Goal: Information Seeking & Learning: Learn about a topic

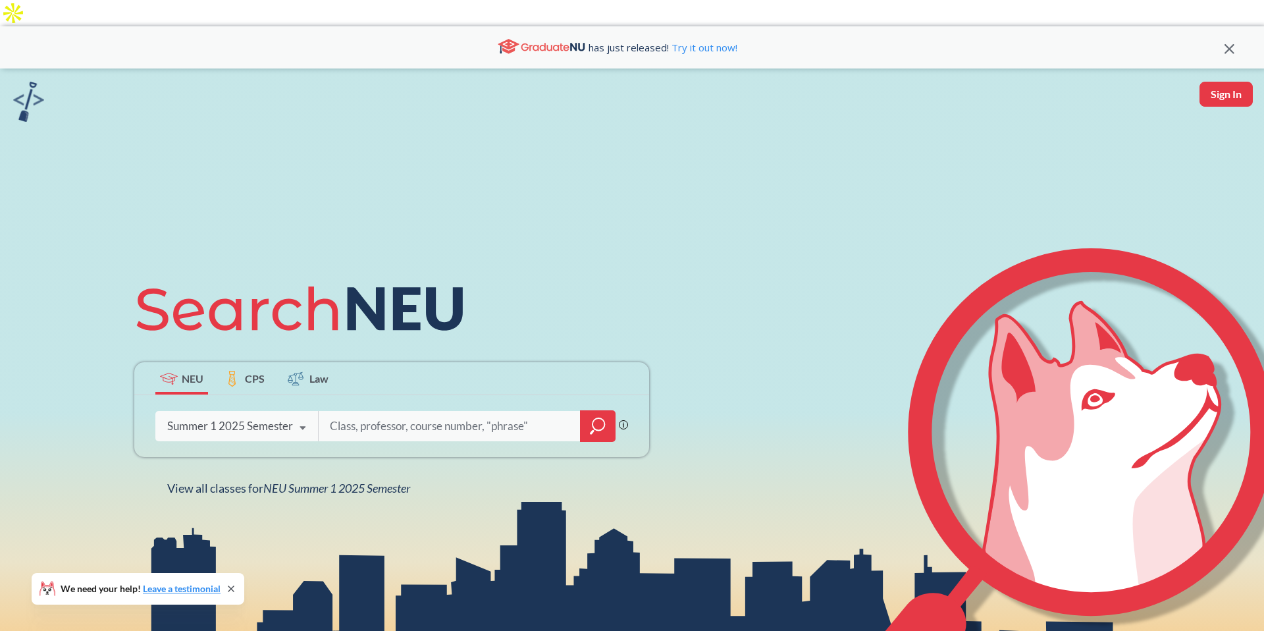
click at [305, 410] on icon at bounding box center [302, 428] width 25 height 37
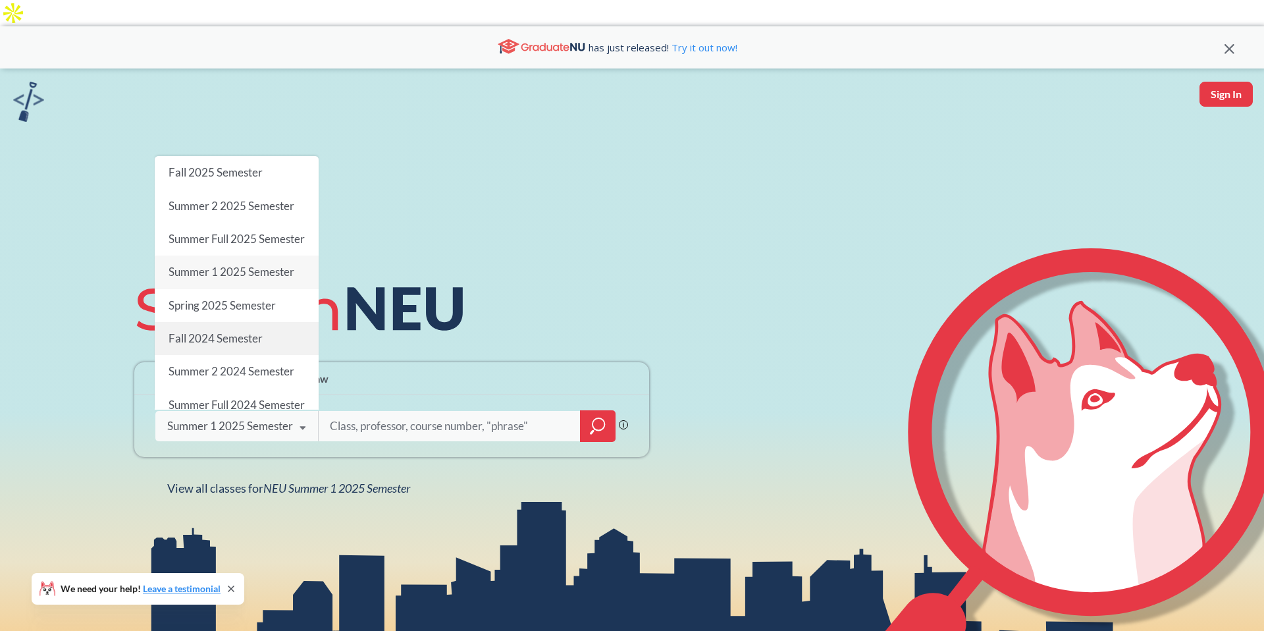
click at [241, 334] on div "Fall 2024 Semester" at bounding box center [237, 338] width 164 height 33
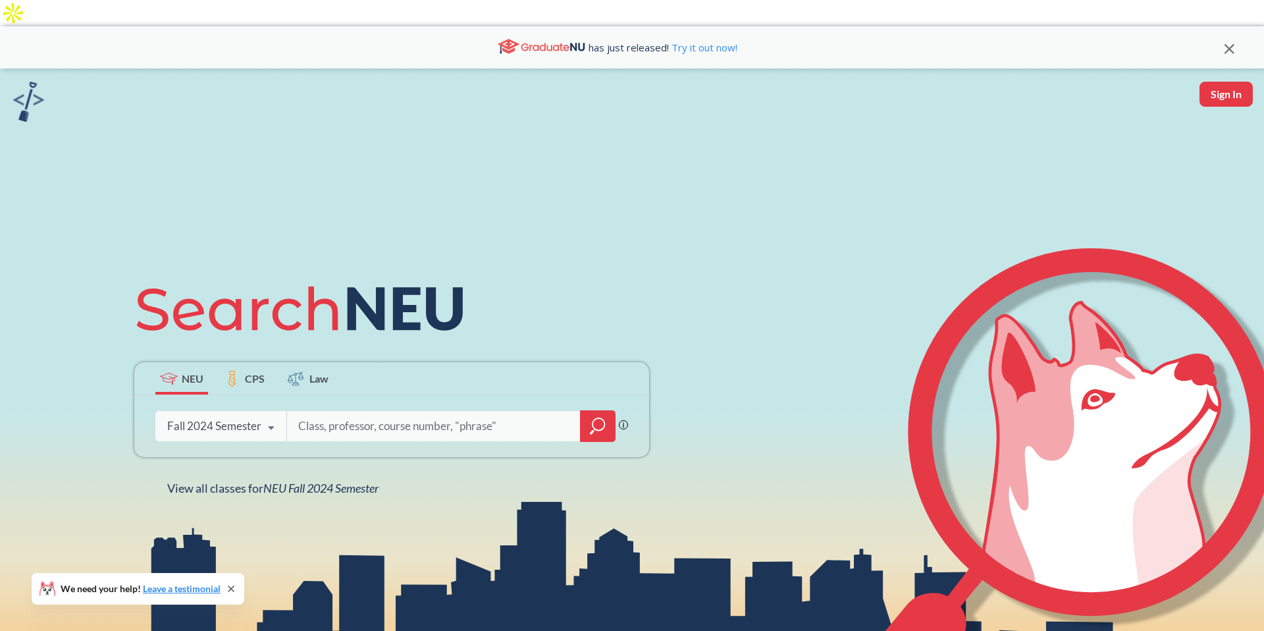
click at [477, 412] on input "search" at bounding box center [434, 426] width 274 height 28
click at [600, 417] on icon "magnifying glass" at bounding box center [598, 426] width 16 height 18
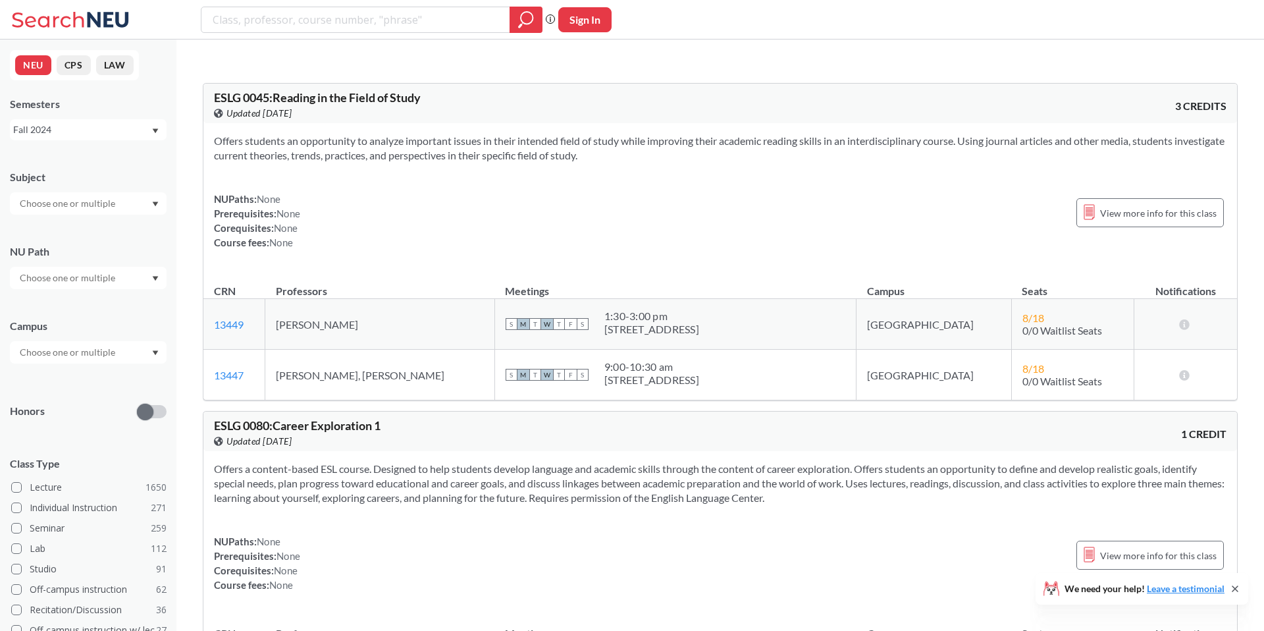
click at [111, 140] on div "NEU CPS LAW Semesters Fall 2024 Subject NU Path Campus Honors Class Type Lectur…" at bounding box center [88, 335] width 176 height 591
click at [111, 138] on div "Fall 2024" at bounding box center [88, 129] width 157 height 21
click at [105, 162] on div "Fall 2025" at bounding box center [91, 158] width 149 height 14
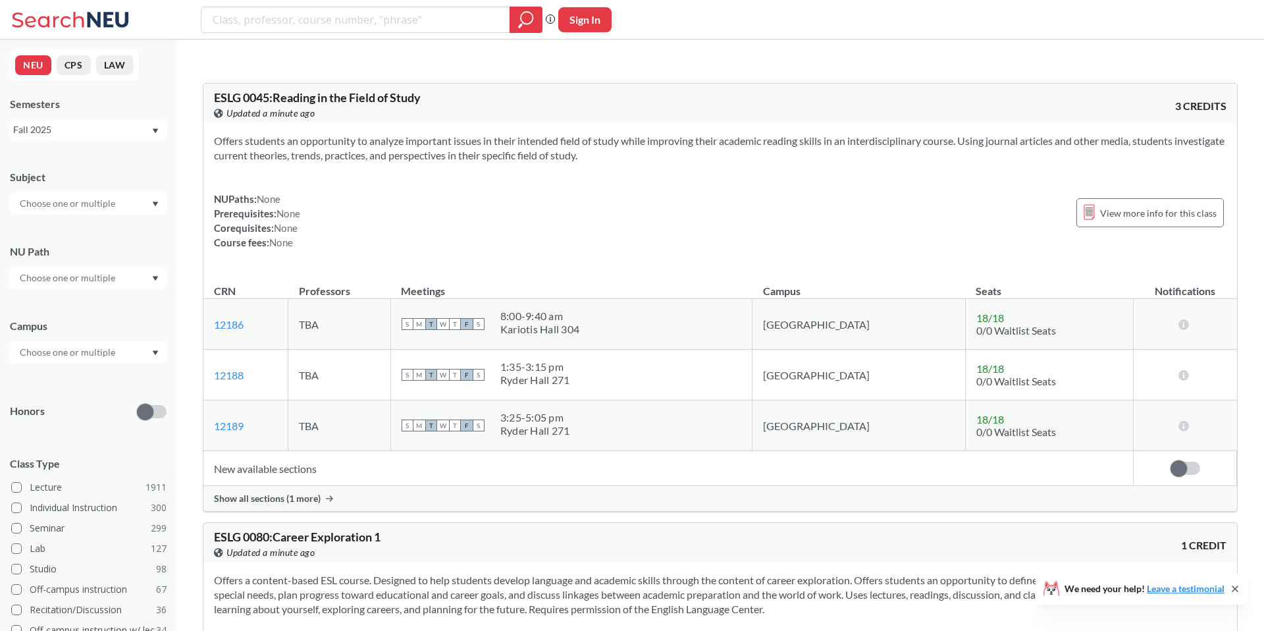
click at [86, 218] on div "Subject NU Path Campus Honors Class Type Lecture 1911 Individual Instruction 30…" at bounding box center [88, 455] width 157 height 597
click at [86, 215] on div "Subject NU Path Campus Honors Class Type Lecture 1911 Individual Instruction 30…" at bounding box center [88, 455] width 157 height 597
click at [92, 204] on input "text" at bounding box center [68, 204] width 111 height 16
click at [56, 277] on div "LAW ( 68 )" at bounding box center [91, 274] width 149 height 14
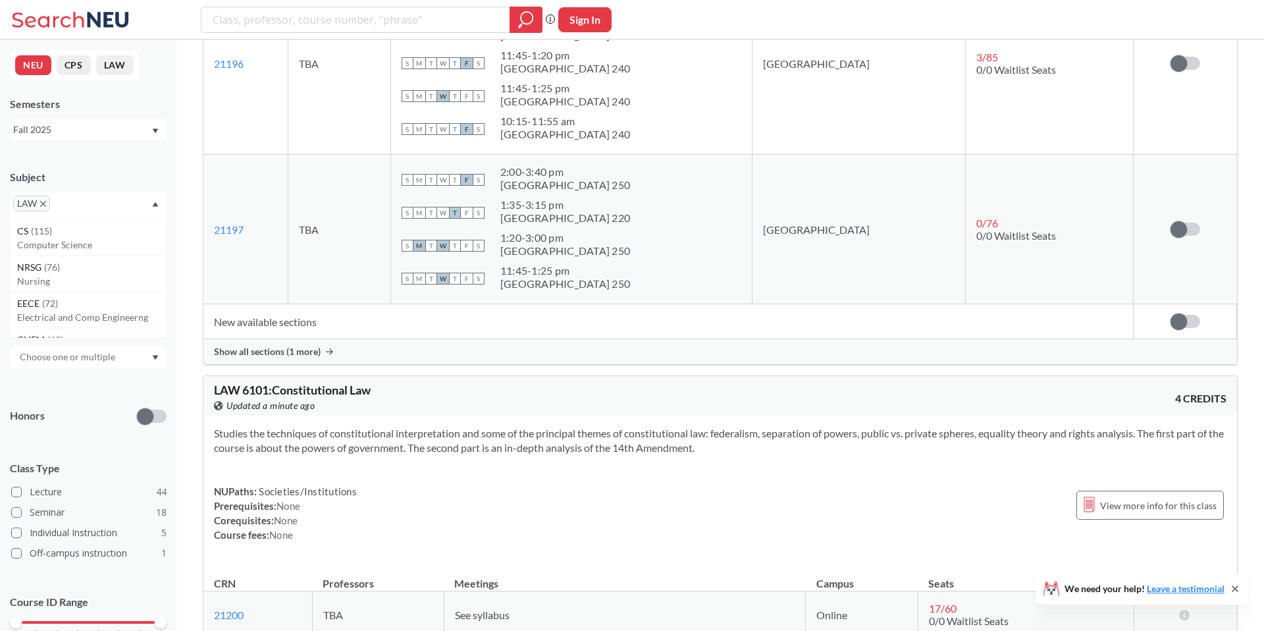
scroll to position [1179, 0]
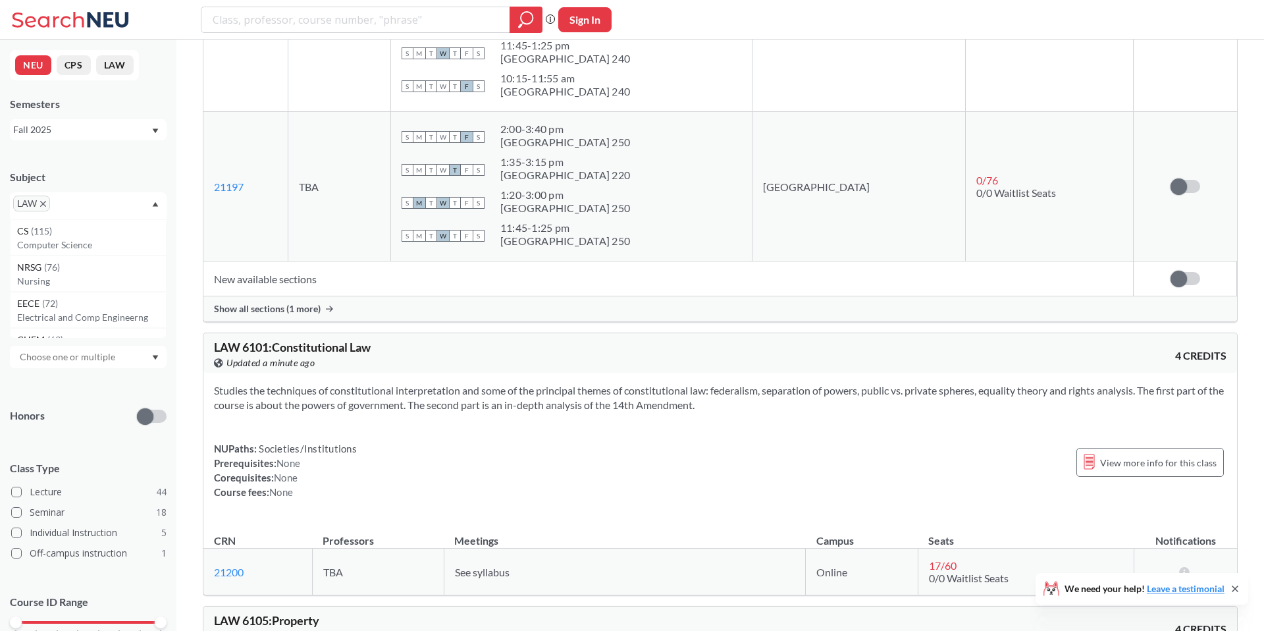
click at [45, 206] on icon "X to remove pill" at bounding box center [43, 204] width 6 height 6
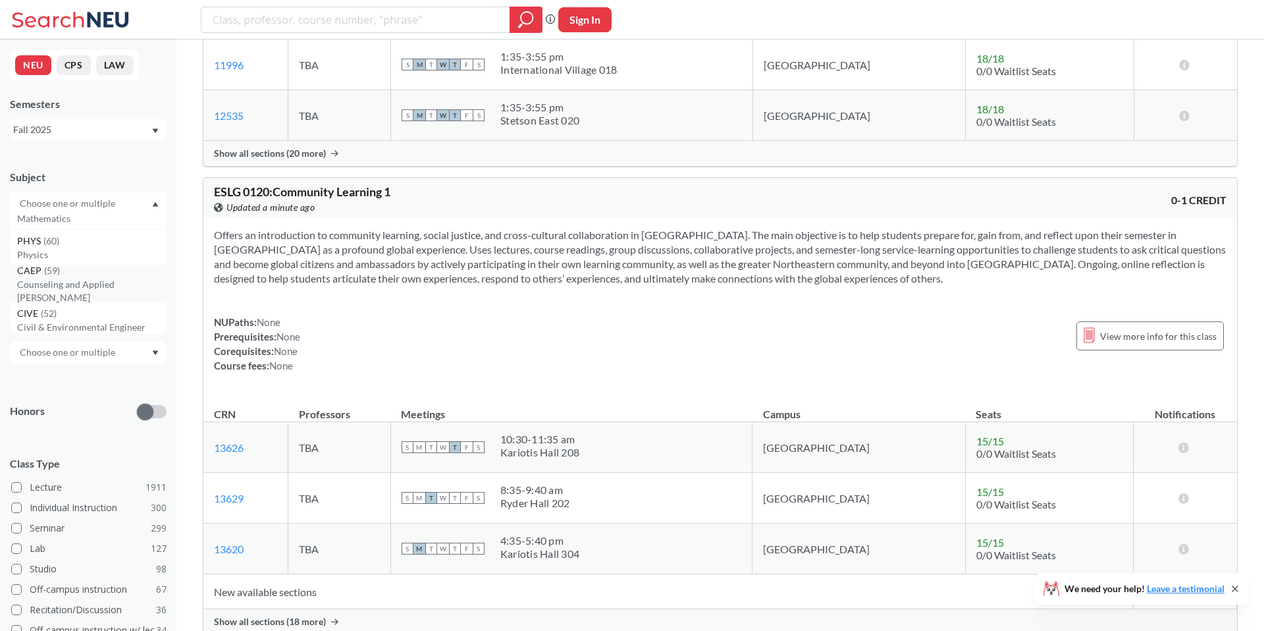
scroll to position [200, 0]
click at [80, 246] on div "PHYS ( 60 )" at bounding box center [91, 243] width 149 height 14
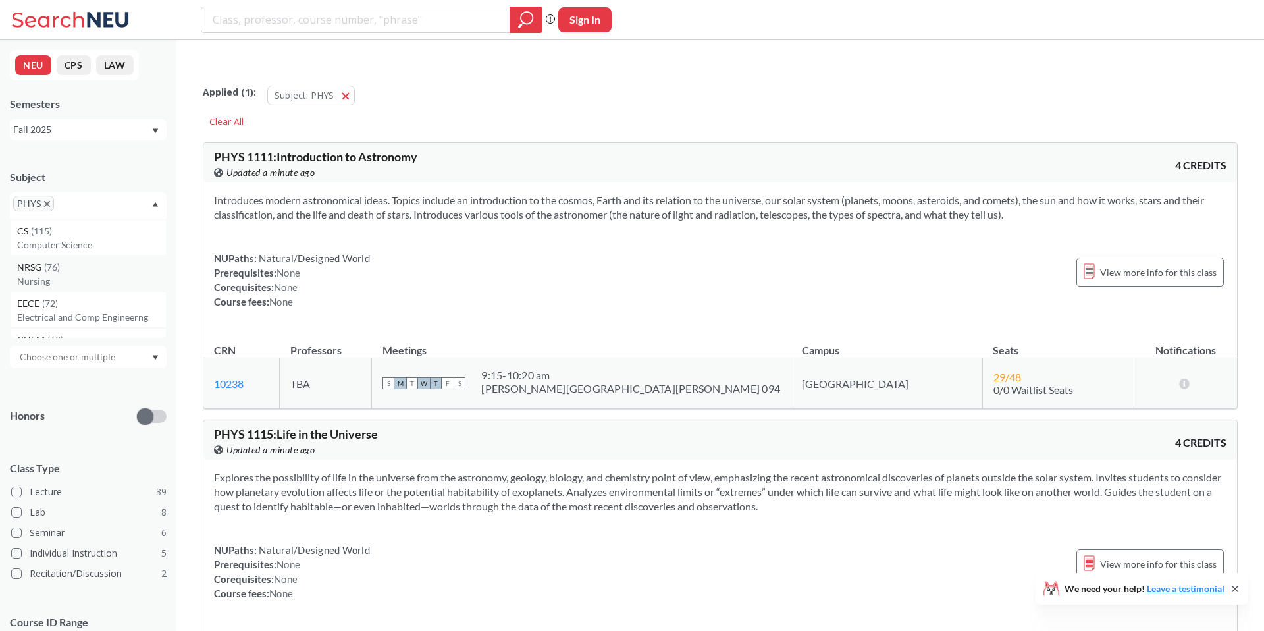
scroll to position [36, 0]
click at [48, 206] on icon "X to remove pill" at bounding box center [47, 204] width 6 height 6
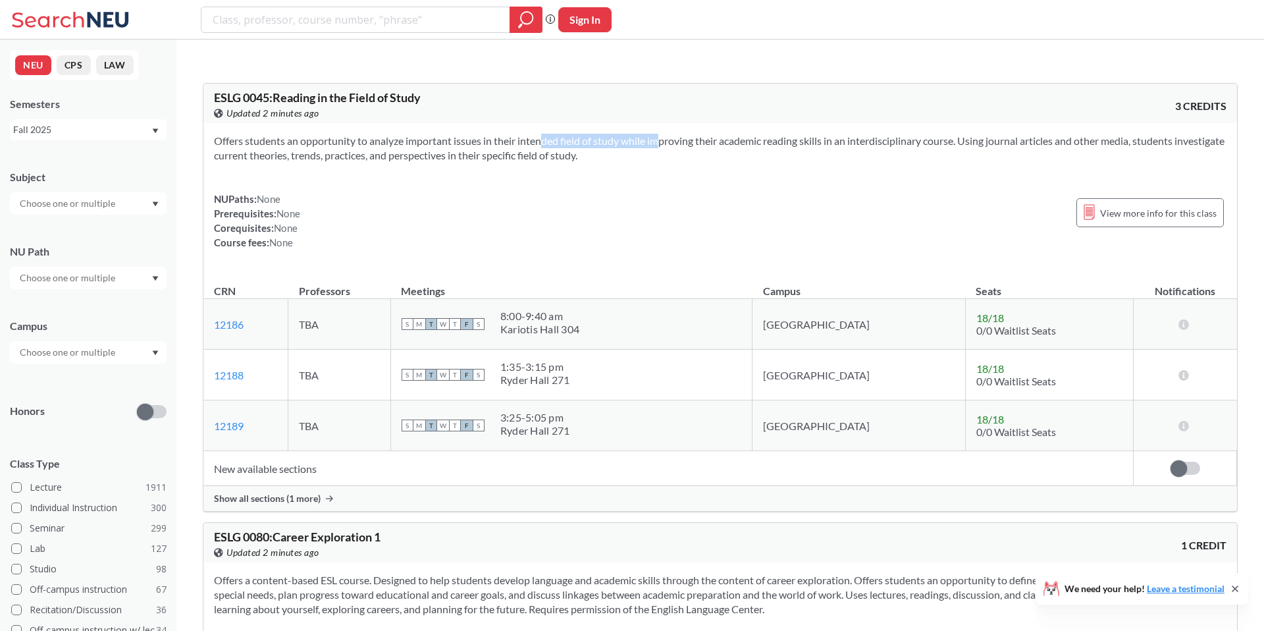
drag, startPoint x: 520, startPoint y: 120, endPoint x: 641, endPoint y: 120, distance: 120.5
click at [641, 134] on section "Offers students an opportunity to analyze important issues in their intended fi…" at bounding box center [720, 148] width 1013 height 29
click at [118, 206] on input "text" at bounding box center [68, 204] width 111 height 16
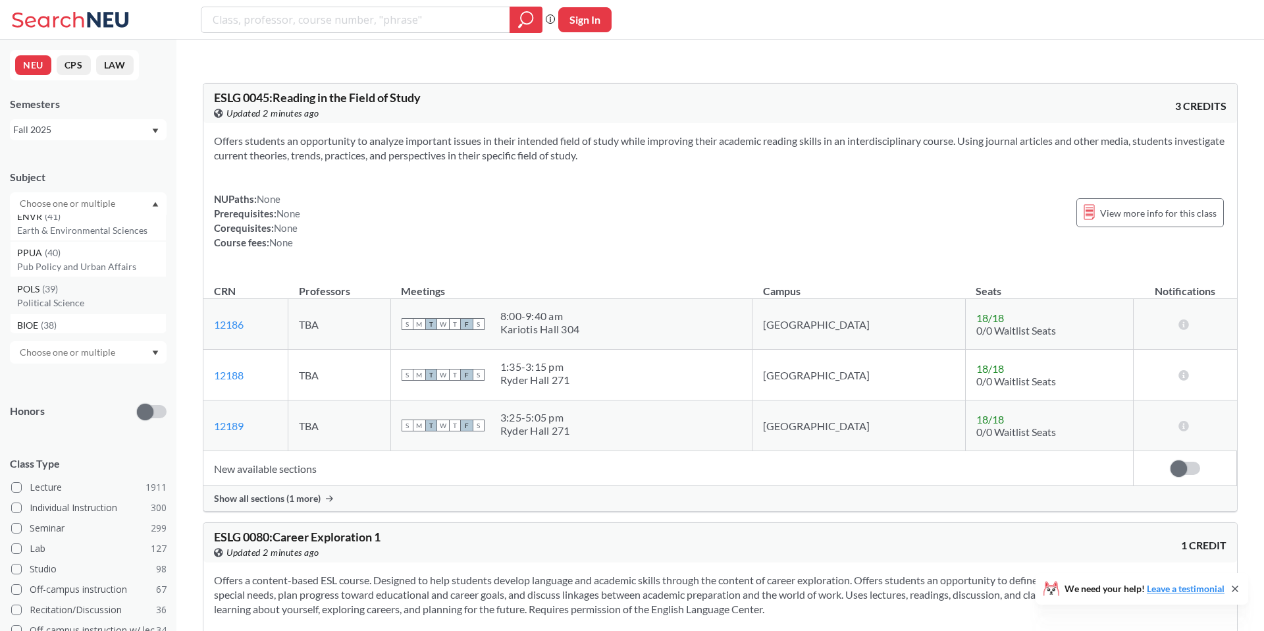
click at [89, 296] on p "Political Science" at bounding box center [91, 302] width 149 height 13
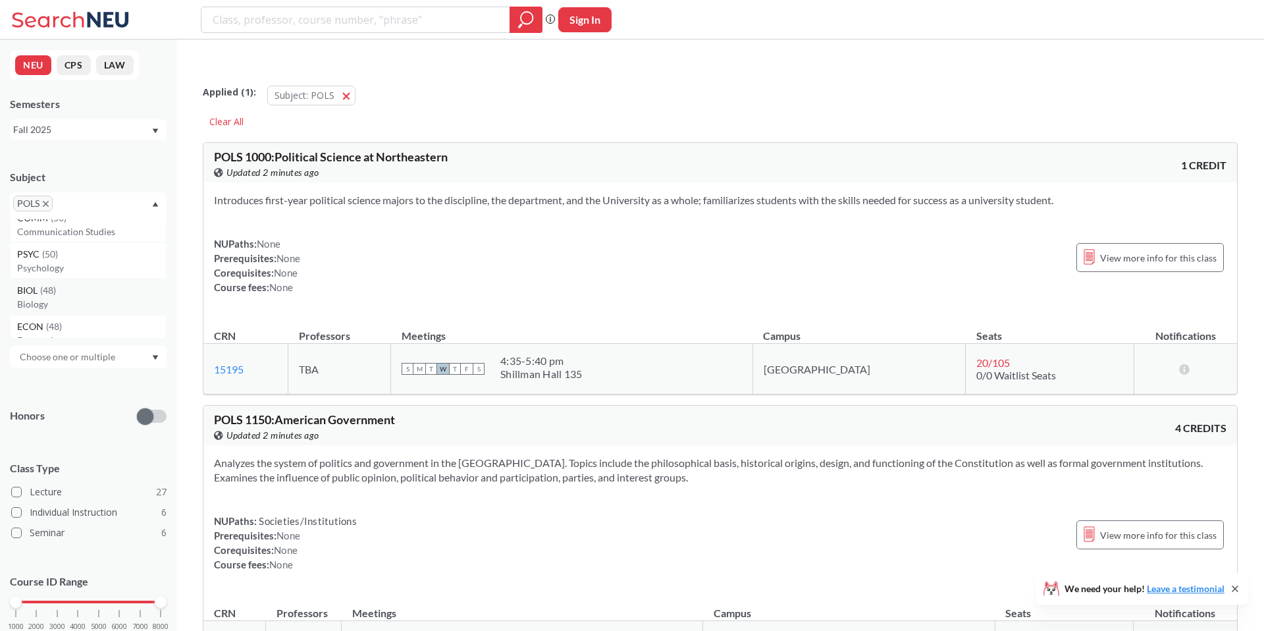
scroll to position [493, 0]
click at [74, 249] on div "PSYC ( 50 )" at bounding box center [91, 245] width 149 height 14
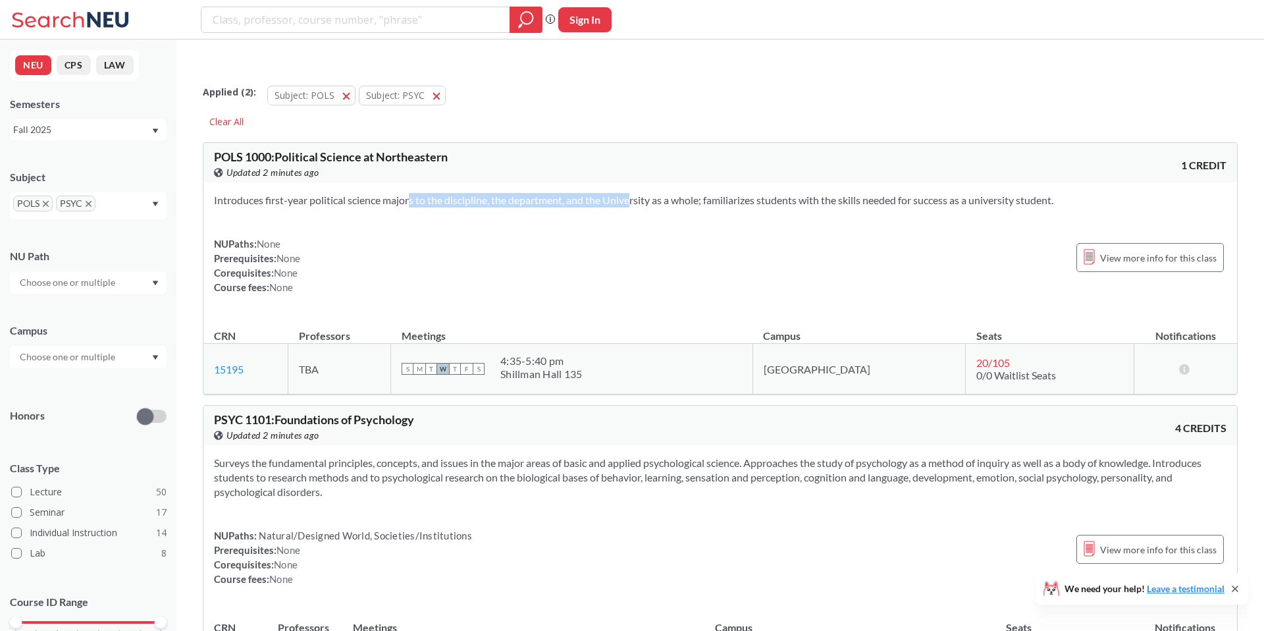
drag, startPoint x: 388, startPoint y: 173, endPoint x: 613, endPoint y: 172, distance: 225.2
click at [612, 193] on section "Introduces first-year political science majors to the discipline, the departmen…" at bounding box center [720, 200] width 1013 height 14
click at [613, 193] on section "Introduces first-year political science majors to the discipline, the departmen…" at bounding box center [720, 200] width 1013 height 14
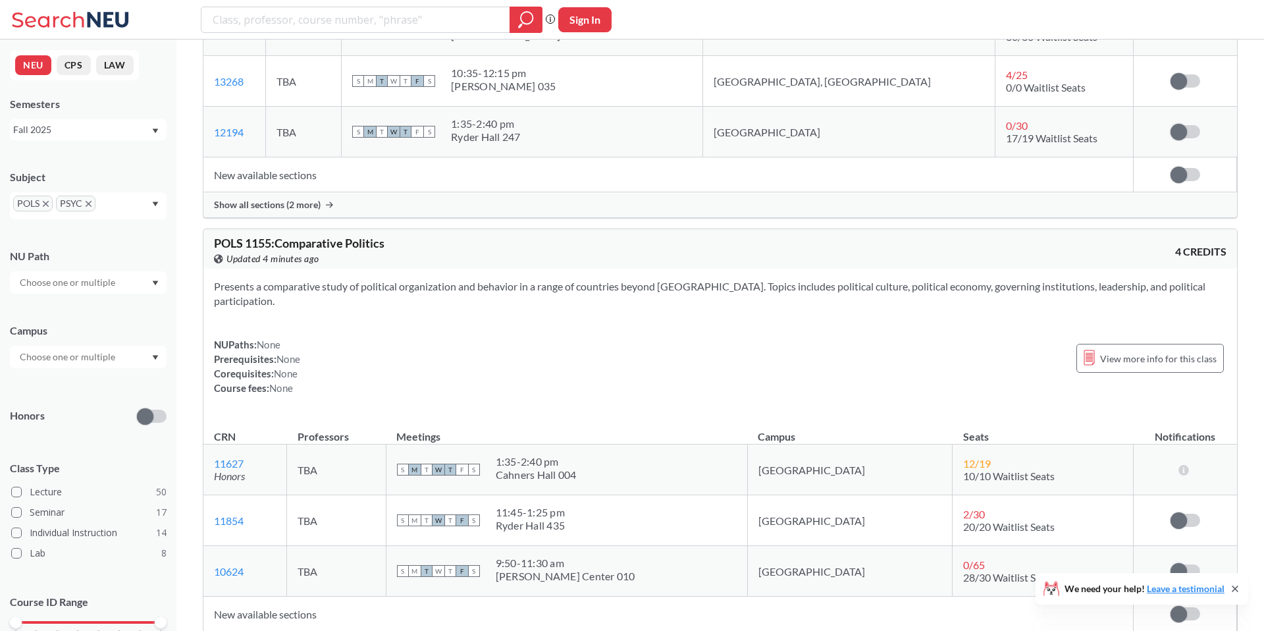
scroll to position [1081, 0]
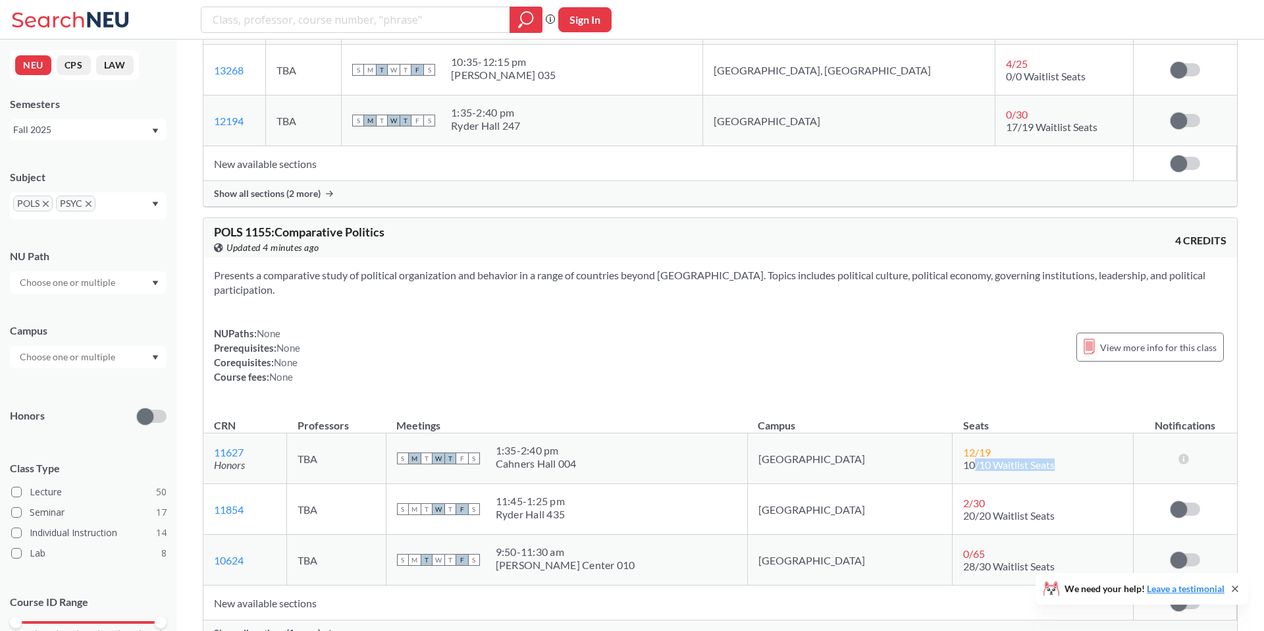
drag, startPoint x: 923, startPoint y: 439, endPoint x: 1038, endPoint y: 439, distance: 114.6
click at [1038, 439] on td "12 / 19 10/10 Waitlist Seats" at bounding box center [1043, 458] width 181 height 51
click at [973, 458] on span "10/10 Waitlist Seats" at bounding box center [1009, 464] width 92 height 13
drag, startPoint x: 917, startPoint y: 440, endPoint x: 1000, endPoint y: 440, distance: 83.6
click at [1000, 458] on span "10/10 Waitlist Seats" at bounding box center [1009, 464] width 92 height 13
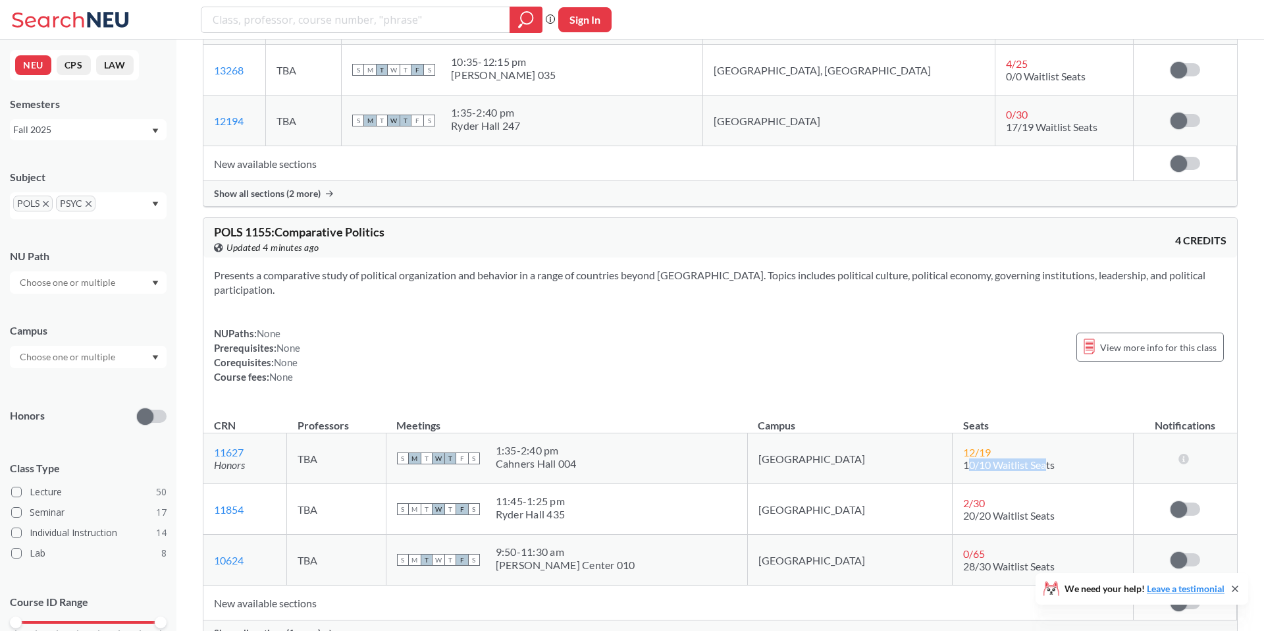
click at [1000, 458] on span "10/10 Waitlist Seats" at bounding box center [1009, 464] width 92 height 13
click at [861, 586] on td "New available sections" at bounding box center [668, 602] width 930 height 35
click at [318, 585] on td "New available sections" at bounding box center [668, 602] width 930 height 35
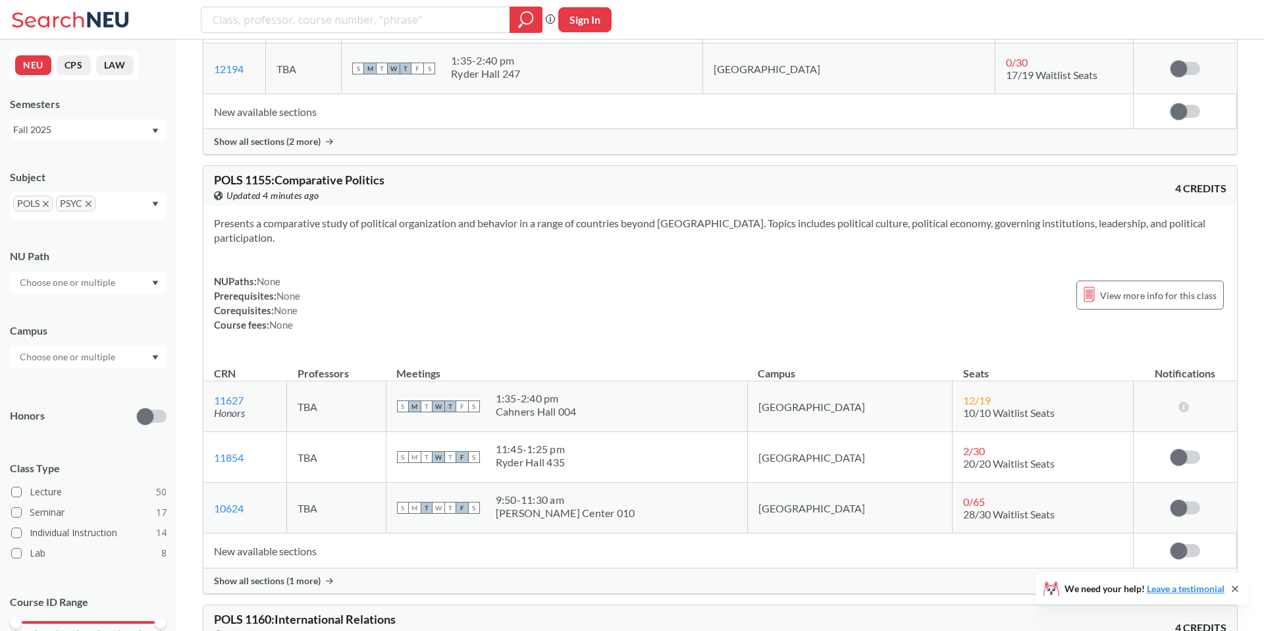
click at [416, 568] on div "Show all sections (1 more)" at bounding box center [720, 580] width 1034 height 25
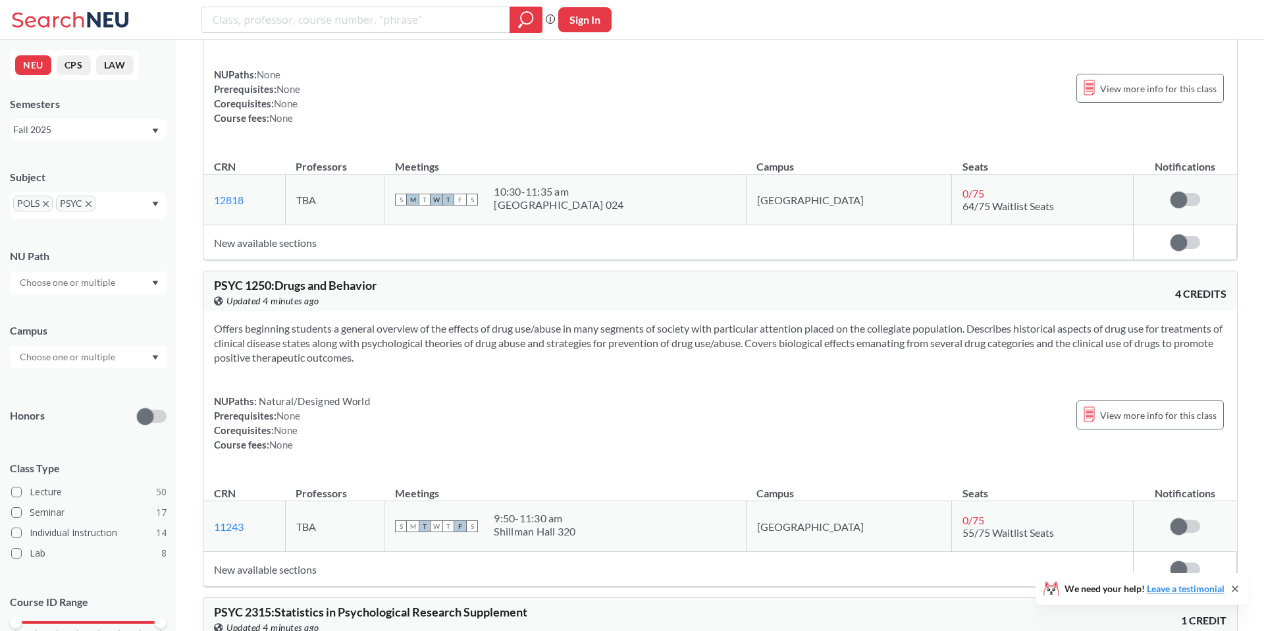
scroll to position [2301, 0]
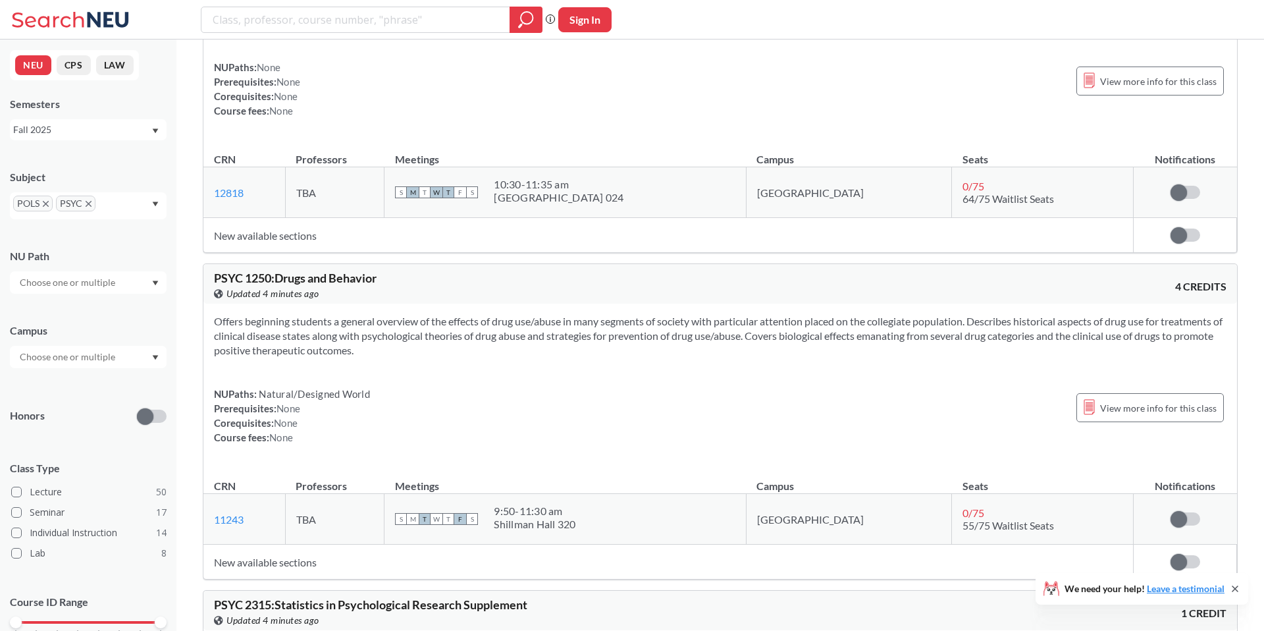
drag, startPoint x: 295, startPoint y: 288, endPoint x: 490, endPoint y: 288, distance: 194.9
click at [490, 314] on section "Offers beginning students a general overview of the effects of drug use/abuse i…" at bounding box center [720, 335] width 1013 height 43
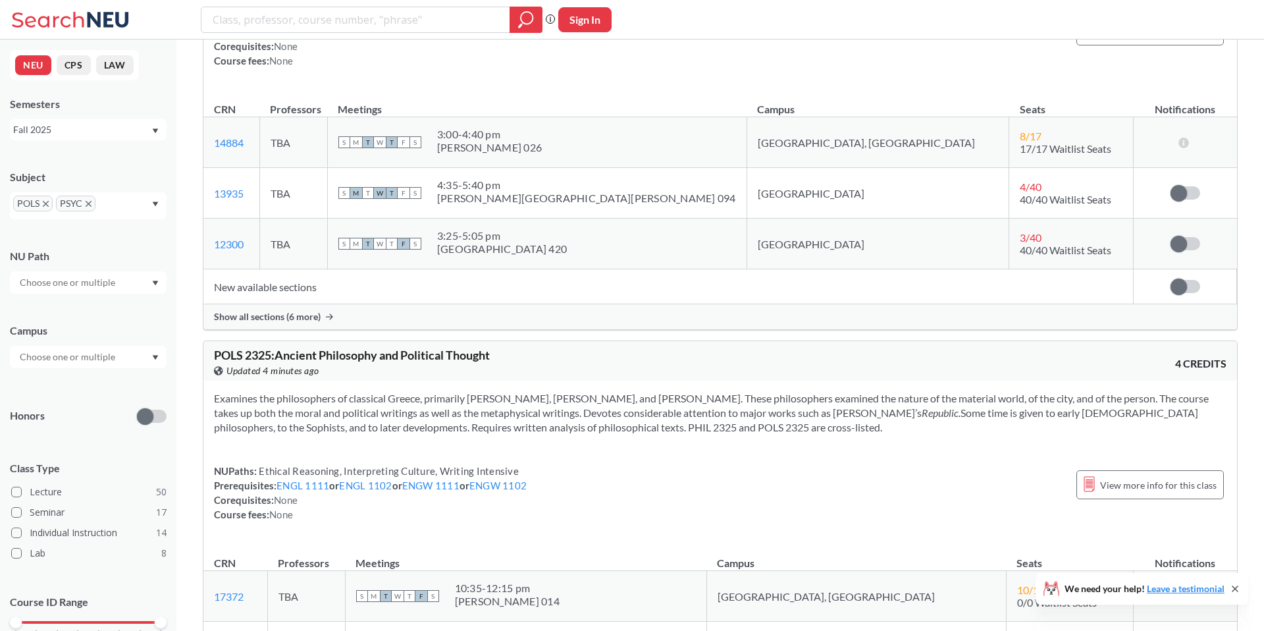
scroll to position [3271, 0]
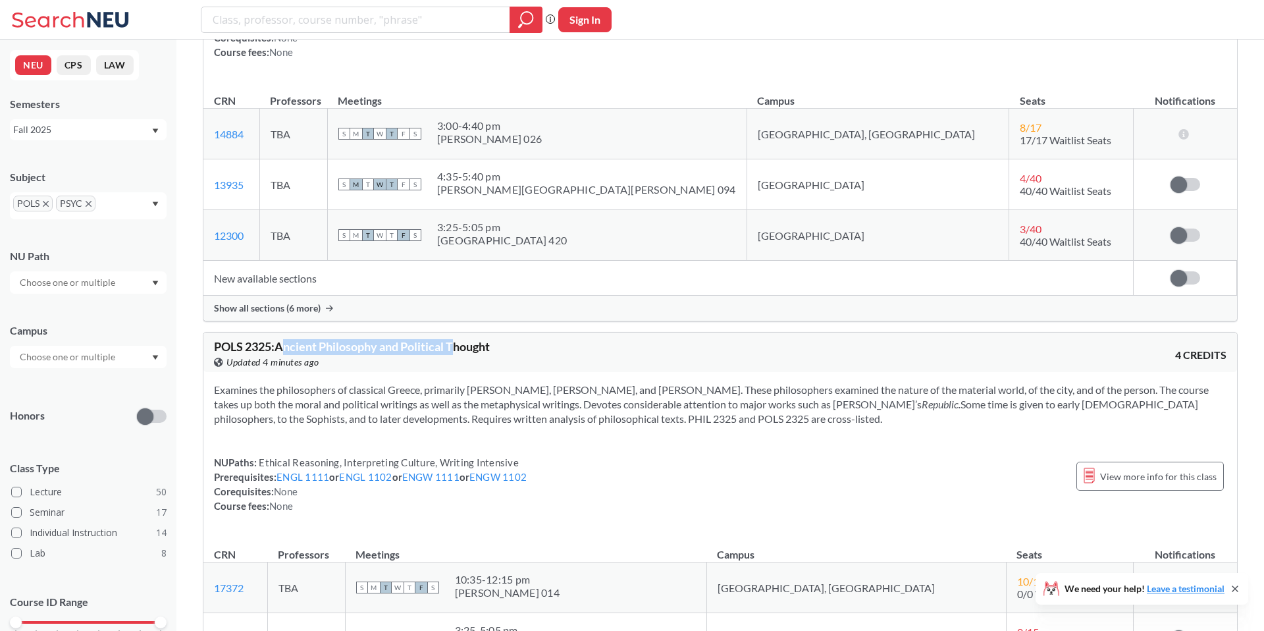
drag, startPoint x: 288, startPoint y: 319, endPoint x: 464, endPoint y: 319, distance: 175.2
click at [463, 339] on span "POLS 2325 : Ancient Philosophy and Political Thought" at bounding box center [352, 346] width 276 height 14
click at [464, 339] on span "POLS 2325 : Ancient Philosophy and Political Thought" at bounding box center [352, 346] width 276 height 14
drag, startPoint x: 450, startPoint y: 361, endPoint x: 674, endPoint y: 361, distance: 224.6
click at [668, 383] on section "Examines the philosophers of classical Greece, primarily [PERSON_NAME], [PERSON…" at bounding box center [720, 404] width 1013 height 43
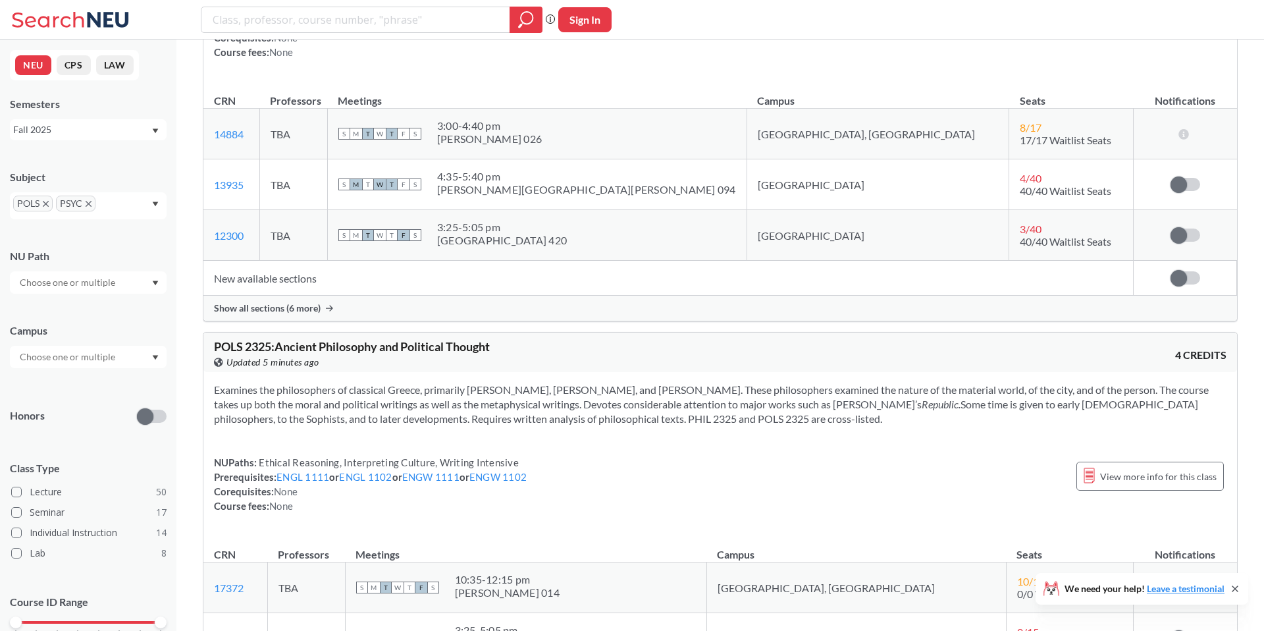
click at [674, 383] on section "Examines the philosophers of classical Greece, primarily [PERSON_NAME], [PERSON…" at bounding box center [720, 404] width 1013 height 43
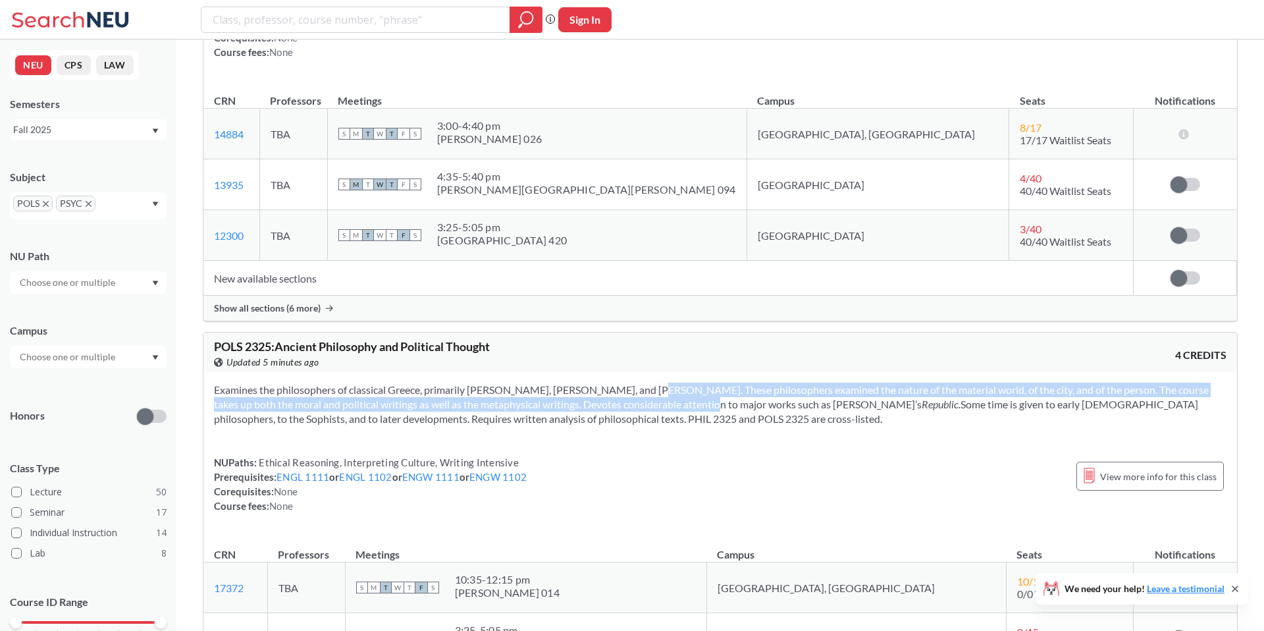
drag, startPoint x: 605, startPoint y: 366, endPoint x: 657, endPoint y: 383, distance: 54.1
click at [657, 383] on section "Examines the philosophers of classical Greece, primarily [PERSON_NAME], [PERSON…" at bounding box center [720, 404] width 1013 height 43
click at [640, 383] on section "Examines the philosophers of classical Greece, primarily [PERSON_NAME], [PERSON…" at bounding box center [720, 404] width 1013 height 43
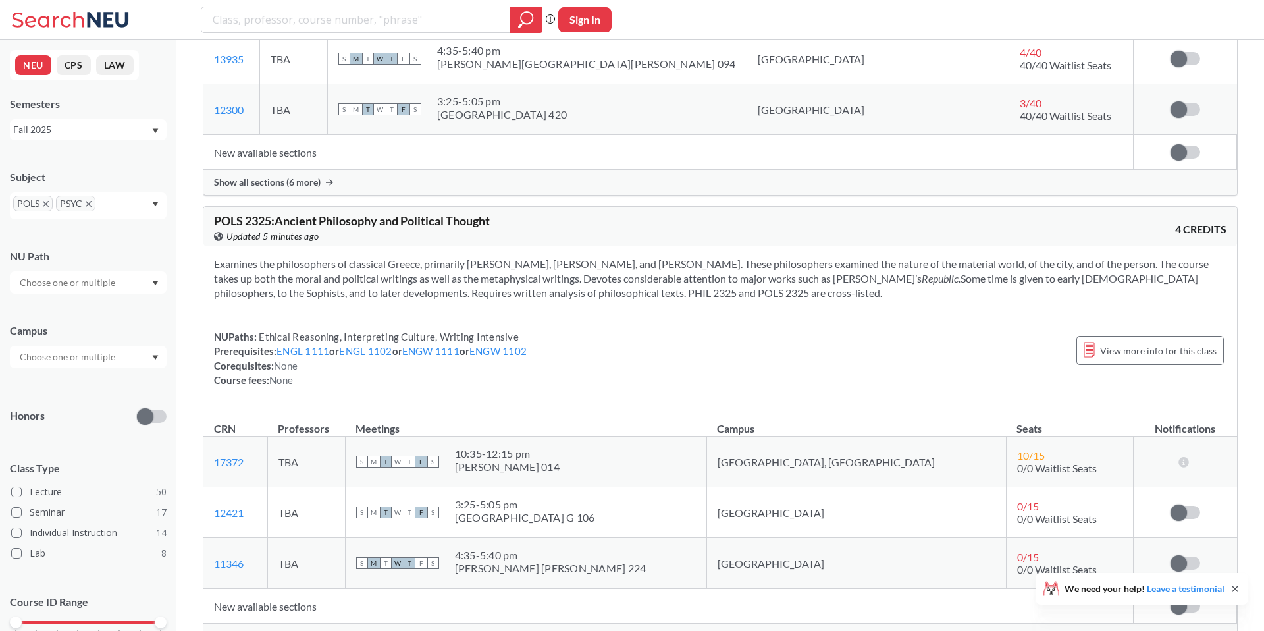
scroll to position [3438, 0]
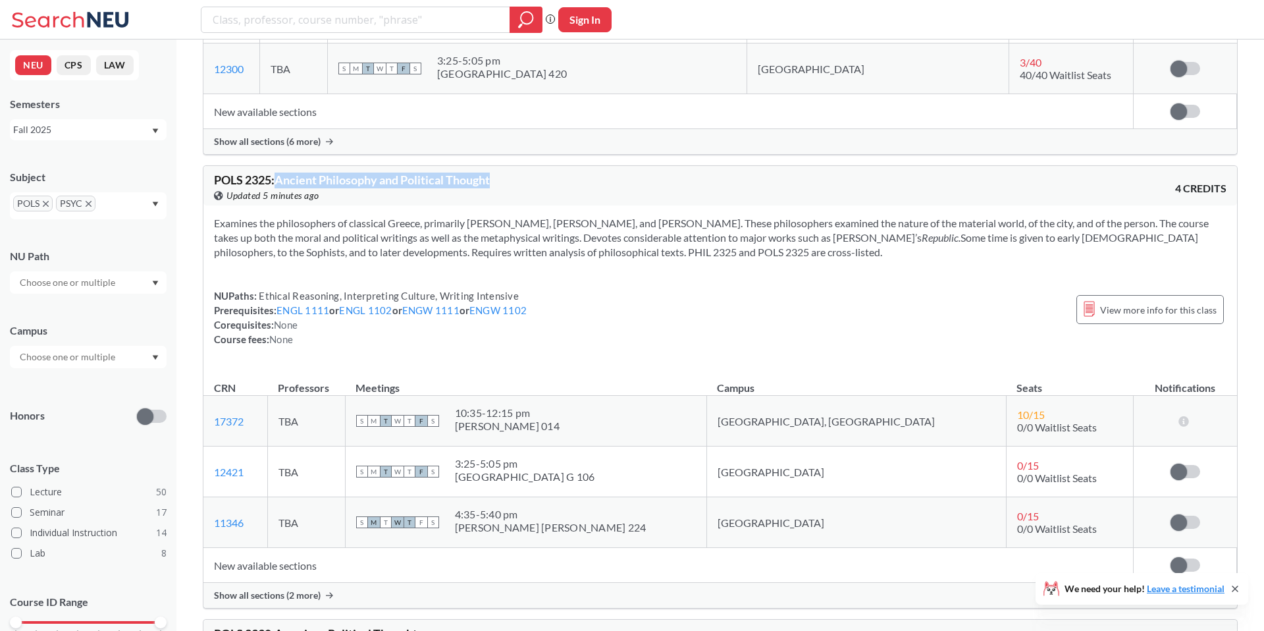
drag, startPoint x: 279, startPoint y: 153, endPoint x: 511, endPoint y: 153, distance: 232.5
click at [511, 174] on div "POLS 2325 : Ancient Philosophy and Political Thought View this course on Banner…" at bounding box center [467, 188] width 506 height 29
drag, startPoint x: 326, startPoint y: 153, endPoint x: 478, endPoint y: 153, distance: 152.1
click at [478, 173] on span "POLS 2325 : Ancient Philosophy and Political Thought" at bounding box center [352, 180] width 276 height 14
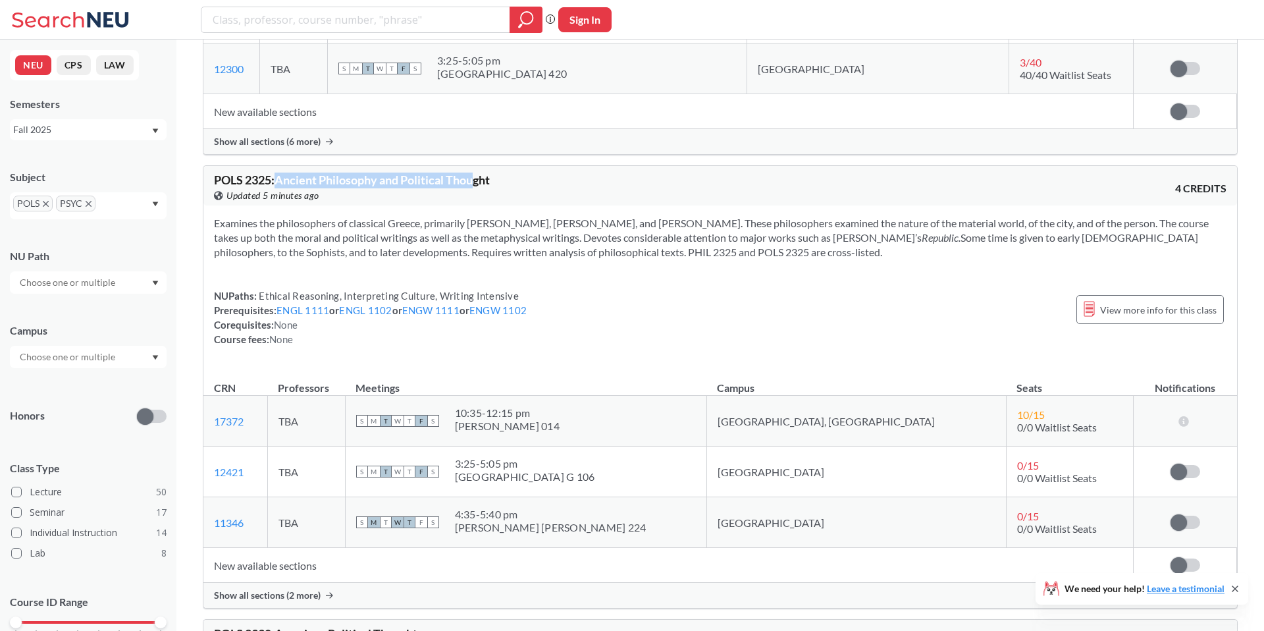
click at [478, 173] on span "POLS 2325 : Ancient Philosophy and Political Thought" at bounding box center [352, 180] width 276 height 14
drag, startPoint x: 948, startPoint y: 387, endPoint x: 992, endPoint y: 398, distance: 45.4
click at [1006, 398] on td "10 / 15 0/0 Waitlist Seats" at bounding box center [1069, 421] width 127 height 51
click at [1017, 421] on span "0/0 Waitlist Seats" at bounding box center [1057, 427] width 80 height 13
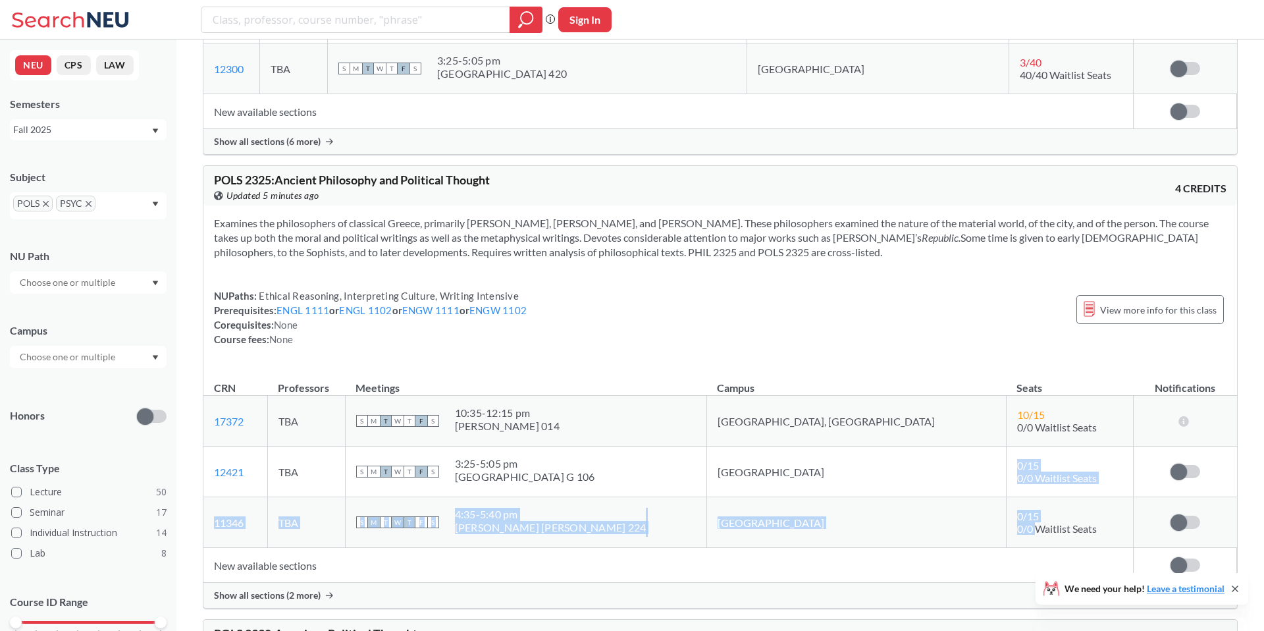
drag, startPoint x: 948, startPoint y: 443, endPoint x: 965, endPoint y: 500, distance: 60.4
click at [965, 500] on tbody "17372 View this section on Banner. TBA S M T W T F S 10:35 - 12:15 pm [PERSON_N…" at bounding box center [720, 472] width 1034 height 152
click at [1017, 522] on span "0/0 Waitlist Seats" at bounding box center [1057, 528] width 80 height 13
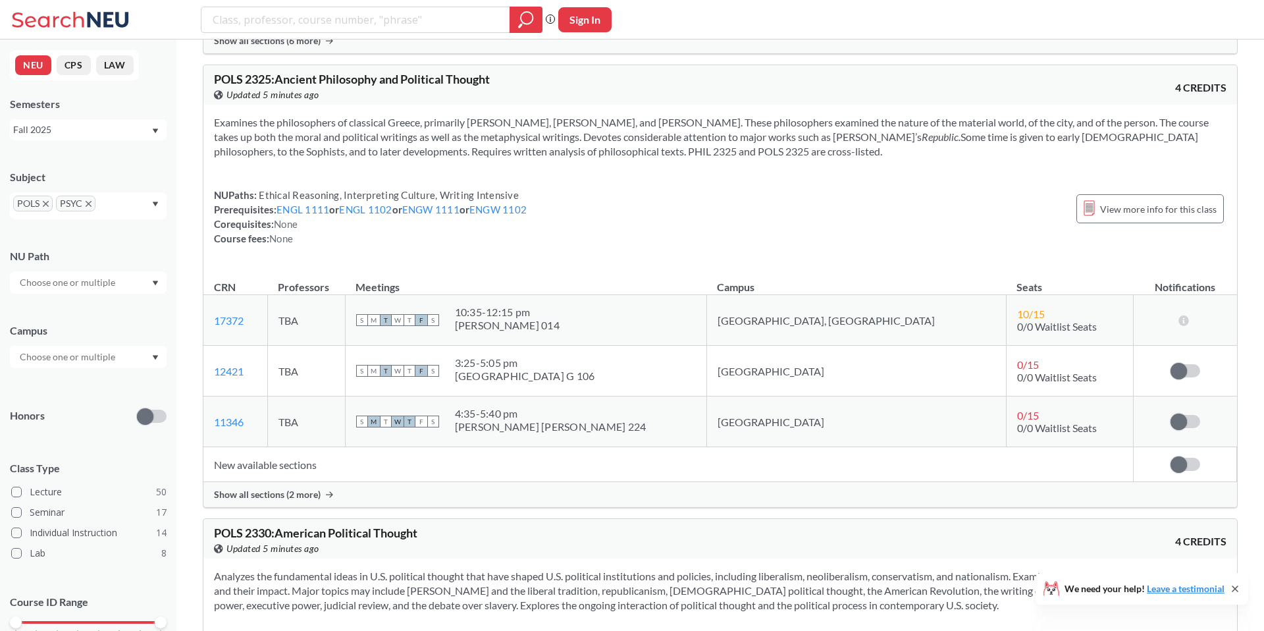
scroll to position [3551, 0]
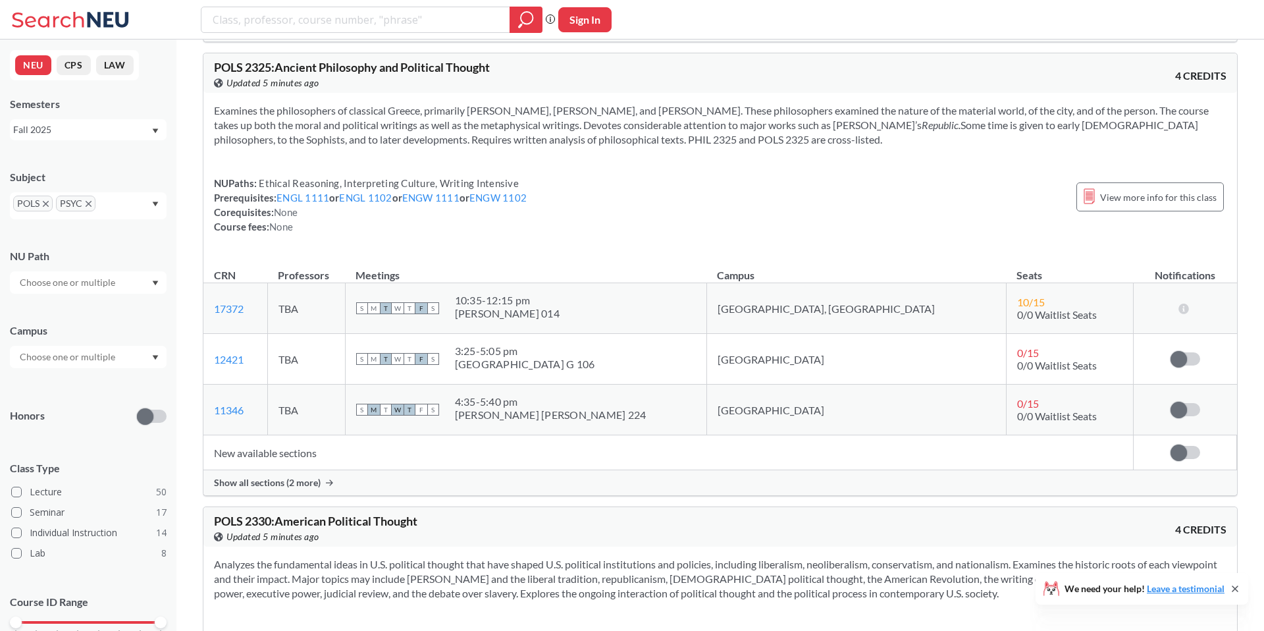
click at [326, 479] on icon at bounding box center [329, 482] width 7 height 7
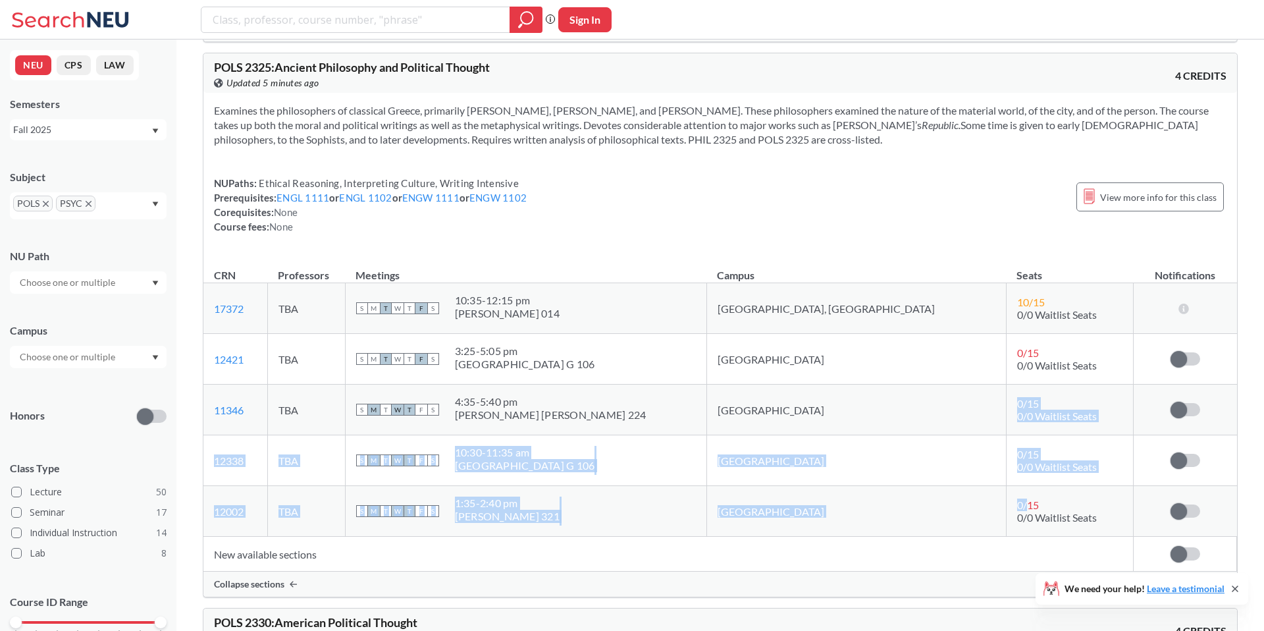
drag, startPoint x: 956, startPoint y: 368, endPoint x: 956, endPoint y: 478, distance: 110.0
click at [956, 478] on tbody "17372 View this section on Banner. TBA S M T W T F S 10:35 - 12:15 pm [PERSON_N…" at bounding box center [720, 410] width 1034 height 254
click at [1006, 397] on td "0 / 15 0/0 Waitlist Seats" at bounding box center [1069, 410] width 127 height 51
drag, startPoint x: 947, startPoint y: 329, endPoint x: 956, endPoint y: 498, distance: 170.1
click at [956, 498] on tbody "17372 View this section on Banner. TBA S M T W T F S 10:35 - 12:15 pm [PERSON_N…" at bounding box center [720, 410] width 1034 height 254
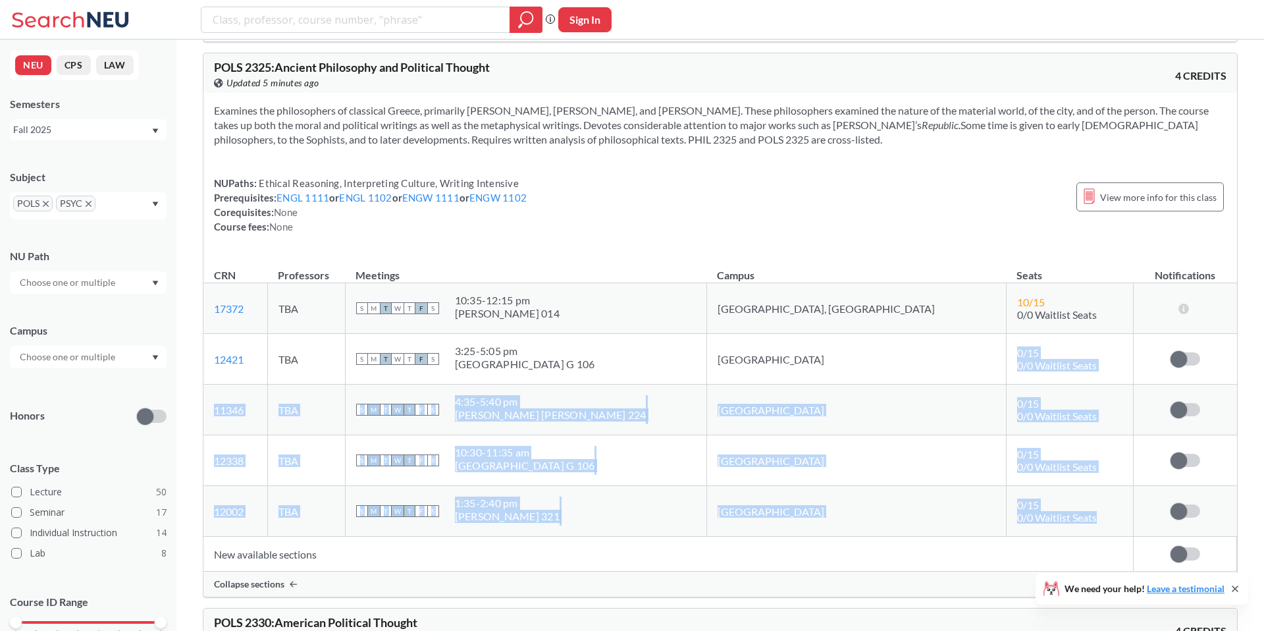
click at [1006, 486] on td "0 / 15 0/0 Waitlist Seats" at bounding box center [1069, 511] width 127 height 51
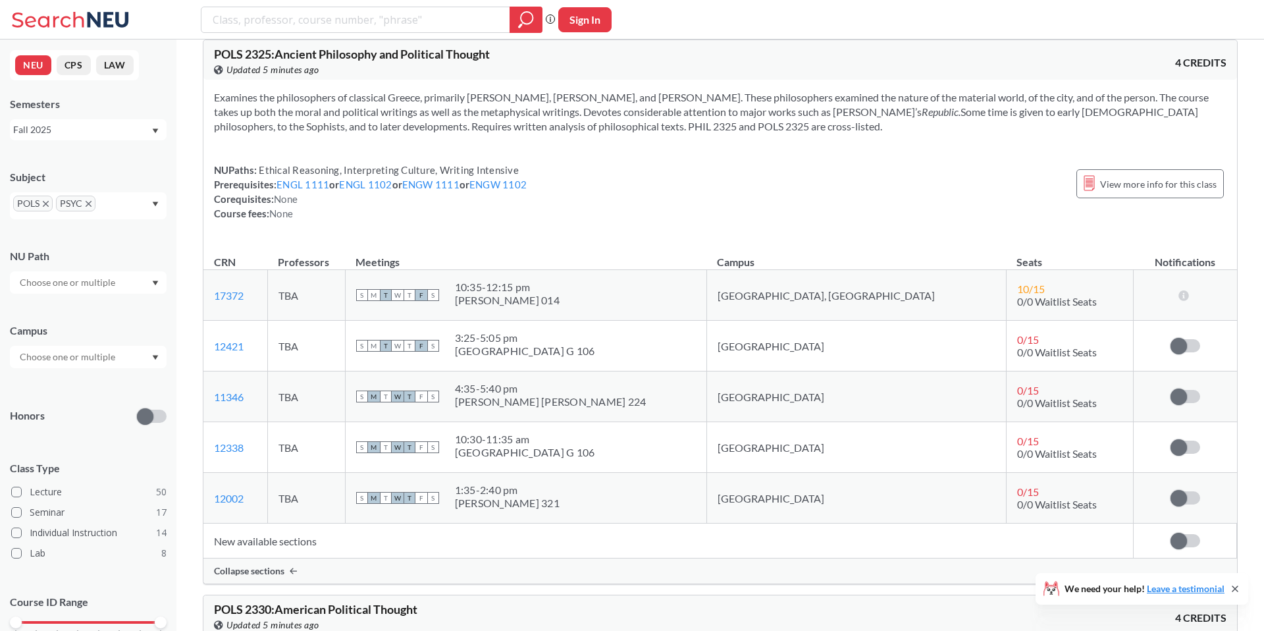
scroll to position [3584, 0]
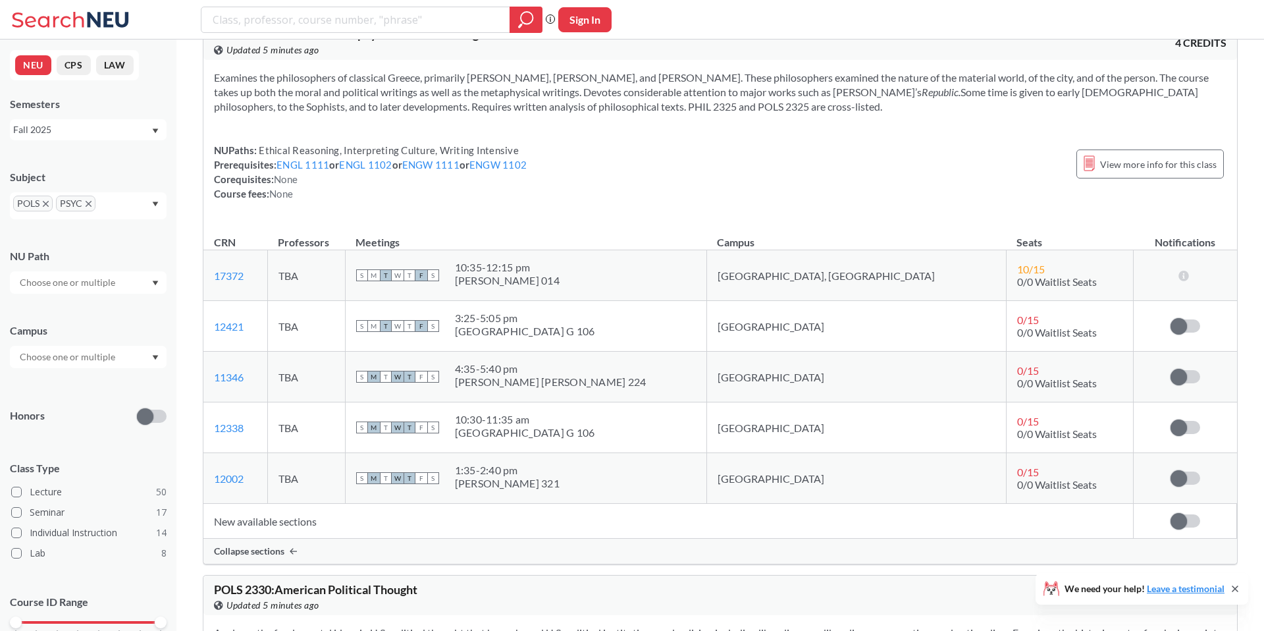
click at [278, 504] on td "New available sections" at bounding box center [668, 521] width 930 height 35
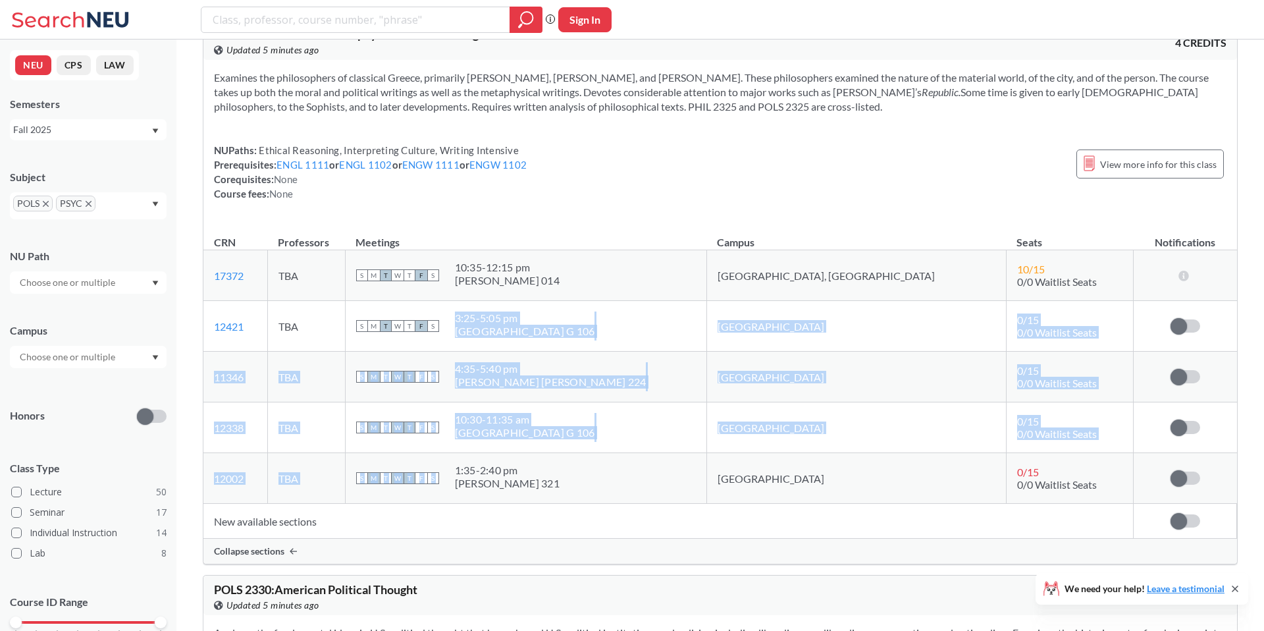
drag, startPoint x: 529, startPoint y: 294, endPoint x: 633, endPoint y: 439, distance: 177.4
click at [632, 437] on tbody "17372 View this section on Banner. TBA S M T W T F S 10:35 - 12:15 pm [PERSON_N…" at bounding box center [720, 377] width 1034 height 254
click at [633, 464] on div "S M T W T F S 1:35 - 2:40 pm [PERSON_NAME] 321" at bounding box center [526, 478] width 340 height 29
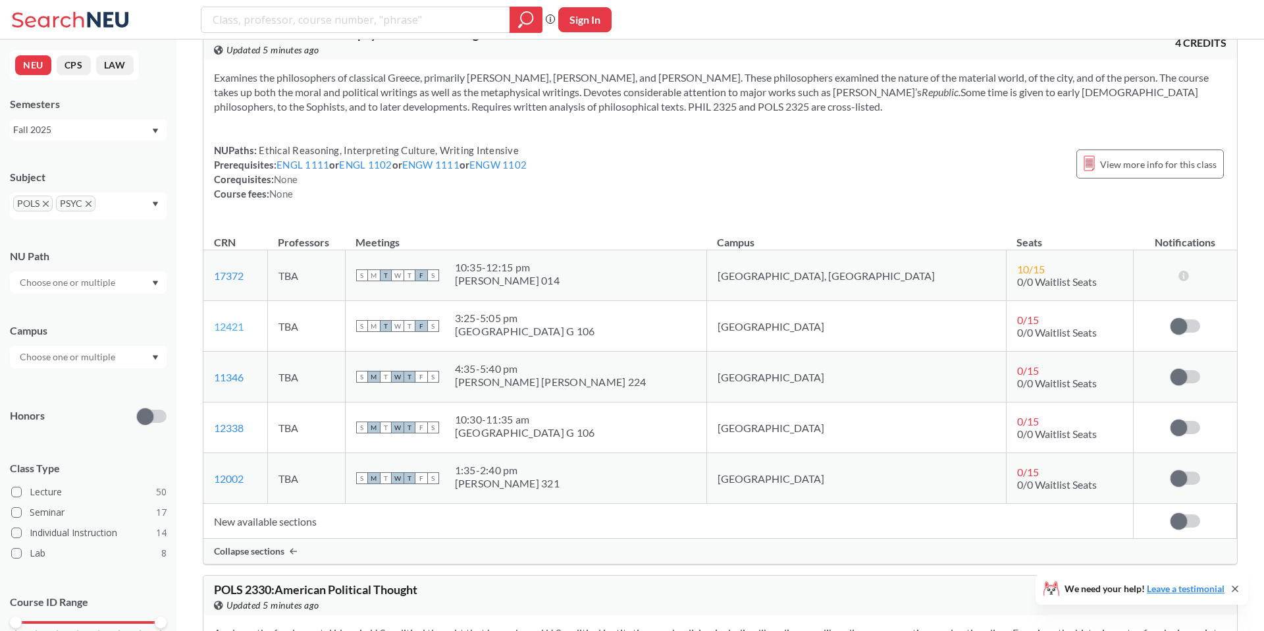
click at [230, 320] on link "12421" at bounding box center [229, 326] width 30 height 13
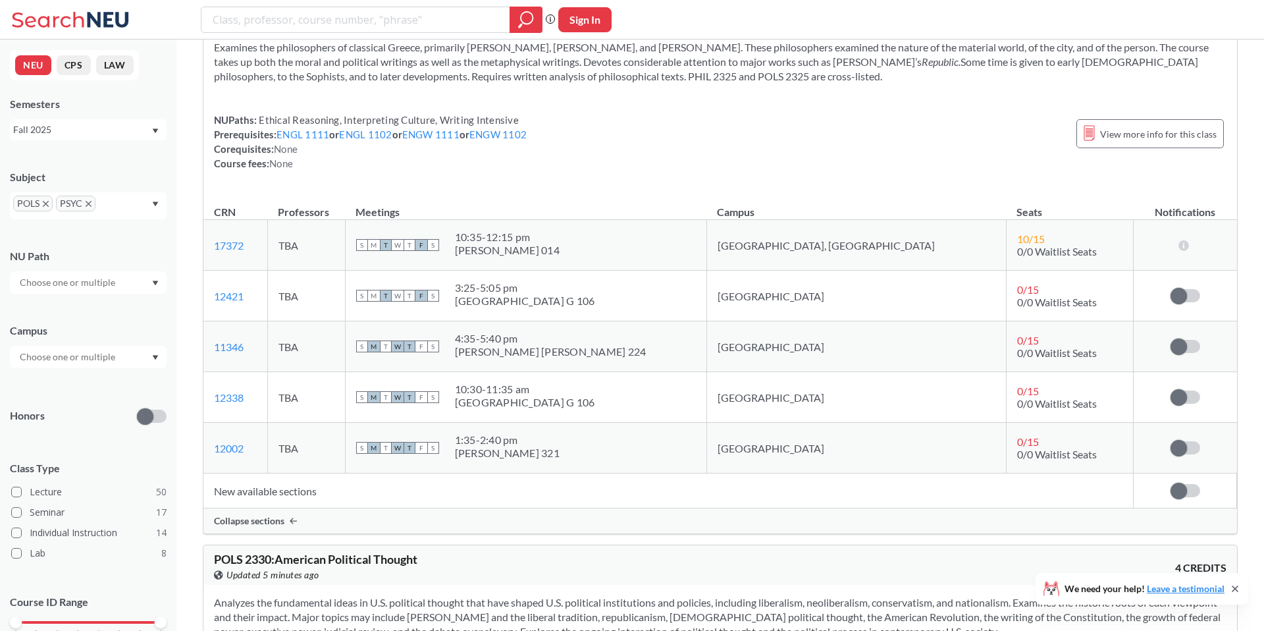
scroll to position [3615, 0]
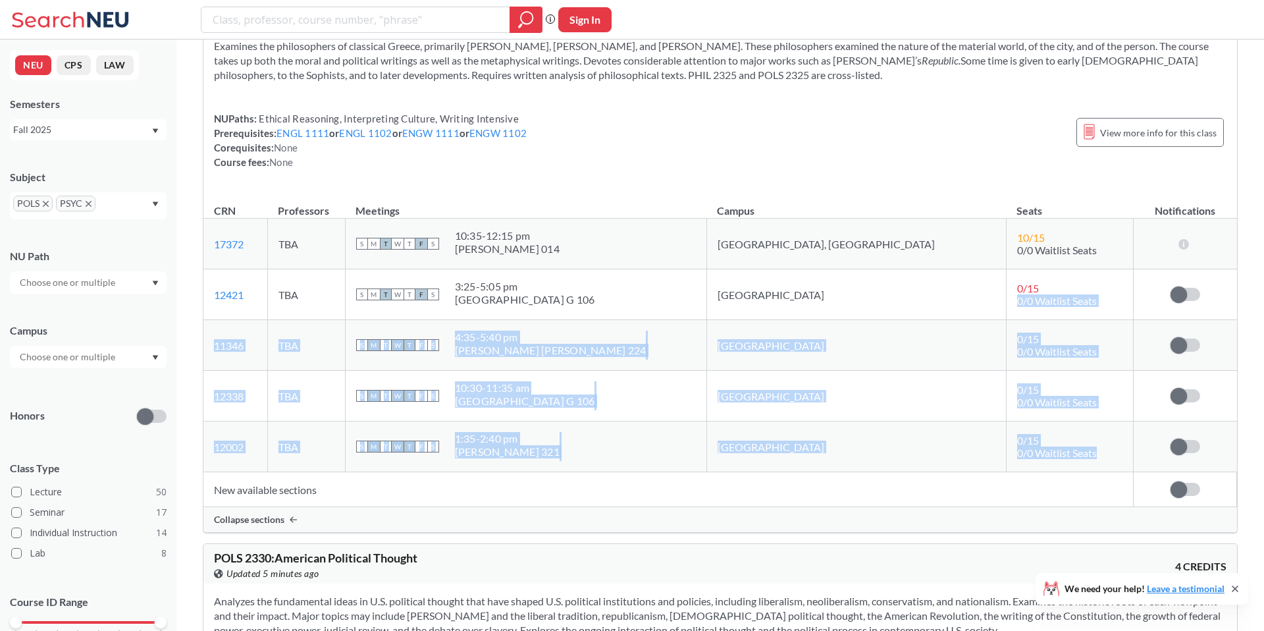
drag, startPoint x: 942, startPoint y: 269, endPoint x: 1002, endPoint y: 433, distance: 175.2
click at [1002, 435] on tbody "17372 View this section on Banner. TBA S M T W T F S 10:35 - 12:15 pm [PERSON_N…" at bounding box center [720, 346] width 1034 height 254
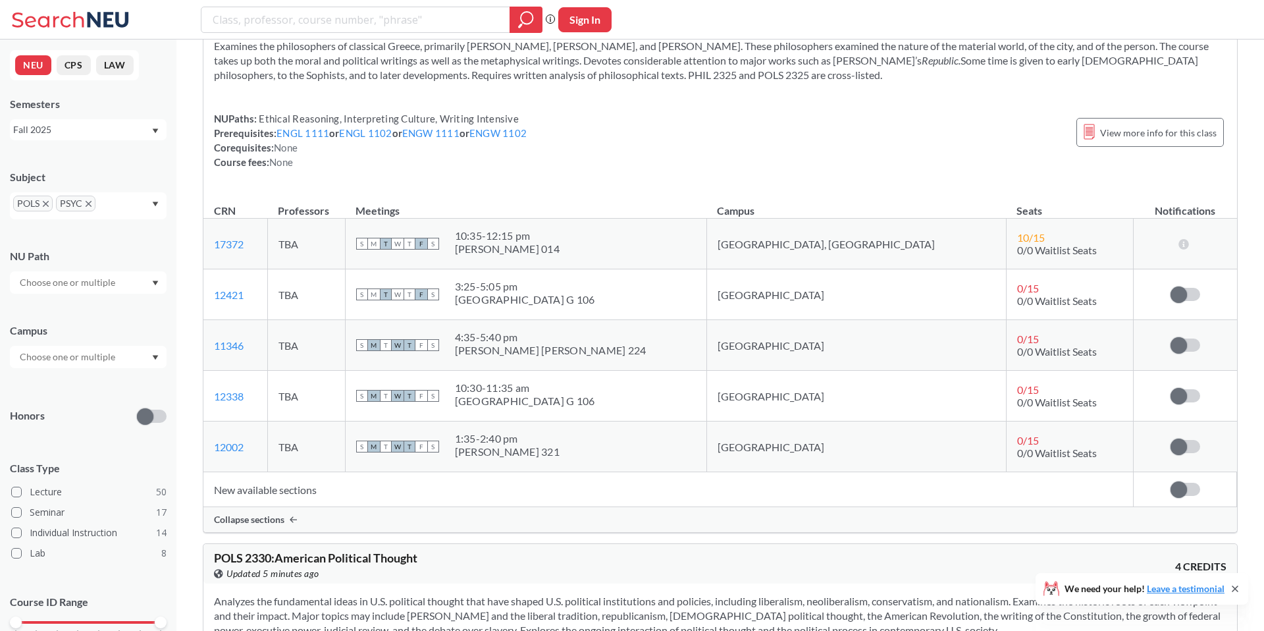
click at [1017, 333] on div "0 / 15" at bounding box center [1030, 339] width 26 height 13
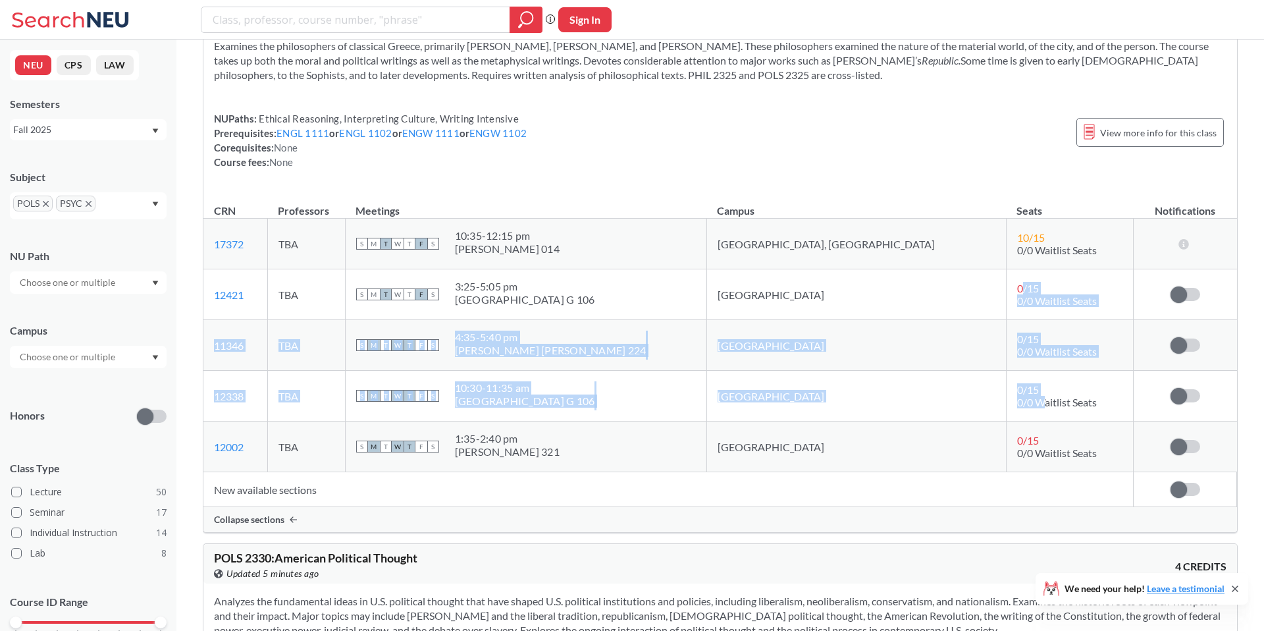
drag, startPoint x: 954, startPoint y: 260, endPoint x: 974, endPoint y: 373, distance: 114.3
click at [974, 373] on tbody "17372 View this section on Banner. TBA S M T W T F S 10:35 - 12:15 pm [PERSON_N…" at bounding box center [720, 346] width 1034 height 254
click at [1017, 396] on span "0/0 Waitlist Seats" at bounding box center [1057, 402] width 80 height 13
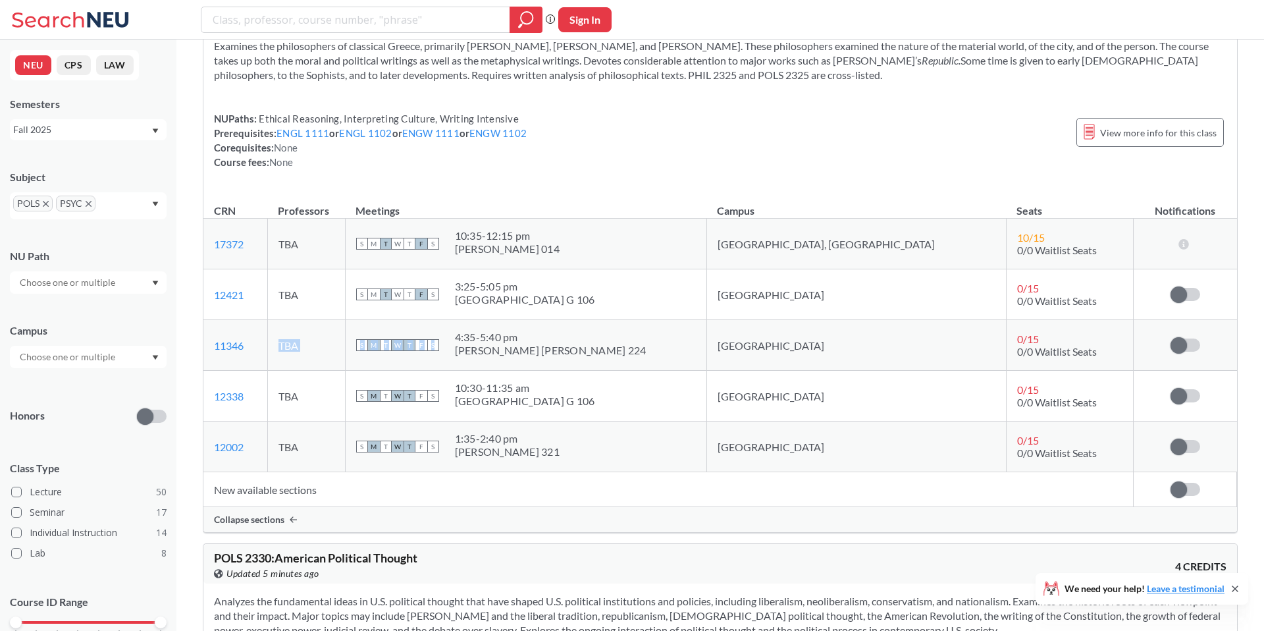
drag, startPoint x: 217, startPoint y: 325, endPoint x: 514, endPoint y: 321, distance: 297.0
click at [514, 321] on tr "11346 View this section on Banner. TBA S M T W T F S 4:35 - 5:40 pm [PERSON_NAM…" at bounding box center [720, 345] width 1034 height 51
click at [696, 331] on div "S M T W T F S 4:35 - 5:40 pm [PERSON_NAME][GEOGRAPHIC_DATA][PERSON_NAME] 224" at bounding box center [526, 345] width 340 height 29
drag, startPoint x: 441, startPoint y: 313, endPoint x: 705, endPoint y: 313, distance: 264.1
click at [696, 331] on div "S M T W T F S 4:35 - 5:40 pm [PERSON_NAME][GEOGRAPHIC_DATA][PERSON_NAME] 224" at bounding box center [526, 345] width 340 height 29
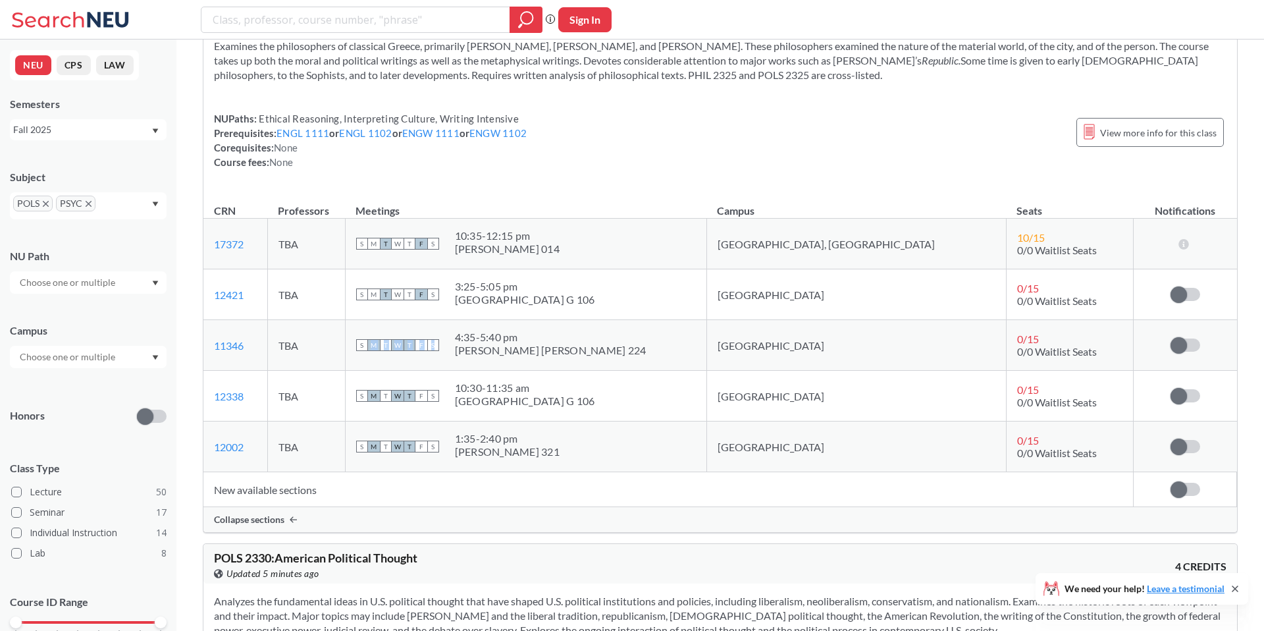
click at [568, 344] on div "[PERSON_NAME] [PERSON_NAME] 224" at bounding box center [551, 350] width 192 height 13
drag, startPoint x: 573, startPoint y: 326, endPoint x: 617, endPoint y: 326, distance: 44.1
click at [617, 331] on div "S M T W T F S 4:35 - 5:40 pm [PERSON_NAME][GEOGRAPHIC_DATA][PERSON_NAME] 224" at bounding box center [526, 345] width 340 height 29
drag, startPoint x: 291, startPoint y: 315, endPoint x: 409, endPoint y: 315, distance: 117.9
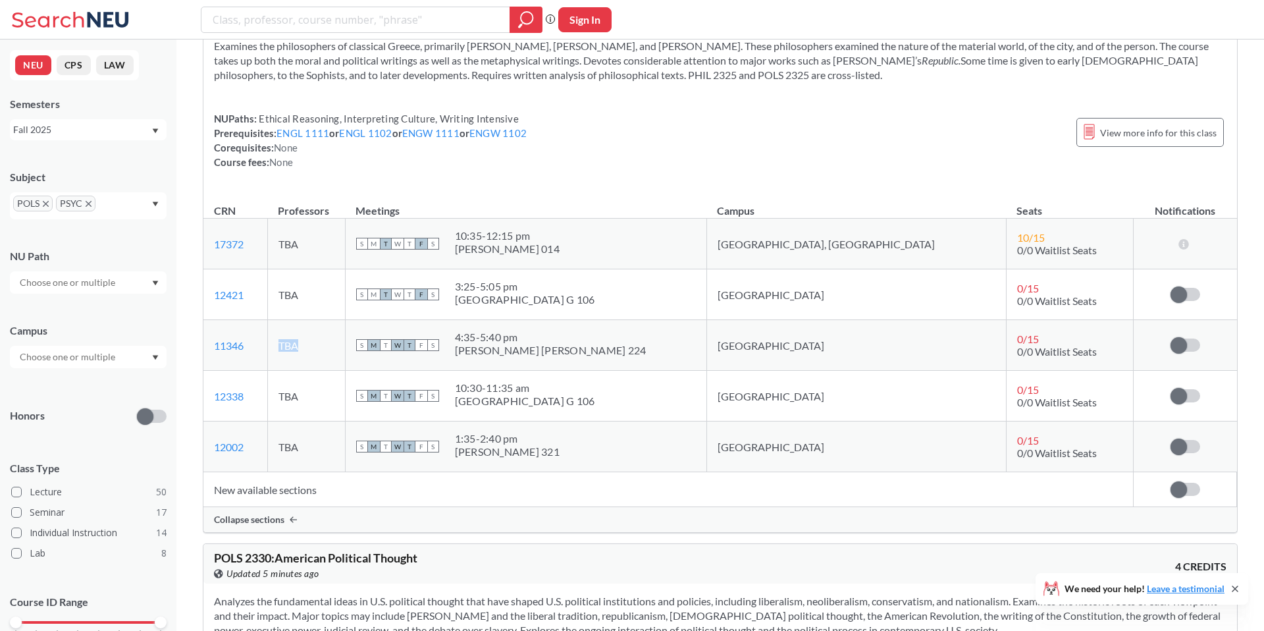
click at [408, 320] on tr "11346 View this section on Banner. TBA S M T W T F S 4:35 - 5:40 pm [PERSON_NAM…" at bounding box center [720, 345] width 1034 height 51
click at [267, 320] on td "11346 View this section on Banner." at bounding box center [235, 345] width 64 height 51
drag, startPoint x: 311, startPoint y: 315, endPoint x: 350, endPoint y: 326, distance: 39.6
click at [345, 326] on td "TBA" at bounding box center [306, 345] width 78 height 51
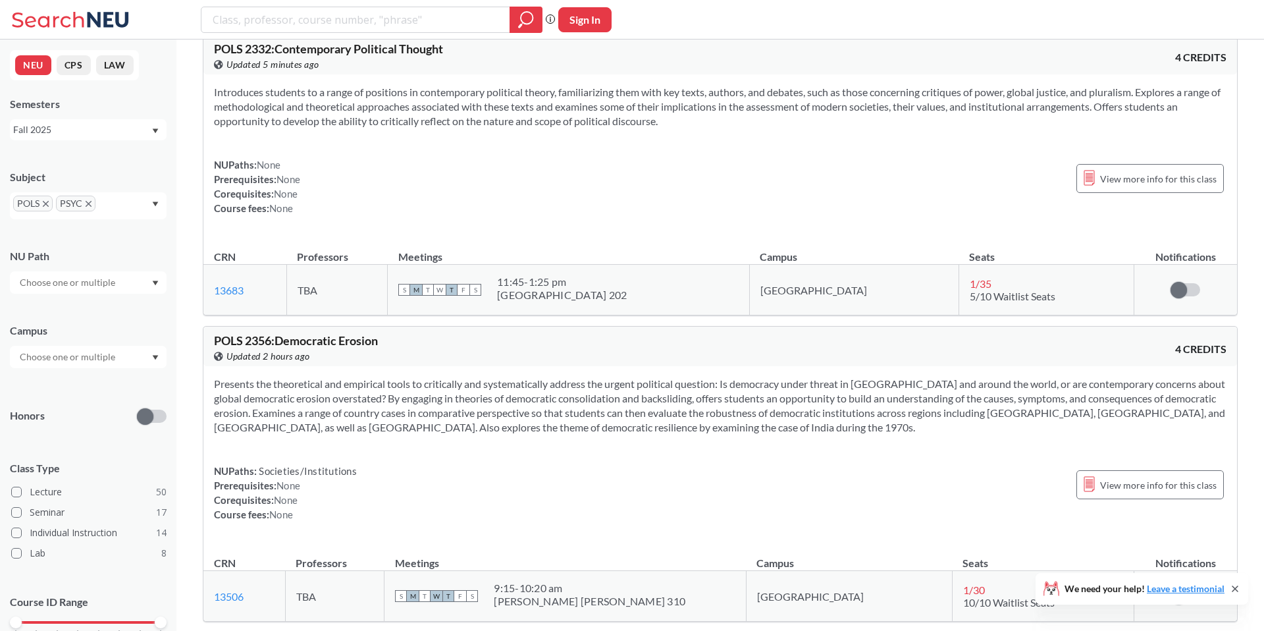
scroll to position [4378, 0]
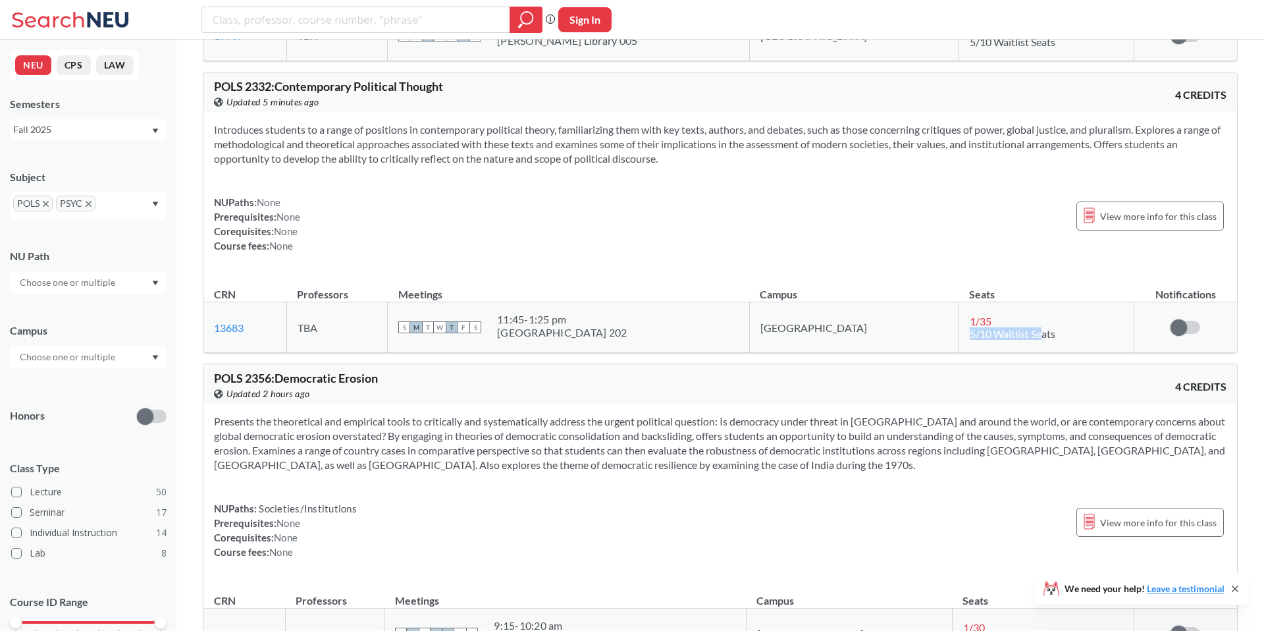
drag, startPoint x: 915, startPoint y: 308, endPoint x: 996, endPoint y: 308, distance: 81.7
click at [996, 308] on td "1 / 35 5/10 Waitlist Seats" at bounding box center [1046, 327] width 175 height 51
click at [996, 327] on span "5/10 Waitlist Seats" at bounding box center [1013, 333] width 86 height 13
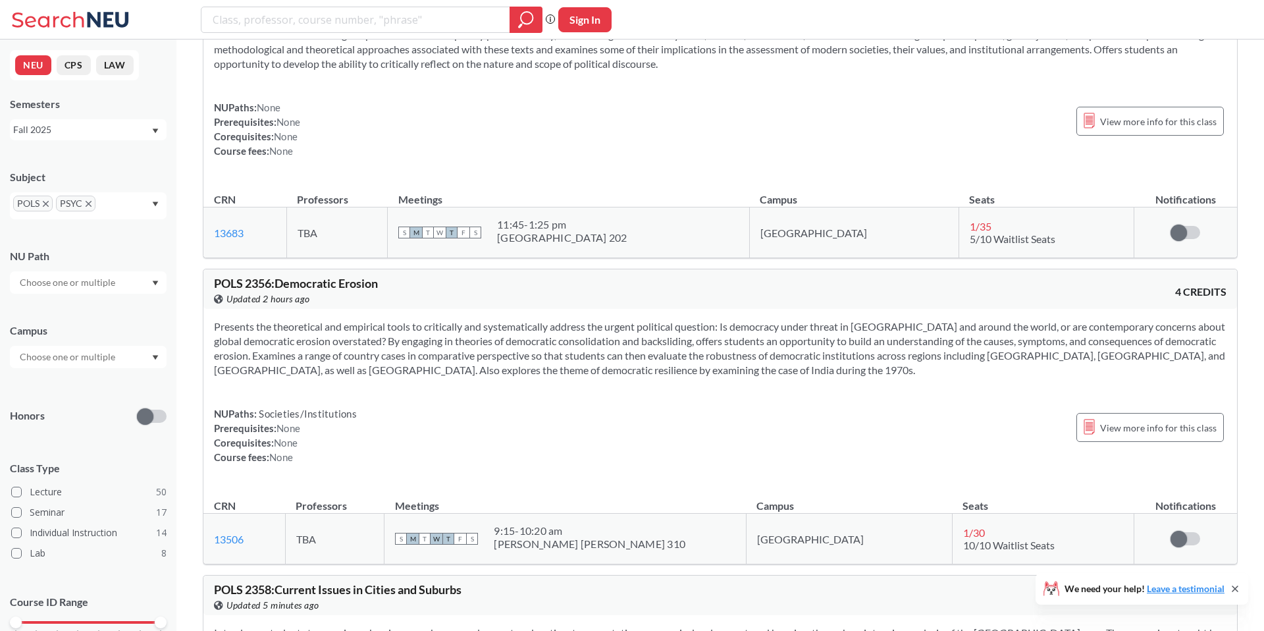
scroll to position [4479, 0]
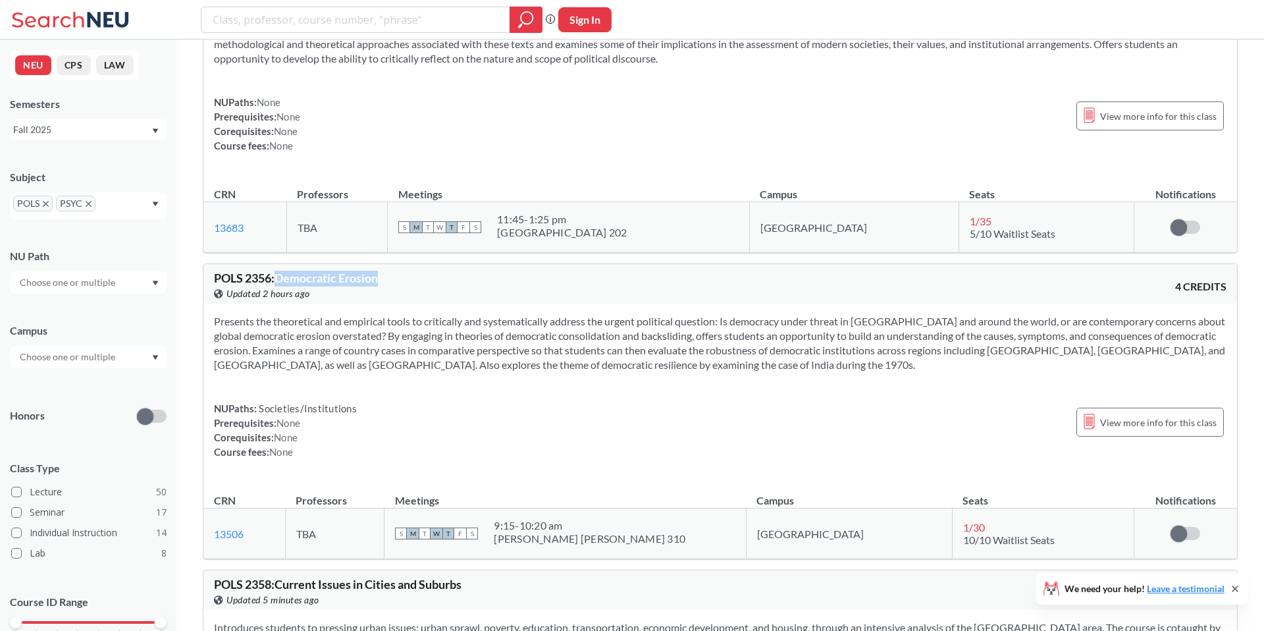
drag, startPoint x: 279, startPoint y: 254, endPoint x: 403, endPoint y: 254, distance: 123.8
click at [403, 272] on div "POLS 2356 : Democratic Erosion View this course on Banner. Updated 2 hours ago" at bounding box center [467, 286] width 506 height 29
click at [315, 271] on span "POLS 2356 : Democratic Erosion" at bounding box center [296, 278] width 164 height 14
drag, startPoint x: 270, startPoint y: 309, endPoint x: 610, endPoint y: 309, distance: 340.5
click at [608, 314] on section "Presents the theoretical and empirical tools to critically and systematically a…" at bounding box center [720, 343] width 1013 height 58
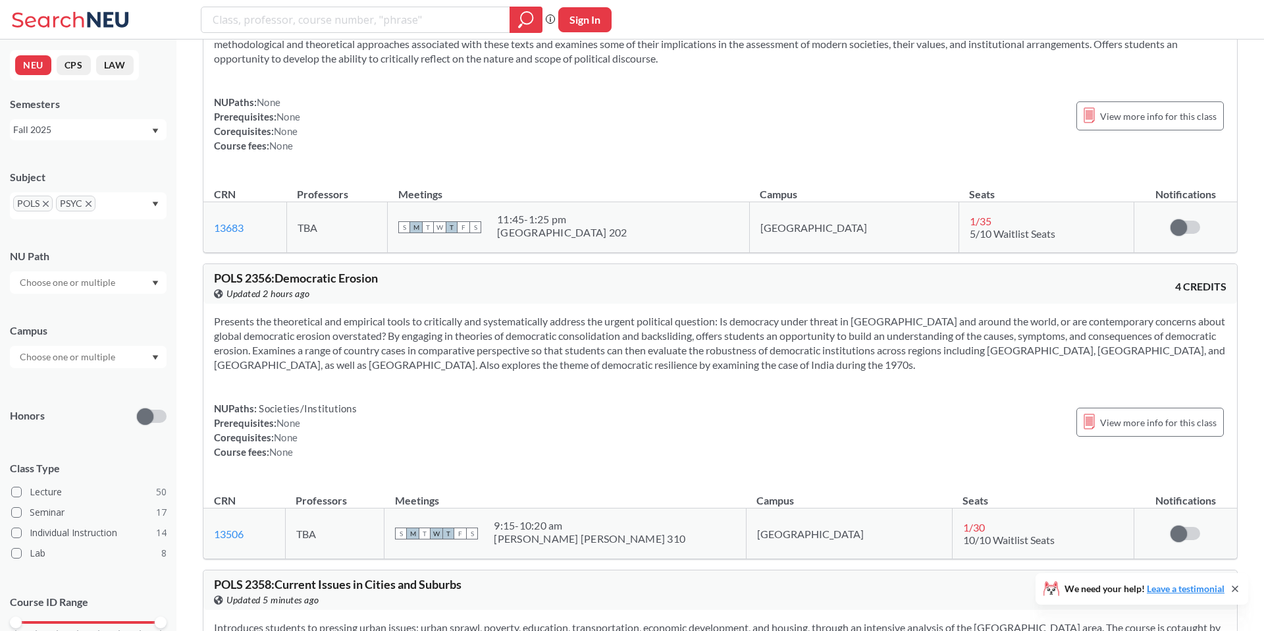
click at [611, 314] on section "Presents the theoretical and empirical tools to critically and systematically a…" at bounding box center [720, 343] width 1013 height 58
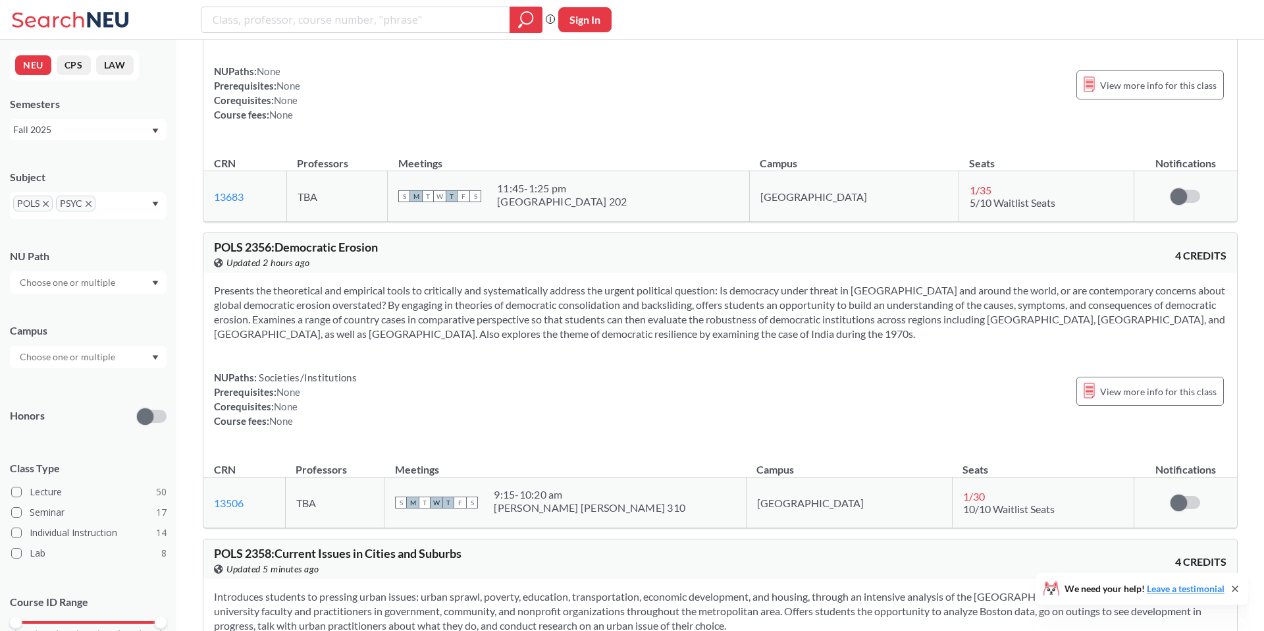
scroll to position [4510, 0]
drag, startPoint x: 440, startPoint y: 279, endPoint x: 511, endPoint y: 279, distance: 71.1
click at [508, 283] on section "Presents the theoretical and empirical tools to critically and systematically a…" at bounding box center [720, 312] width 1013 height 58
click at [511, 283] on section "Presents the theoretical and empirical tools to critically and systematically a…" at bounding box center [720, 312] width 1013 height 58
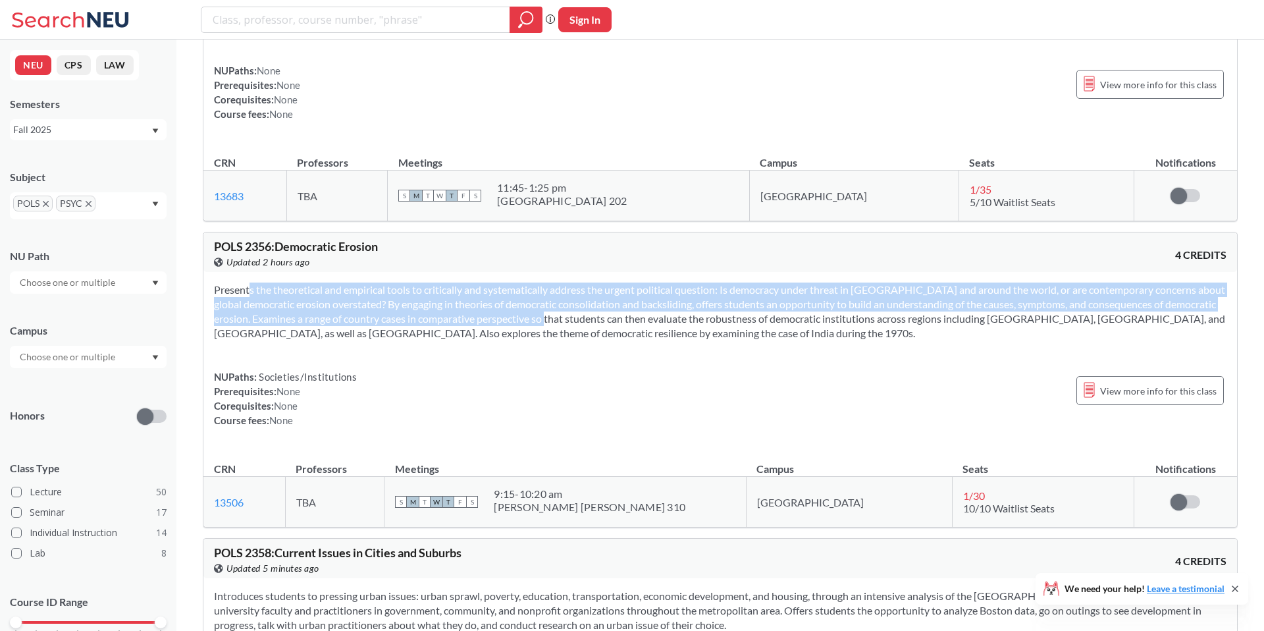
drag, startPoint x: 227, startPoint y: 259, endPoint x: 582, endPoint y: 288, distance: 356.8
click at [582, 288] on section "Presents the theoretical and empirical tools to critically and systematically a…" at bounding box center [720, 312] width 1013 height 58
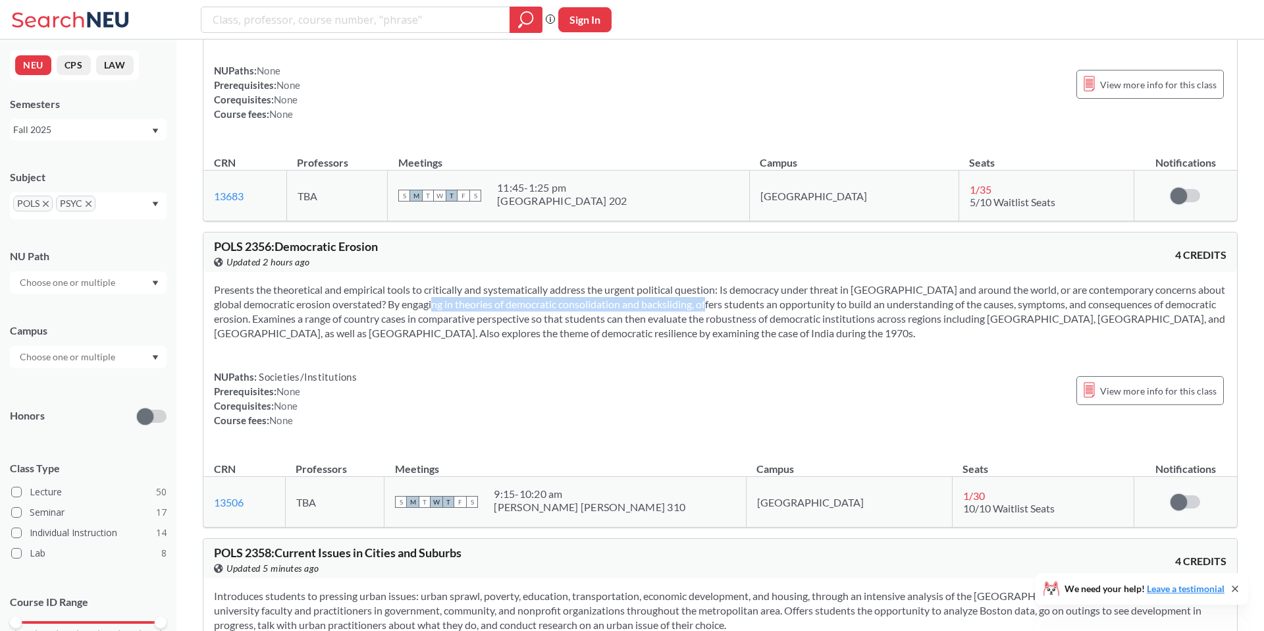
drag, startPoint x: 412, startPoint y: 280, endPoint x: 693, endPoint y: 280, distance: 281.8
click at [693, 283] on section "Presents the theoretical and empirical tools to critically and systematically a…" at bounding box center [720, 312] width 1013 height 58
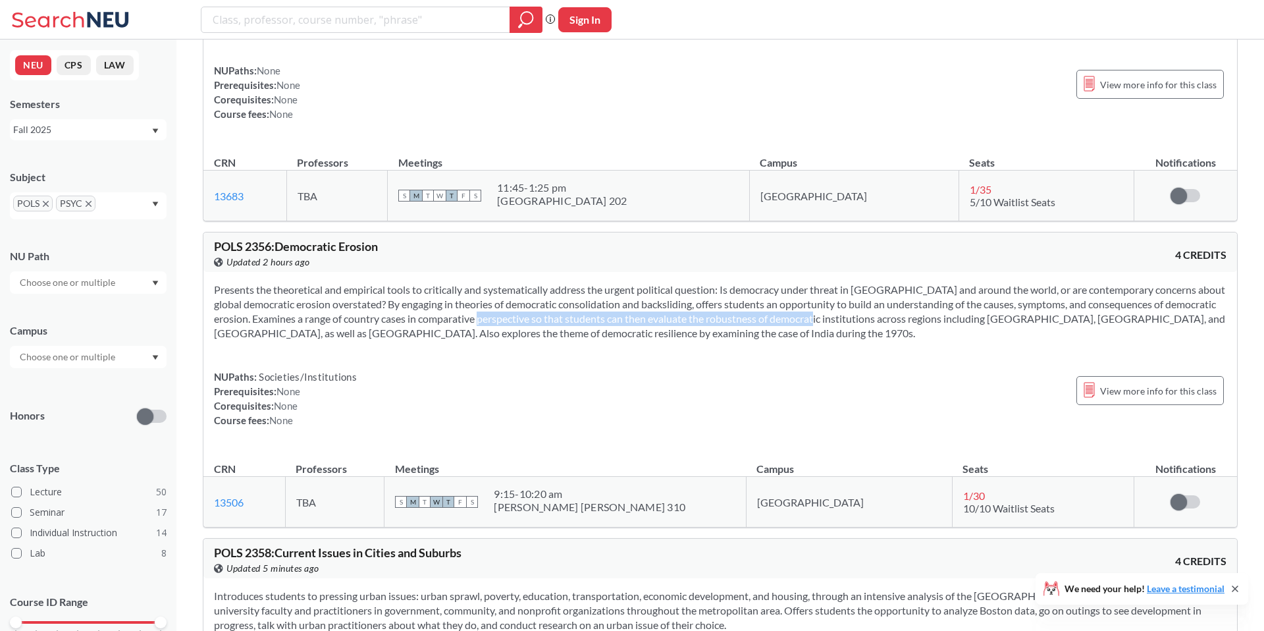
drag, startPoint x: 535, startPoint y: 287, endPoint x: 854, endPoint y: 286, distance: 319.4
click at [853, 287] on section "Presents the theoretical and empirical tools to critically and systematically a…" at bounding box center [720, 312] width 1013 height 58
click at [854, 286] on section "Presents the theoretical and empirical tools to critically and systematically a…" at bounding box center [720, 312] width 1013 height 58
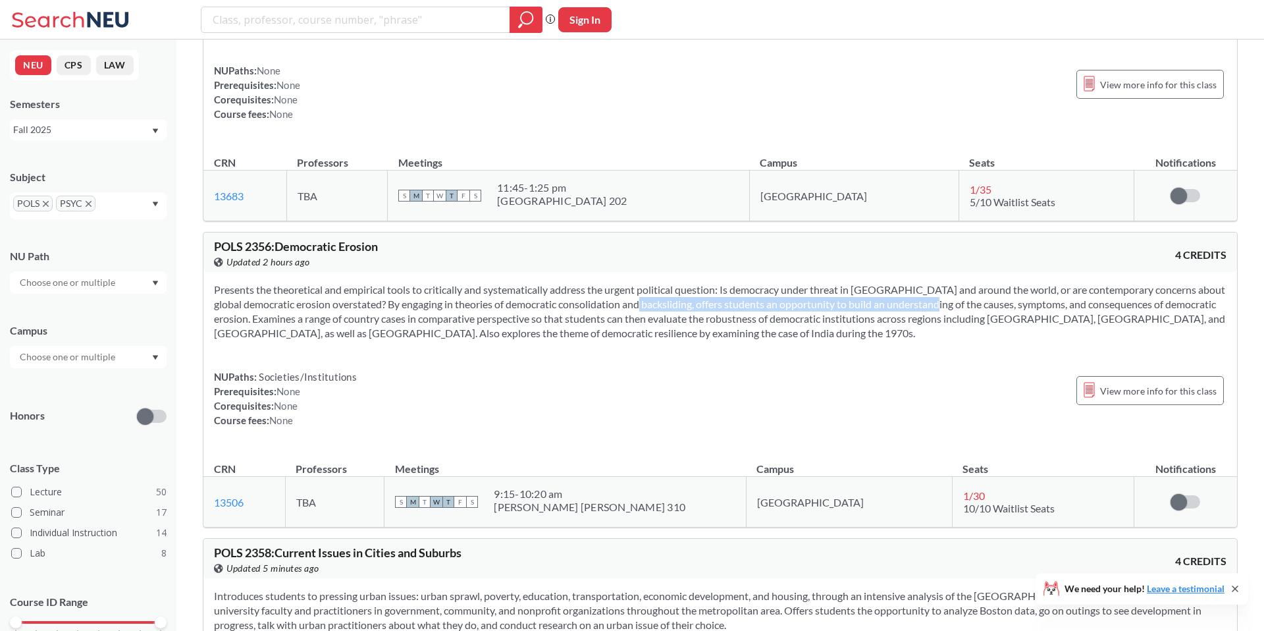
drag, startPoint x: 621, startPoint y: 277, endPoint x: 927, endPoint y: 277, distance: 306.2
click at [927, 283] on section "Presents the theoretical and empirical tools to critically and systematically a…" at bounding box center [720, 312] width 1013 height 58
drag, startPoint x: 654, startPoint y: 310, endPoint x: 809, endPoint y: 310, distance: 155.4
click at [807, 310] on section "Presents the theoretical and empirical tools to critically and systematically a…" at bounding box center [720, 312] width 1013 height 58
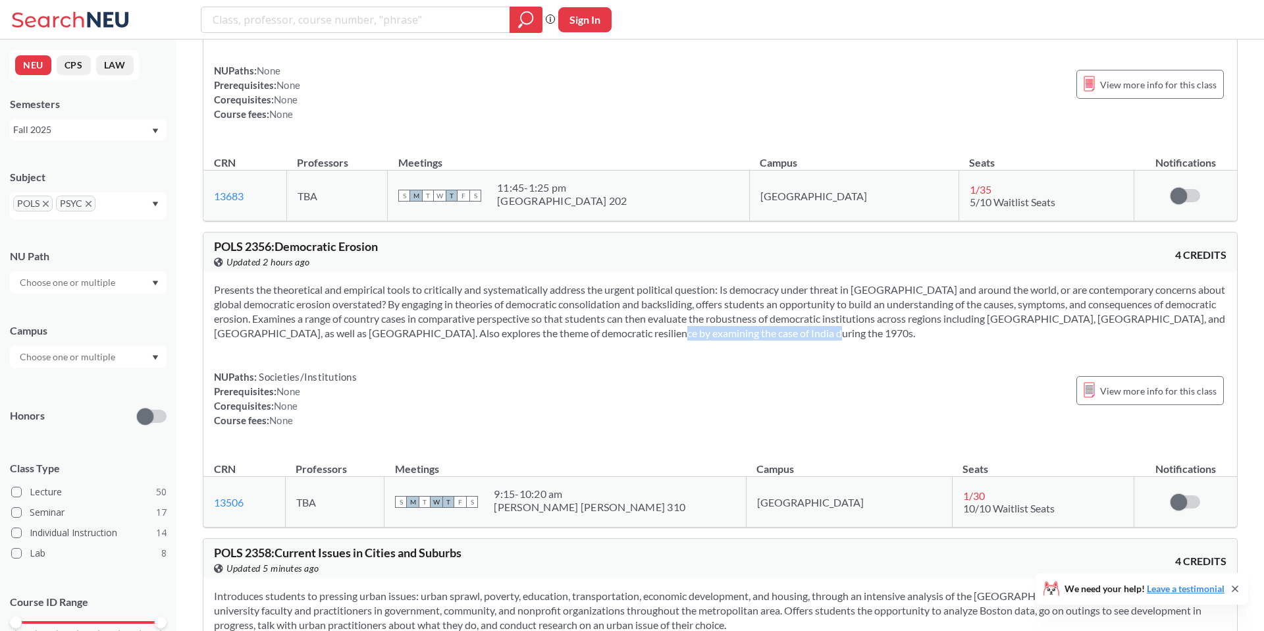
click at [809, 310] on section "Presents the theoretical and empirical tools to critically and systematically a…" at bounding box center [720, 312] width 1013 height 58
drag, startPoint x: 643, startPoint y: 309, endPoint x: 842, endPoint y: 309, distance: 198.9
click at [841, 309] on section "Presents the theoretical and empirical tools to critically and systematically a…" at bounding box center [720, 312] width 1013 height 58
click at [842, 309] on section "Presents the theoretical and empirical tools to critically and systematically a…" at bounding box center [720, 312] width 1013 height 58
drag, startPoint x: 706, startPoint y: 309, endPoint x: 861, endPoint y: 309, distance: 155.4
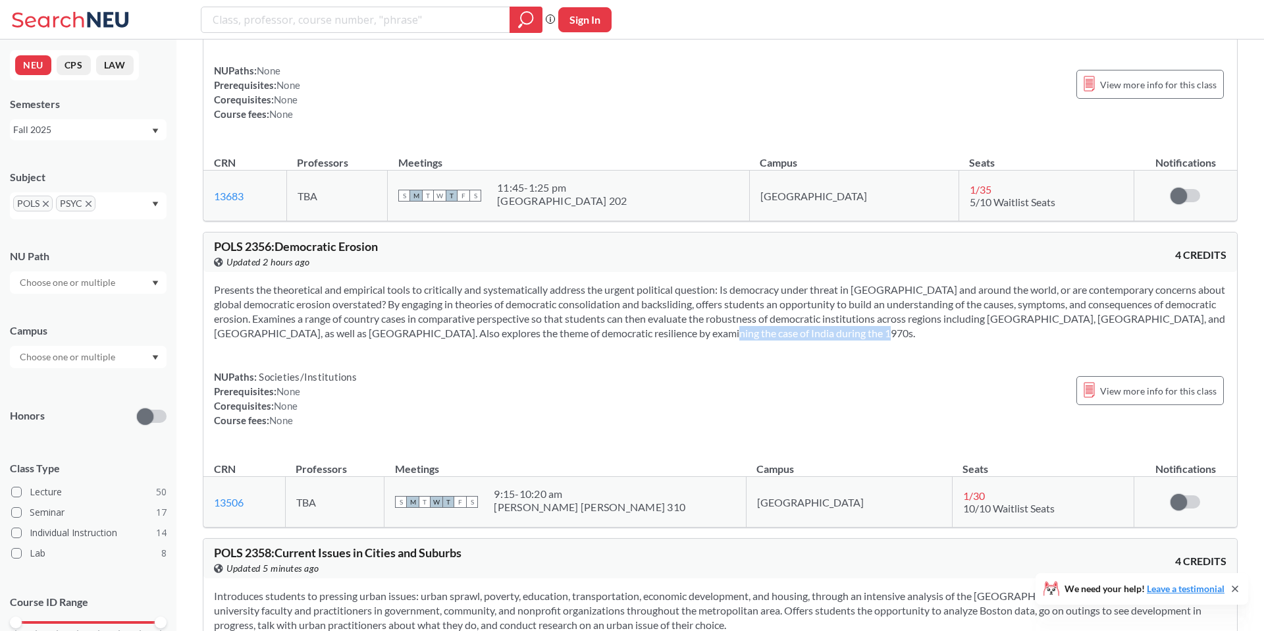
click at [861, 309] on section "Presents the theoretical and empirical tools to critically and systematically a…" at bounding box center [720, 312] width 1013 height 58
drag, startPoint x: 748, startPoint y: 310, endPoint x: 870, endPoint y: 309, distance: 121.8
click at [870, 309] on section "Presents the theoretical and empirical tools to critically and systematically a…" at bounding box center [720, 312] width 1013 height 58
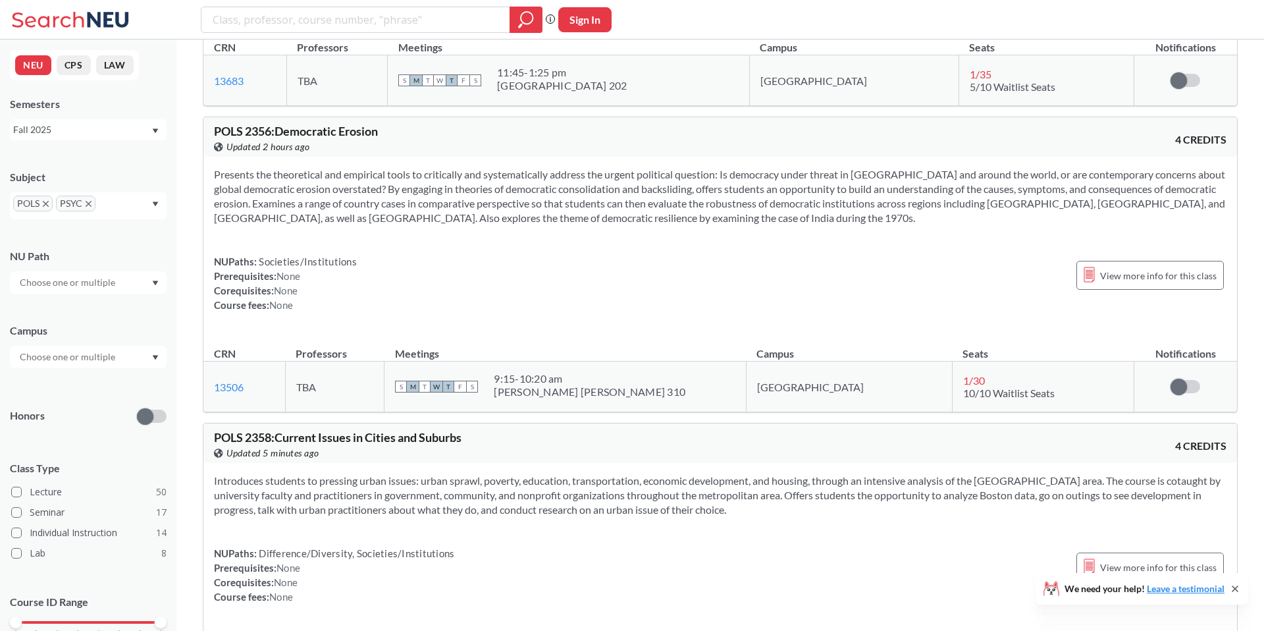
scroll to position [4627, 0]
drag, startPoint x: 535, startPoint y: 188, endPoint x: 765, endPoint y: 188, distance: 230.5
click at [765, 188] on section "Presents the theoretical and empirical tools to critically and systematically a…" at bounding box center [720, 194] width 1013 height 58
click at [767, 188] on section "Presents the theoretical and empirical tools to critically and systematically a…" at bounding box center [720, 194] width 1013 height 58
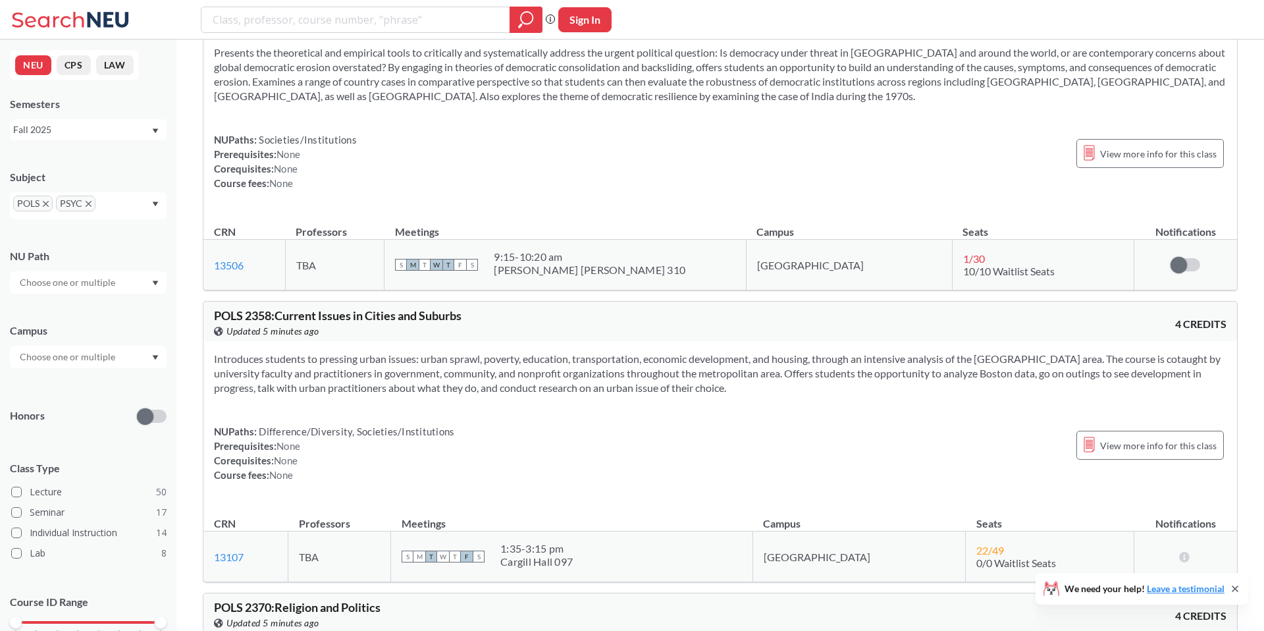
scroll to position [4770, 0]
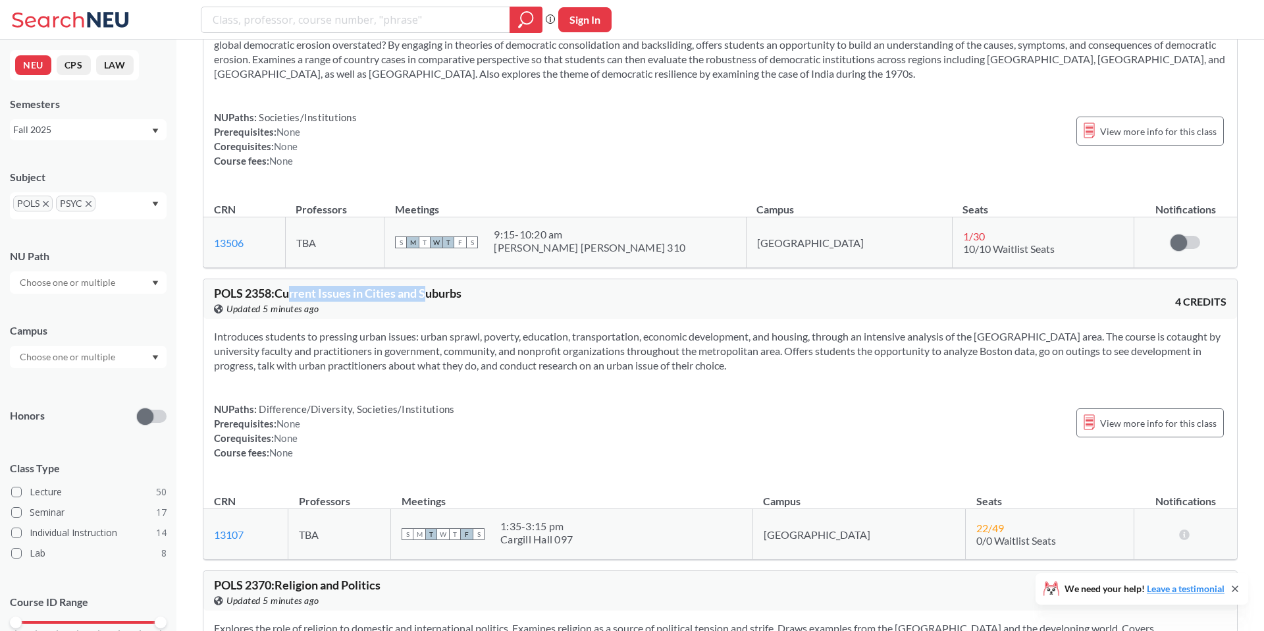
drag, startPoint x: 329, startPoint y: 267, endPoint x: 428, endPoint y: 267, distance: 99.4
click at [428, 286] on span "POLS 2358 : Current Issues in Cities and Suburbs" at bounding box center [338, 293] width 248 height 14
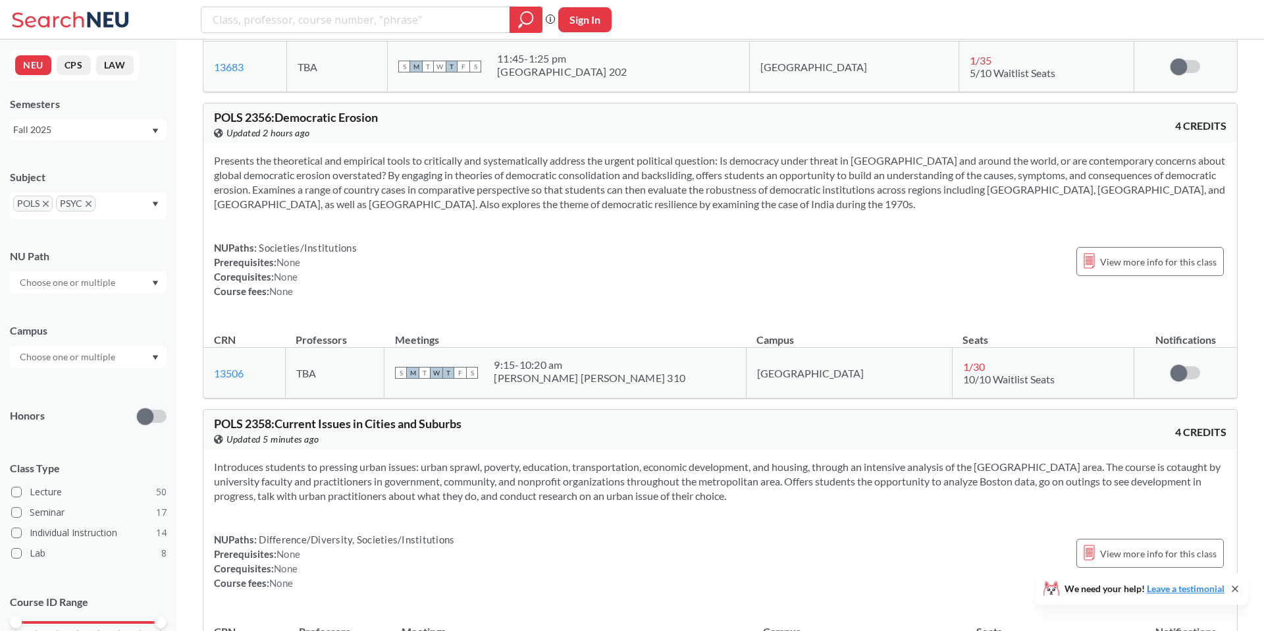
scroll to position [4628, 0]
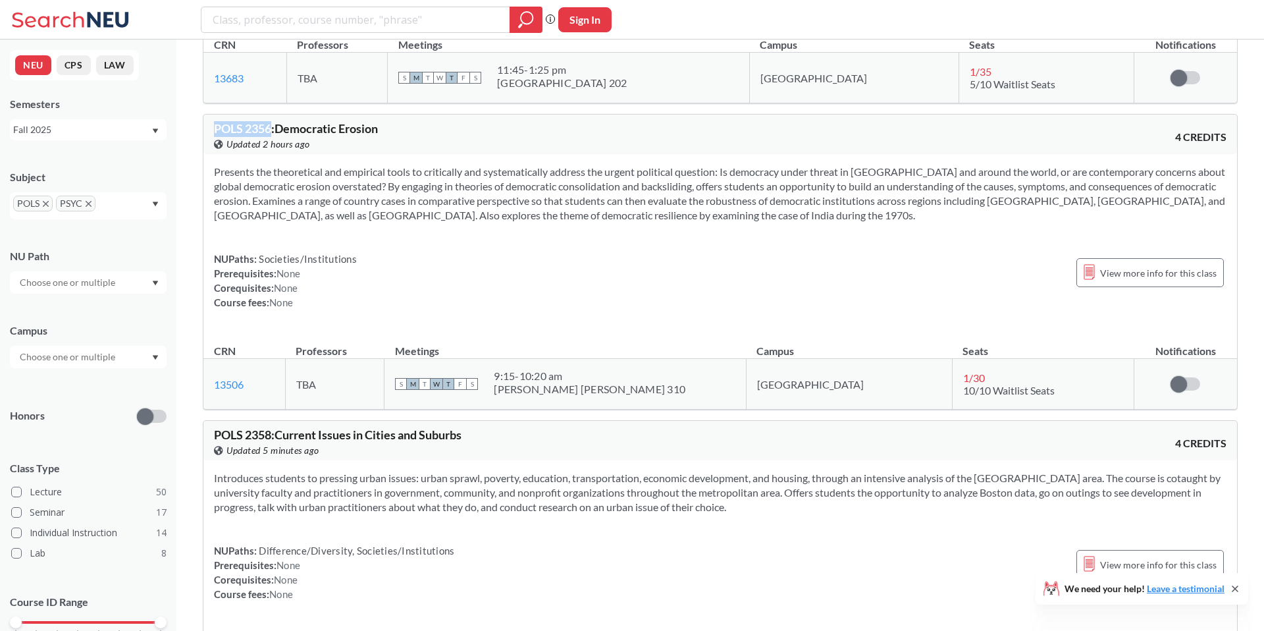
drag, startPoint x: 223, startPoint y: 101, endPoint x: 273, endPoint y: 101, distance: 50.0
click at [273, 121] on span "POLS 2356 : Democratic Erosion" at bounding box center [296, 128] width 164 height 14
drag, startPoint x: 247, startPoint y: 100, endPoint x: 273, endPoint y: 100, distance: 25.7
click at [273, 121] on span "POLS 2356 : Democratic Erosion" at bounding box center [296, 128] width 164 height 14
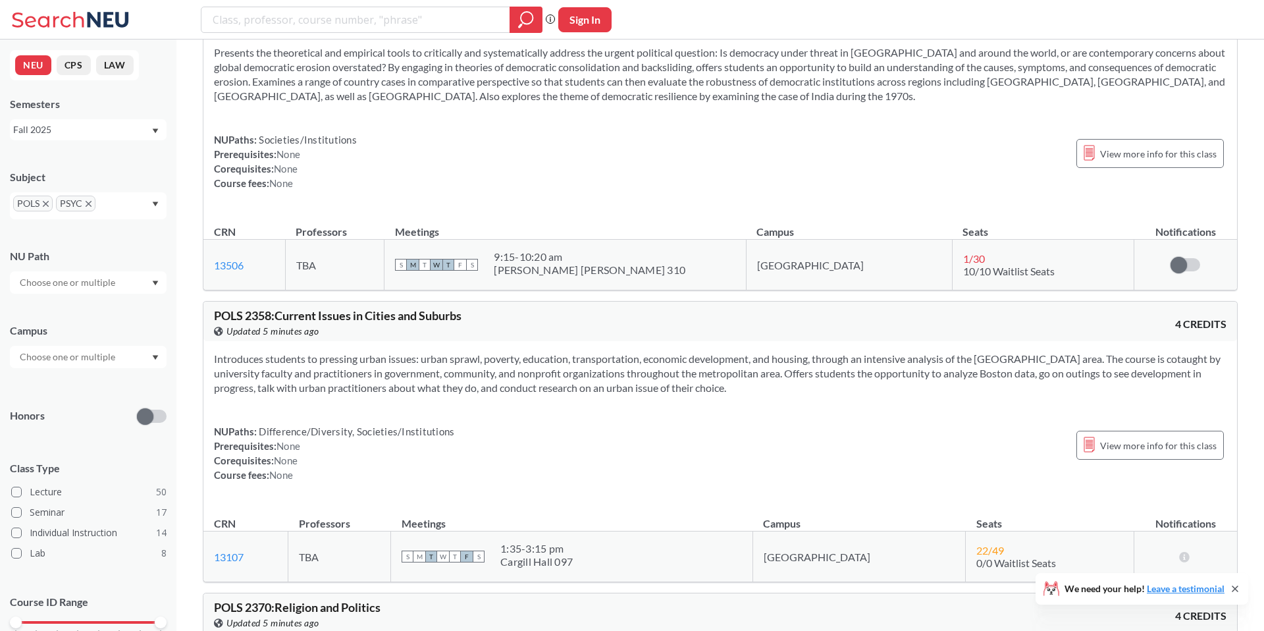
scroll to position [4793, 0]
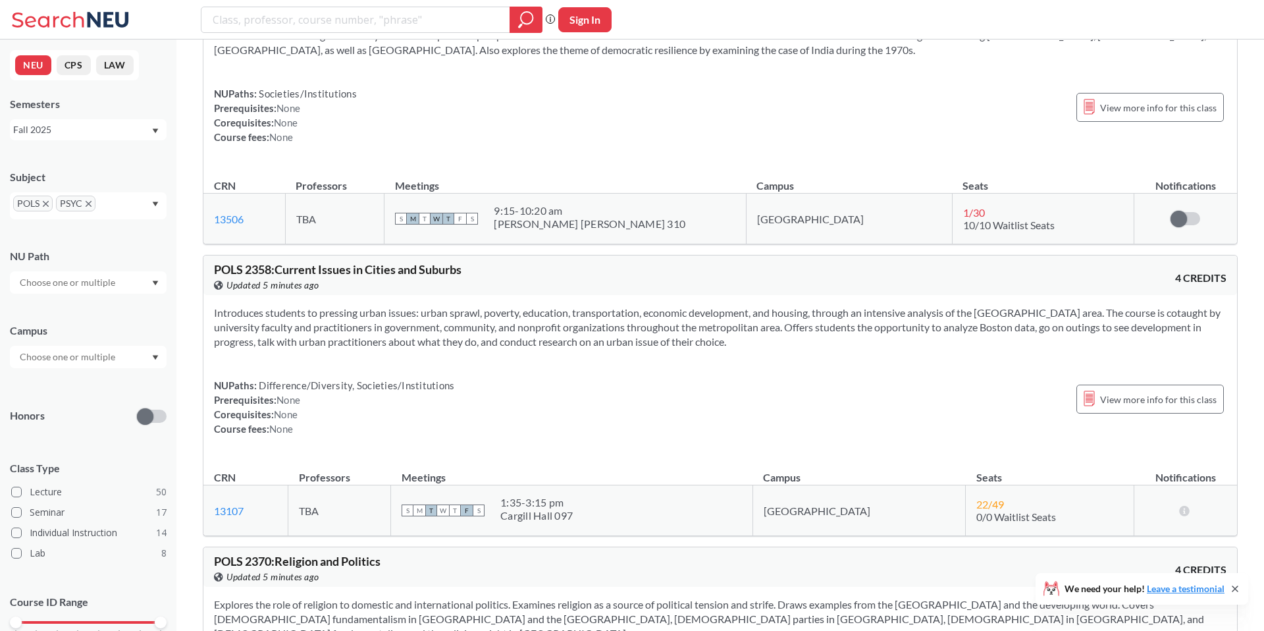
drag, startPoint x: 277, startPoint y: 243, endPoint x: 424, endPoint y: 243, distance: 146.8
click at [424, 262] on span "POLS 2358 : Current Issues in Cities and Suburbs" at bounding box center [338, 269] width 248 height 14
drag, startPoint x: 306, startPoint y: 245, endPoint x: 448, endPoint y: 245, distance: 142.9
click at [448, 262] on span "POLS 2358 : Current Issues in Cities and Suburbs" at bounding box center [338, 269] width 248 height 14
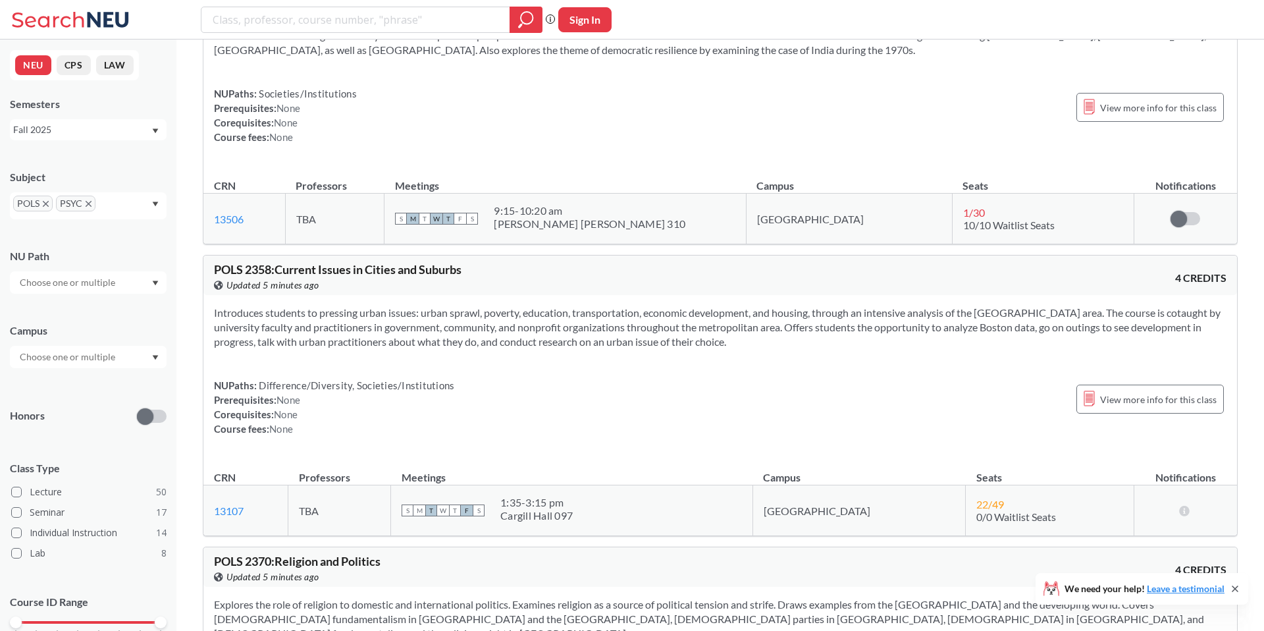
scroll to position [4819, 0]
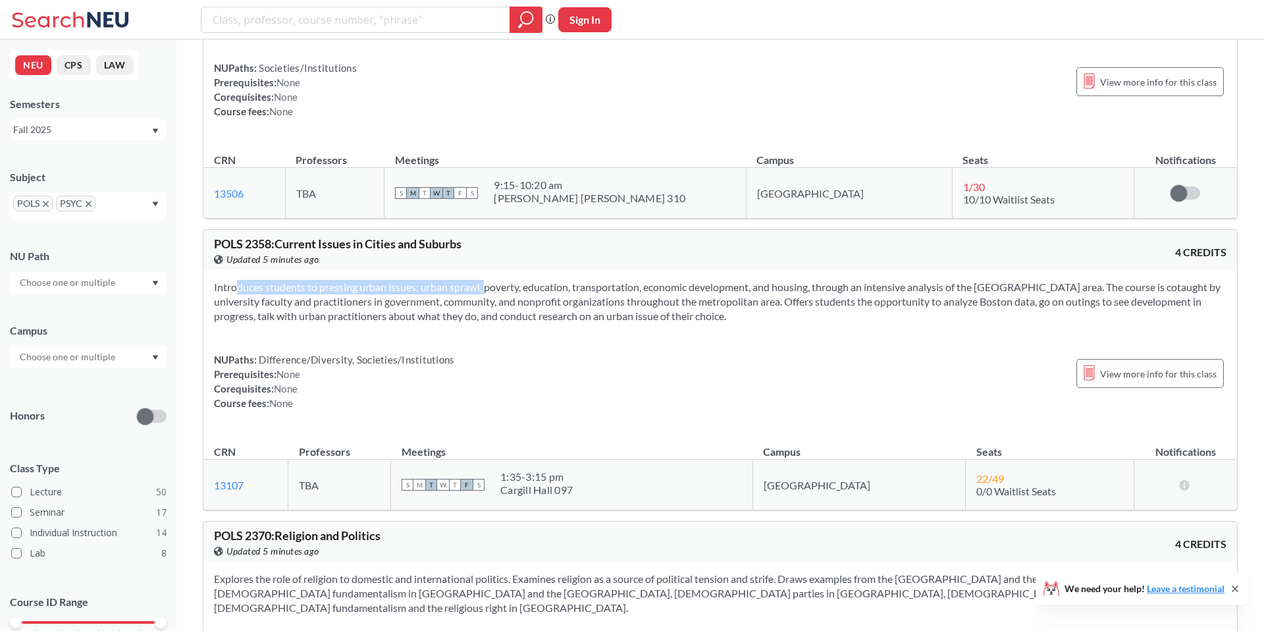
drag, startPoint x: 212, startPoint y: 263, endPoint x: 472, endPoint y: 263, distance: 260.1
click at [471, 269] on div "Introduces students to pressing urban issues: urban sprawl, poverty, education,…" at bounding box center [720, 350] width 1034 height 162
click at [472, 280] on section "Introduces students to pressing urban issues: urban sprawl, poverty, education,…" at bounding box center [720, 301] width 1013 height 43
drag, startPoint x: 262, startPoint y: 261, endPoint x: 567, endPoint y: 261, distance: 304.9
click at [566, 280] on section "Introduces students to pressing urban issues: urban sprawl, poverty, education,…" at bounding box center [720, 301] width 1013 height 43
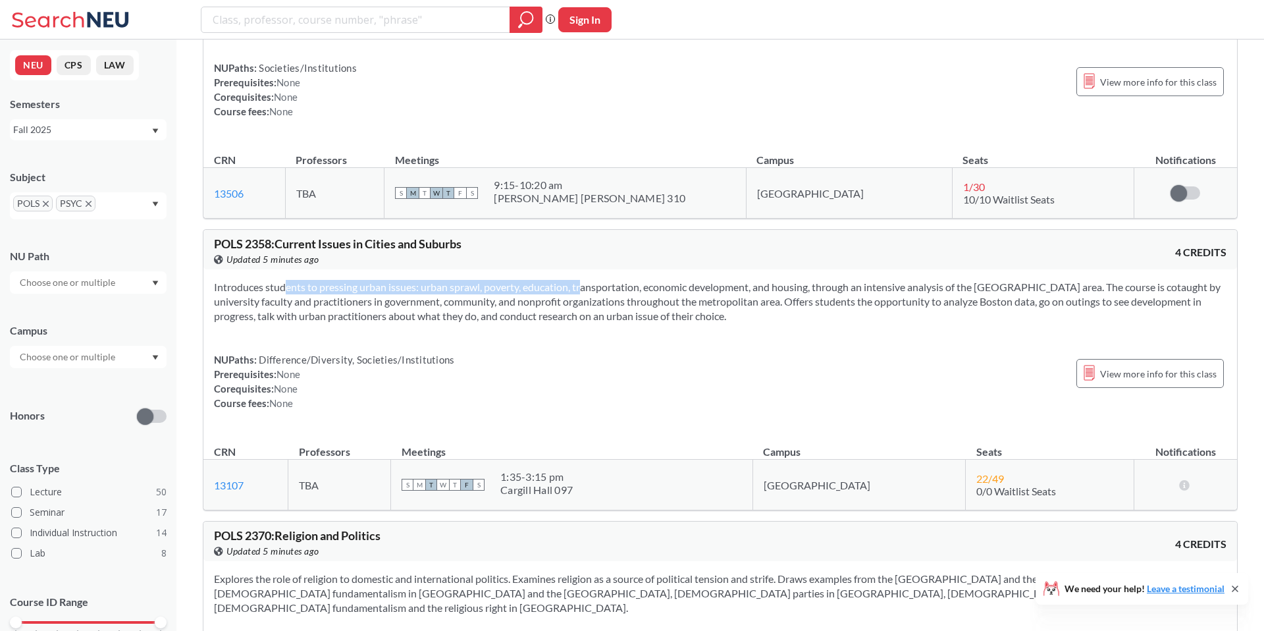
click at [567, 280] on section "Introduces students to pressing urban issues: urban sprawl, poverty, education,…" at bounding box center [720, 301] width 1013 height 43
drag, startPoint x: 348, startPoint y: 261, endPoint x: 493, endPoint y: 261, distance: 144.2
click at [492, 280] on section "Introduces students to pressing urban issues: urban sprawl, poverty, education,…" at bounding box center [720, 301] width 1013 height 43
click at [493, 280] on section "Introduces students to pressing urban issues: urban sprawl, poverty, education,…" at bounding box center [720, 301] width 1013 height 43
drag, startPoint x: 342, startPoint y: 261, endPoint x: 494, endPoint y: 261, distance: 151.5
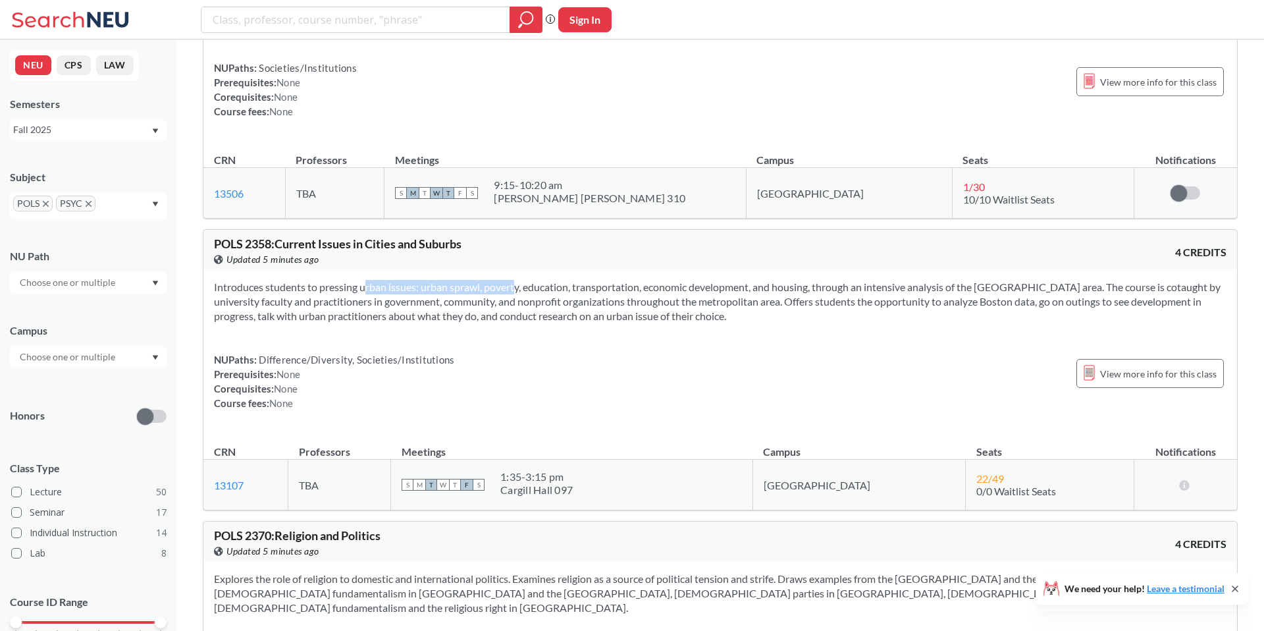
click at [494, 280] on section "Introduces students to pressing urban issues: urban sprawl, poverty, education,…" at bounding box center [720, 301] width 1013 height 43
drag, startPoint x: 409, startPoint y: 262, endPoint x: 688, endPoint y: 262, distance: 279.2
click at [688, 280] on section "Introduces students to pressing urban issues: urban sprawl, poverty, education,…" at bounding box center [720, 301] width 1013 height 43
click at [689, 280] on section "Introduces students to pressing urban issues: urban sprawl, poverty, education,…" at bounding box center [720, 301] width 1013 height 43
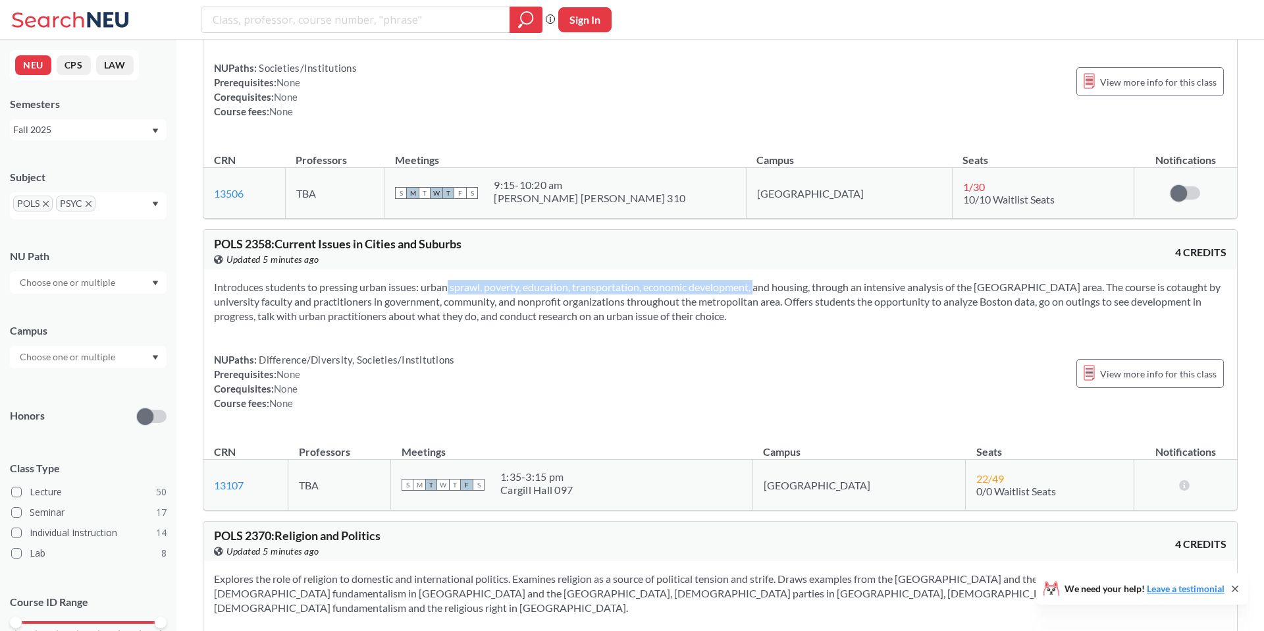
drag, startPoint x: 423, startPoint y: 262, endPoint x: 742, endPoint y: 261, distance: 319.4
click at [742, 280] on section "Introduces students to pressing urban issues: urban sprawl, poverty, education,…" at bounding box center [720, 301] width 1013 height 43
drag, startPoint x: 280, startPoint y: 216, endPoint x: 498, endPoint y: 216, distance: 218.0
click at [498, 238] on div "POLS 2358 : Current Issues in Cities and Suburbs View this course on Banner. Up…" at bounding box center [467, 252] width 506 height 29
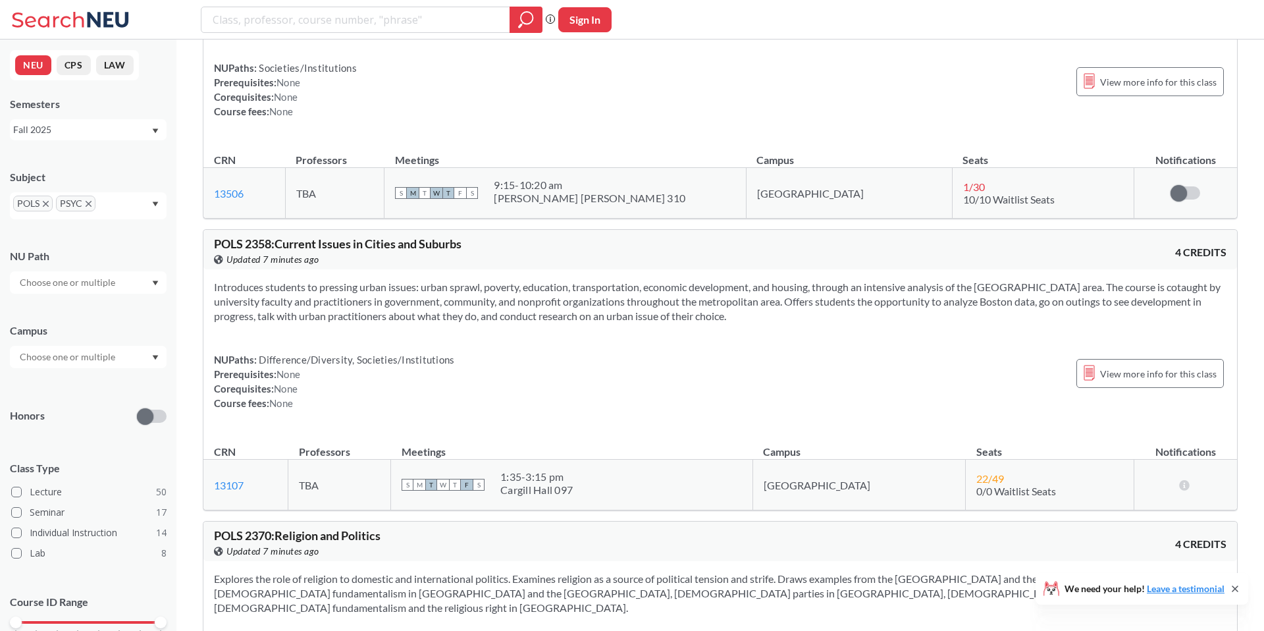
click at [432, 236] on span "POLS 2358 : Current Issues in Cities and Suburbs" at bounding box center [338, 243] width 248 height 14
drag, startPoint x: 283, startPoint y: 217, endPoint x: 502, endPoint y: 217, distance: 219.3
click at [502, 238] on div "POLS 2358 : Current Issues in Cities and Suburbs View this course on Banner. Up…" at bounding box center [467, 252] width 506 height 29
click at [387, 236] on span "POLS 2358 : Current Issues in Cities and Suburbs" at bounding box center [338, 243] width 248 height 14
drag, startPoint x: 261, startPoint y: 266, endPoint x: 547, endPoint y: 266, distance: 285.1
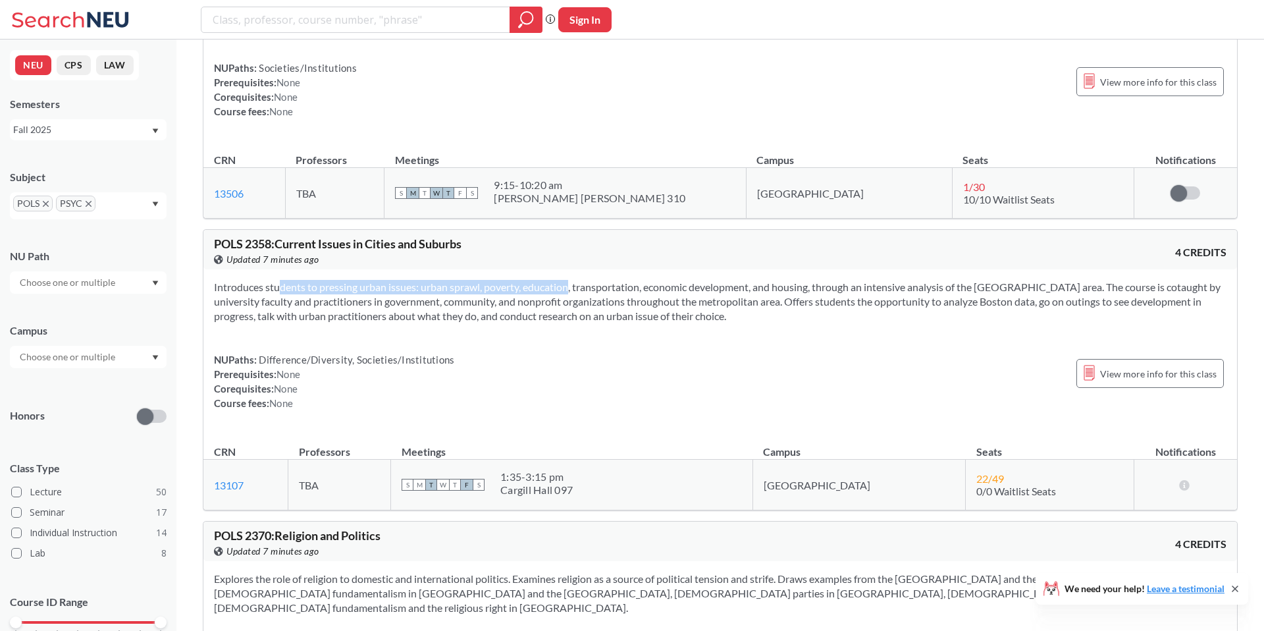
click at [547, 280] on section "Introduces students to pressing urban issues: urban sprawl, poverty, education,…" at bounding box center [720, 301] width 1013 height 43
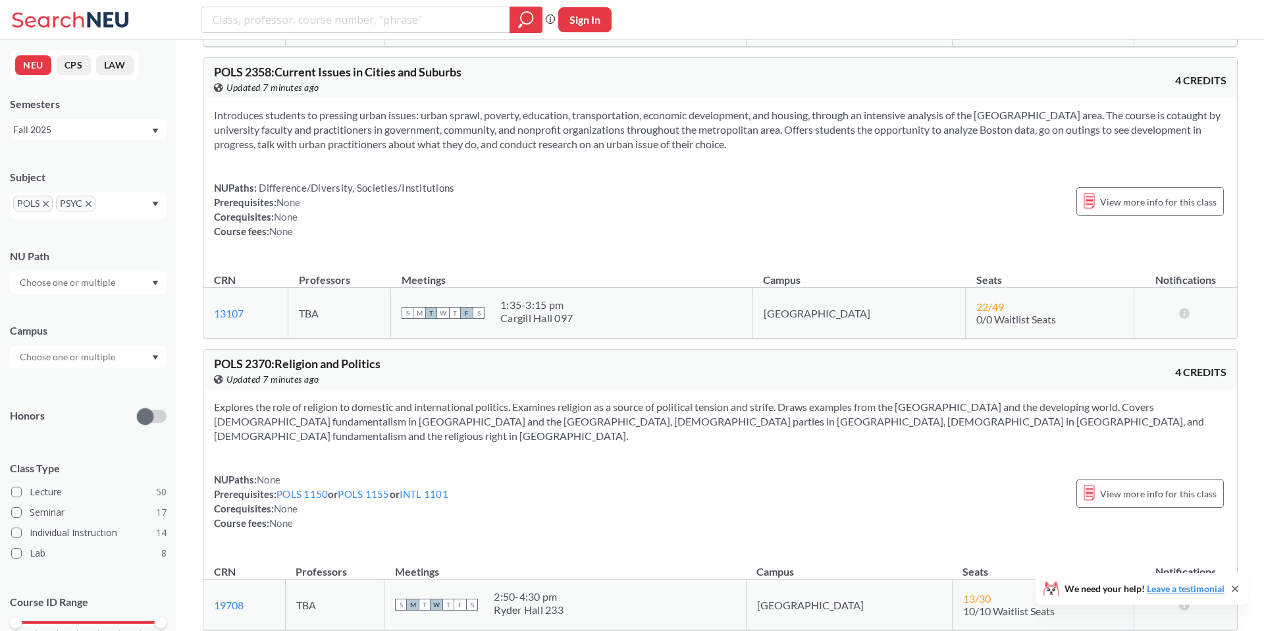
scroll to position [5039, 0]
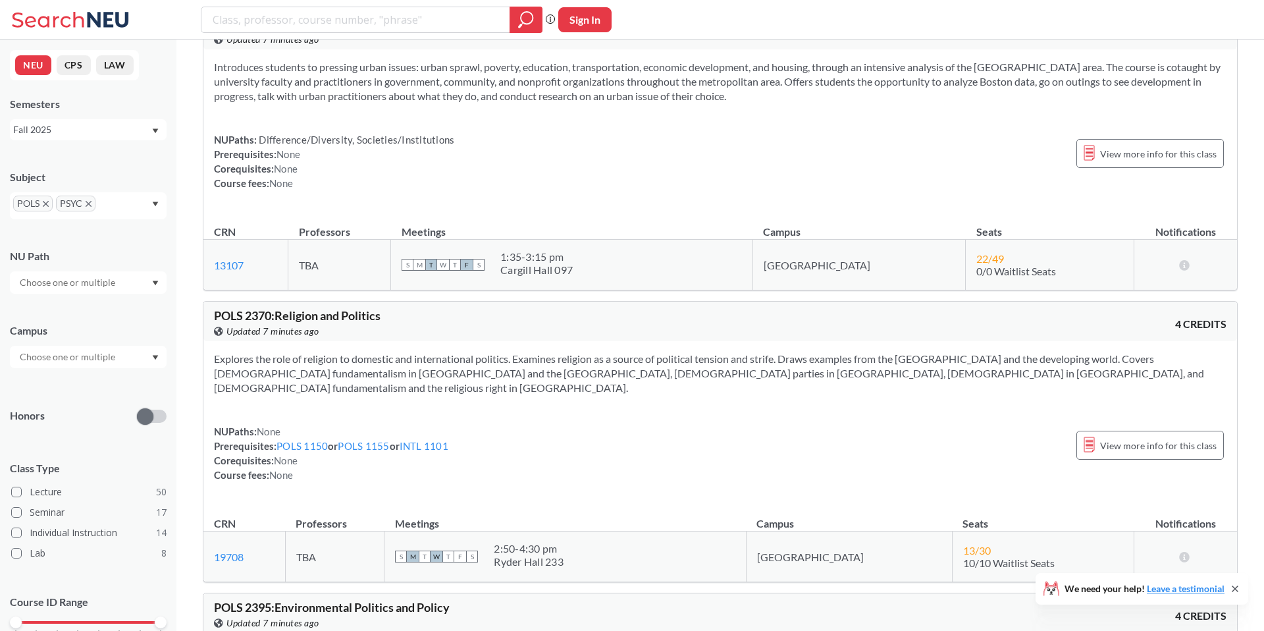
drag, startPoint x: 283, startPoint y: 294, endPoint x: 394, endPoint y: 294, distance: 111.3
click at [394, 310] on div "POLS 2370 : Religion and Politics View this course on Banner. Updated 7 minutes…" at bounding box center [467, 324] width 506 height 29
drag, startPoint x: 917, startPoint y: 522, endPoint x: 1038, endPoint y: 522, distance: 121.2
click at [1038, 531] on td "13 / 30 10/10 Waitlist Seats" at bounding box center [1043, 556] width 182 height 51
drag, startPoint x: 900, startPoint y: 523, endPoint x: 1008, endPoint y: 523, distance: 108.7
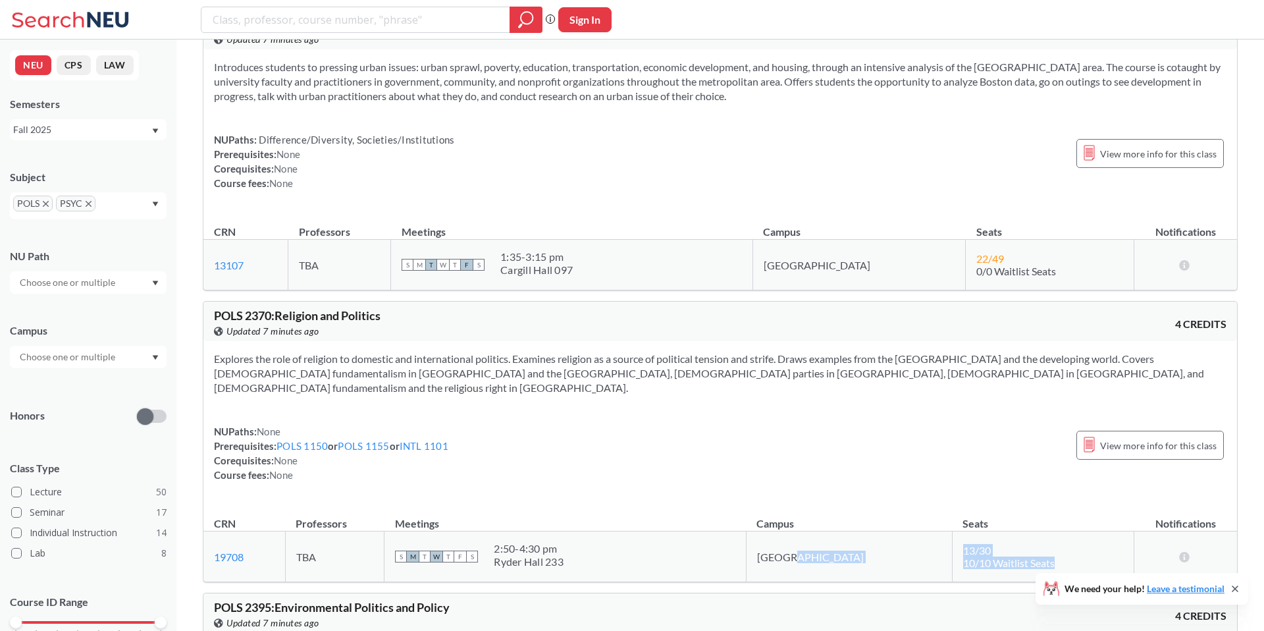
click at [1008, 531] on tr "19708 View this section on Banner. TBA S M T W T F S 2:50 - 4:30 pm [GEOGRAPHIC…" at bounding box center [720, 556] width 1034 height 51
click at [1008, 531] on td "13 / 30 10/10 Waitlist Seats" at bounding box center [1043, 556] width 182 height 51
drag, startPoint x: 927, startPoint y: 524, endPoint x: 975, endPoint y: 524, distance: 48.7
click at [972, 556] on span "10/10 Waitlist Seats" at bounding box center [1009, 562] width 92 height 13
click at [975, 556] on span "10/10 Waitlist Seats" at bounding box center [1009, 562] width 92 height 13
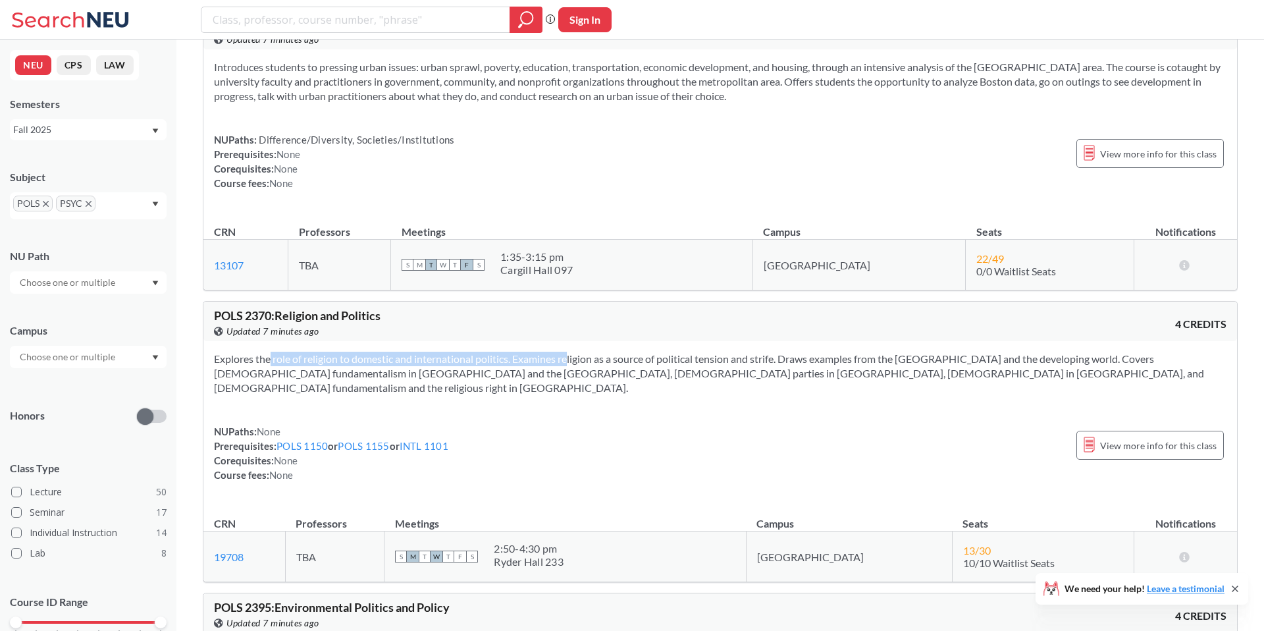
drag, startPoint x: 288, startPoint y: 334, endPoint x: 552, endPoint y: 334, distance: 264.1
click at [551, 352] on section "Explores the role of religion to domestic and international politics. Examines …" at bounding box center [720, 373] width 1013 height 43
click at [552, 352] on section "Explores the role of religion to domestic and international politics. Examines …" at bounding box center [720, 373] width 1013 height 43
drag, startPoint x: 365, startPoint y: 334, endPoint x: 725, endPoint y: 334, distance: 360.2
click at [724, 352] on section "Explores the role of religion to domestic and international politics. Examines …" at bounding box center [720, 373] width 1013 height 43
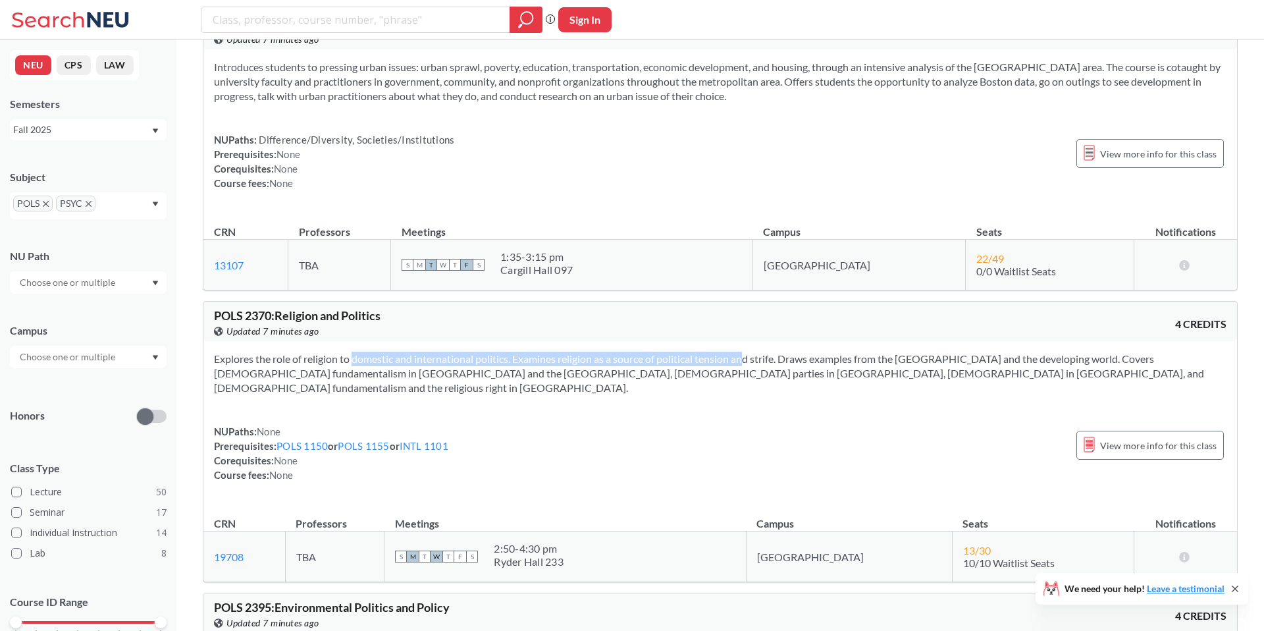
click at [725, 352] on section "Explores the role of religion to domestic and international politics. Examines …" at bounding box center [720, 373] width 1013 height 43
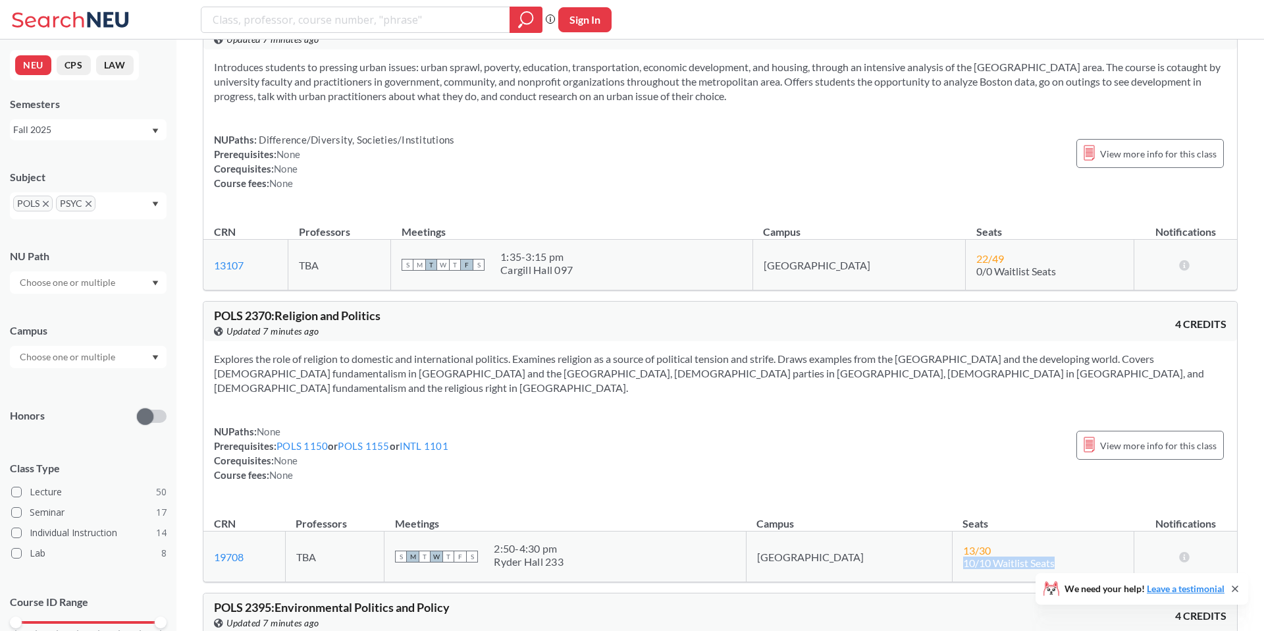
drag, startPoint x: 915, startPoint y: 519, endPoint x: 1067, endPoint y: 519, distance: 152.1
click at [1067, 531] on td "13 / 30 10/10 Waitlist Seats" at bounding box center [1043, 556] width 182 height 51
click at [963, 556] on span "10/10 Waitlist Seats" at bounding box center [1009, 562] width 92 height 13
drag, startPoint x: 913, startPoint y: 526, endPoint x: 1030, endPoint y: 526, distance: 117.2
click at [1030, 531] on td "13 / 30 10/10 Waitlist Seats" at bounding box center [1043, 556] width 182 height 51
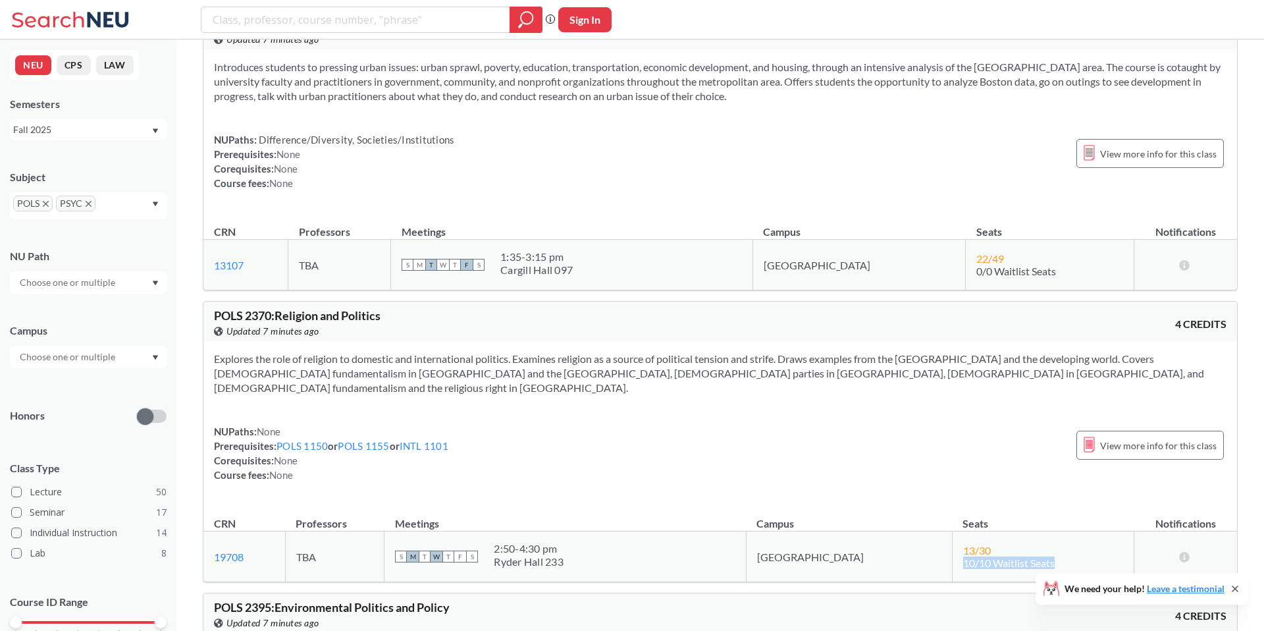
click at [1031, 531] on td "13 / 30 10/10 Waitlist Seats" at bounding box center [1043, 556] width 182 height 51
drag, startPoint x: 915, startPoint y: 526, endPoint x: 975, endPoint y: 526, distance: 59.9
click at [975, 556] on span "10/10 Waitlist Seats" at bounding box center [1009, 562] width 92 height 13
click at [976, 556] on span "10/10 Waitlist Seats" at bounding box center [1009, 562] width 92 height 13
drag, startPoint x: 915, startPoint y: 510, endPoint x: 948, endPoint y: 510, distance: 32.3
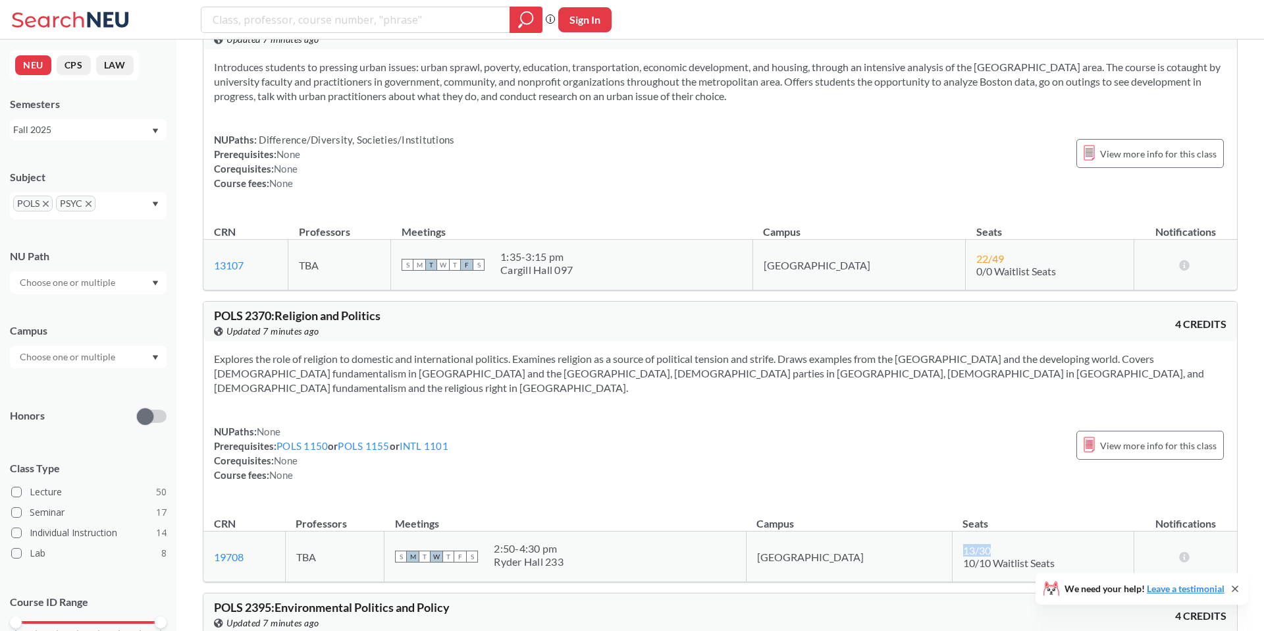
click at [963, 544] on div "13 / 30" at bounding box center [983, 550] width 40 height 13
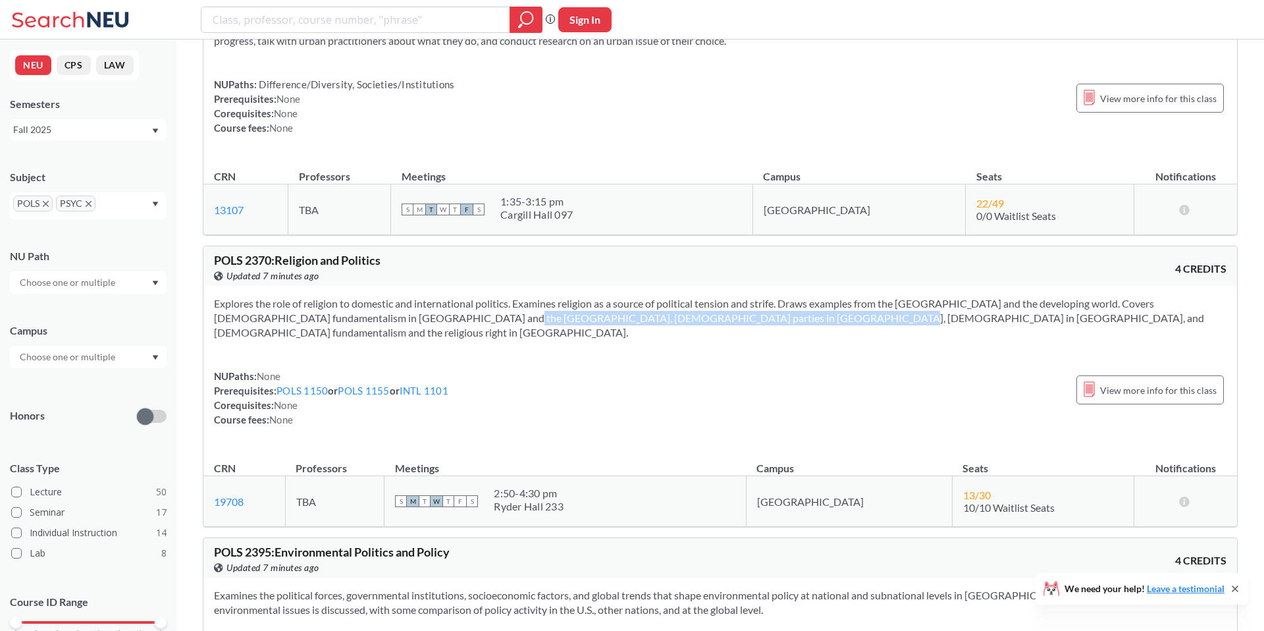
drag, startPoint x: 444, startPoint y: 296, endPoint x: 755, endPoint y: 295, distance: 310.2
click at [753, 296] on section "Explores the role of religion to domestic and international politics. Examines …" at bounding box center [720, 317] width 1013 height 43
click at [755, 296] on section "Explores the role of religion to domestic and international politics. Examines …" at bounding box center [720, 317] width 1013 height 43
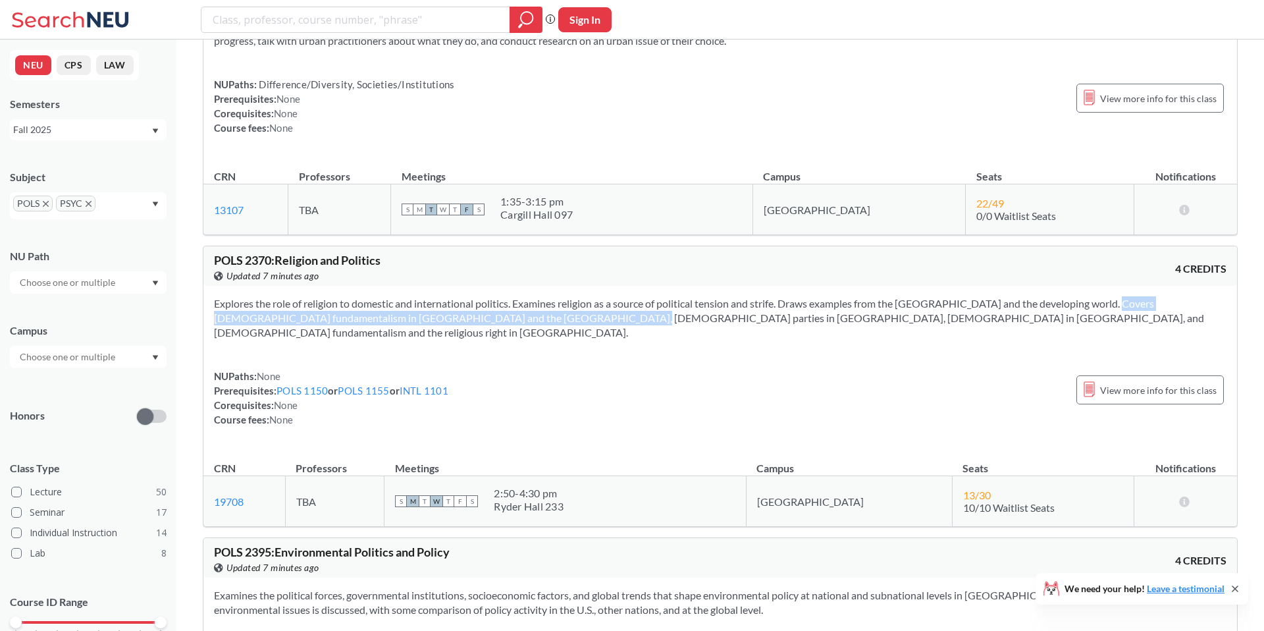
drag, startPoint x: 1087, startPoint y: 275, endPoint x: 547, endPoint y: 292, distance: 540.3
click at [547, 296] on section "Explores the role of religion to domestic and international politics. Examines …" at bounding box center [720, 317] width 1013 height 43
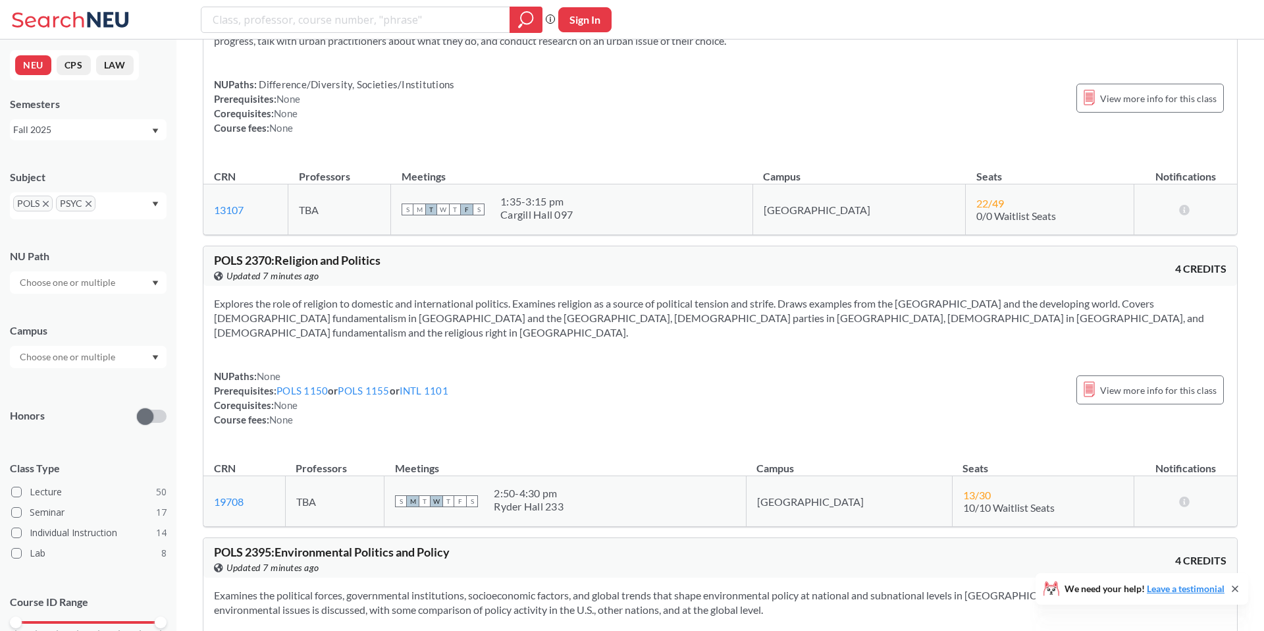
click at [531, 296] on section "Explores the role of religion to domestic and international politics. Examines …" at bounding box center [720, 317] width 1013 height 43
drag, startPoint x: 533, startPoint y: 292, endPoint x: 711, endPoint y: 290, distance: 177.2
click at [709, 296] on section "Explores the role of religion to domestic and international politics. Examines …" at bounding box center [720, 317] width 1013 height 43
click at [711, 296] on section "Explores the role of religion to domestic and international politics. Examines …" at bounding box center [720, 317] width 1013 height 43
drag, startPoint x: 558, startPoint y: 290, endPoint x: 723, endPoint y: 290, distance: 164.6
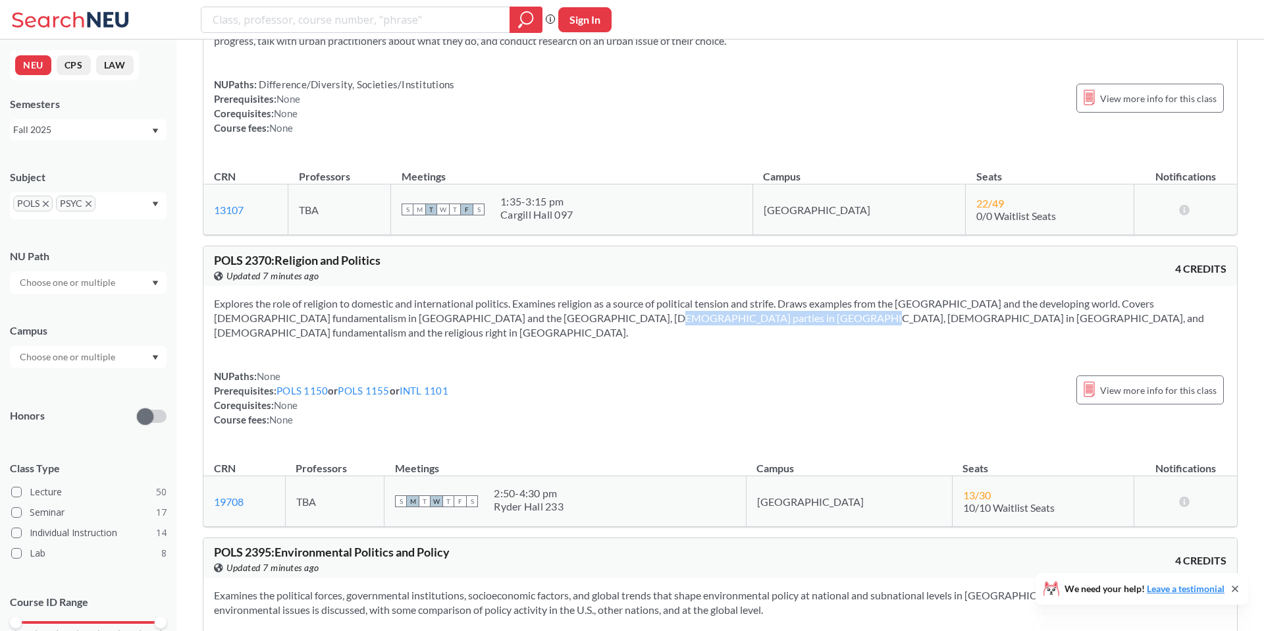
click at [723, 296] on section "Explores the role of religion to domestic and international politics. Examines …" at bounding box center [720, 317] width 1013 height 43
drag, startPoint x: 630, startPoint y: 290, endPoint x: 761, endPoint y: 290, distance: 130.4
click at [760, 296] on section "Explores the role of religion to domestic and international politics. Examines …" at bounding box center [720, 317] width 1013 height 43
click at [761, 296] on section "Explores the role of religion to domestic and international politics. Examines …" at bounding box center [720, 317] width 1013 height 43
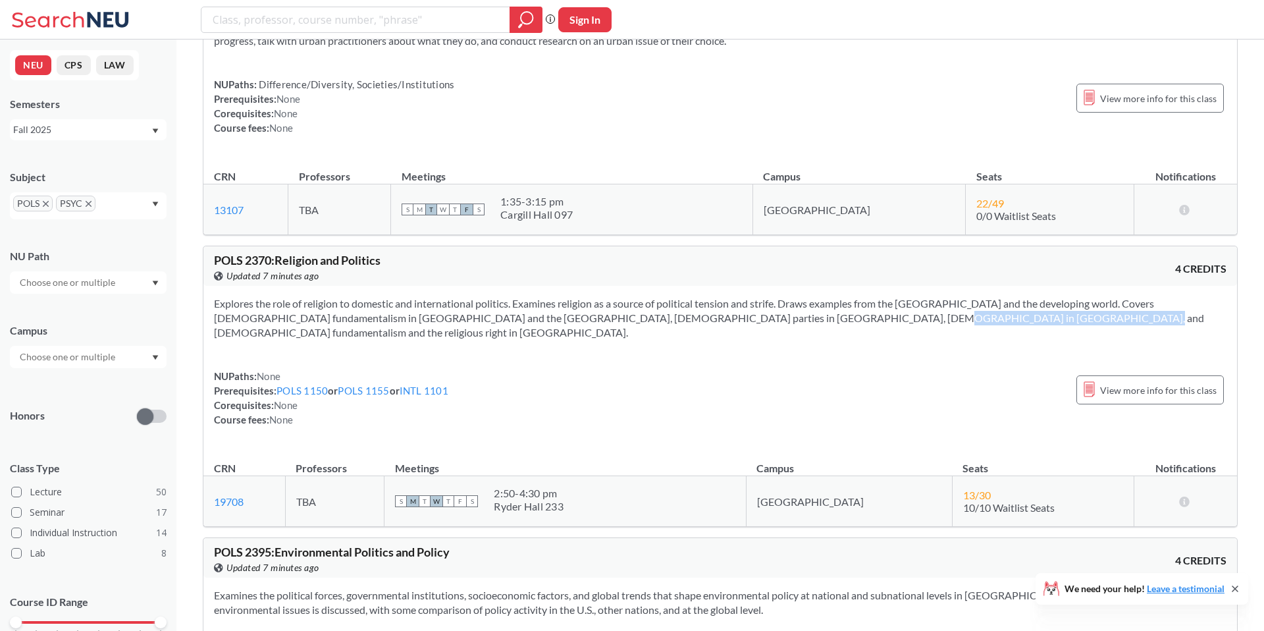
drag, startPoint x: 809, startPoint y: 295, endPoint x: 962, endPoint y: 295, distance: 153.4
click at [960, 296] on section "Explores the role of religion to domestic and international politics. Examines …" at bounding box center [720, 317] width 1013 height 43
click at [962, 296] on section "Explores the role of religion to domestic and international politics. Examines …" at bounding box center [720, 317] width 1013 height 43
drag, startPoint x: 886, startPoint y: 288, endPoint x: 1060, endPoint y: 288, distance: 173.8
click at [1060, 296] on section "Explores the role of religion to domestic and international politics. Examines …" at bounding box center [720, 317] width 1013 height 43
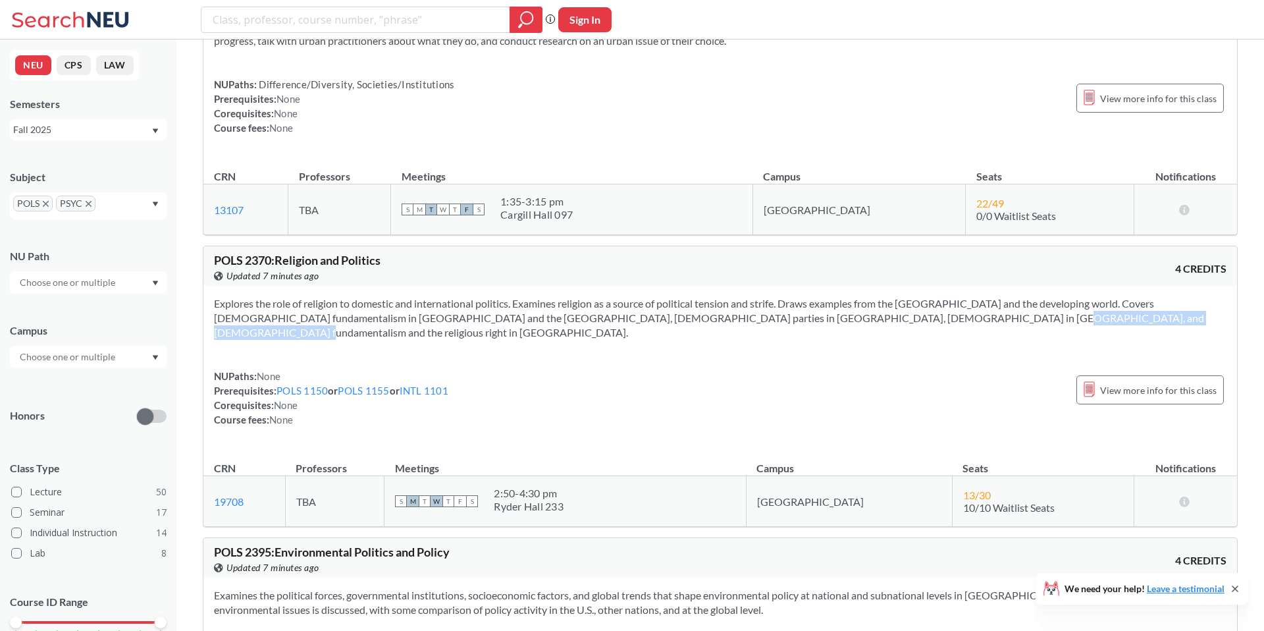
click at [1060, 296] on section "Explores the role of religion to domestic and international politics. Examines …" at bounding box center [720, 317] width 1013 height 43
drag, startPoint x: 923, startPoint y: 288, endPoint x: 1067, endPoint y: 288, distance: 144.2
click at [1062, 296] on section "Explores the role of religion to domestic and international politics. Examines …" at bounding box center [720, 317] width 1013 height 43
click at [1067, 296] on section "Explores the role of religion to domestic and international politics. Examines …" at bounding box center [720, 317] width 1013 height 43
drag, startPoint x: 281, startPoint y: 233, endPoint x: 466, endPoint y: 233, distance: 185.0
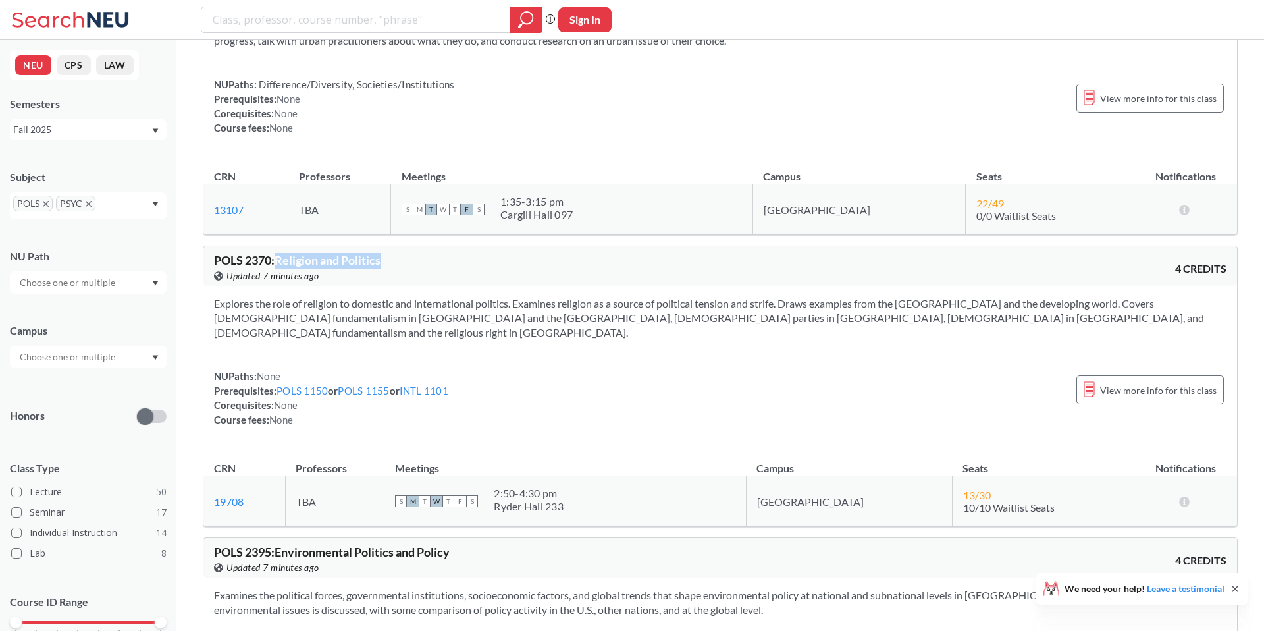
click at [464, 254] on div "POLS 2370 : Religion and Politics View this course on Banner. Updated 7 minutes…" at bounding box center [467, 268] width 506 height 29
click at [280, 253] on span "POLS 2370 : Religion and Politics" at bounding box center [297, 260] width 167 height 14
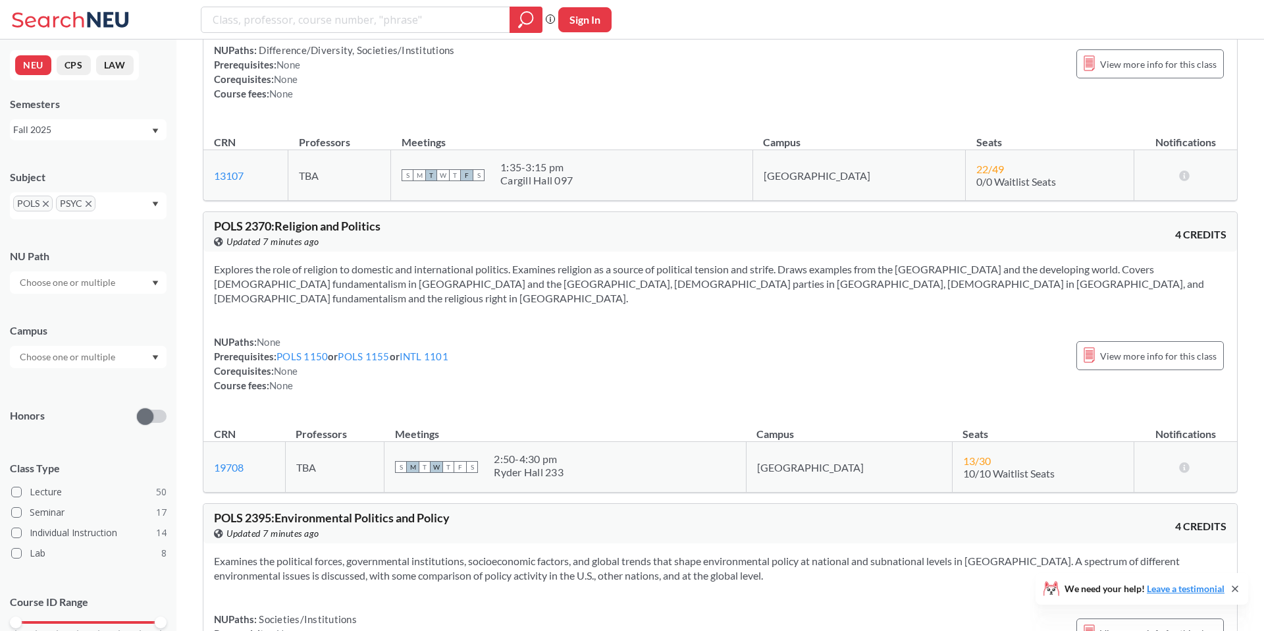
scroll to position [5130, 0]
drag, startPoint x: 229, startPoint y: 213, endPoint x: 336, endPoint y: 212, distance: 107.3
click at [336, 232] on div "View this course on Banner. Updated 7 minutes ago" at bounding box center [467, 239] width 506 height 14
click at [293, 232] on span "Updated 7 minutes ago" at bounding box center [273, 239] width 93 height 14
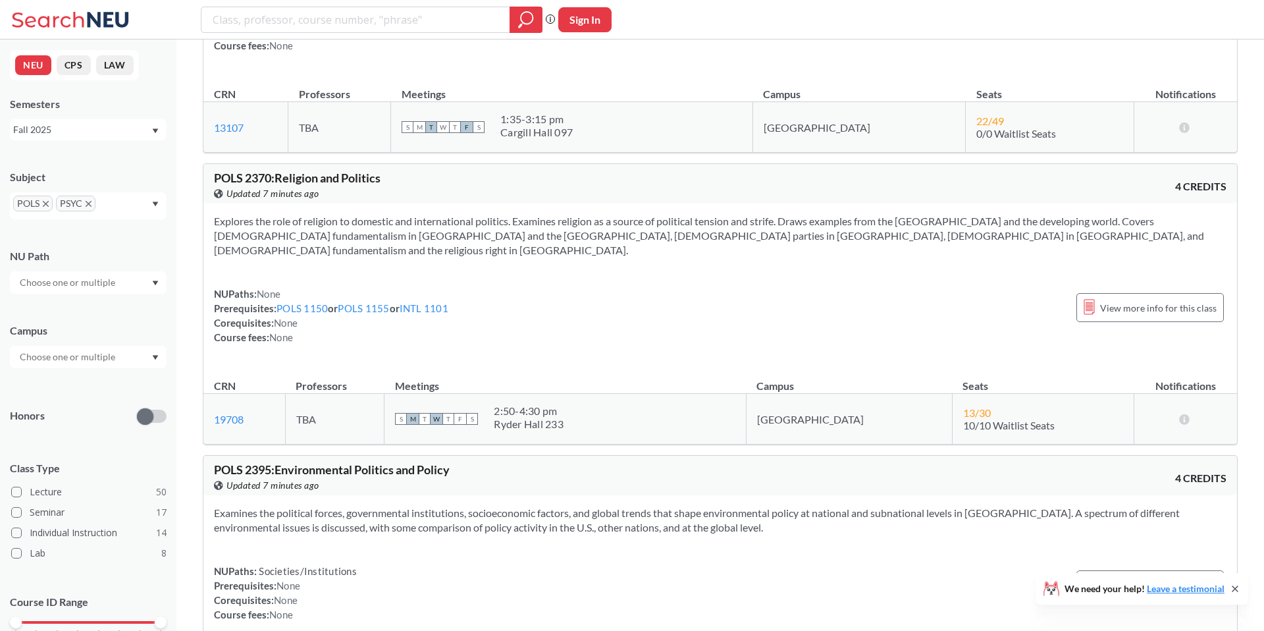
scroll to position [5208, 0]
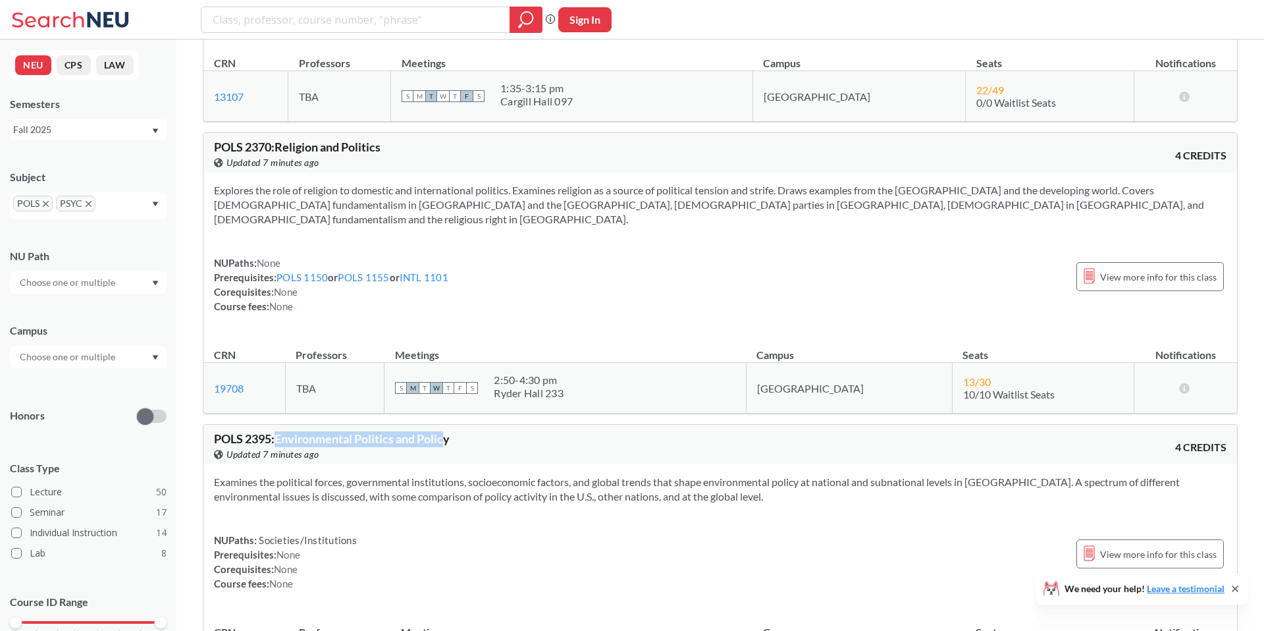
drag, startPoint x: 277, startPoint y: 398, endPoint x: 448, endPoint y: 398, distance: 171.9
click at [448, 431] on span "POLS 2395 : Environmental Politics and Policy" at bounding box center [332, 438] width 236 height 14
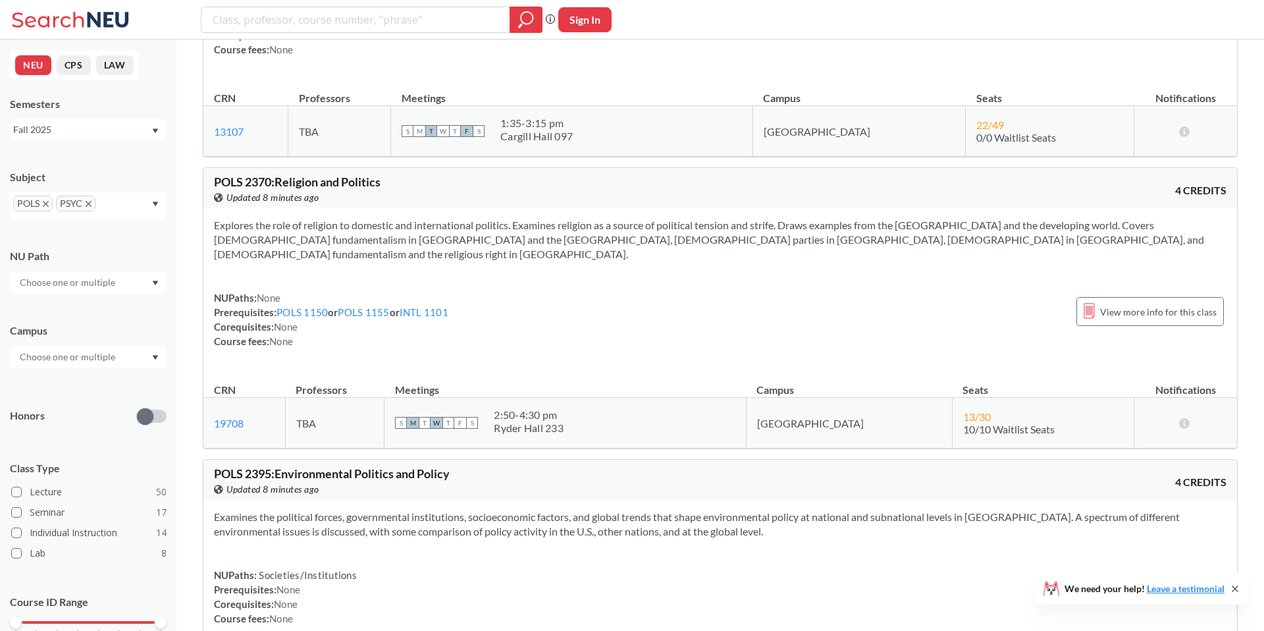
scroll to position [5162, 0]
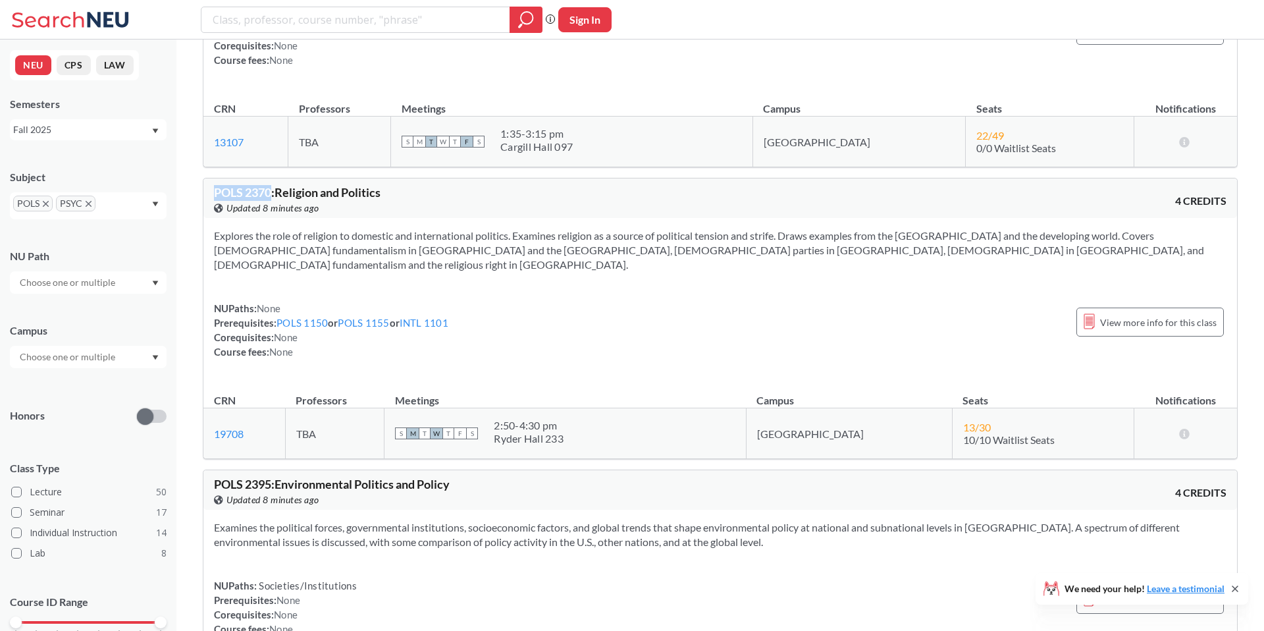
drag, startPoint x: 221, startPoint y: 165, endPoint x: 273, endPoint y: 165, distance: 52.7
click at [273, 178] on div "POLS 2370 : Religion and Politics View this course on Banner. Updated 8 minutes…" at bounding box center [720, 198] width 1034 height 40
copy span "POLS 2370"
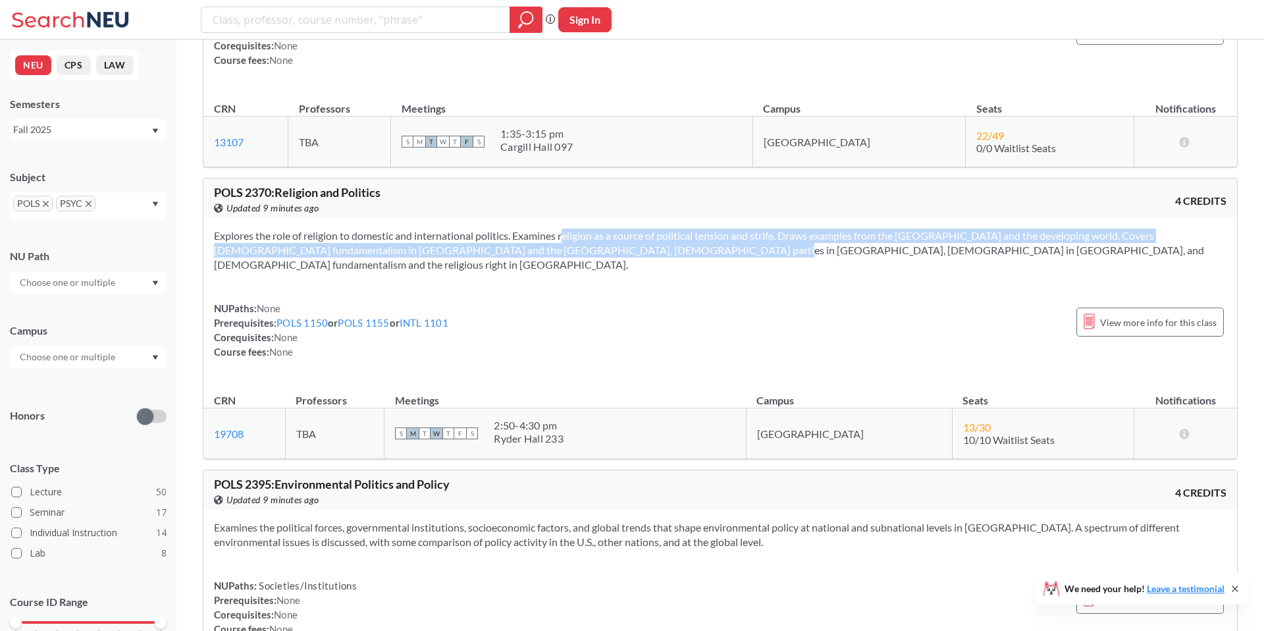
drag, startPoint x: 547, startPoint y: 205, endPoint x: 653, endPoint y: 223, distance: 107.6
click at [653, 229] on section "Explores the role of religion to domestic and international politics. Examines …" at bounding box center [720, 250] width 1013 height 43
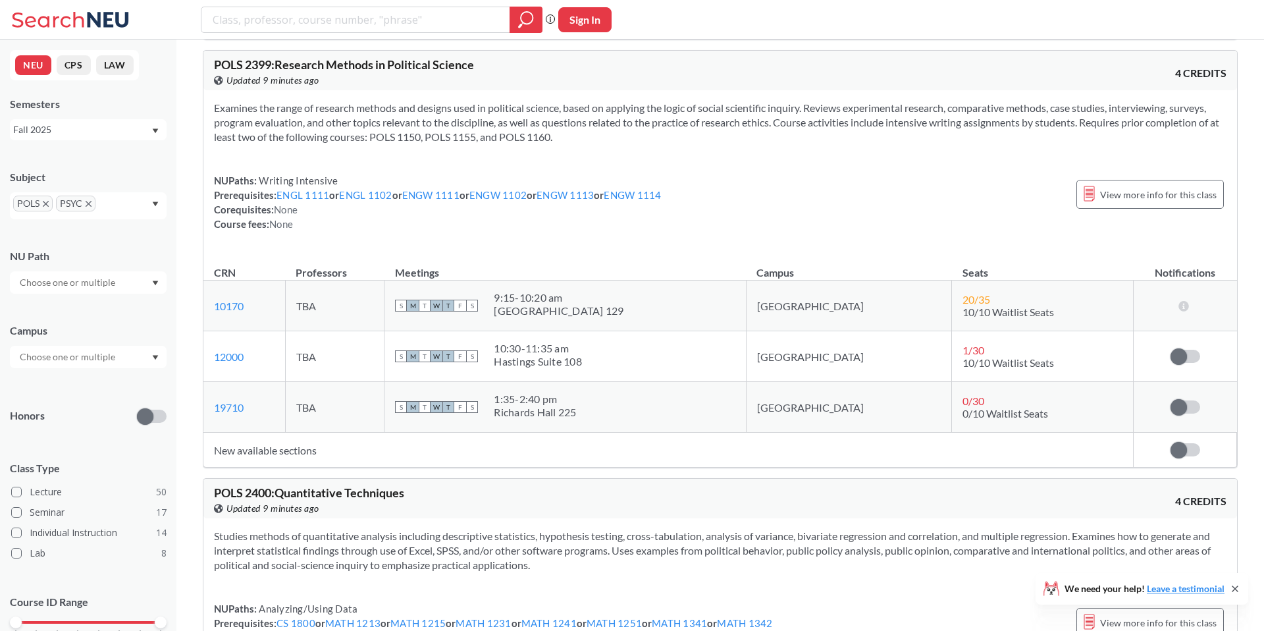
scroll to position [5919, 0]
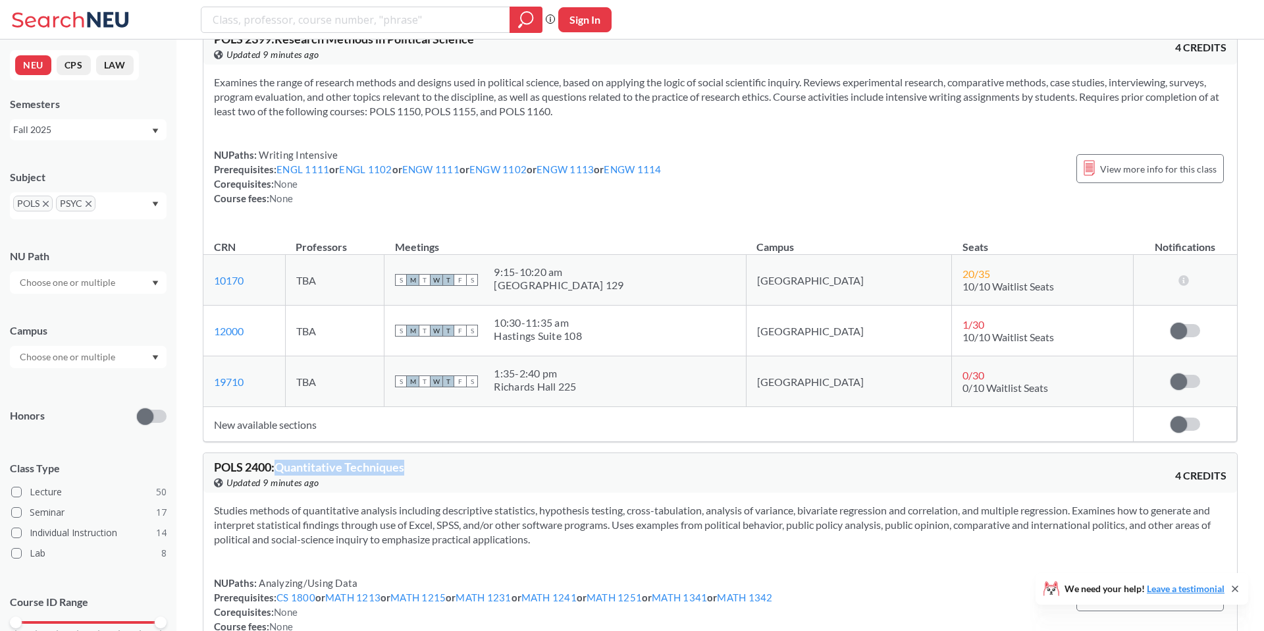
drag, startPoint x: 279, startPoint y: 427, endPoint x: 435, endPoint y: 427, distance: 155.4
click at [435, 461] on div "POLS 2400 : Quantitative Techniques View this course on Banner. Updated 9 minut…" at bounding box center [467, 475] width 506 height 29
click at [341, 460] on span "POLS 2400 : Quantitative Techniques" at bounding box center [309, 467] width 190 height 14
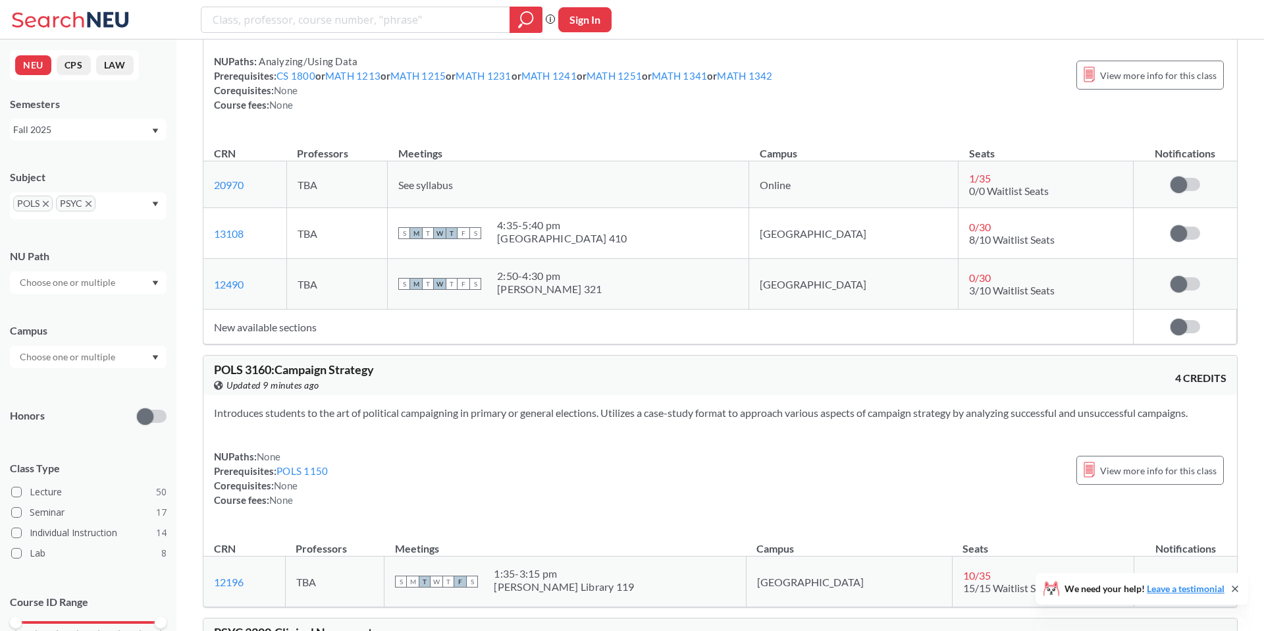
scroll to position [6451, 0]
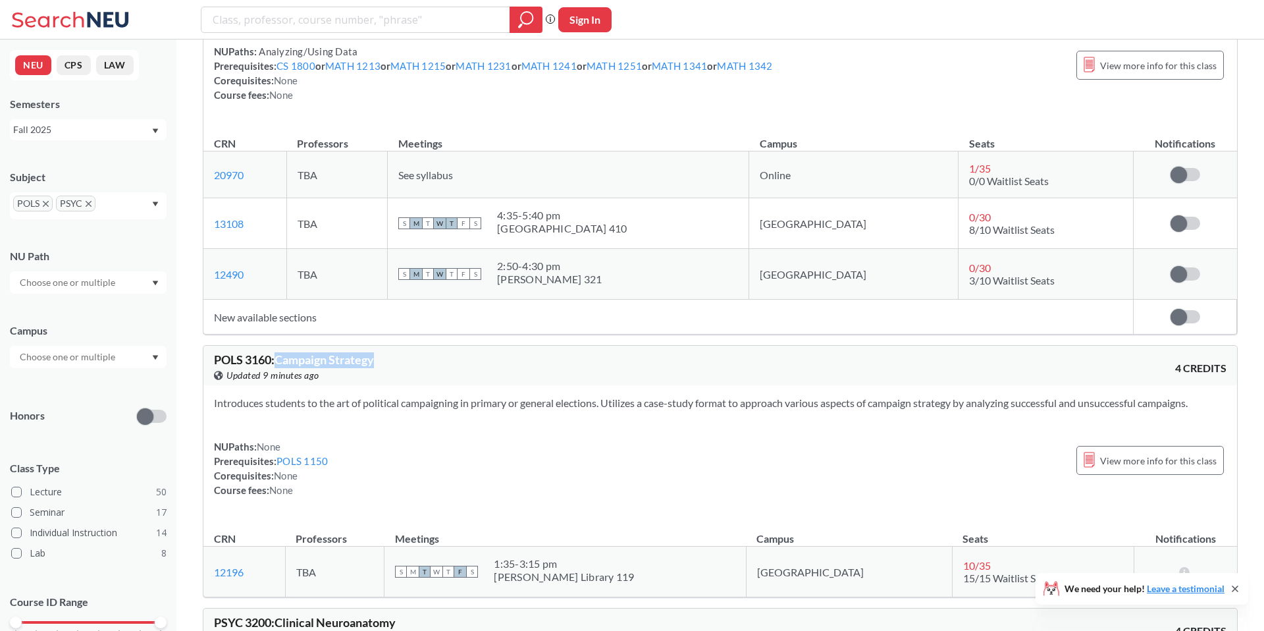
drag, startPoint x: 278, startPoint y: 319, endPoint x: 402, endPoint y: 319, distance: 123.8
click at [402, 354] on div "POLS 3160 : Campaign Strategy View this course on Banner. Updated 9 minutes ago" at bounding box center [467, 368] width 506 height 29
click at [356, 352] on span "POLS 3160 : Campaign Strategy" at bounding box center [294, 359] width 160 height 14
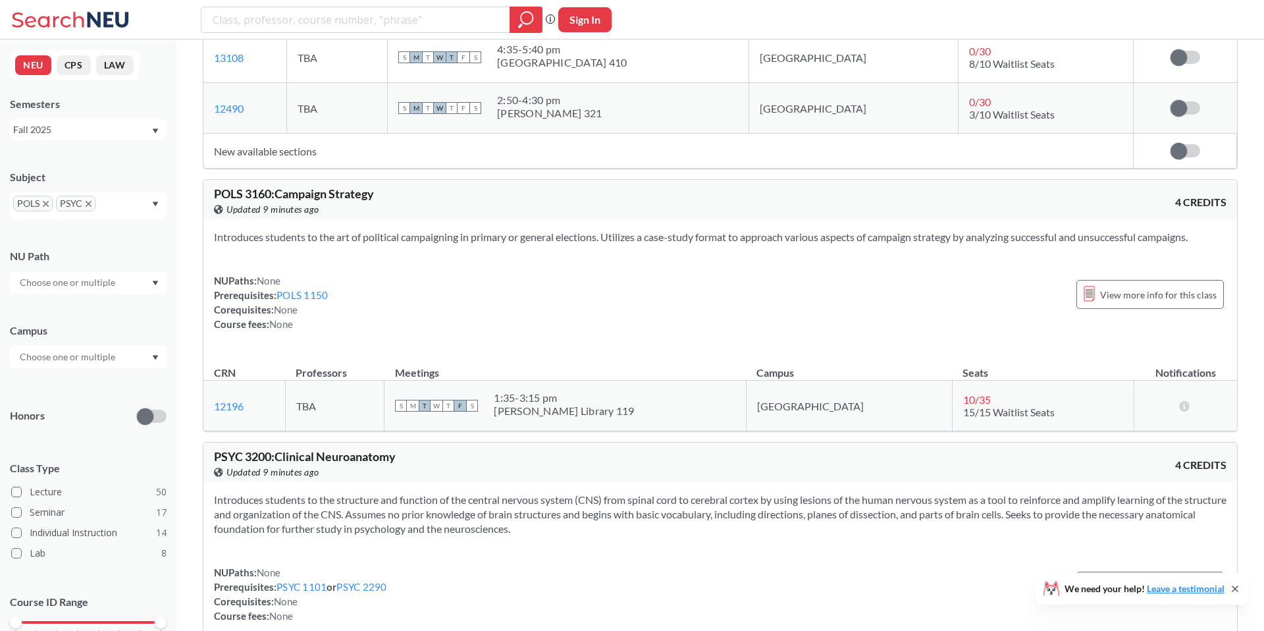
scroll to position [6648, 0]
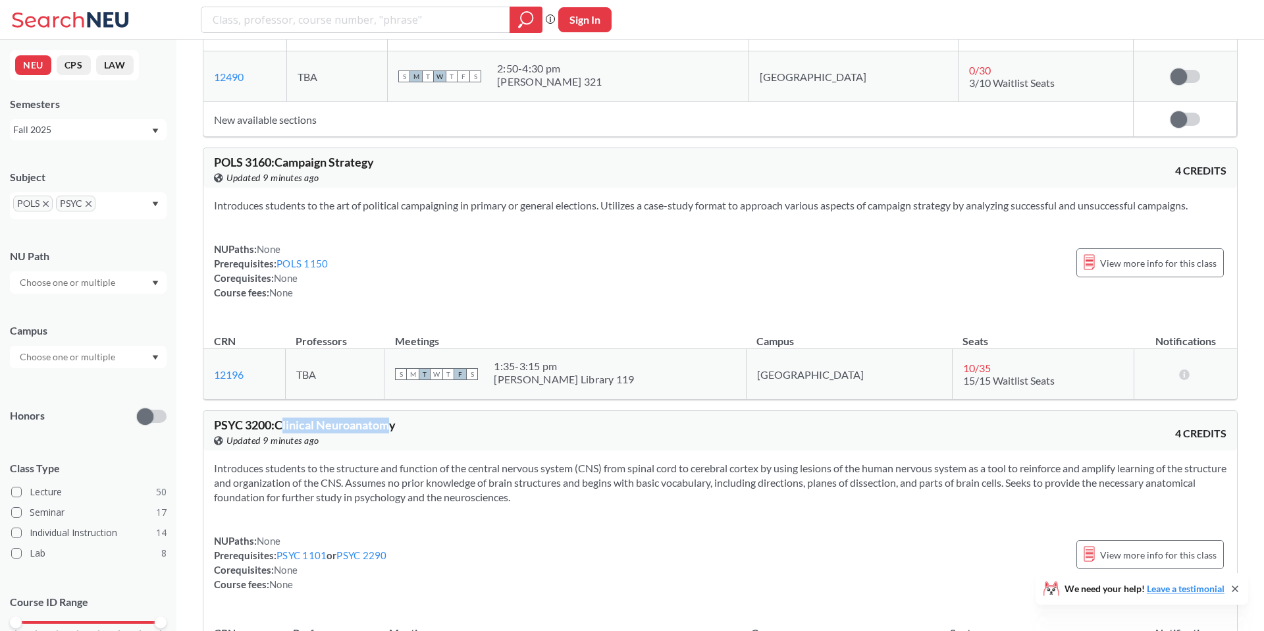
drag, startPoint x: 283, startPoint y: 385, endPoint x: 395, endPoint y: 385, distance: 112.6
click at [395, 417] on span "PSYC 3200 : Clinical Neuroanatomy" at bounding box center [305, 424] width 182 height 14
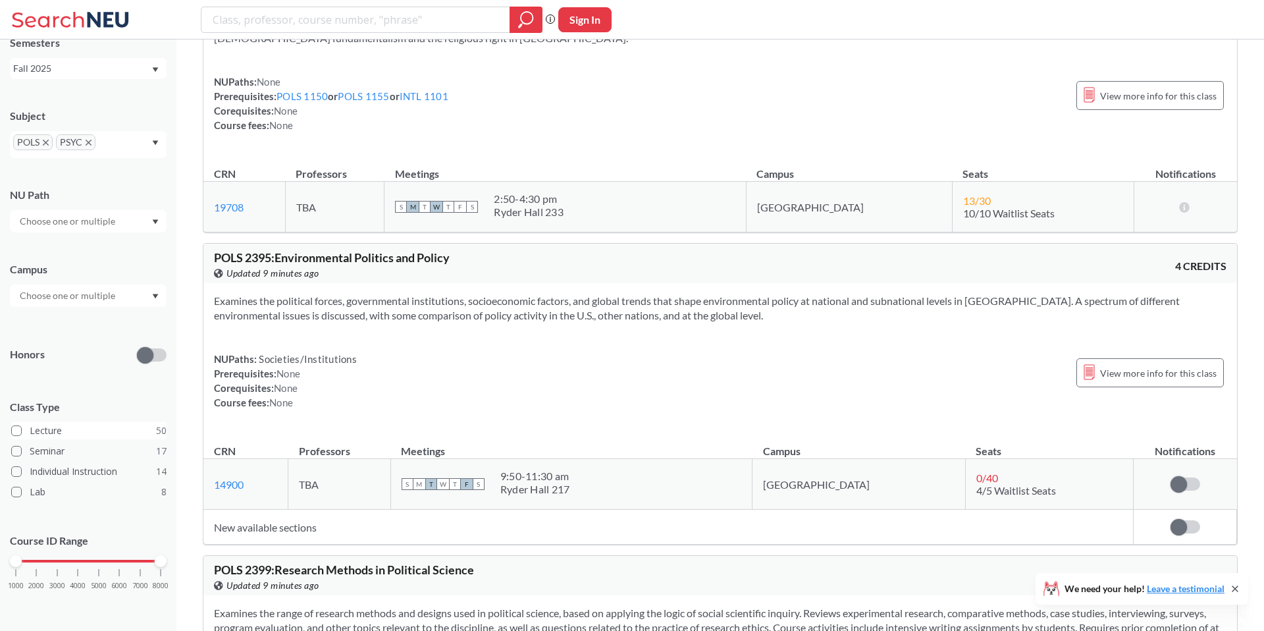
scroll to position [63, 0]
click at [97, 295] on input "text" at bounding box center [68, 294] width 111 height 16
click at [84, 327] on div "[GEOGRAPHIC_DATA] ( 78 )" at bounding box center [91, 324] width 149 height 14
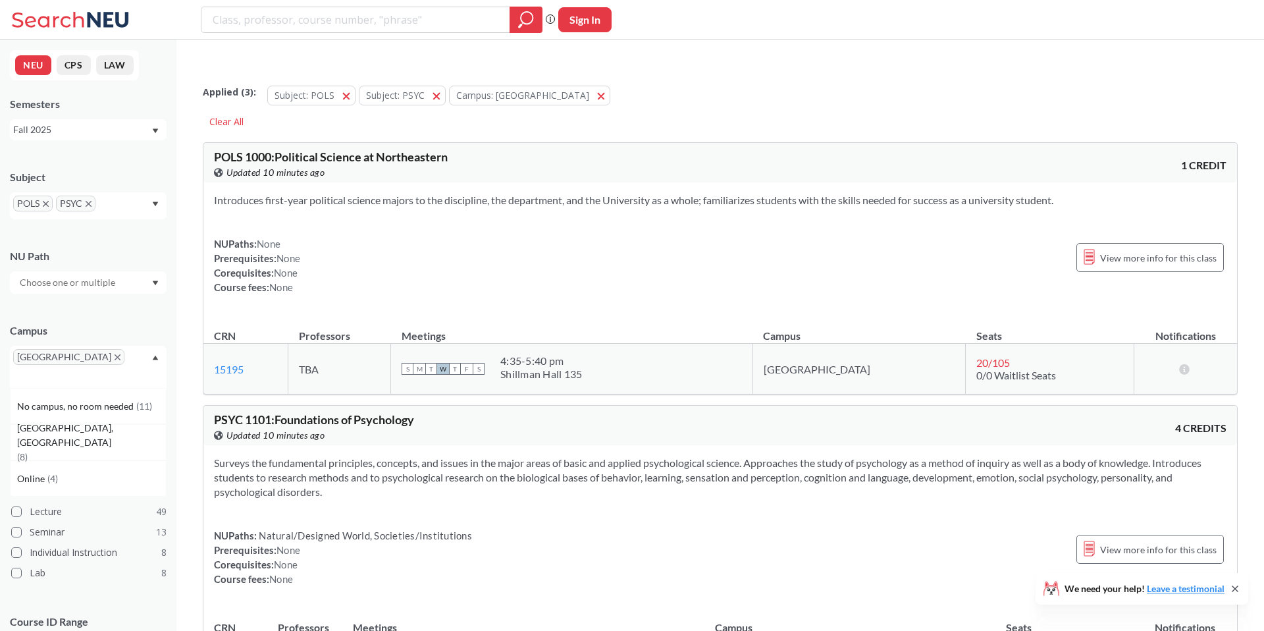
scroll to position [67, 0]
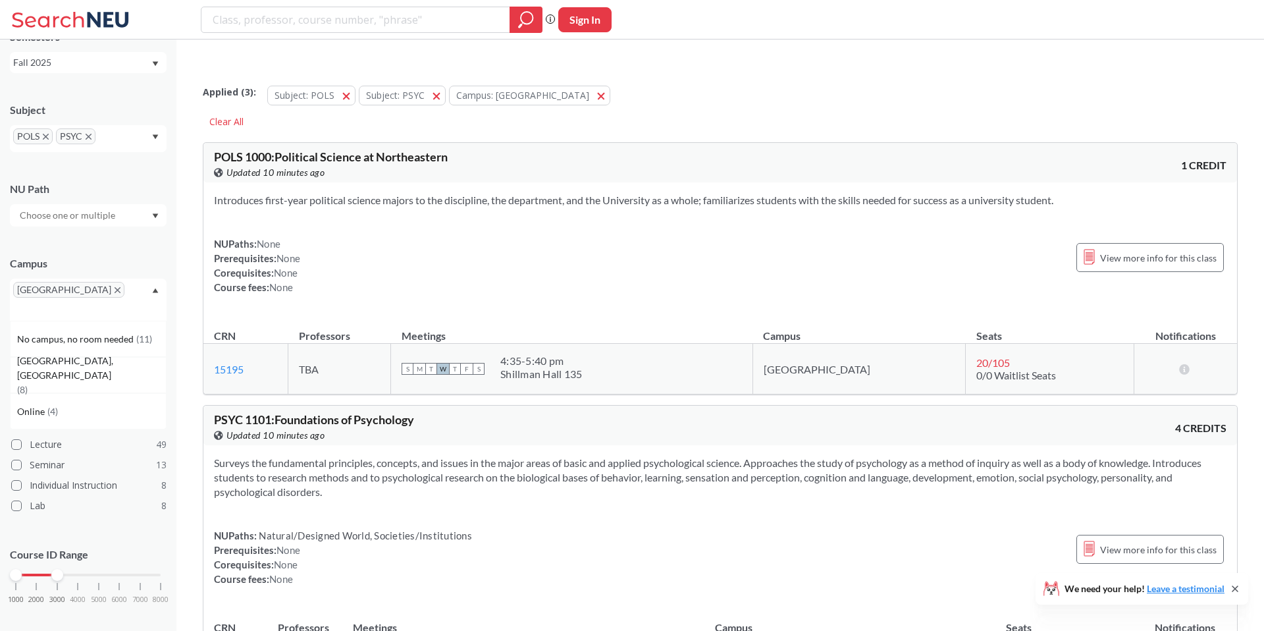
drag, startPoint x: 157, startPoint y: 560, endPoint x: 59, endPoint y: 564, distance: 98.8
click at [59, 569] on div at bounding box center [57, 575] width 12 height 12
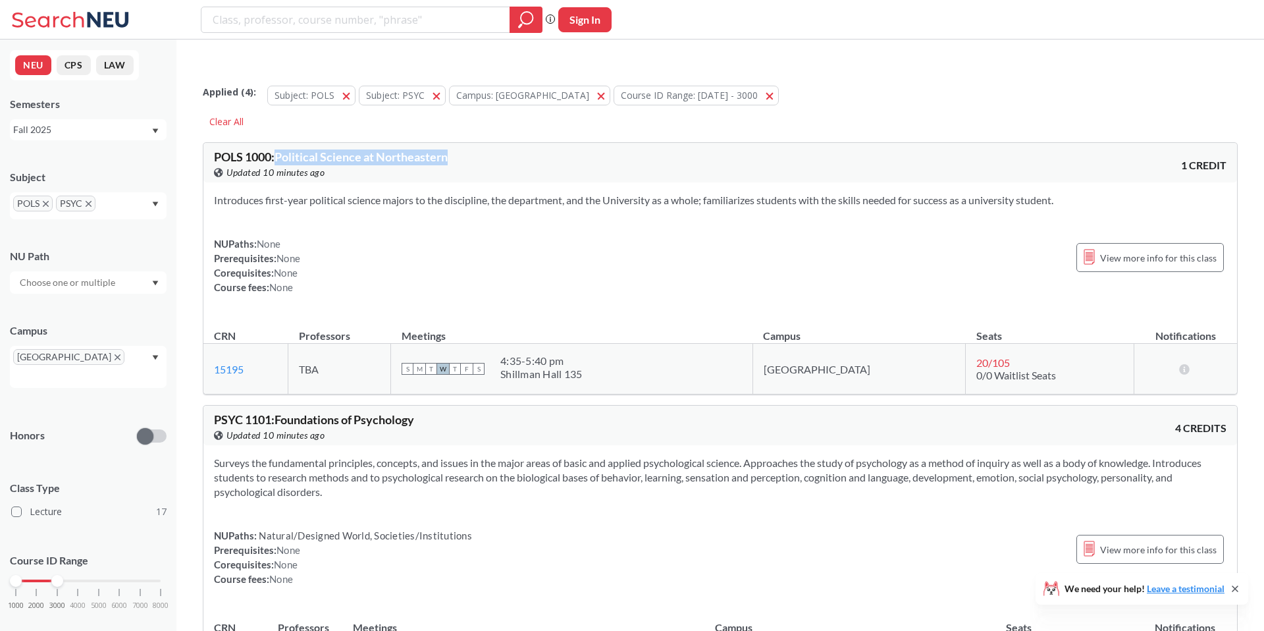
drag, startPoint x: 280, startPoint y: 130, endPoint x: 460, endPoint y: 130, distance: 179.8
click at [460, 151] on div "POLS 1000 : Political Science at [GEOGRAPHIC_DATA] this course on Banner. Updat…" at bounding box center [467, 165] width 506 height 29
drag, startPoint x: 279, startPoint y: 132, endPoint x: 410, endPoint y: 132, distance: 131.0
click at [409, 149] on span "POLS 1000 : Political Science at Northeastern" at bounding box center [331, 156] width 234 height 14
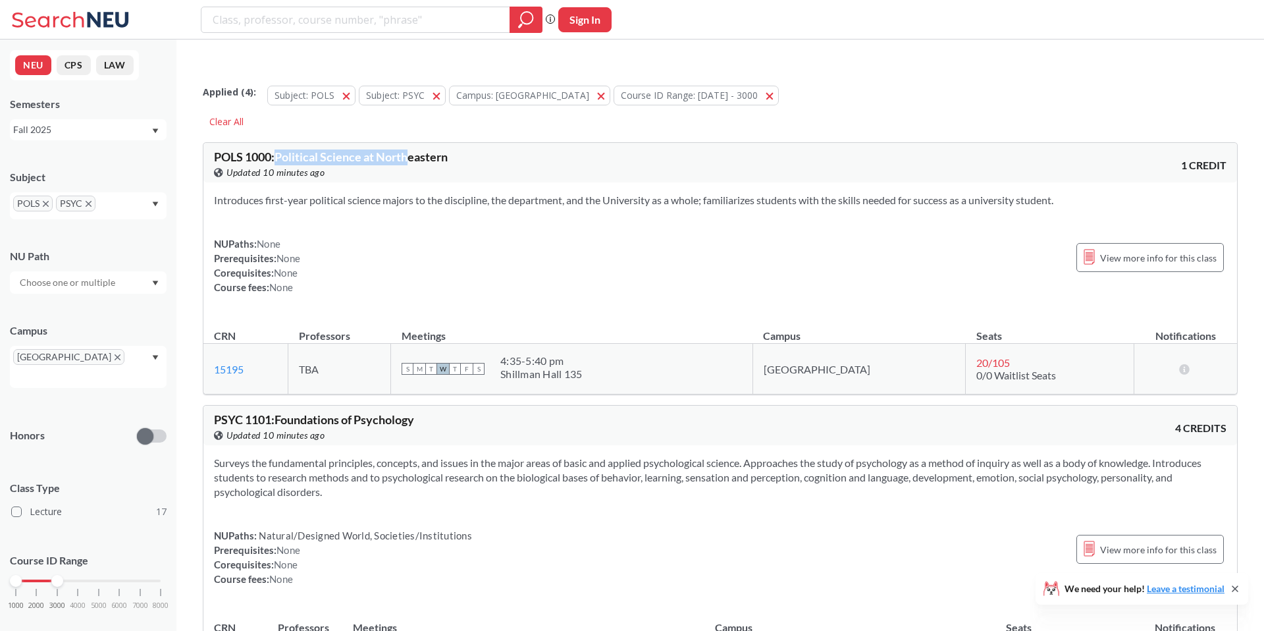
click at [410, 149] on span "POLS 1000 : Political Science at Northeastern" at bounding box center [331, 156] width 234 height 14
drag, startPoint x: 277, startPoint y: 129, endPoint x: 466, endPoint y: 129, distance: 189.7
click at [466, 151] on div "POLS 1000 : Political Science at [GEOGRAPHIC_DATA] this course on Banner. Updat…" at bounding box center [467, 165] width 506 height 29
click at [375, 149] on span "POLS 1000 : Political Science at Northeastern" at bounding box center [331, 156] width 234 height 14
drag, startPoint x: 279, startPoint y: 130, endPoint x: 433, endPoint y: 130, distance: 153.4
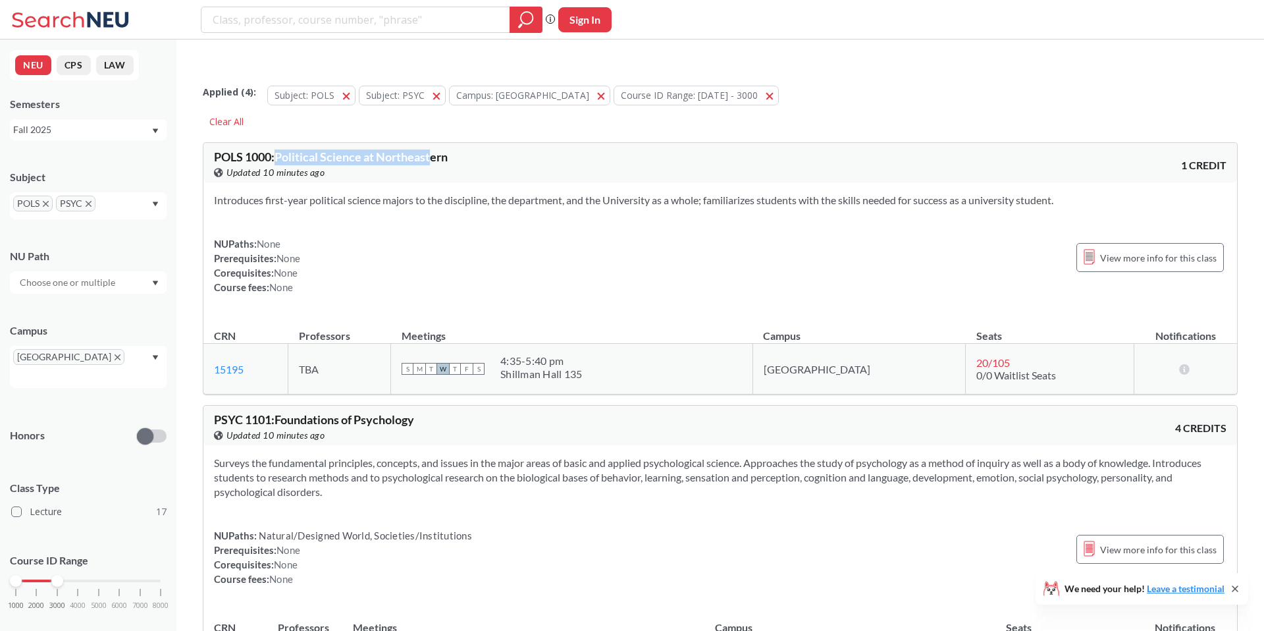
click at [433, 149] on span "POLS 1000 : Political Science at Northeastern" at bounding box center [331, 156] width 234 height 14
drag, startPoint x: 283, startPoint y: 131, endPoint x: 468, endPoint y: 131, distance: 185.0
click at [468, 151] on div "POLS 1000 : Political Science at [GEOGRAPHIC_DATA] this course on Banner. Updat…" at bounding box center [467, 165] width 506 height 29
click at [275, 165] on span "Updated 10 minutes ago" at bounding box center [276, 172] width 98 height 14
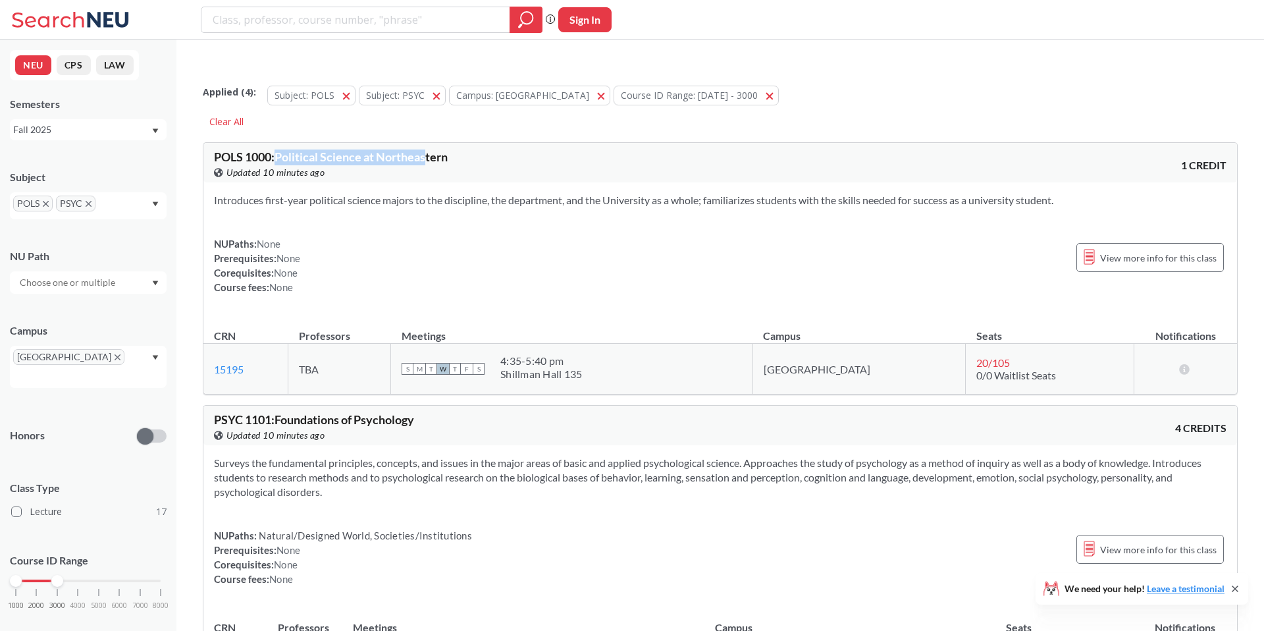
drag, startPoint x: 279, startPoint y: 131, endPoint x: 429, endPoint y: 131, distance: 149.5
click at [429, 149] on span "POLS 1000 : Political Science at Northeastern" at bounding box center [331, 156] width 234 height 14
drag, startPoint x: 277, startPoint y: 130, endPoint x: 444, endPoint y: 130, distance: 166.6
click at [443, 149] on span "POLS 1000 : Political Science at Northeastern" at bounding box center [331, 156] width 234 height 14
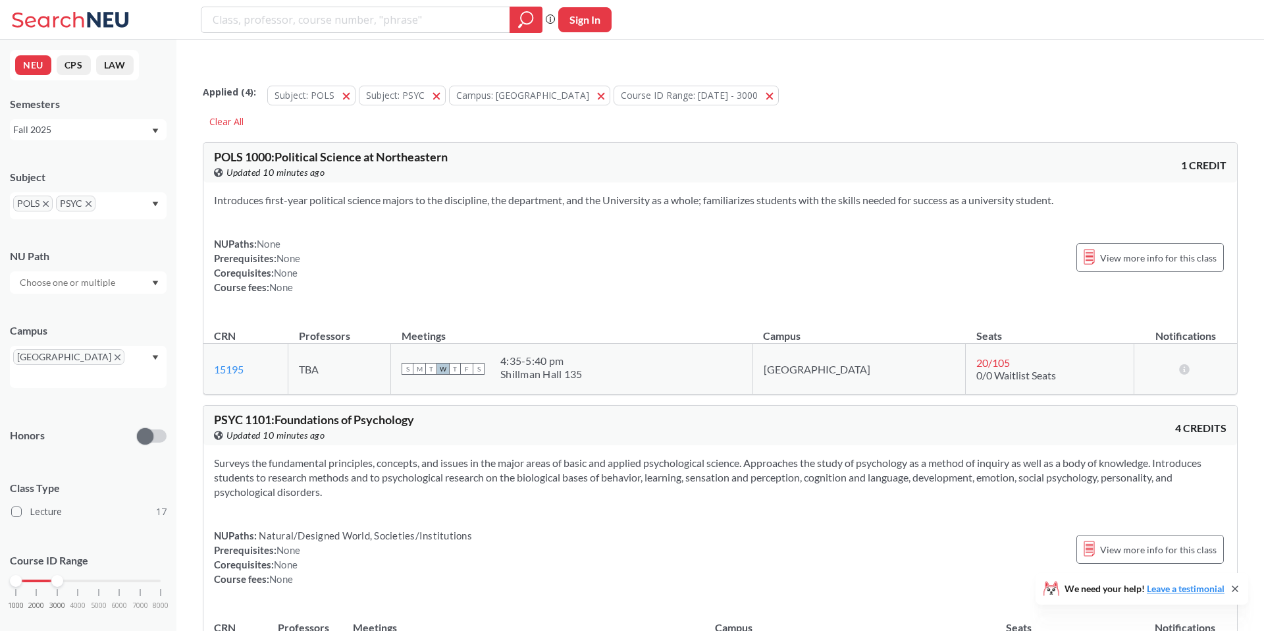
click at [444, 149] on span "POLS 1000 : Political Science at Northeastern" at bounding box center [331, 156] width 234 height 14
drag, startPoint x: 278, startPoint y: 131, endPoint x: 435, endPoint y: 131, distance: 156.7
click at [435, 149] on span "POLS 1000 : Political Science at Northeastern" at bounding box center [331, 156] width 234 height 14
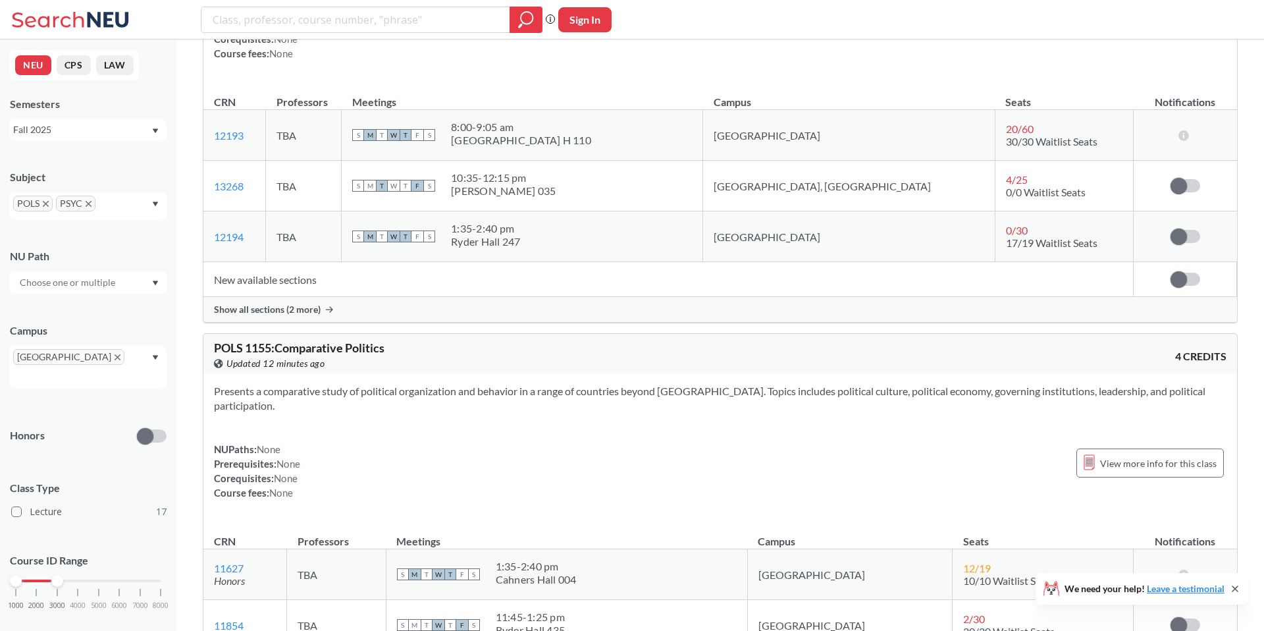
scroll to position [967, 0]
drag, startPoint x: 310, startPoint y: 319, endPoint x: 404, endPoint y: 319, distance: 93.5
click at [404, 339] on div "POLS 1155 : Comparative Politics View this course on Banner. Updated 12 minutes…" at bounding box center [467, 353] width 506 height 29
drag, startPoint x: 337, startPoint y: 318, endPoint x: 406, endPoint y: 318, distance: 68.5
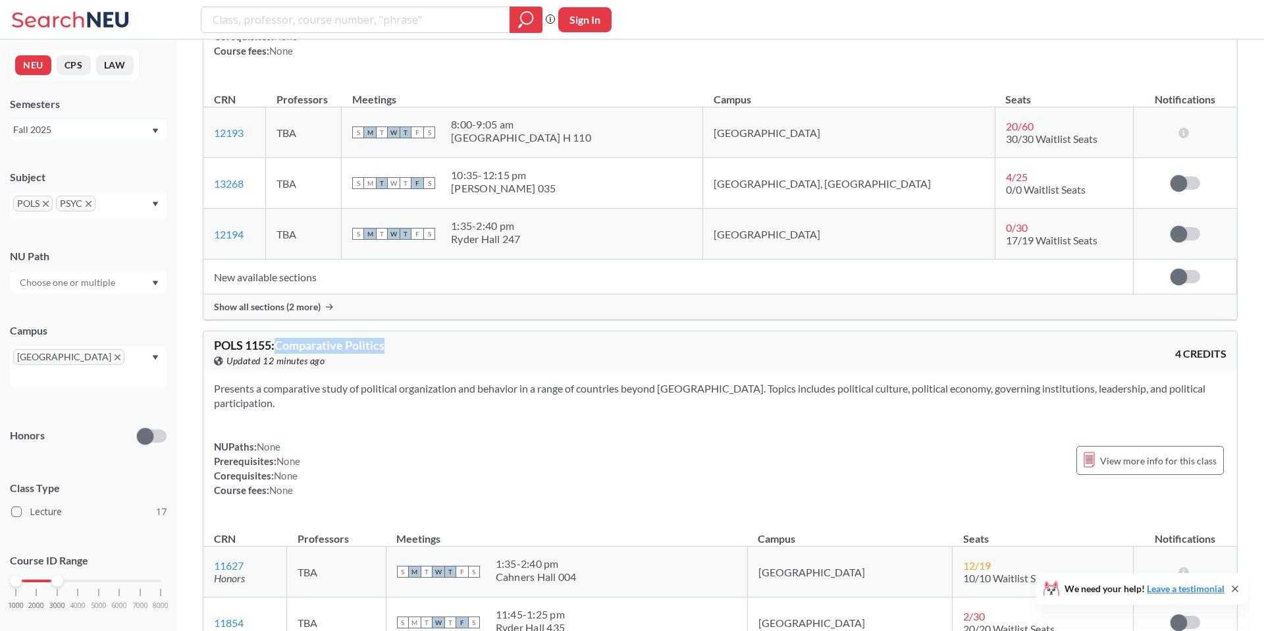
click at [405, 339] on div "POLS 1155 : Comparative Politics View this course on Banner. Updated 12 minutes…" at bounding box center [467, 353] width 506 height 29
click at [408, 339] on div "POLS 1155 : Comparative Politics View this course on Banner. Updated 12 minutes…" at bounding box center [467, 353] width 506 height 29
drag, startPoint x: 280, startPoint y: 318, endPoint x: 489, endPoint y: 318, distance: 209.4
click at [489, 339] on div "POLS 1155 : Comparative Politics View this course on Banner. Updated 12 minutes…" at bounding box center [467, 353] width 506 height 29
click at [328, 338] on span "POLS 1155 : Comparative Politics" at bounding box center [299, 345] width 171 height 14
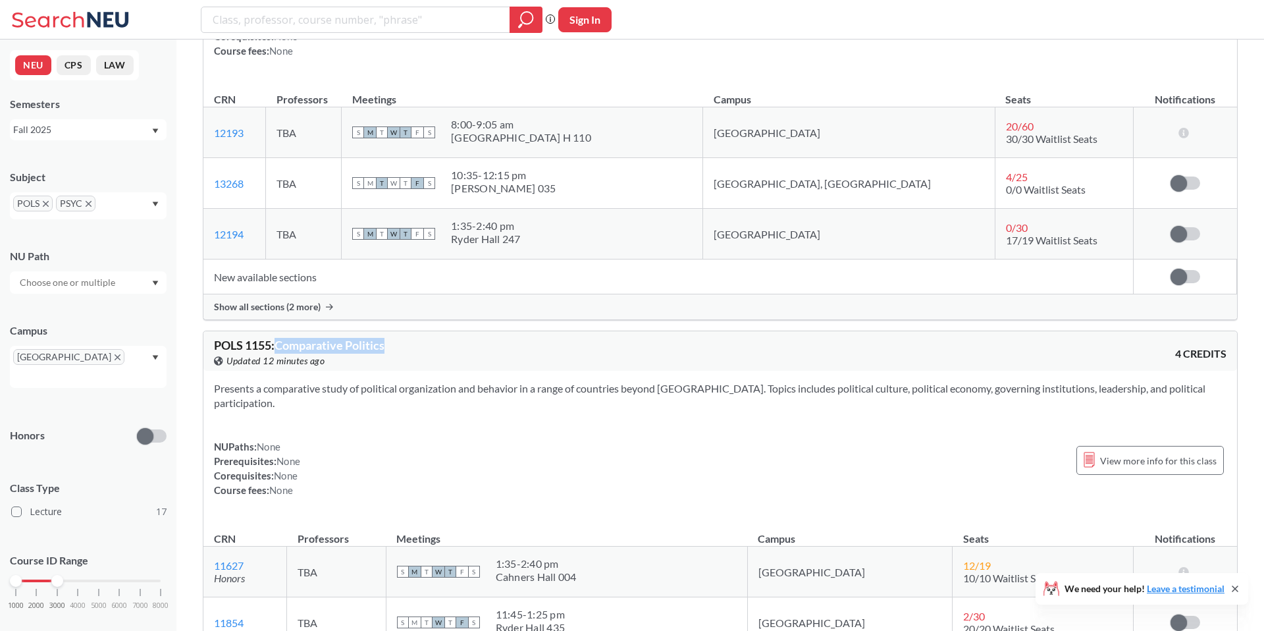
drag, startPoint x: 277, startPoint y: 318, endPoint x: 412, endPoint y: 318, distance: 135.7
click at [412, 339] on div "POLS 1155 : Comparative Politics View this course on Banner. Updated 12 minutes…" at bounding box center [467, 353] width 506 height 29
drag, startPoint x: 278, startPoint y: 318, endPoint x: 499, endPoint y: 318, distance: 221.3
click at [499, 339] on div "POLS 1155 : Comparative Politics View this course on Banner. Updated 12 minutes…" at bounding box center [467, 353] width 506 height 29
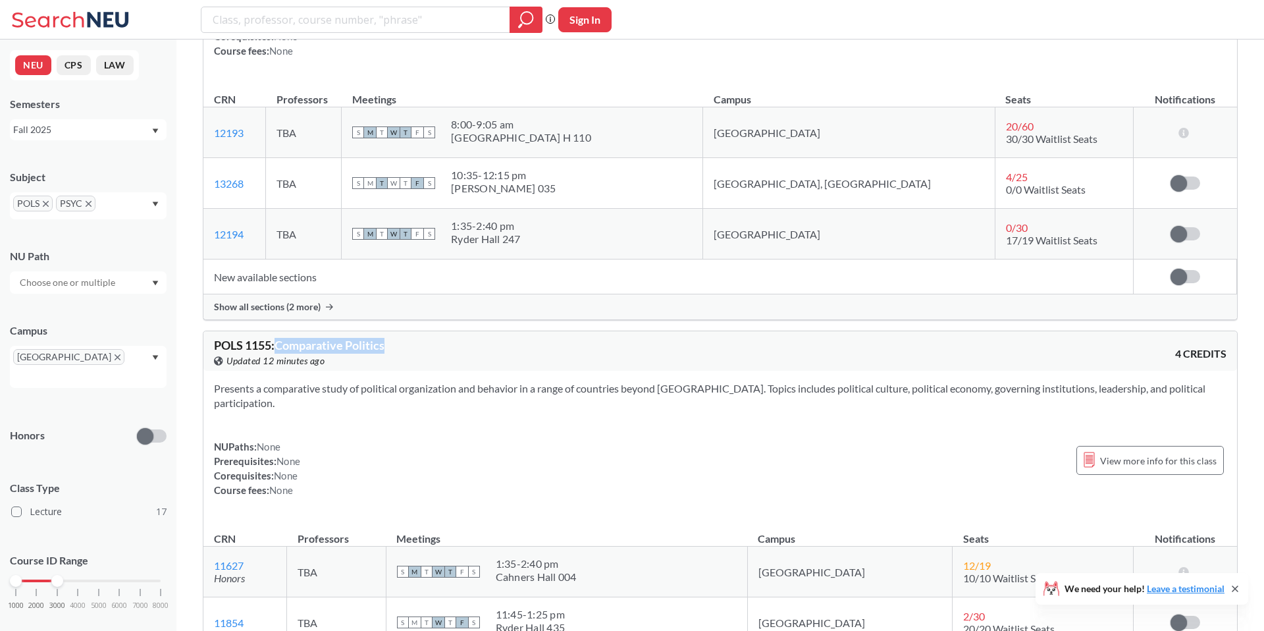
click at [341, 338] on span "POLS 1155 : Comparative Politics" at bounding box center [299, 345] width 171 height 14
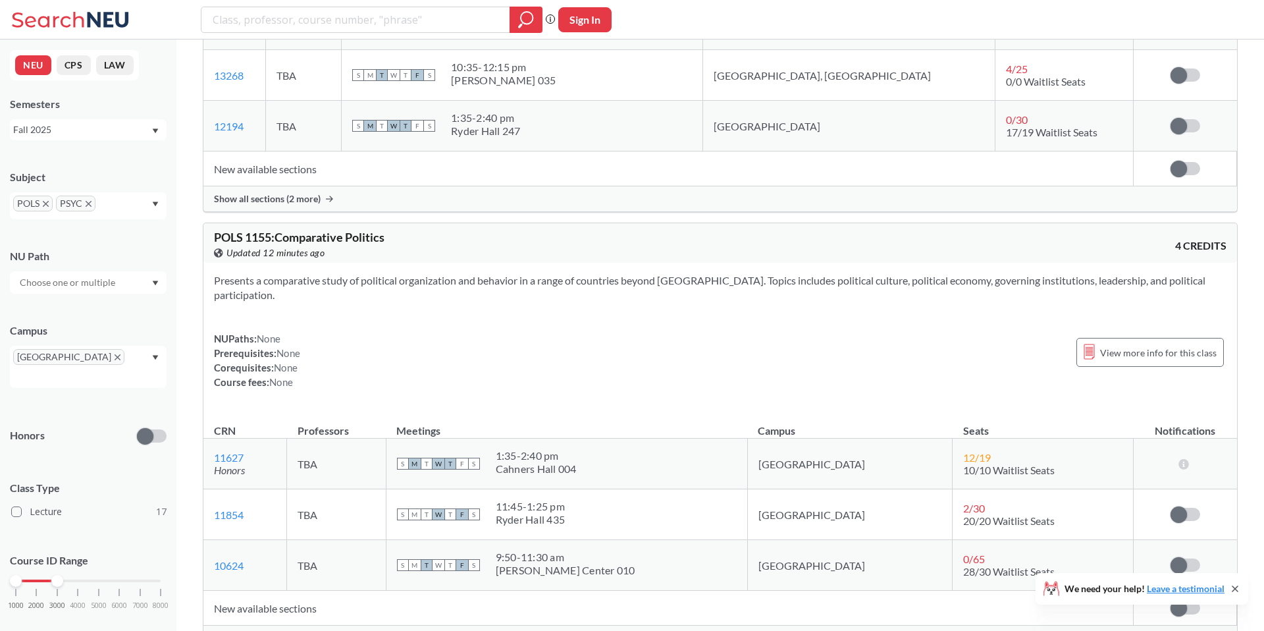
scroll to position [1143, 0]
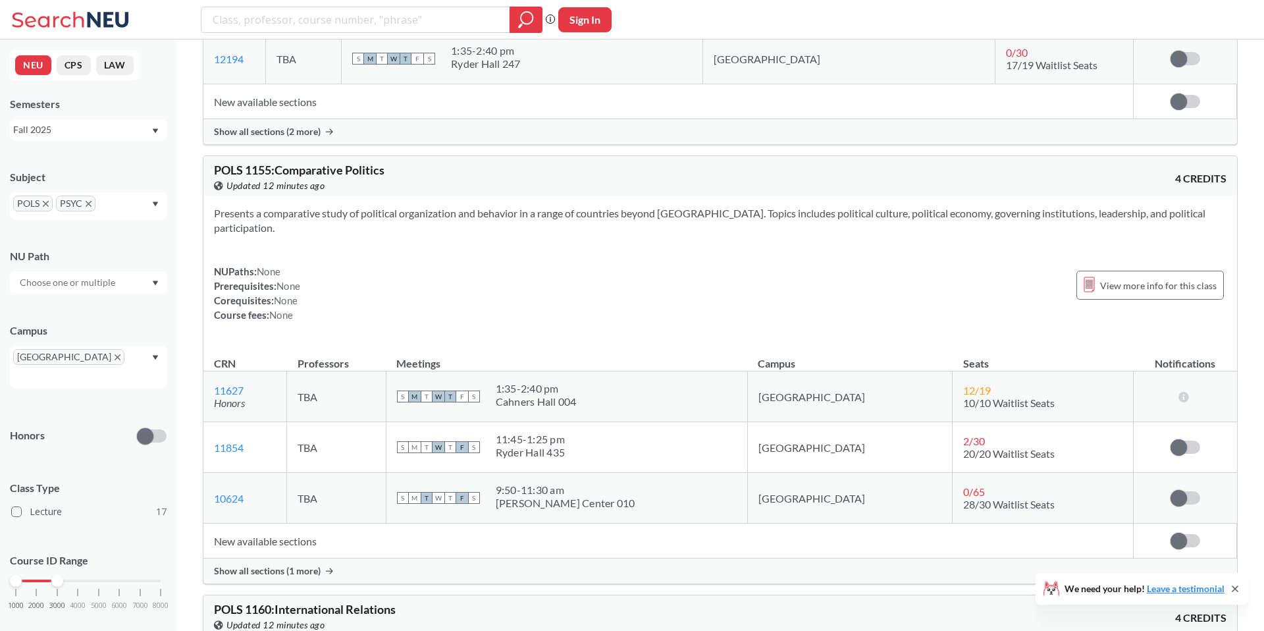
click at [292, 565] on span "Show all sections (1 more)" at bounding box center [267, 571] width 107 height 12
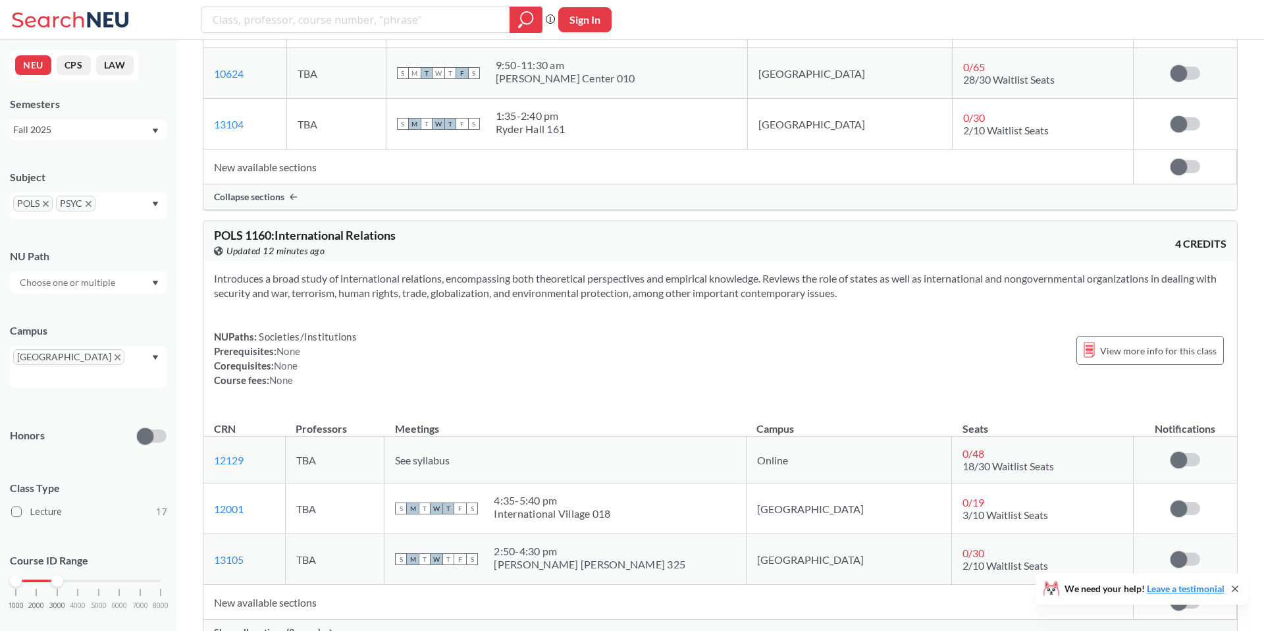
scroll to position [1573, 0]
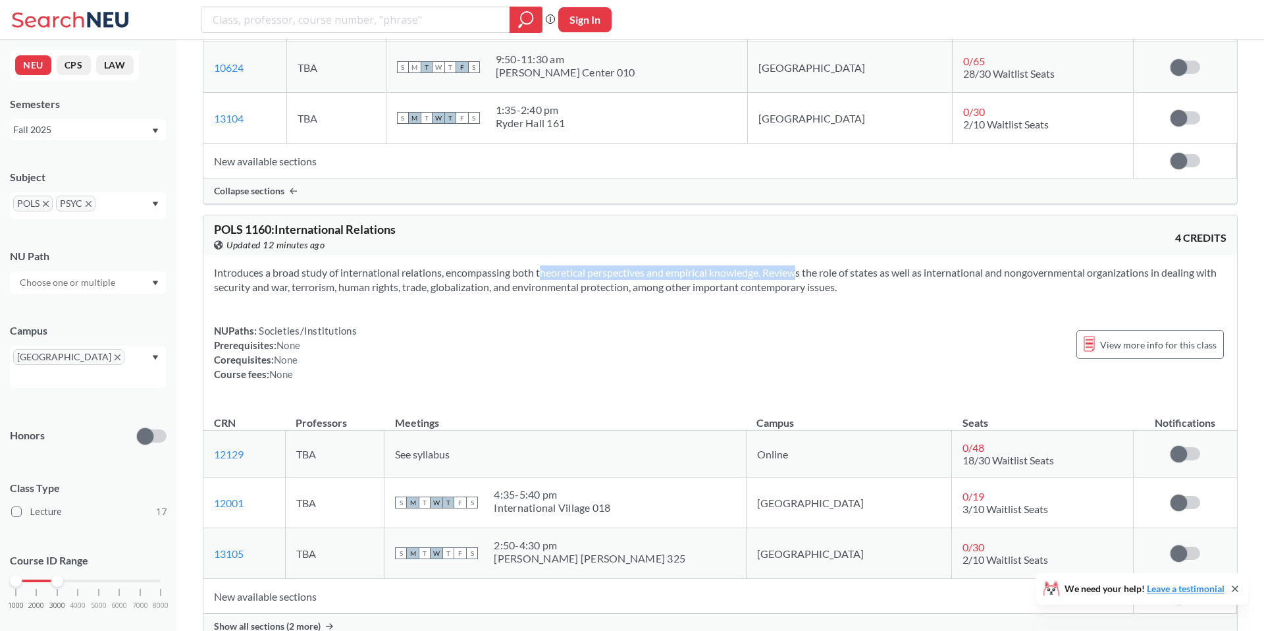
drag, startPoint x: 522, startPoint y: 239, endPoint x: 778, endPoint y: 239, distance: 256.2
click at [776, 265] on section "Introduces a broad study of international relations, encompassing both theoreti…" at bounding box center [720, 279] width 1013 height 29
click at [778, 265] on section "Introduces a broad study of international relations, encompassing both theoreti…" at bounding box center [720, 279] width 1013 height 29
drag, startPoint x: 524, startPoint y: 248, endPoint x: 699, endPoint y: 248, distance: 175.2
click at [699, 265] on section "Introduces a broad study of international relations, encompassing both theoreti…" at bounding box center [720, 279] width 1013 height 29
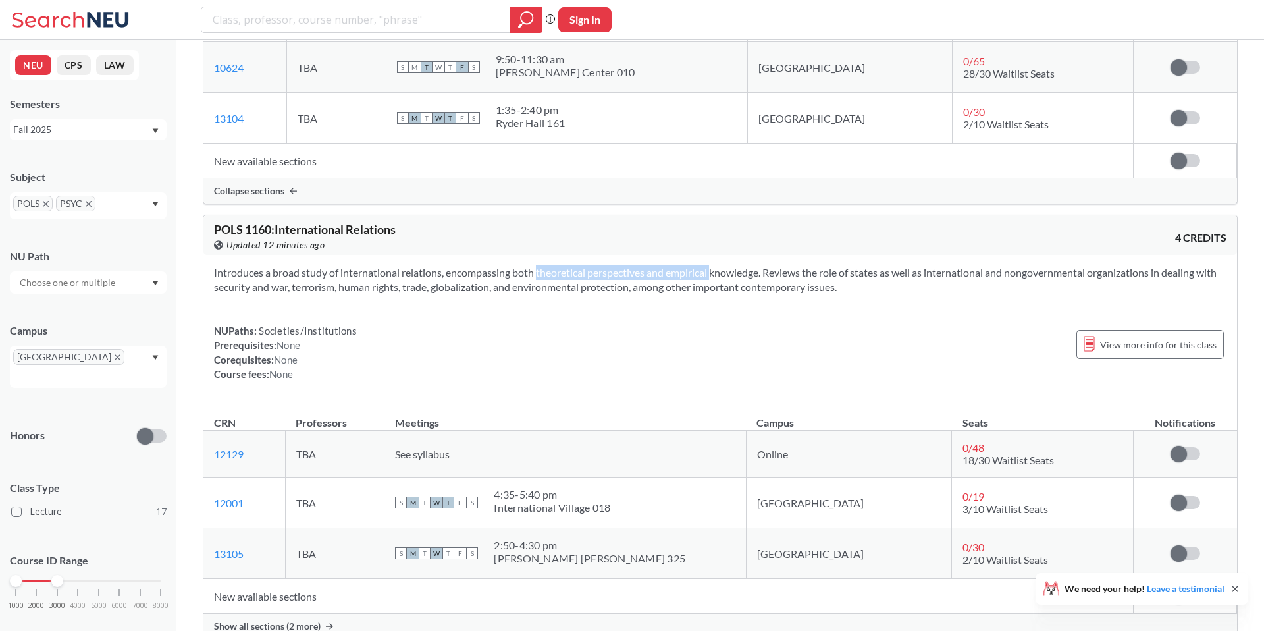
click at [699, 265] on section "Introduces a broad study of international relations, encompassing both theoreti…" at bounding box center [720, 279] width 1013 height 29
drag, startPoint x: 516, startPoint y: 248, endPoint x: 721, endPoint y: 248, distance: 204.8
click at [721, 265] on section "Introduces a broad study of international relations, encompassing both theoreti…" at bounding box center [720, 279] width 1013 height 29
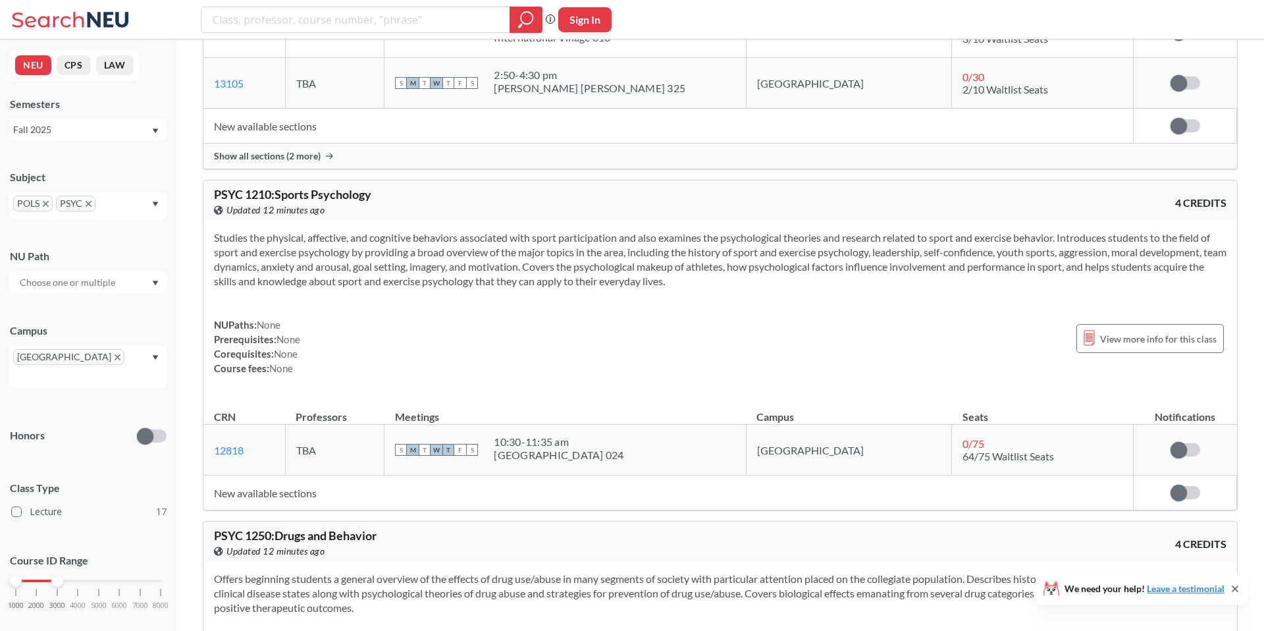
scroll to position [2051, 0]
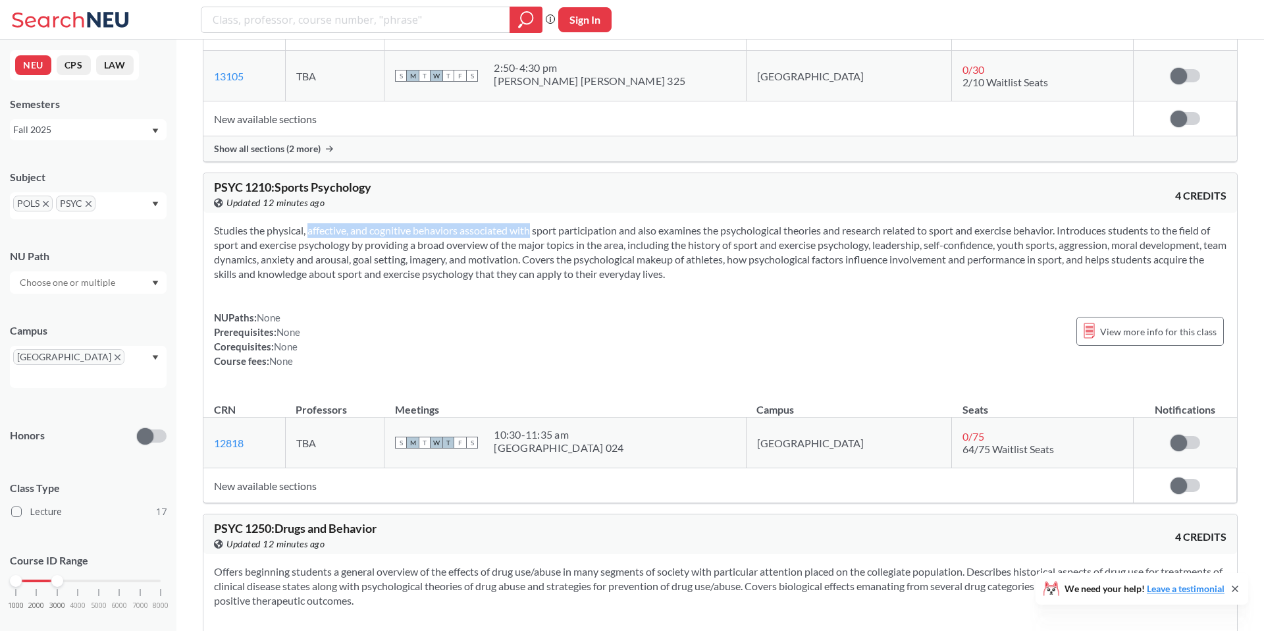
drag, startPoint x: 292, startPoint y: 210, endPoint x: 515, endPoint y: 210, distance: 223.2
click at [514, 223] on section "Studies the physical, affective, and cognitive behaviors associated with sport …" at bounding box center [720, 252] width 1013 height 58
click at [515, 223] on section "Studies the physical, affective, and cognitive behaviors associated with sport …" at bounding box center [720, 252] width 1013 height 58
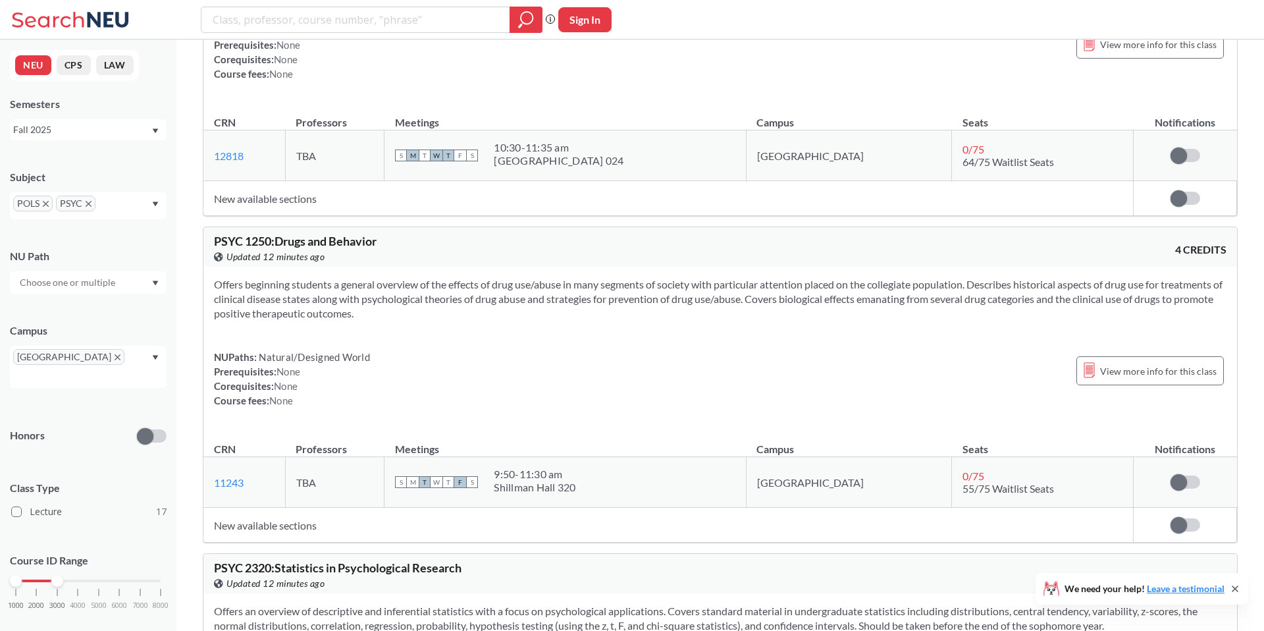
scroll to position [2344, 0]
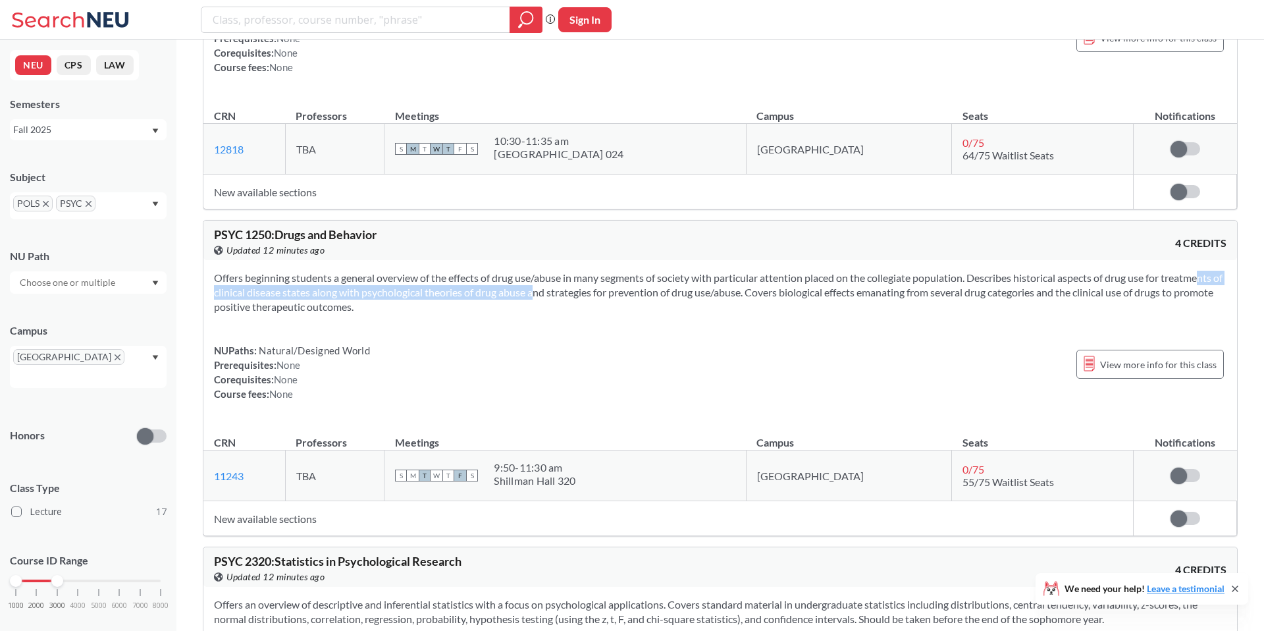
drag, startPoint x: 221, startPoint y: 267, endPoint x: 584, endPoint y: 267, distance: 363.5
click at [584, 271] on section "Offers beginning students a general overview of the effects of drug use/abuse i…" at bounding box center [720, 292] width 1013 height 43
click at [585, 271] on section "Offers beginning students a general overview of the effects of drug use/abuse i…" at bounding box center [720, 292] width 1013 height 43
drag, startPoint x: 445, startPoint y: 268, endPoint x: 645, endPoint y: 268, distance: 200.2
click at [639, 271] on section "Offers beginning students a general overview of the effects of drug use/abuse i…" at bounding box center [720, 292] width 1013 height 43
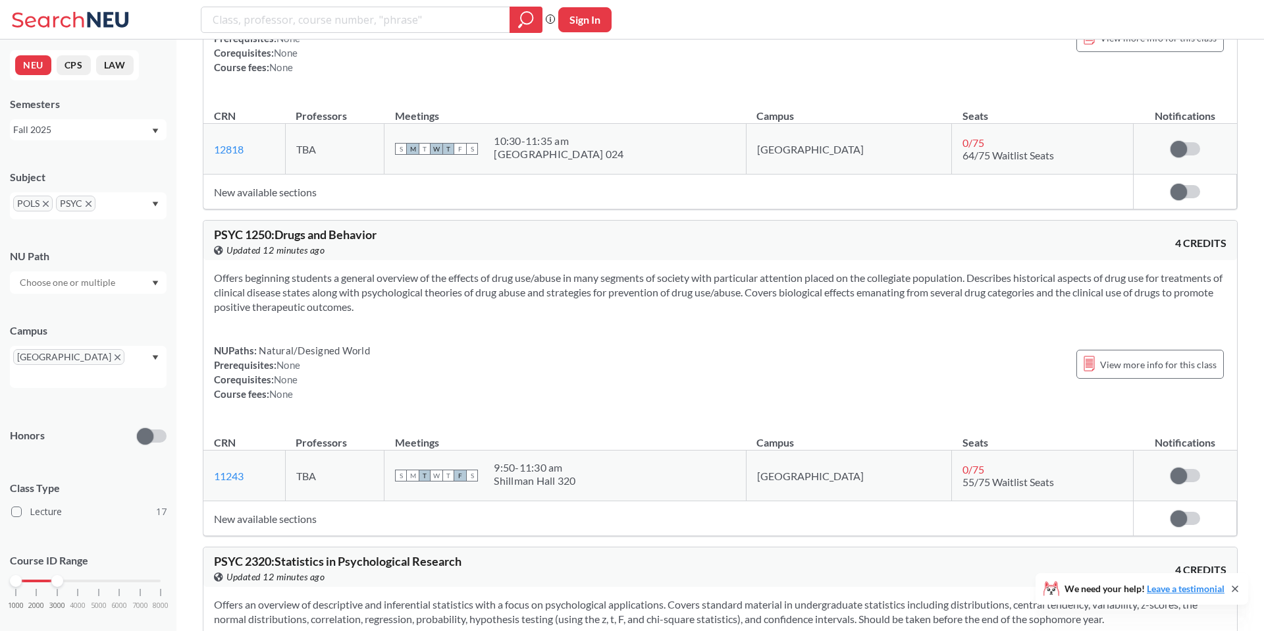
click at [645, 271] on section "Offers beginning students a general overview of the effects of drug use/abuse i…" at bounding box center [720, 292] width 1013 height 43
drag, startPoint x: 393, startPoint y: 273, endPoint x: 793, endPoint y: 273, distance: 399.7
click at [788, 273] on section "Offers beginning students a general overview of the effects of drug use/abuse i…" at bounding box center [720, 292] width 1013 height 43
drag, startPoint x: 634, startPoint y: 277, endPoint x: 901, endPoint y: 275, distance: 266.7
click at [900, 276] on section "Offers beginning students a general overview of the effects of drug use/abuse i…" at bounding box center [720, 292] width 1013 height 43
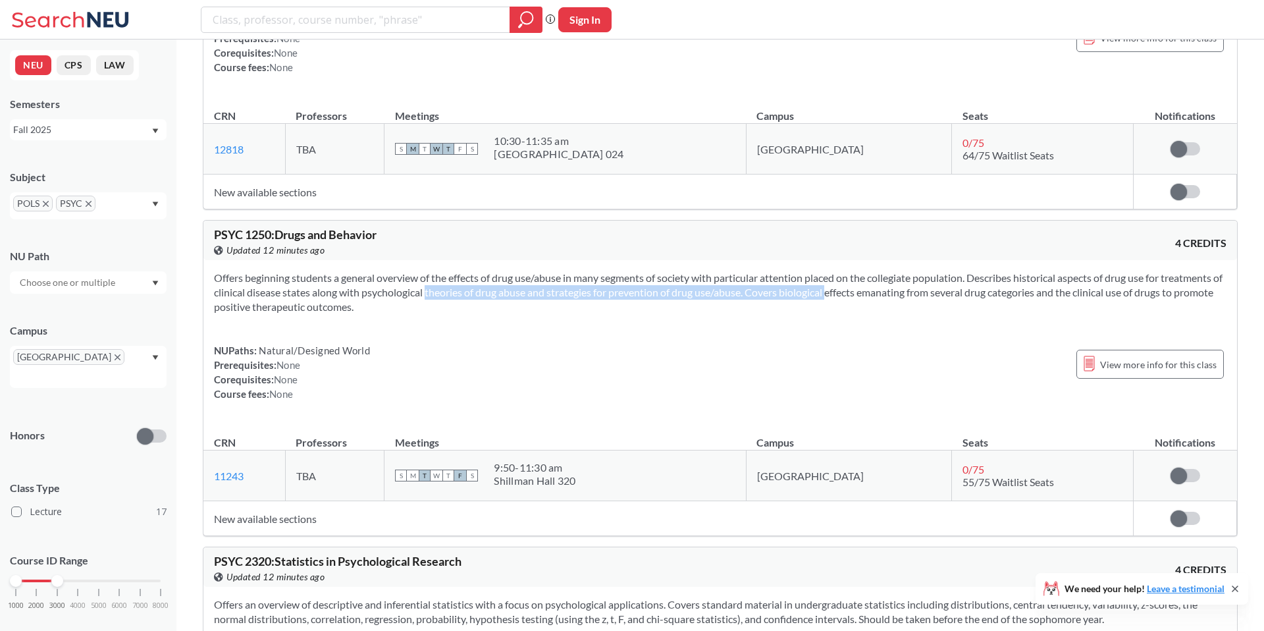
drag, startPoint x: 479, startPoint y: 262, endPoint x: 890, endPoint y: 262, distance: 410.9
click at [888, 271] on section "Offers beginning students a general overview of the effects of drug use/abuse i…" at bounding box center [720, 292] width 1013 height 43
click at [890, 271] on section "Offers beginning students a general overview of the effects of drug use/abuse i…" at bounding box center [720, 292] width 1013 height 43
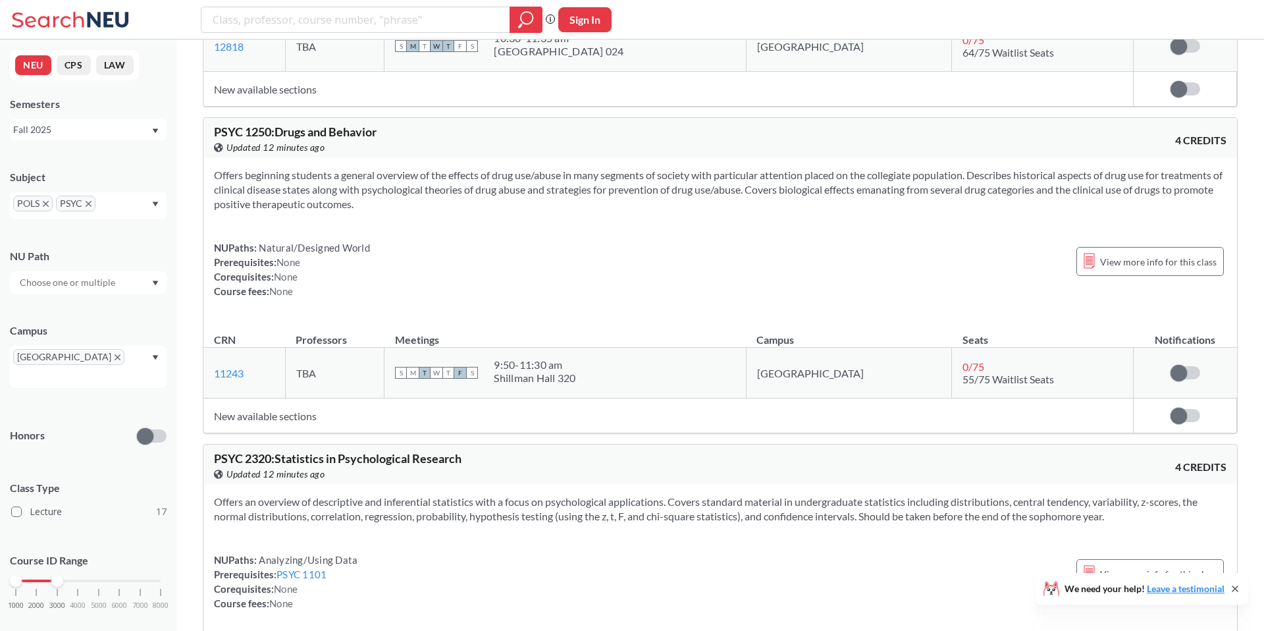
scroll to position [2478, 0]
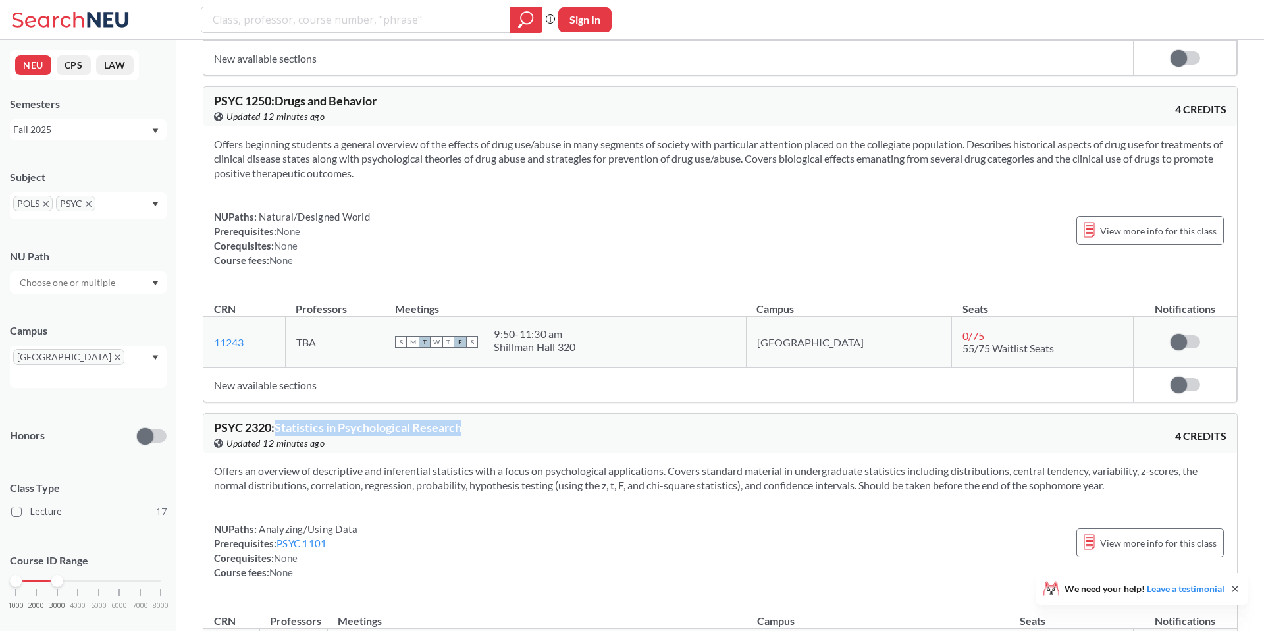
drag, startPoint x: 278, startPoint y: 401, endPoint x: 512, endPoint y: 400, distance: 234.4
click at [512, 421] on div "PSYC 2320 : Statistics in Psychological Research View this course on Banner. Up…" at bounding box center [467, 435] width 506 height 29
click at [390, 420] on span "PSYC 2320 : Statistics in Psychological Research" at bounding box center [338, 427] width 248 height 14
drag, startPoint x: 279, startPoint y: 400, endPoint x: 481, endPoint y: 400, distance: 202.8
click at [481, 421] on div "PSYC 2320 : Statistics in Psychological Research View this course on Banner. Up…" at bounding box center [467, 435] width 506 height 29
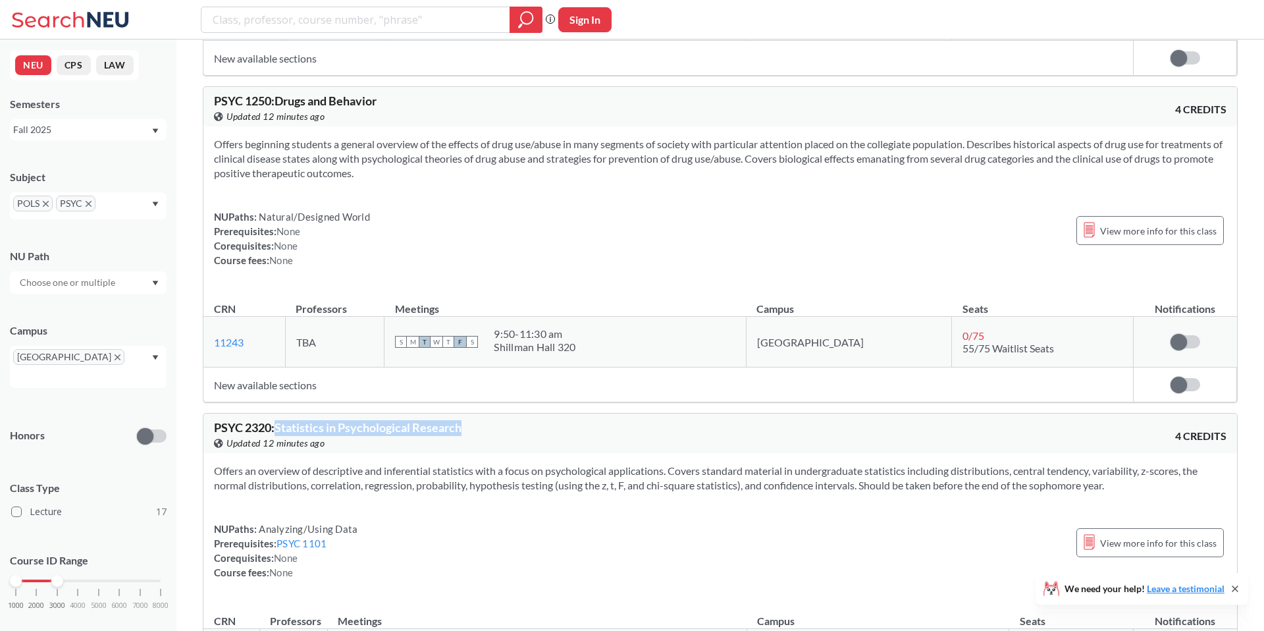
click at [481, 421] on div "PSYC 2320 : Statistics in Psychological Research View this course on Banner. Up…" at bounding box center [467, 435] width 506 height 29
drag, startPoint x: 277, startPoint y: 439, endPoint x: 569, endPoint y: 439, distance: 292.4
click at [566, 464] on section "Offers an overview of descriptive and inferential statistics with a focus on ps…" at bounding box center [720, 478] width 1013 height 29
click at [569, 464] on section "Offers an overview of descriptive and inferential statistics with a focus on ps…" at bounding box center [720, 478] width 1013 height 29
drag, startPoint x: 305, startPoint y: 401, endPoint x: 417, endPoint y: 401, distance: 111.9
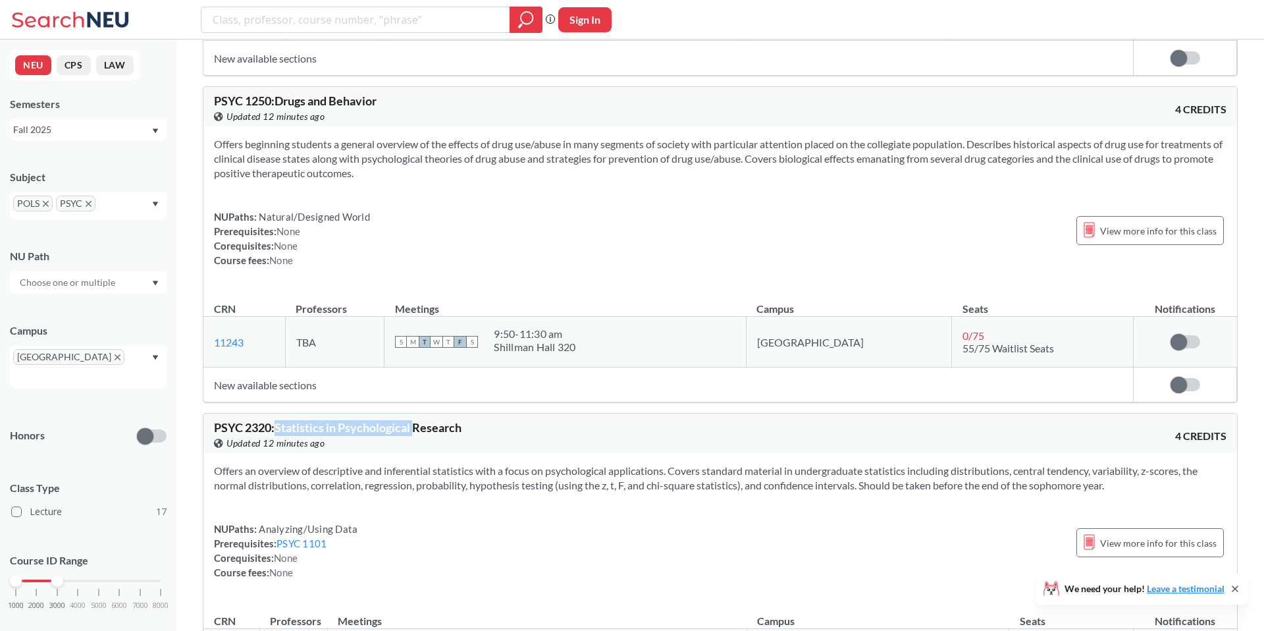
click at [417, 420] on span "PSYC 2320 : Statistics in Psychological Research" at bounding box center [338, 427] width 248 height 14
drag, startPoint x: 279, startPoint y: 398, endPoint x: 441, endPoint y: 398, distance: 162.7
click at [458, 420] on span "PSYC 2320 : Statistics in Psychological Research" at bounding box center [338, 427] width 248 height 14
click at [431, 420] on span "PSYC 2320 : Statistics in Psychological Research" at bounding box center [338, 427] width 248 height 14
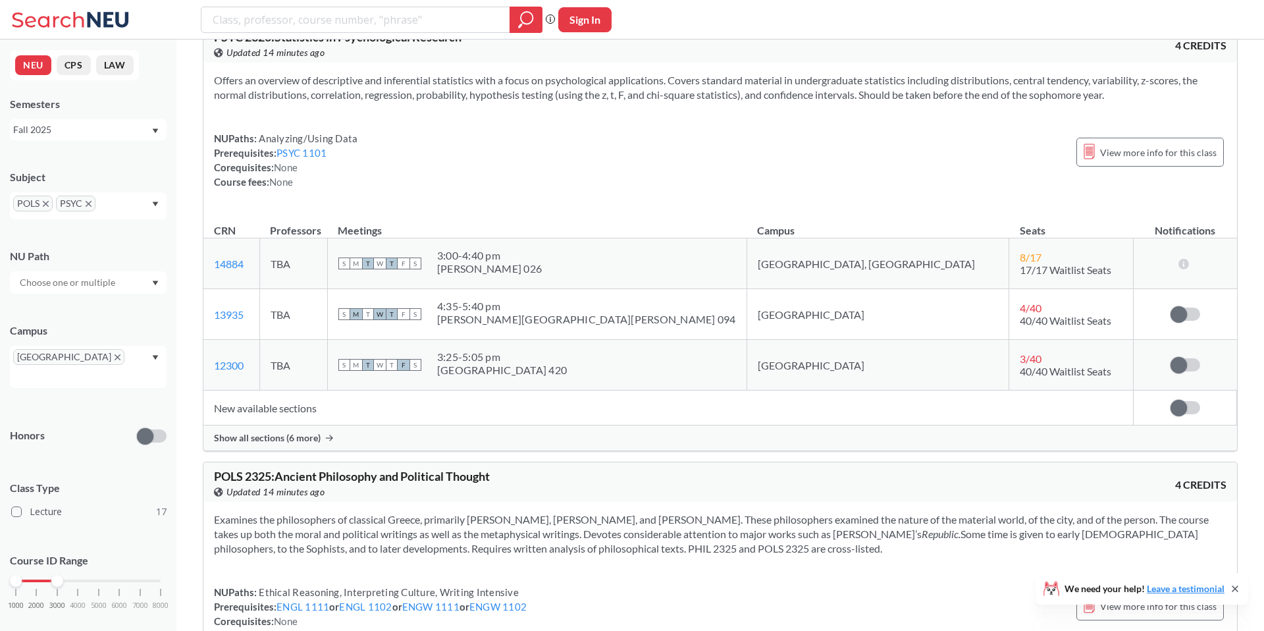
scroll to position [2891, 0]
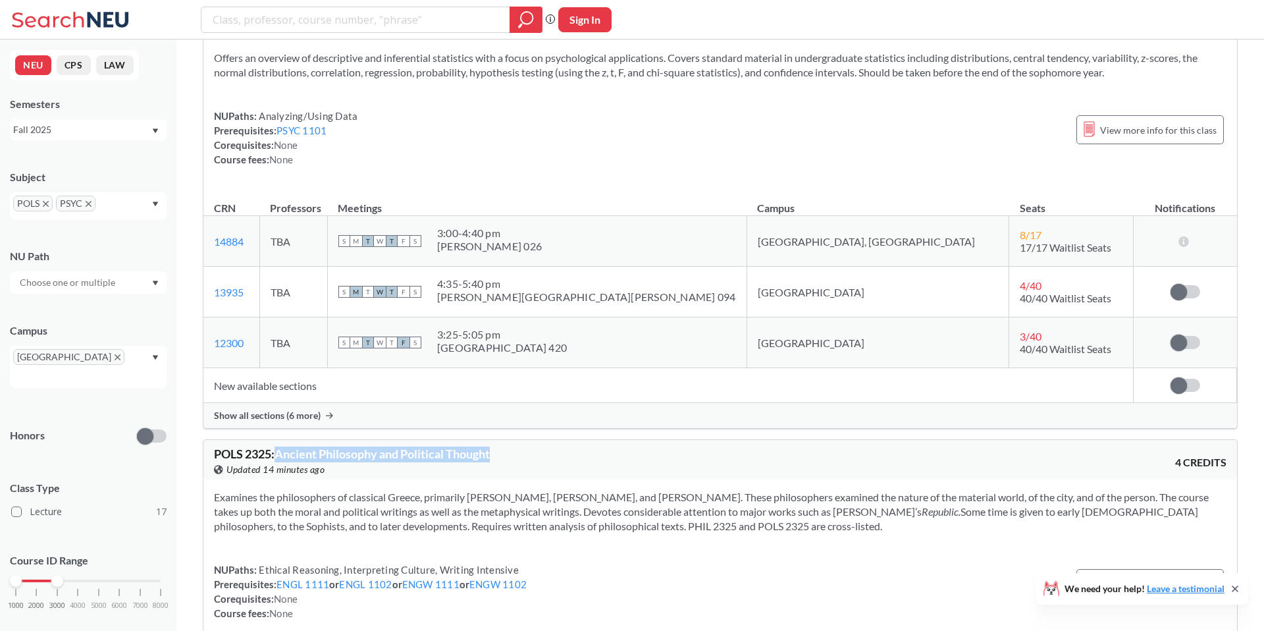
drag, startPoint x: 278, startPoint y: 429, endPoint x: 511, endPoint y: 429, distance: 233.1
click at [511, 448] on div "POLS 2325 : Ancient Philosophy and Political Thought View this course on Banner…" at bounding box center [467, 462] width 506 height 29
click at [512, 448] on div "POLS 2325 : Ancient Philosophy and Political Thought View this course on Banner…" at bounding box center [467, 462] width 506 height 29
drag, startPoint x: 280, startPoint y: 424, endPoint x: 534, endPoint y: 424, distance: 254.2
click at [534, 448] on div "POLS 2325 : Ancient Philosophy and Political Thought View this course on Banner…" at bounding box center [467, 462] width 506 height 29
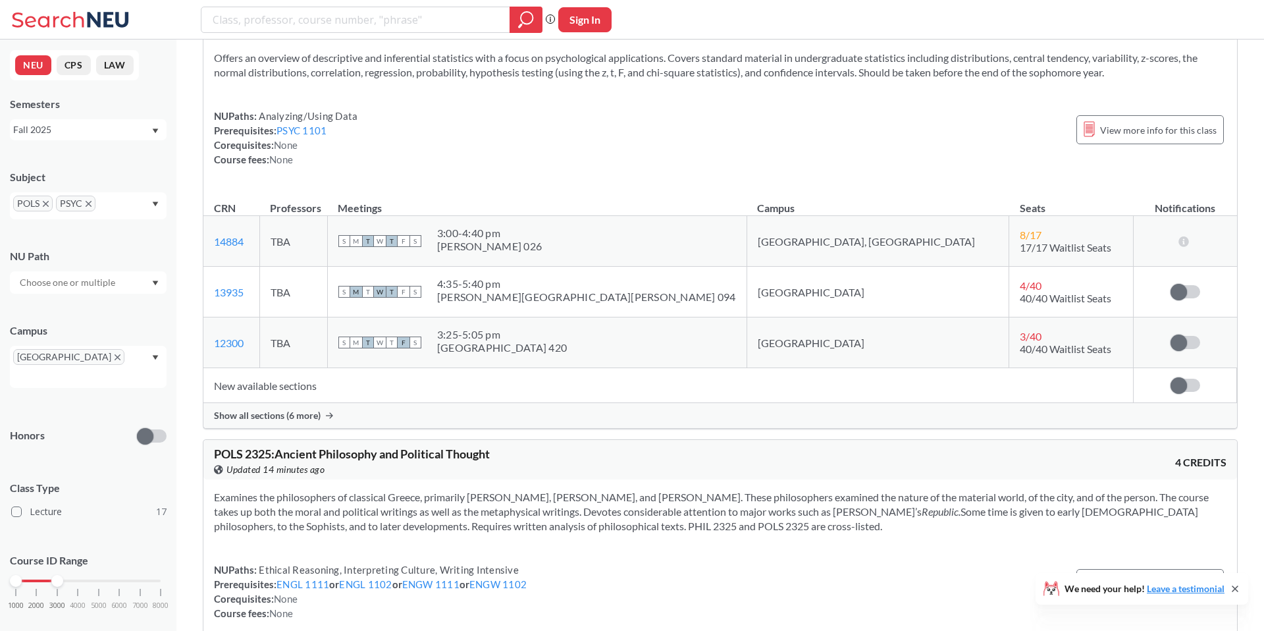
click at [394, 446] on span "POLS 2325 : Ancient Philosophy and Political Thought" at bounding box center [352, 453] width 276 height 14
drag, startPoint x: 279, startPoint y: 428, endPoint x: 462, endPoint y: 426, distance: 182.4
click at [461, 446] on span "POLS 2325 : Ancient Philosophy and Political Thought" at bounding box center [352, 453] width 276 height 14
click at [462, 446] on span "POLS 2325 : Ancient Philosophy and Political Thought" at bounding box center [352, 453] width 276 height 14
drag, startPoint x: 277, startPoint y: 429, endPoint x: 488, endPoint y: 429, distance: 211.4
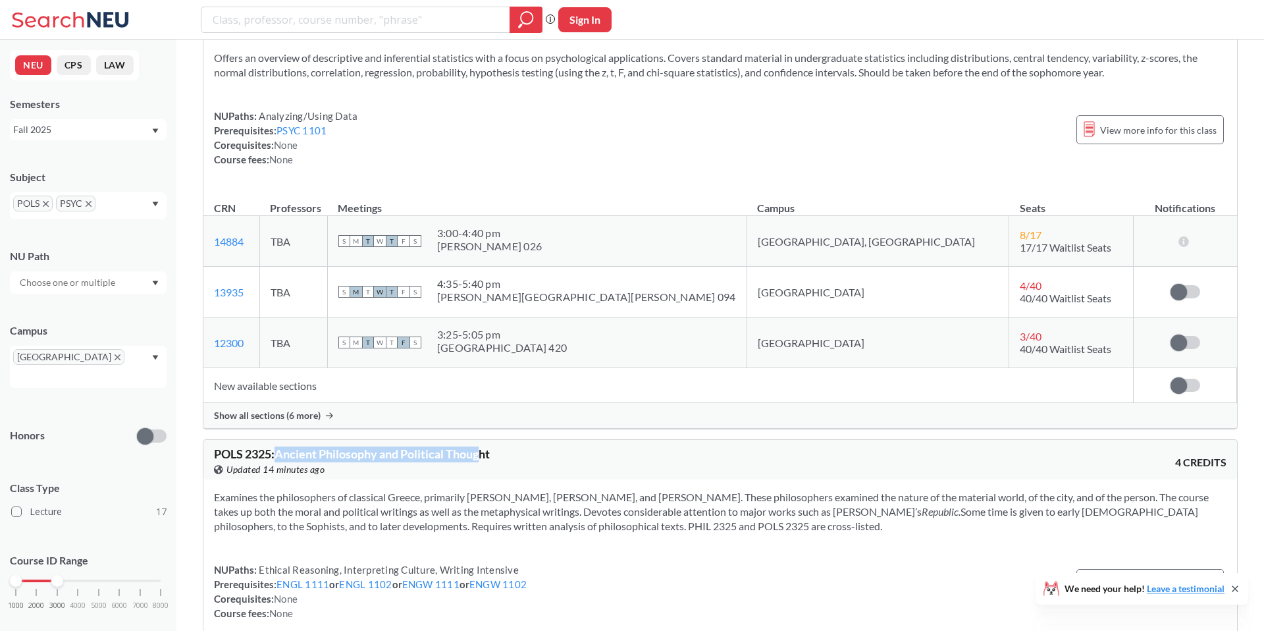
click at [488, 446] on span "POLS 2325 : Ancient Philosophy and Political Thought" at bounding box center [352, 453] width 276 height 14
click at [279, 446] on span "POLS 2325 : Ancient Philosophy and Political Thought" at bounding box center [352, 453] width 276 height 14
drag, startPoint x: 279, startPoint y: 429, endPoint x: 381, endPoint y: 429, distance: 101.4
click at [381, 446] on span "POLS 2325 : Ancient Philosophy and Political Thought" at bounding box center [352, 453] width 276 height 14
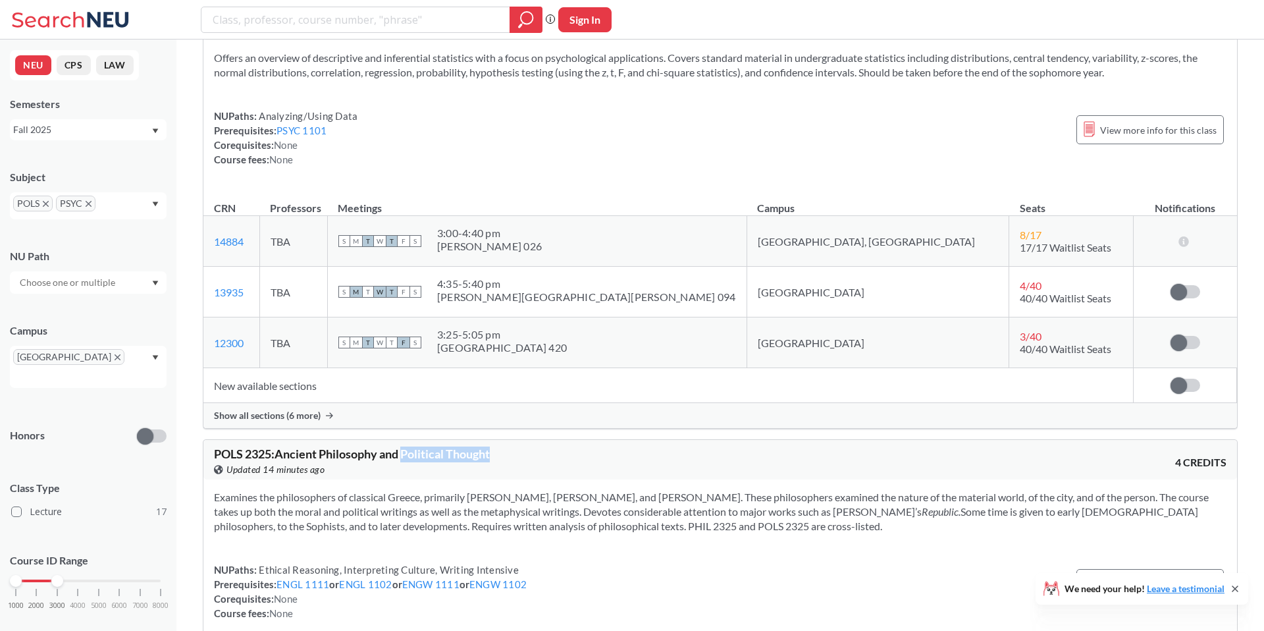
drag, startPoint x: 407, startPoint y: 427, endPoint x: 535, endPoint y: 427, distance: 127.8
click at [535, 448] on div "POLS 2325 : Ancient Philosophy and Political Thought View this course on Banner…" at bounding box center [467, 462] width 506 height 29
click at [443, 448] on div "POLS 2325 : Ancient Philosophy and Political Thought View this course on Banner…" at bounding box center [467, 462] width 506 height 29
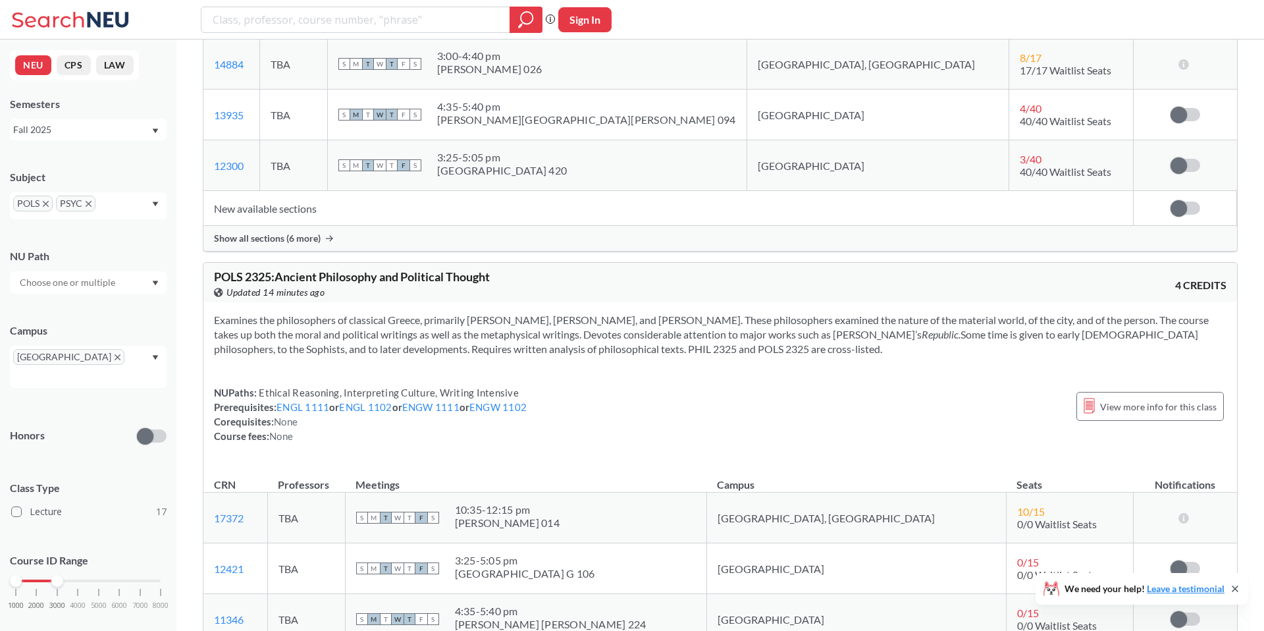
scroll to position [3116, 0]
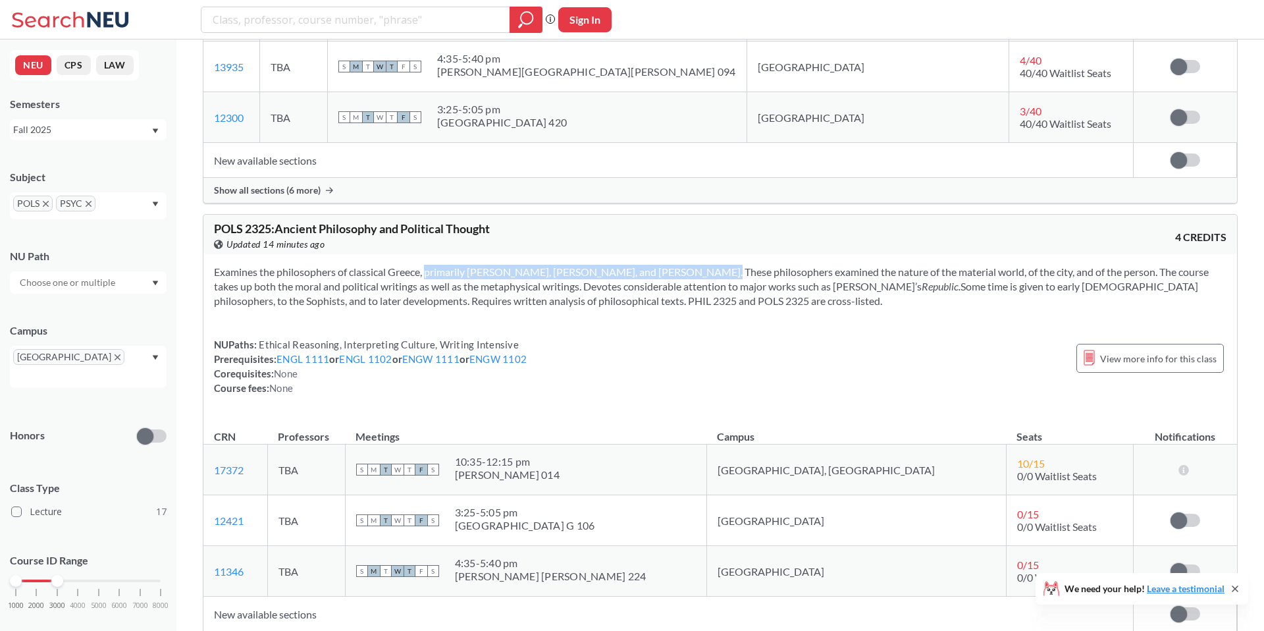
drag, startPoint x: 409, startPoint y: 248, endPoint x: 659, endPoint y: 246, distance: 249.6
click at [659, 265] on section "Examines the philosophers of classical Greece, primarily [PERSON_NAME], [PERSON…" at bounding box center [720, 286] width 1013 height 43
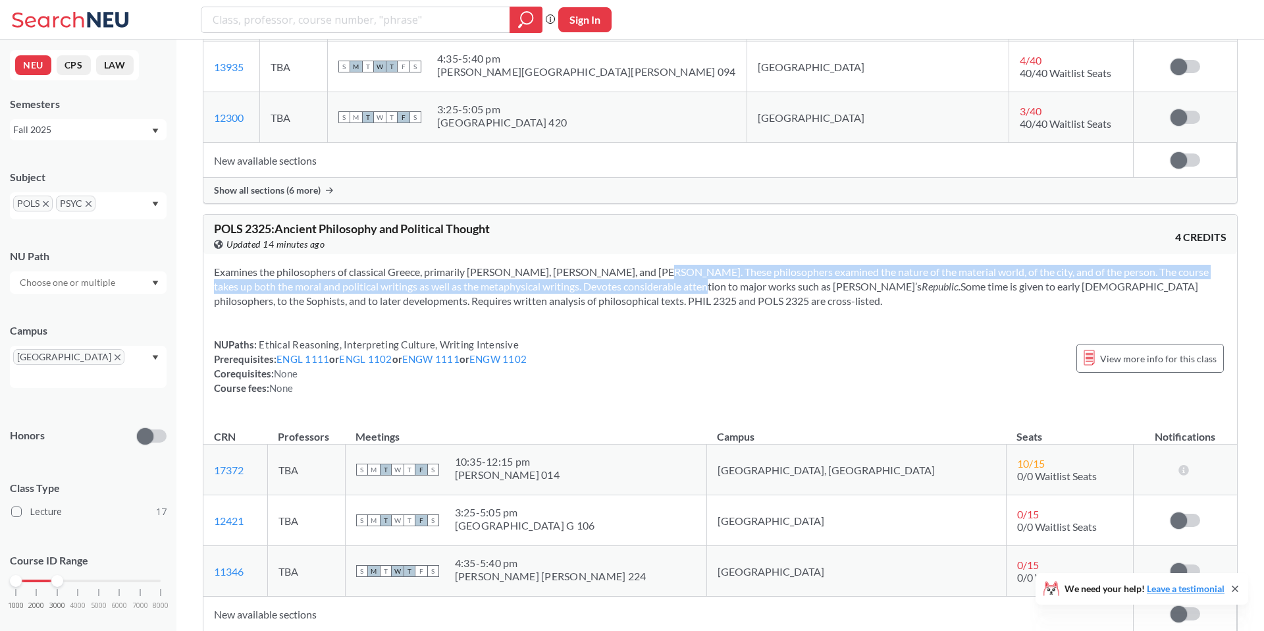
drag, startPoint x: 608, startPoint y: 244, endPoint x: 636, endPoint y: 263, distance: 34.0
click at [637, 265] on section "Examines the philosophers of classical Greece, primarily [PERSON_NAME], [PERSON…" at bounding box center [720, 286] width 1013 height 43
click at [608, 265] on section "Examines the philosophers of classical Greece, primarily [PERSON_NAME], [PERSON…" at bounding box center [720, 286] width 1013 height 43
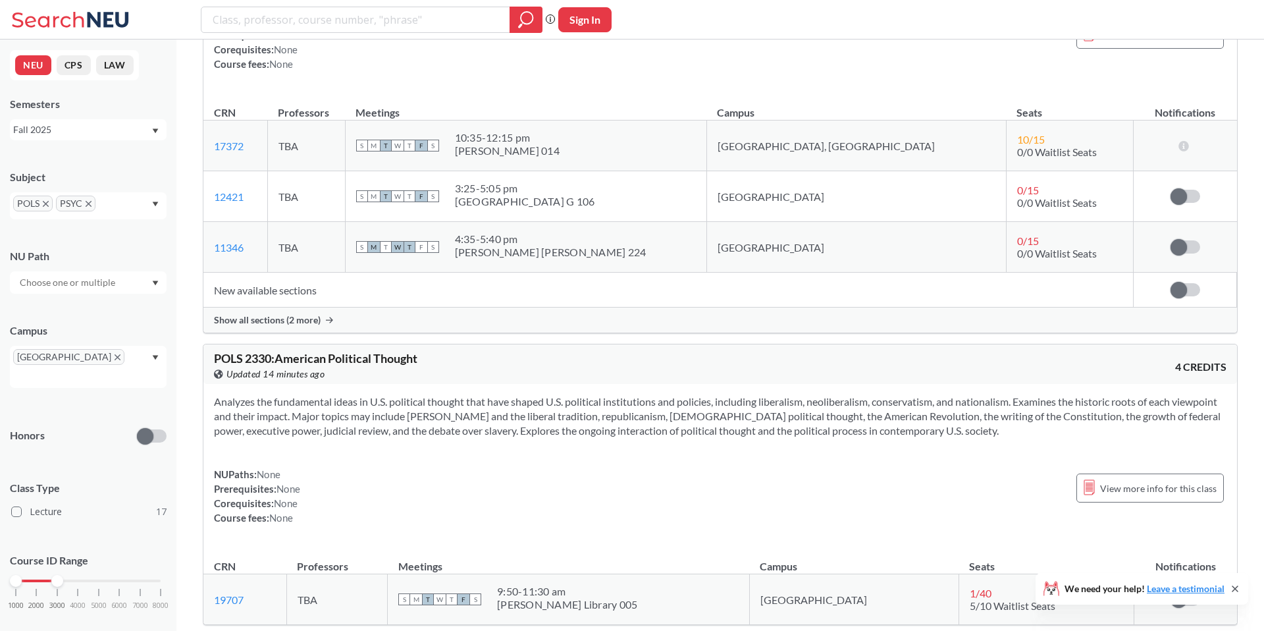
scroll to position [3466, 0]
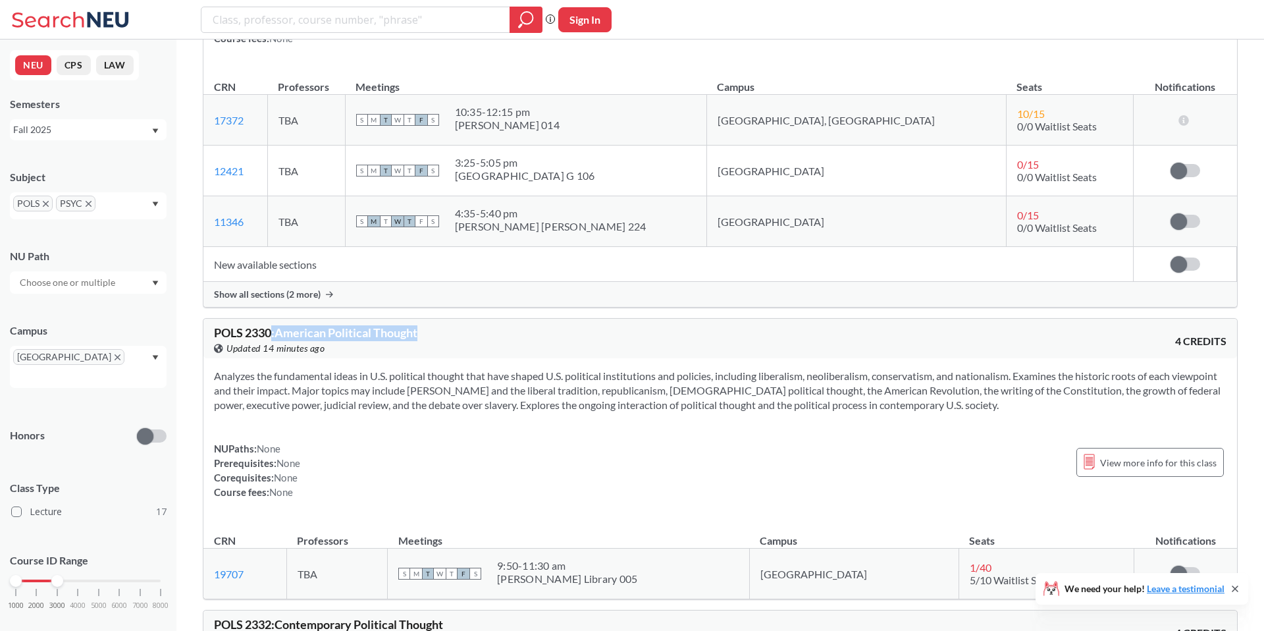
drag, startPoint x: 273, startPoint y: 306, endPoint x: 524, endPoint y: 306, distance: 250.9
click at [515, 327] on div "POLS 2330 : American Political Thought View this course on Banner. Updated 14 m…" at bounding box center [467, 341] width 506 height 29
click at [444, 327] on div "POLS 2330 : American Political Thought View this course on Banner. Updated 14 m…" at bounding box center [467, 341] width 506 height 29
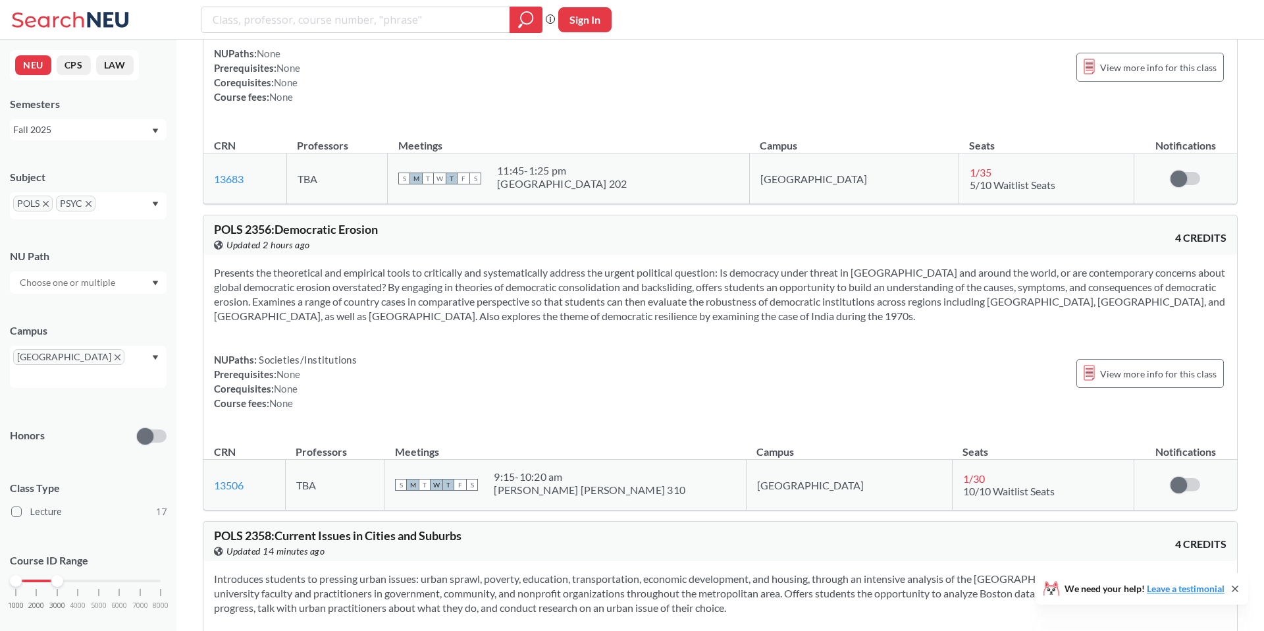
scroll to position [4154, 0]
drag, startPoint x: 358, startPoint y: 265, endPoint x: 678, endPoint y: 265, distance: 320.0
click at [678, 265] on section "Presents the theoretical and empirical tools to critically and systematically a…" at bounding box center [720, 293] width 1013 height 58
click at [679, 265] on section "Presents the theoretical and empirical tools to critically and systematically a…" at bounding box center [720, 293] width 1013 height 58
drag, startPoint x: 352, startPoint y: 252, endPoint x: 702, endPoint y: 255, distance: 350.3
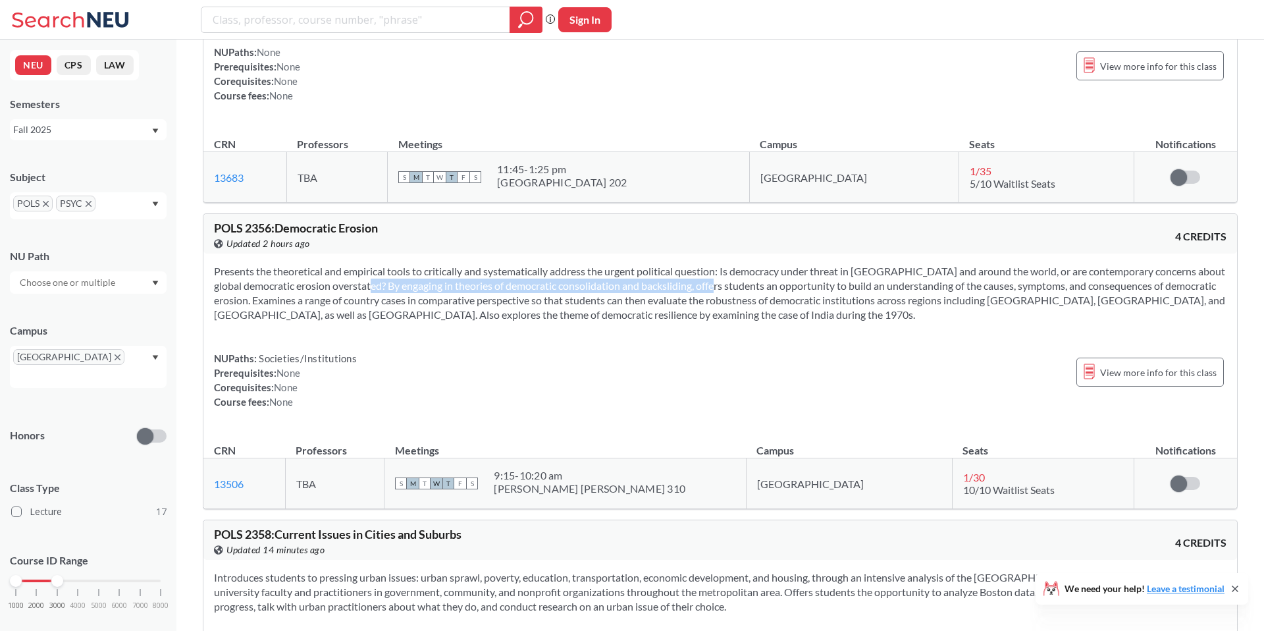
click at [702, 264] on section "Presents the theoretical and empirical tools to critically and systematically a…" at bounding box center [720, 293] width 1013 height 58
drag, startPoint x: 281, startPoint y: 201, endPoint x: 406, endPoint y: 201, distance: 125.1
click at [406, 222] on div "POLS 2356 : Democratic Erosion View this course on Banner. Updated 2 hours ago" at bounding box center [467, 236] width 506 height 29
click at [346, 221] on span "POLS 2356 : Democratic Erosion" at bounding box center [296, 228] width 164 height 14
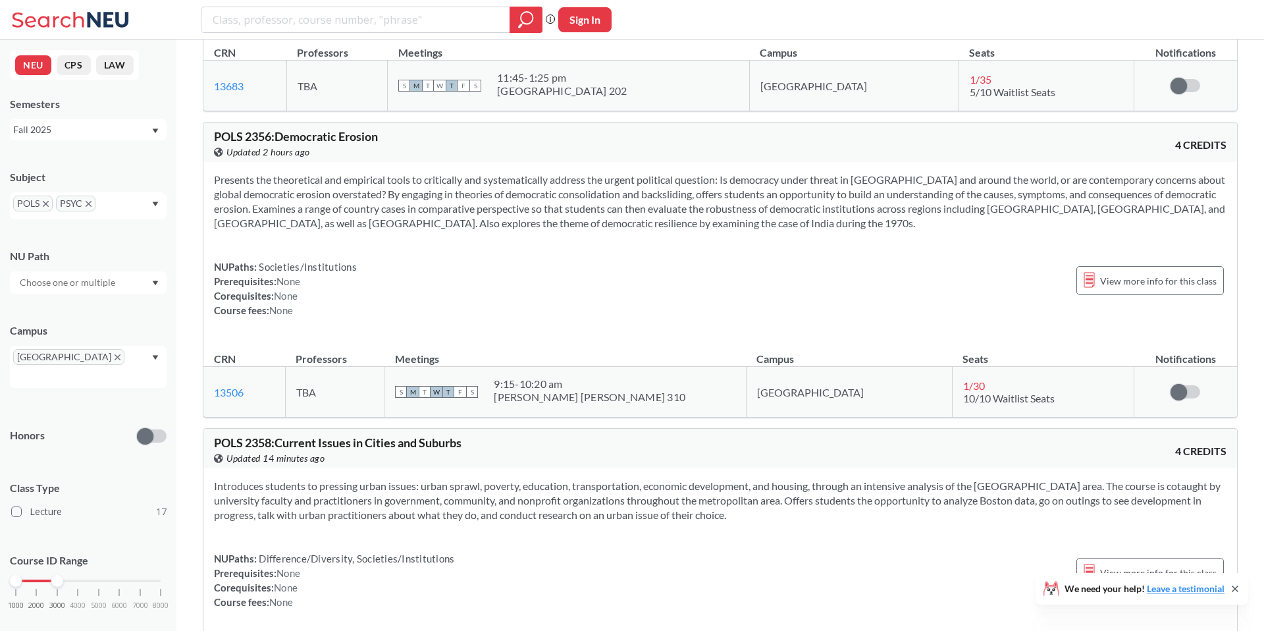
scroll to position [4261, 0]
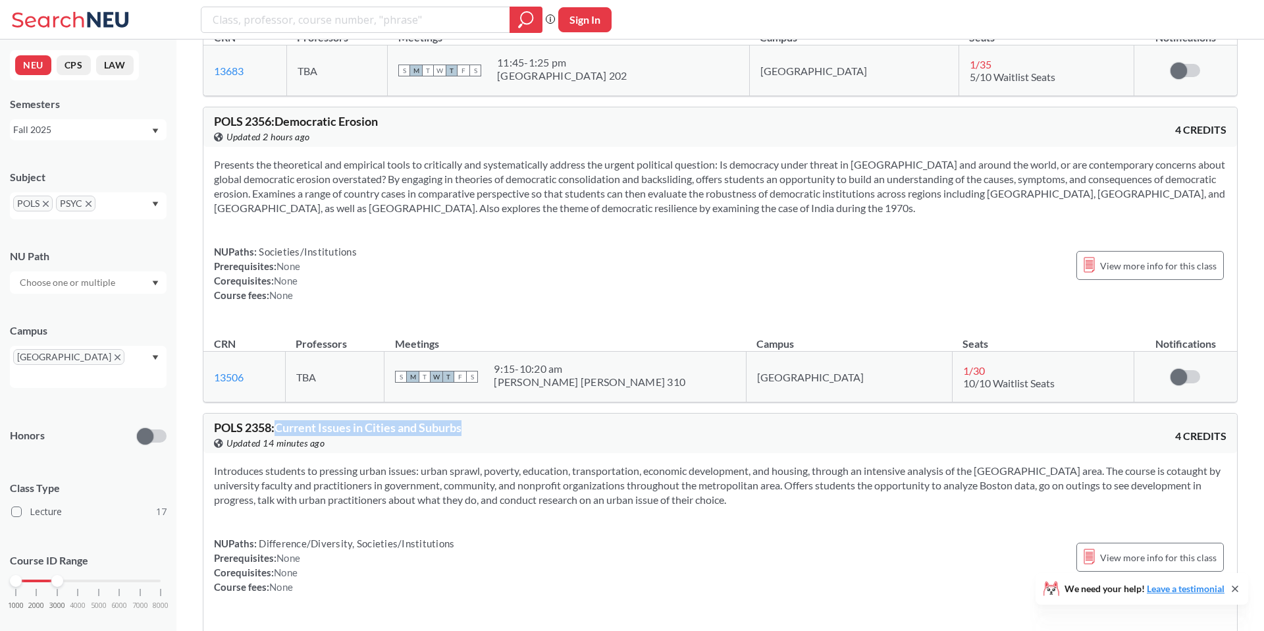
drag, startPoint x: 277, startPoint y: 398, endPoint x: 486, endPoint y: 398, distance: 208.7
click at [486, 421] on div "POLS 2358 : Current Issues in Cities and Suburbs View this course on Banner. Up…" at bounding box center [467, 435] width 506 height 29
click at [408, 420] on span "POLS 2358 : Current Issues in Cities and Suburbs" at bounding box center [338, 427] width 248 height 14
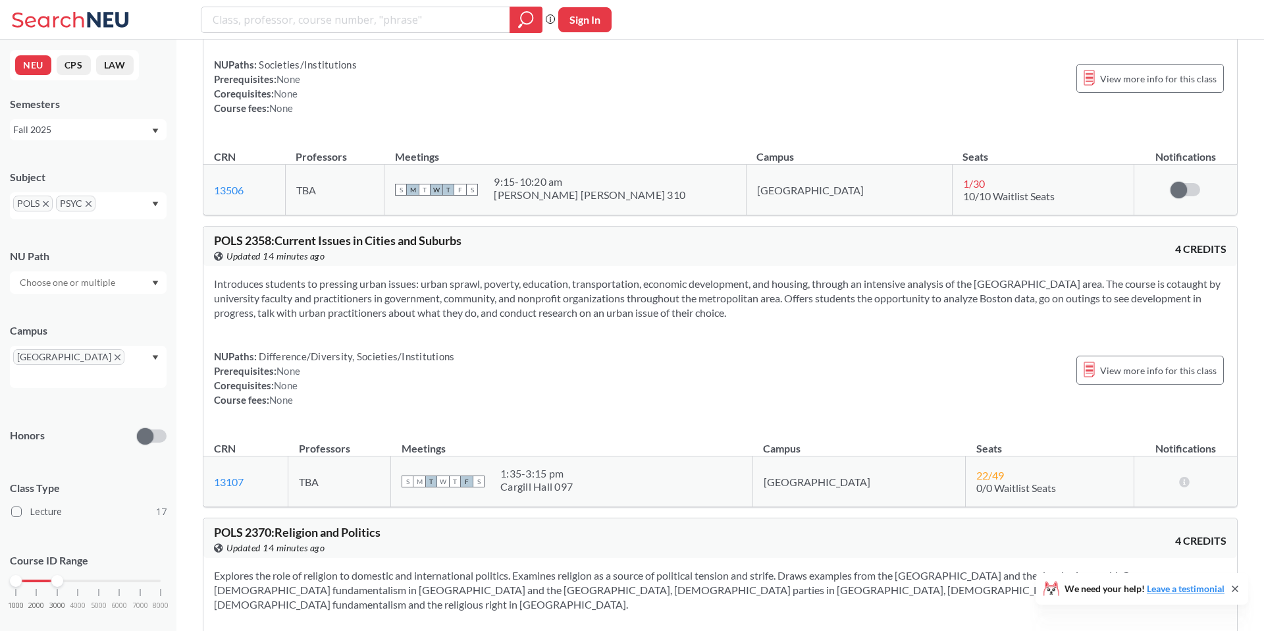
scroll to position [4448, 0]
drag, startPoint x: 313, startPoint y: 497, endPoint x: 470, endPoint y: 503, distance: 157.5
click at [336, 518] on div "POLS 2370 : Religion and Politics View this course on Banner. Updated 14 minute…" at bounding box center [720, 538] width 1034 height 40
drag, startPoint x: 374, startPoint y: 504, endPoint x: 434, endPoint y: 504, distance: 59.9
click at [432, 525] on div "POLS 2370 : Religion and Politics View this course on Banner. Updated 14 minute…" at bounding box center [467, 539] width 506 height 29
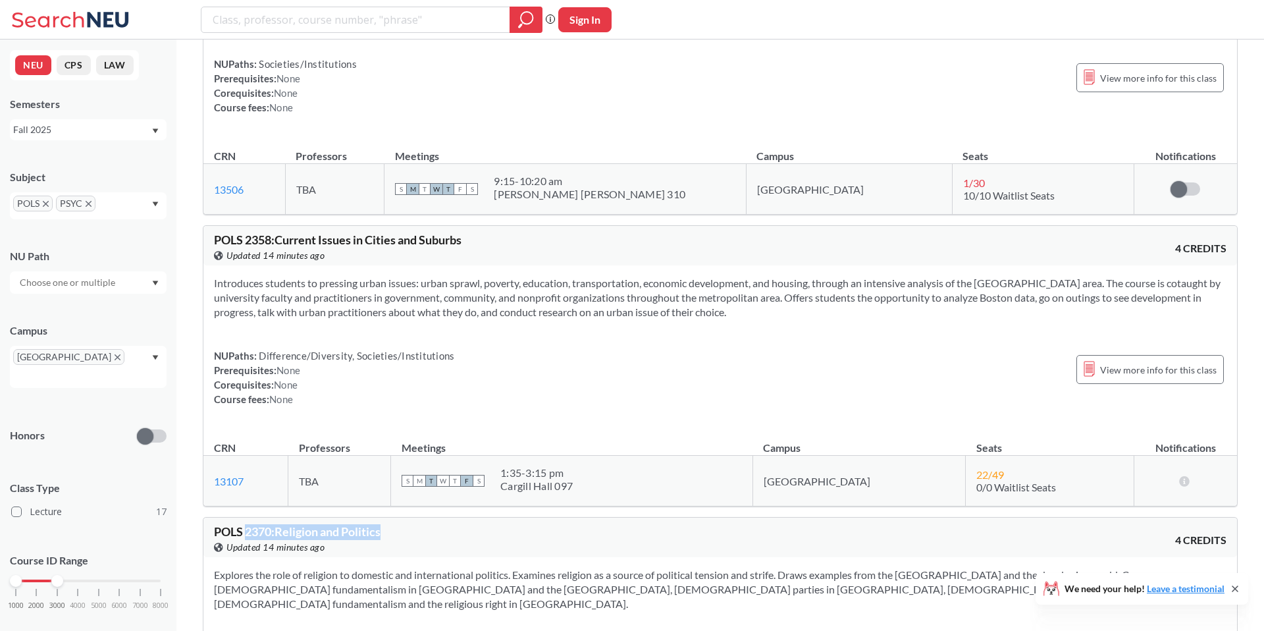
click at [306, 524] on span "POLS 2370 : Religion and Politics" at bounding box center [297, 531] width 167 height 14
drag, startPoint x: 277, startPoint y: 500, endPoint x: 425, endPoint y: 500, distance: 148.2
click at [419, 525] on div "POLS 2370 : Religion and Politics View this course on Banner. Updated 14 minute…" at bounding box center [467, 539] width 506 height 29
click at [337, 524] on span "POLS 2370 : Religion and Politics" at bounding box center [297, 531] width 167 height 14
drag, startPoint x: 369, startPoint y: 271, endPoint x: 540, endPoint y: 271, distance: 171.2
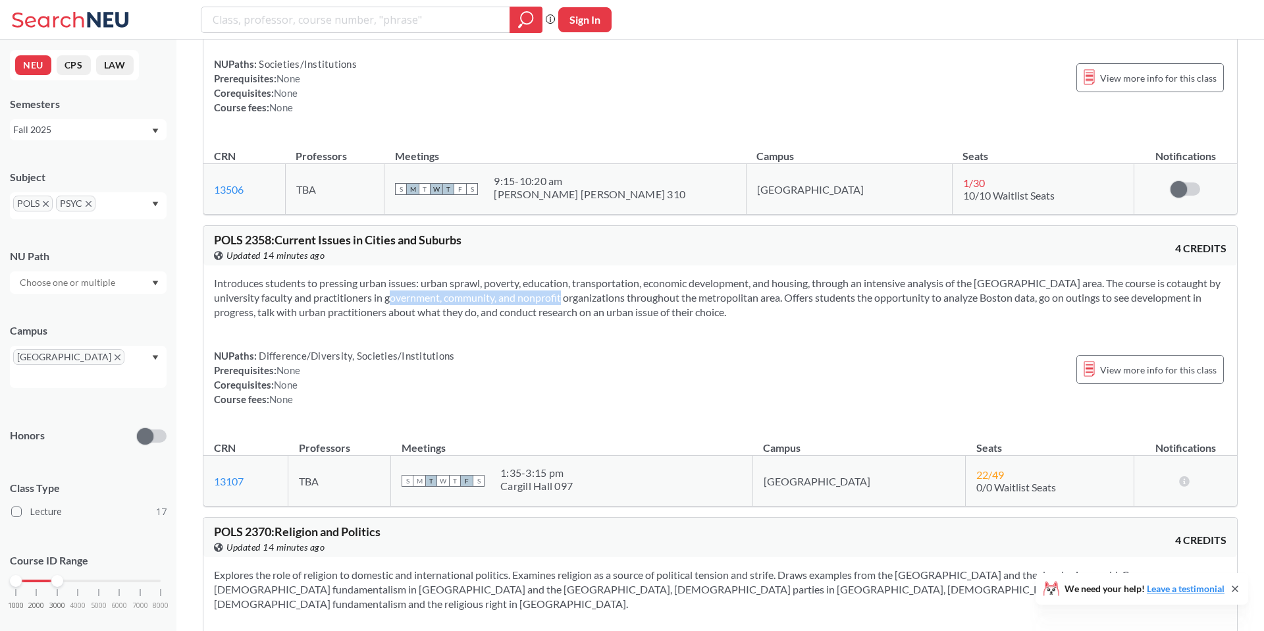
click at [539, 276] on section "Introduces students to pressing urban issues: urban sprawl, poverty, education,…" at bounding box center [720, 297] width 1013 height 43
click at [540, 276] on section "Introduces students to pressing urban issues: urban sprawl, poverty, education,…" at bounding box center [720, 297] width 1013 height 43
drag, startPoint x: 392, startPoint y: 272, endPoint x: 599, endPoint y: 272, distance: 206.1
click at [599, 276] on section "Introduces students to pressing urban issues: urban sprawl, poverty, education,…" at bounding box center [720, 297] width 1013 height 43
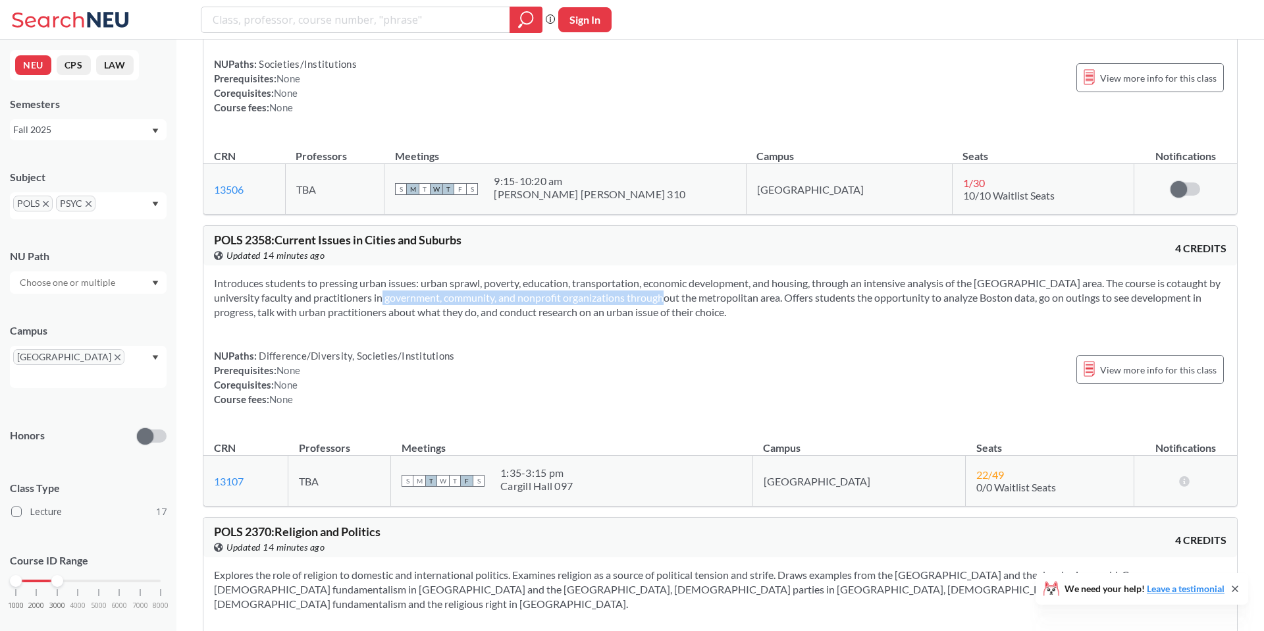
drag, startPoint x: 352, startPoint y: 272, endPoint x: 635, endPoint y: 272, distance: 283.2
click at [634, 276] on section "Introduces students to pressing urban issues: urban sprawl, poverty, education,…" at bounding box center [720, 297] width 1013 height 43
click at [635, 276] on section "Introduces students to pressing urban issues: urban sprawl, poverty, education,…" at bounding box center [720, 297] width 1013 height 43
drag, startPoint x: 351, startPoint y: 273, endPoint x: 669, endPoint y: 273, distance: 318.1
click at [665, 276] on section "Introduces students to pressing urban issues: urban sprawl, poverty, education,…" at bounding box center [720, 297] width 1013 height 43
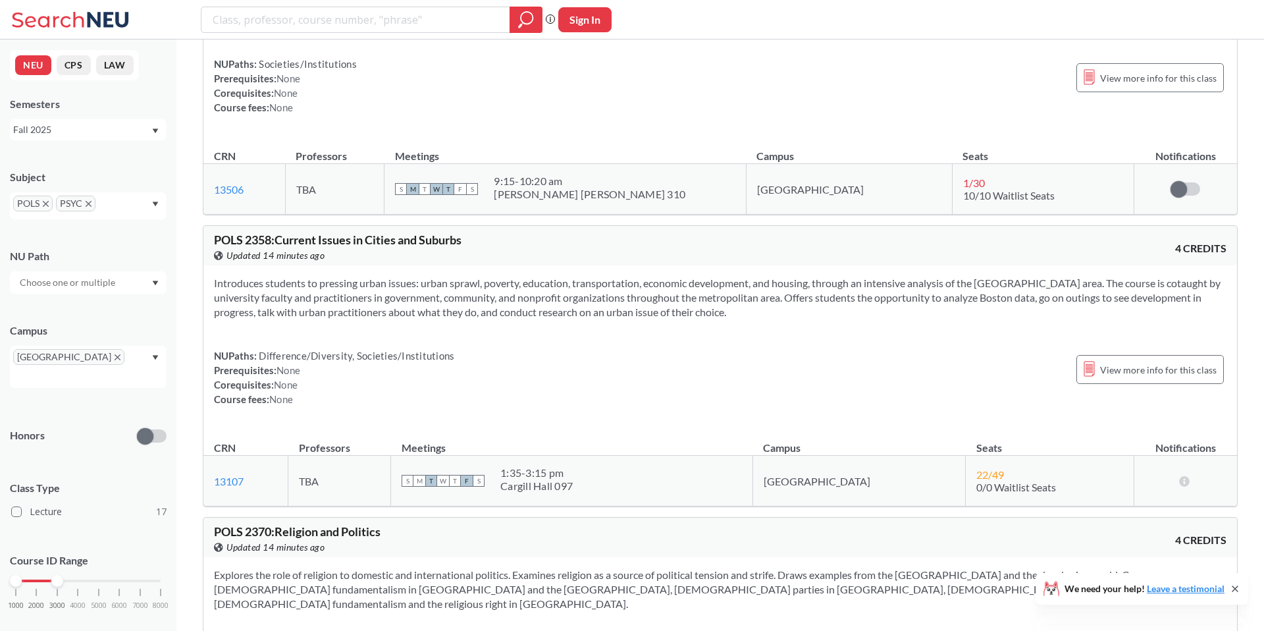
click at [669, 276] on section "Introduces students to pressing urban issues: urban sprawl, poverty, education,…" at bounding box center [720, 297] width 1013 height 43
drag, startPoint x: 428, startPoint y: 273, endPoint x: 660, endPoint y: 273, distance: 231.8
click at [660, 276] on section "Introduces students to pressing urban issues: urban sprawl, poverty, education,…" at bounding box center [720, 297] width 1013 height 43
drag, startPoint x: 387, startPoint y: 273, endPoint x: 523, endPoint y: 273, distance: 136.3
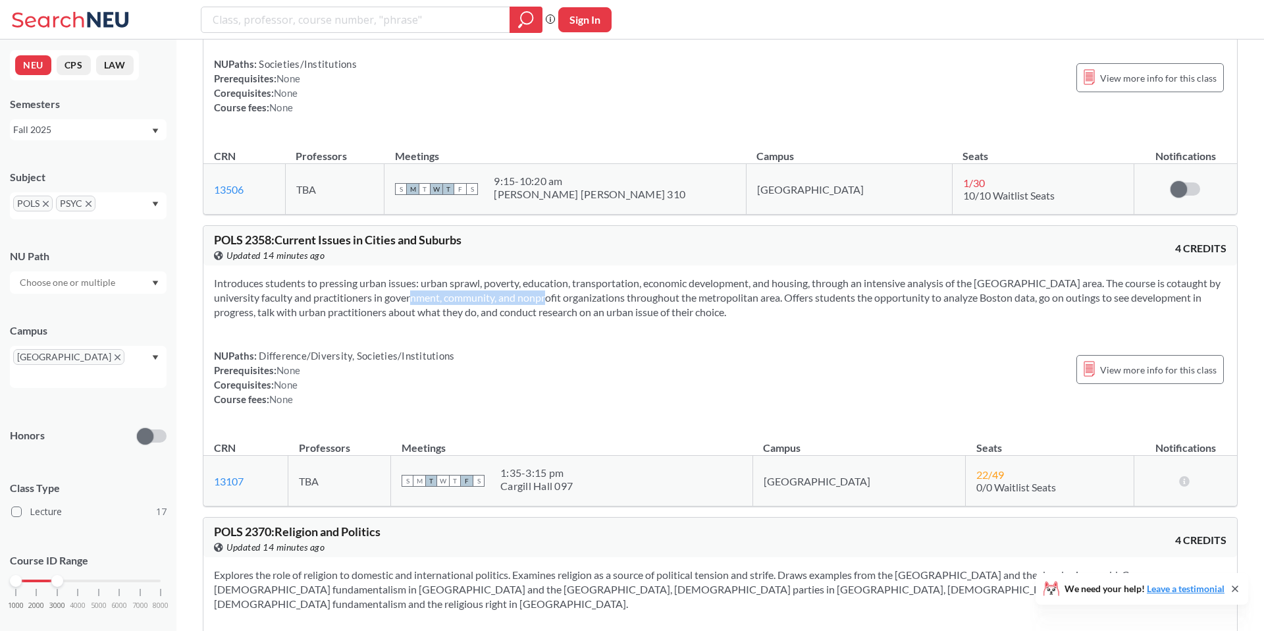
click at [518, 276] on section "Introduces students to pressing urban issues: urban sprawl, poverty, education,…" at bounding box center [720, 297] width 1013 height 43
click at [468, 276] on section "Introduces students to pressing urban issues: urban sprawl, poverty, education,…" at bounding box center [720, 297] width 1013 height 43
drag, startPoint x: 364, startPoint y: 273, endPoint x: 604, endPoint y: 273, distance: 239.7
click at [604, 276] on section "Introduces students to pressing urban issues: urban sprawl, poverty, education,…" at bounding box center [720, 297] width 1013 height 43
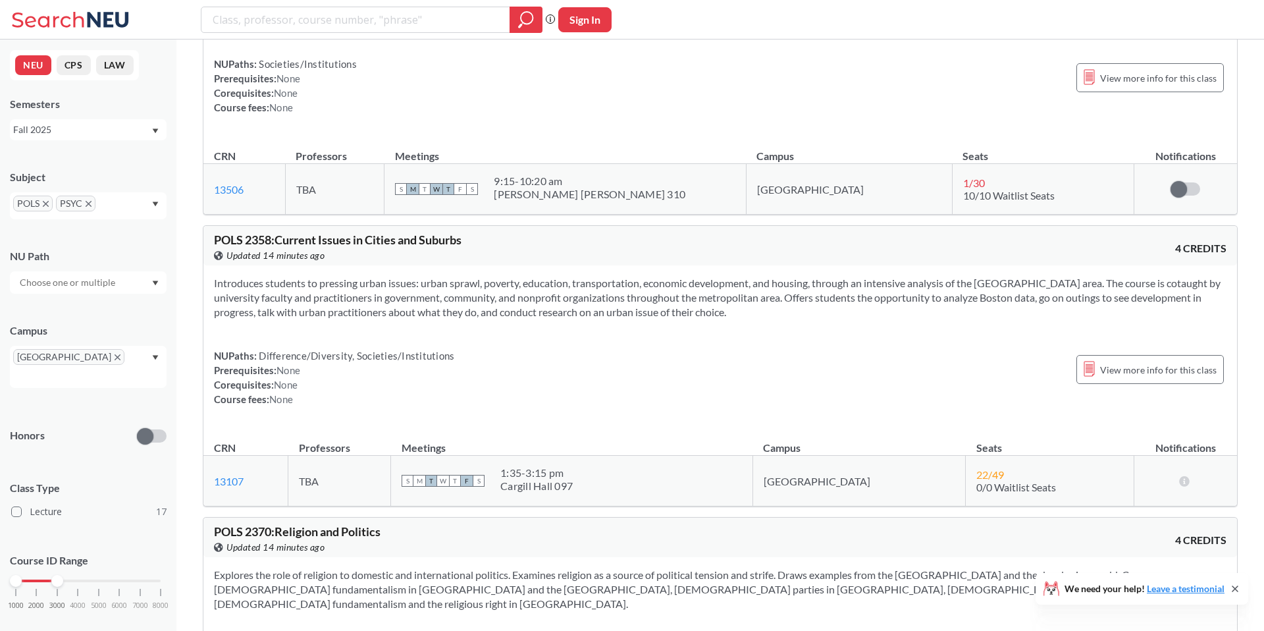
scroll to position [4602, 0]
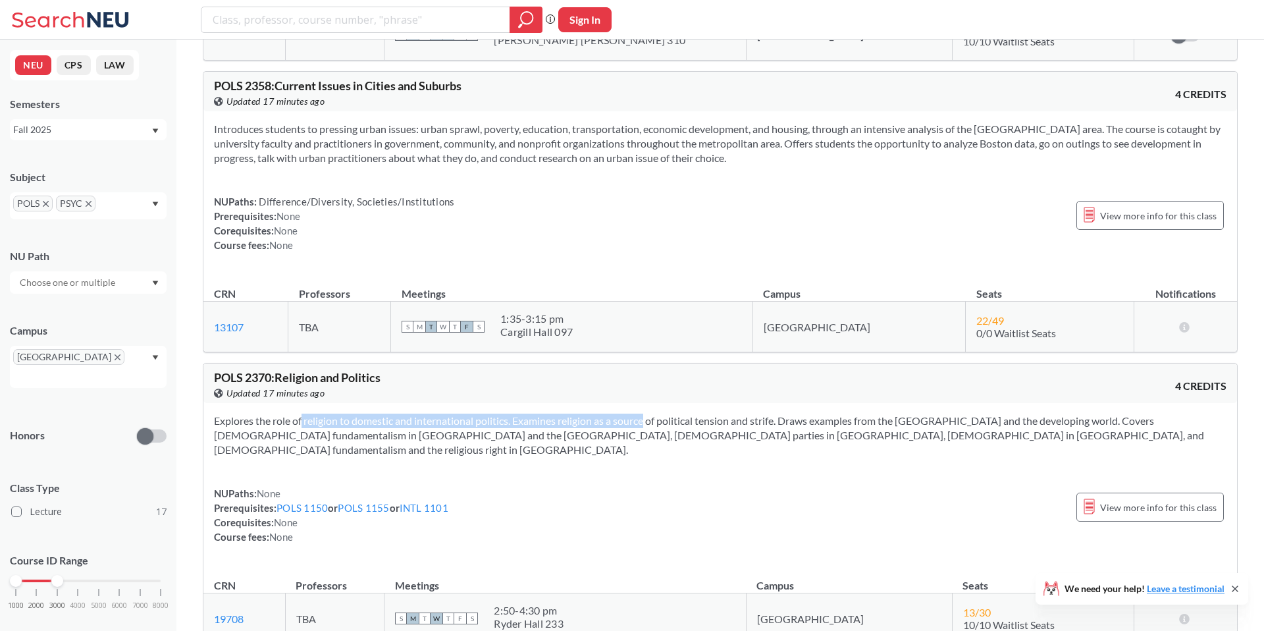
drag, startPoint x: 283, startPoint y: 389, endPoint x: 626, endPoint y: 389, distance: 343.1
click at [626, 414] on section "Explores the role of religion to domestic and international politics. Examines …" at bounding box center [720, 435] width 1013 height 43
drag, startPoint x: 516, startPoint y: 396, endPoint x: 755, endPoint y: 396, distance: 239.0
click at [755, 414] on section "Explores the role of religion to domestic and international politics. Examines …" at bounding box center [720, 435] width 1013 height 43
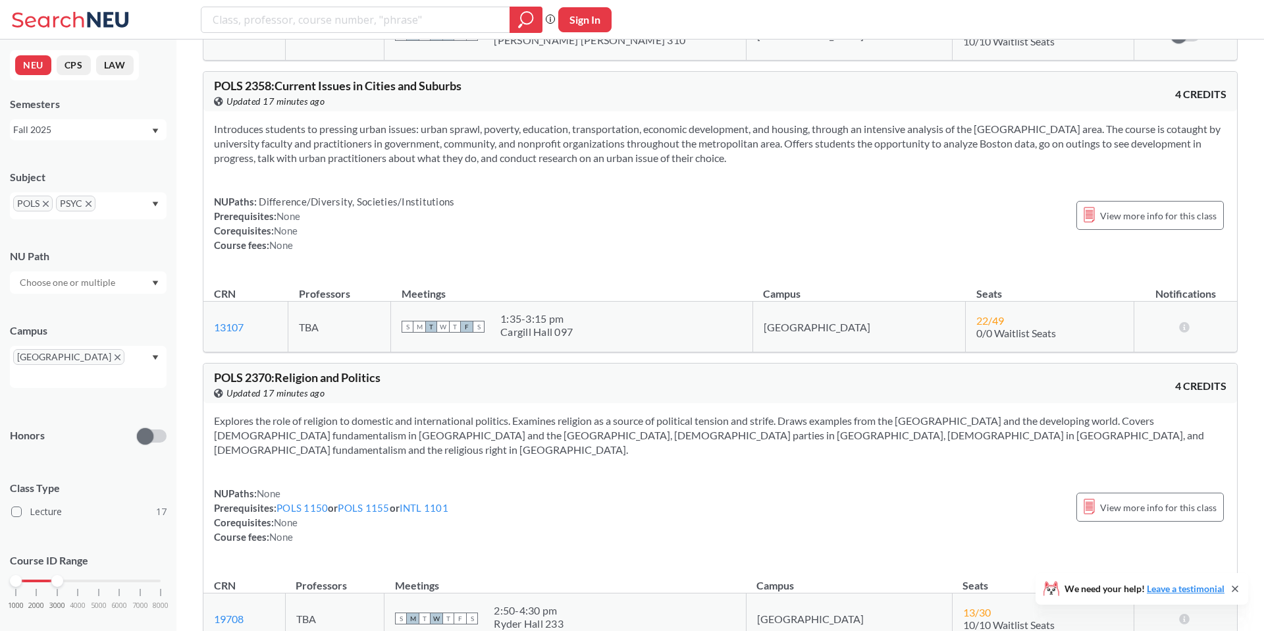
click at [755, 414] on section "Explores the role of religion to domestic and international politics. Examines …" at bounding box center [720, 435] width 1013 height 43
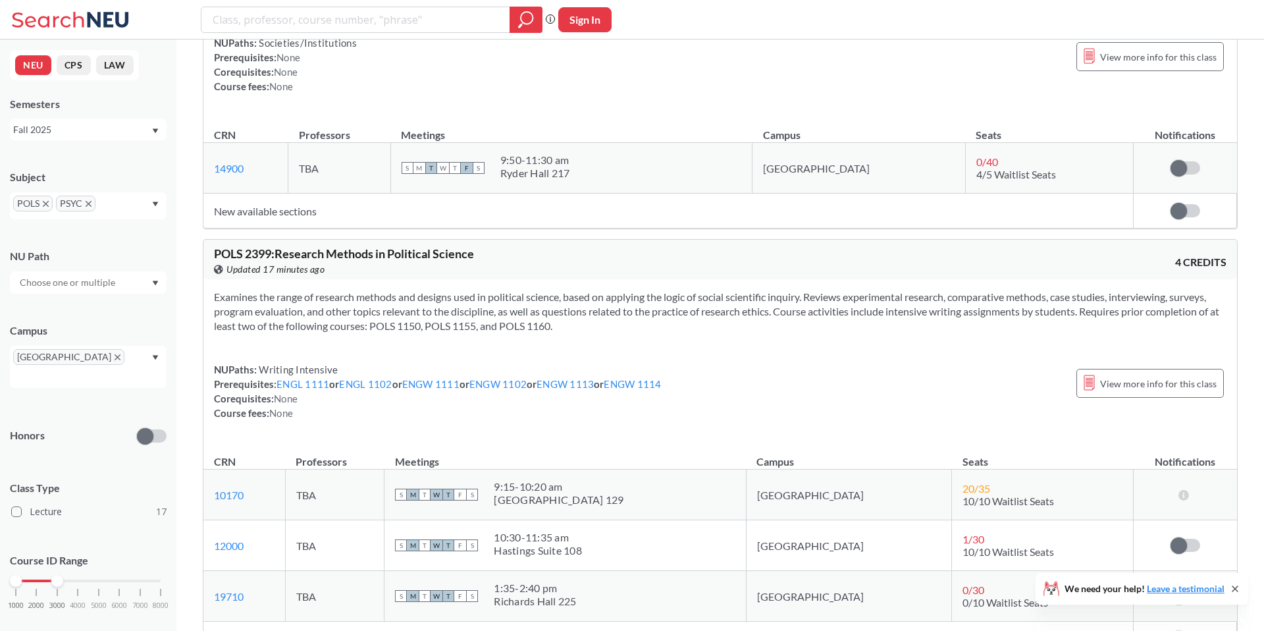
scroll to position [5332, 0]
click at [1234, 589] on icon at bounding box center [1235, 588] width 5 height 5
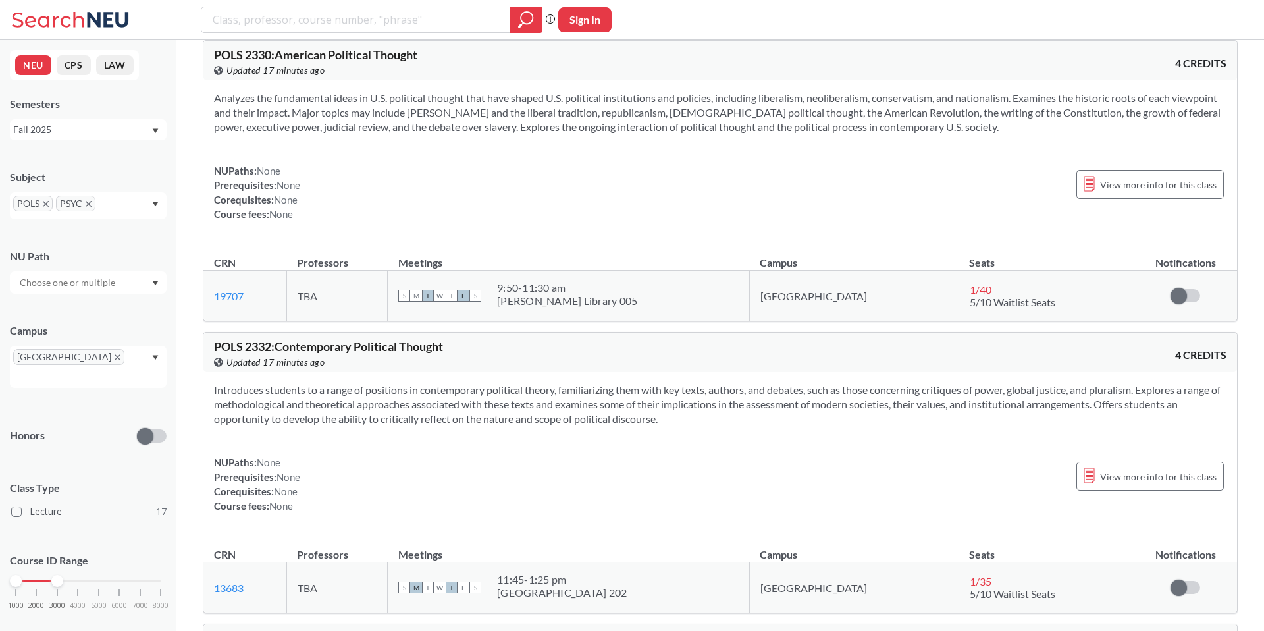
scroll to position [3743, 0]
click at [151, 200] on div "POLS PSYC" at bounding box center [88, 205] width 157 height 27
click at [74, 259] on p "Economics" at bounding box center [91, 261] width 149 height 13
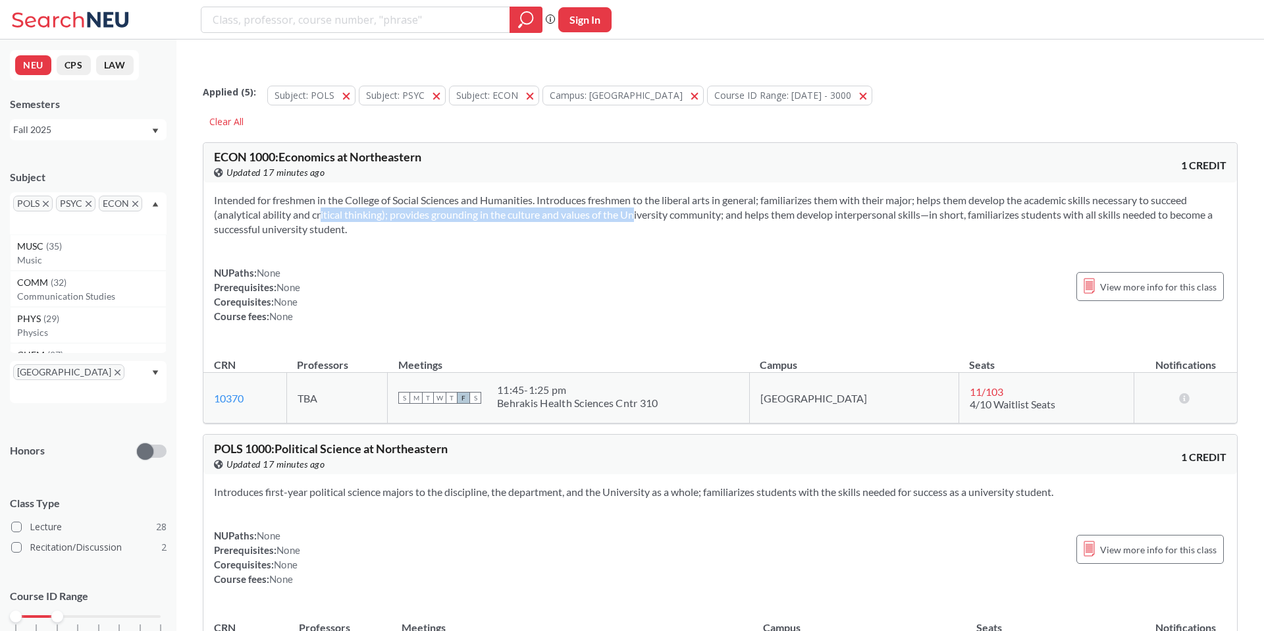
drag, startPoint x: 478, startPoint y: 183, endPoint x: 617, endPoint y: 183, distance: 138.9
click at [616, 193] on section "Intended for freshmen in the College of Social Sciences and Humanities. Introdu…" at bounding box center [720, 214] width 1013 height 43
click at [617, 193] on section "Intended for freshmen in the College of Social Sciences and Humanities. Introdu…" at bounding box center [720, 214] width 1013 height 43
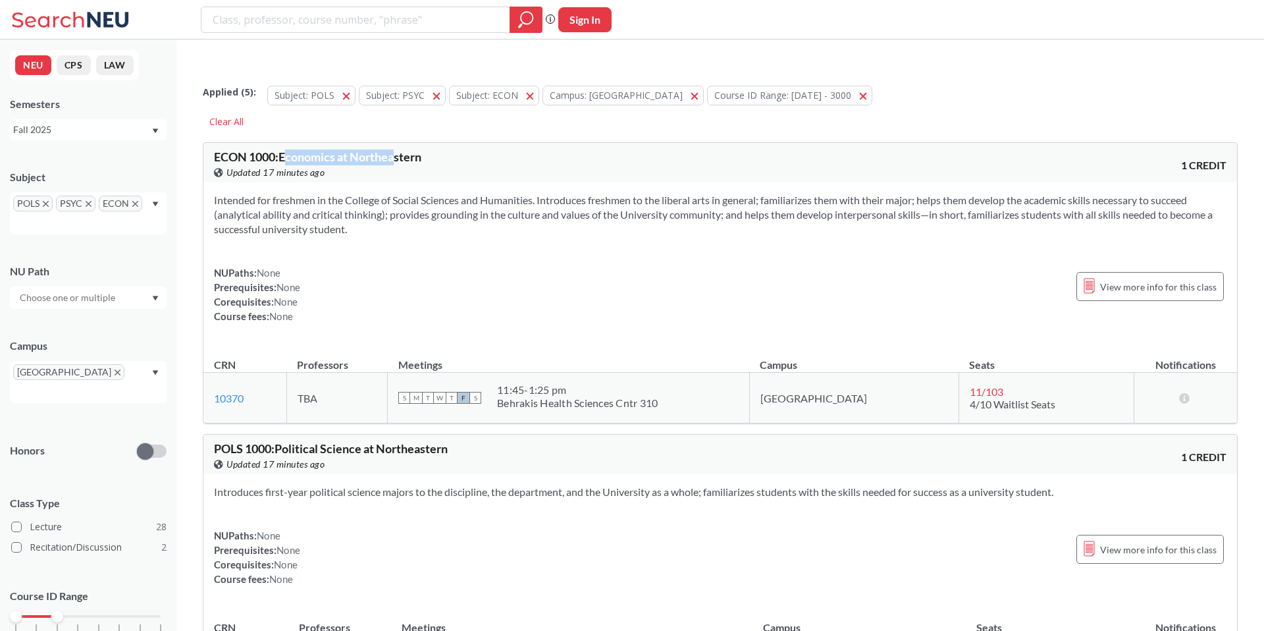
drag, startPoint x: 354, startPoint y: 132, endPoint x: 398, endPoint y: 132, distance: 44.8
click at [398, 149] on span "ECON 1000 : Economics at Northeastern" at bounding box center [317, 156] width 207 height 14
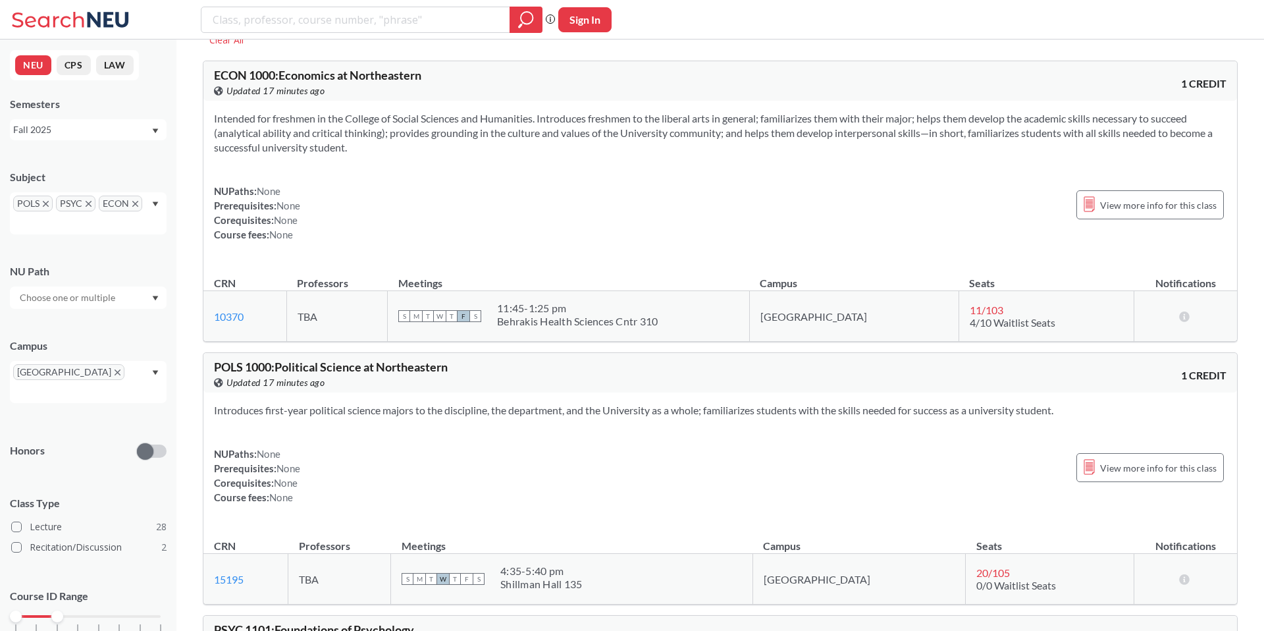
scroll to position [126, 0]
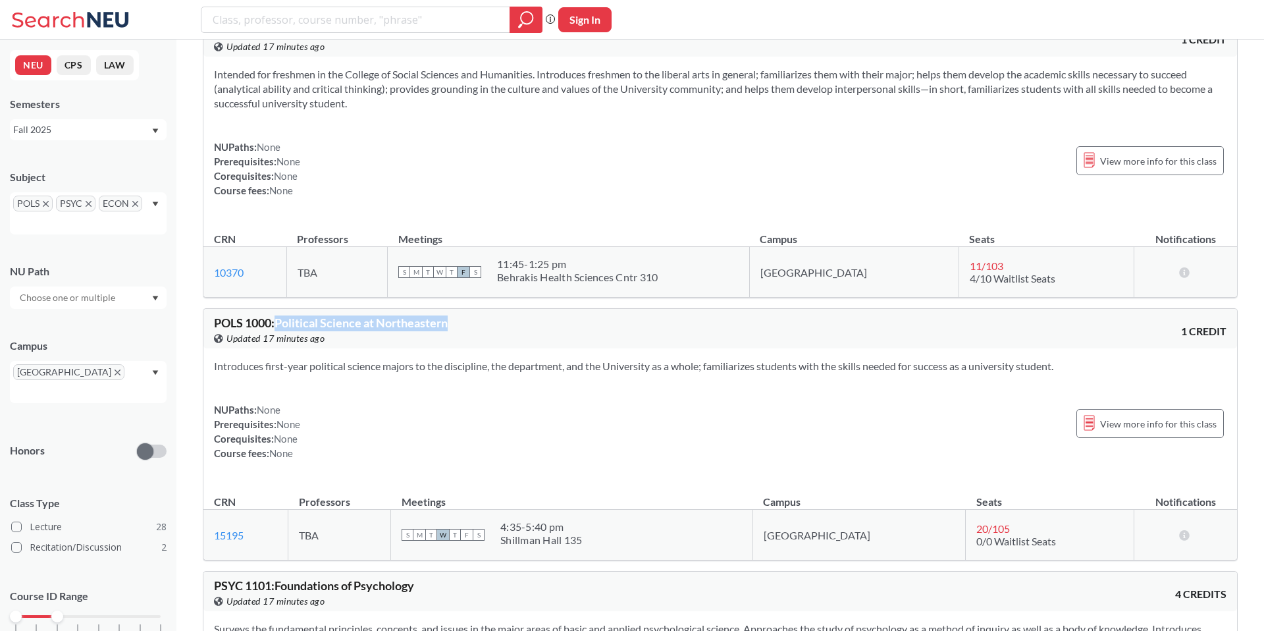
drag, startPoint x: 282, startPoint y: 296, endPoint x: 470, endPoint y: 296, distance: 187.7
click at [470, 317] on div "POLS 1000 : Political Science at [GEOGRAPHIC_DATA] this course on Banner. Updat…" at bounding box center [467, 331] width 506 height 29
drag, startPoint x: 303, startPoint y: 297, endPoint x: 614, endPoint y: 298, distance: 310.8
click at [614, 317] on div "POLS 1000 : Political Science at [GEOGRAPHIC_DATA] this course on Banner. Updat…" at bounding box center [467, 331] width 506 height 29
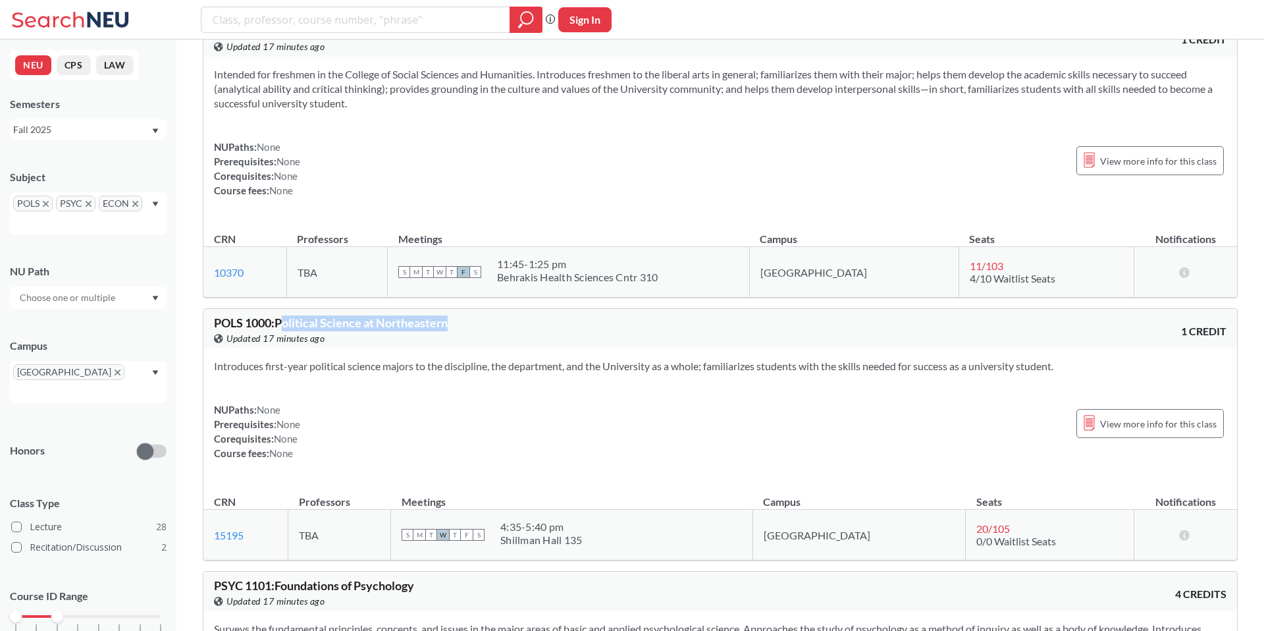
click at [332, 315] on span "POLS 1000 : Political Science at Northeastern" at bounding box center [331, 322] width 234 height 14
drag, startPoint x: 279, startPoint y: 297, endPoint x: 467, endPoint y: 298, distance: 188.3
click at [467, 317] on div "POLS 1000 : Political Science at [GEOGRAPHIC_DATA] this course on Banner. Updat…" at bounding box center [467, 331] width 506 height 29
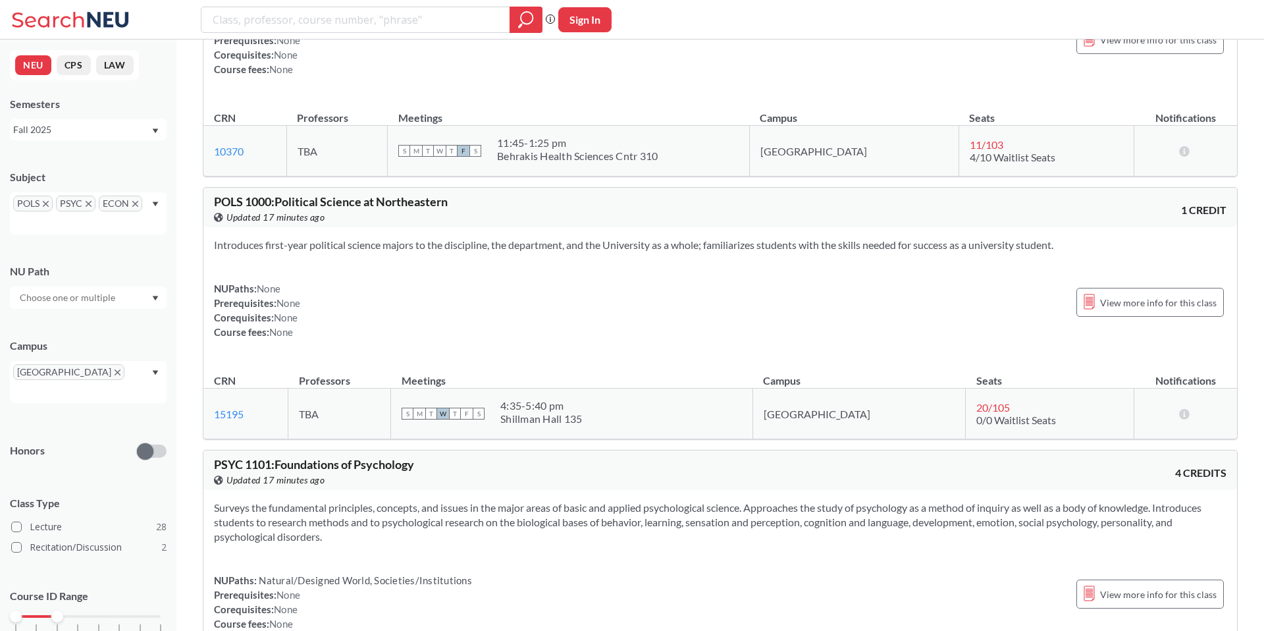
scroll to position [265, 0]
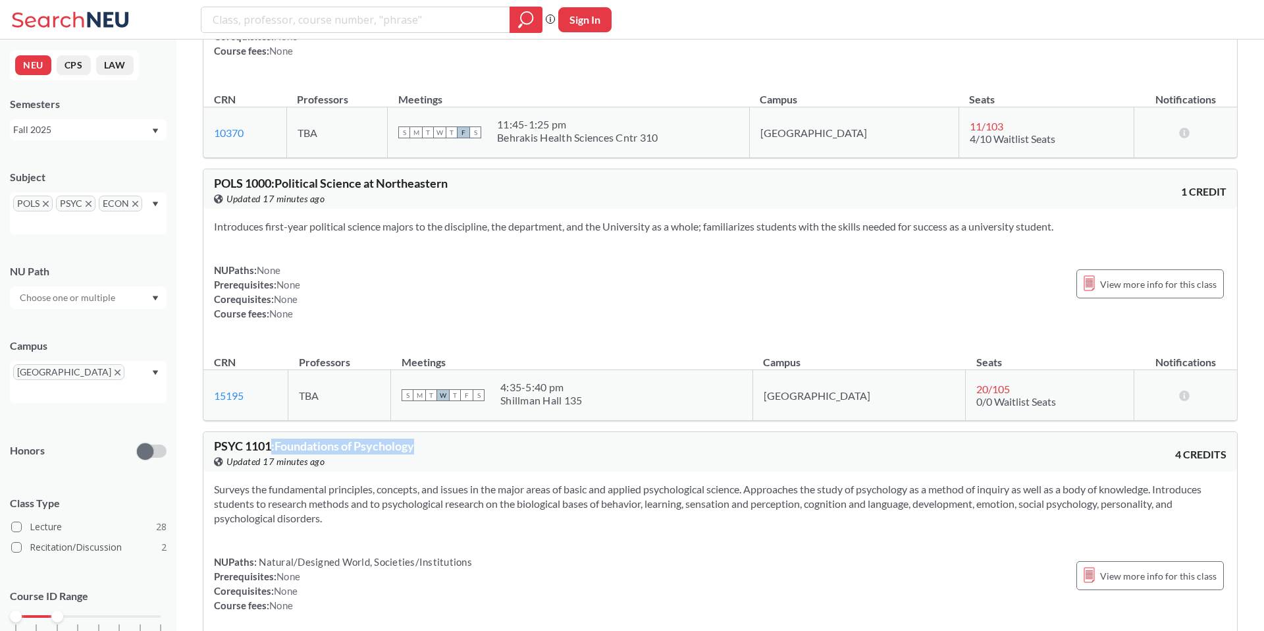
drag, startPoint x: 281, startPoint y: 417, endPoint x: 439, endPoint y: 417, distance: 158.0
click at [439, 440] on div "PSYC 1101 : Foundations of Psychology View this course on Banner. Updated 17 mi…" at bounding box center [467, 454] width 506 height 29
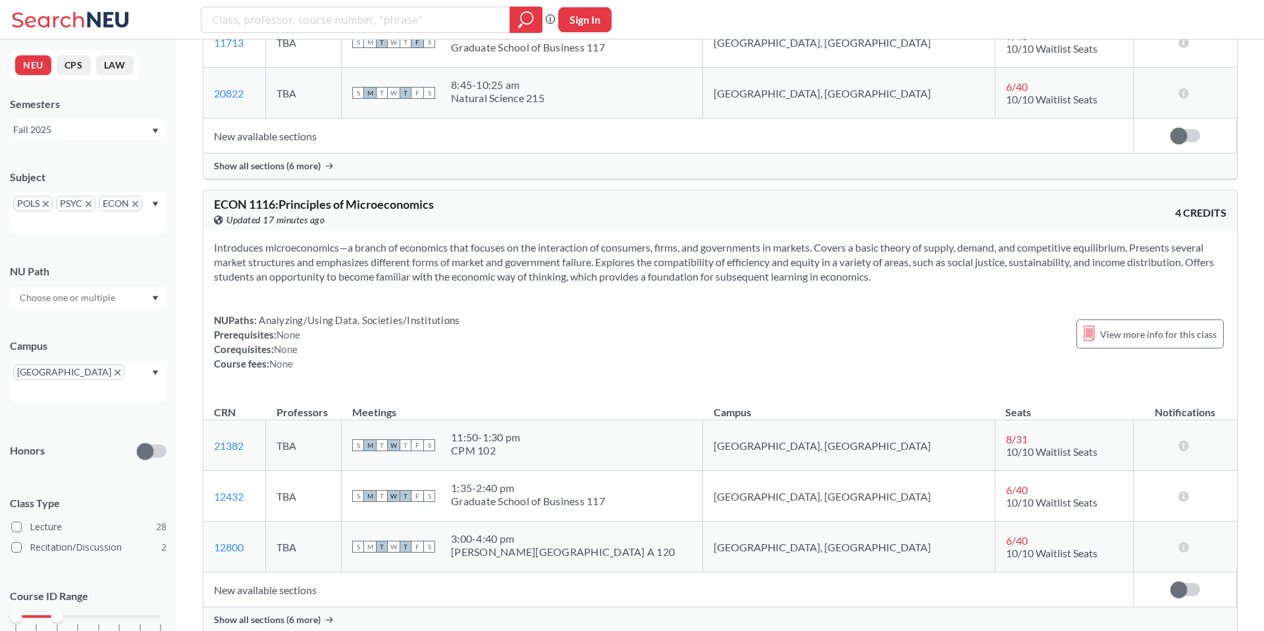
scroll to position [1423, 0]
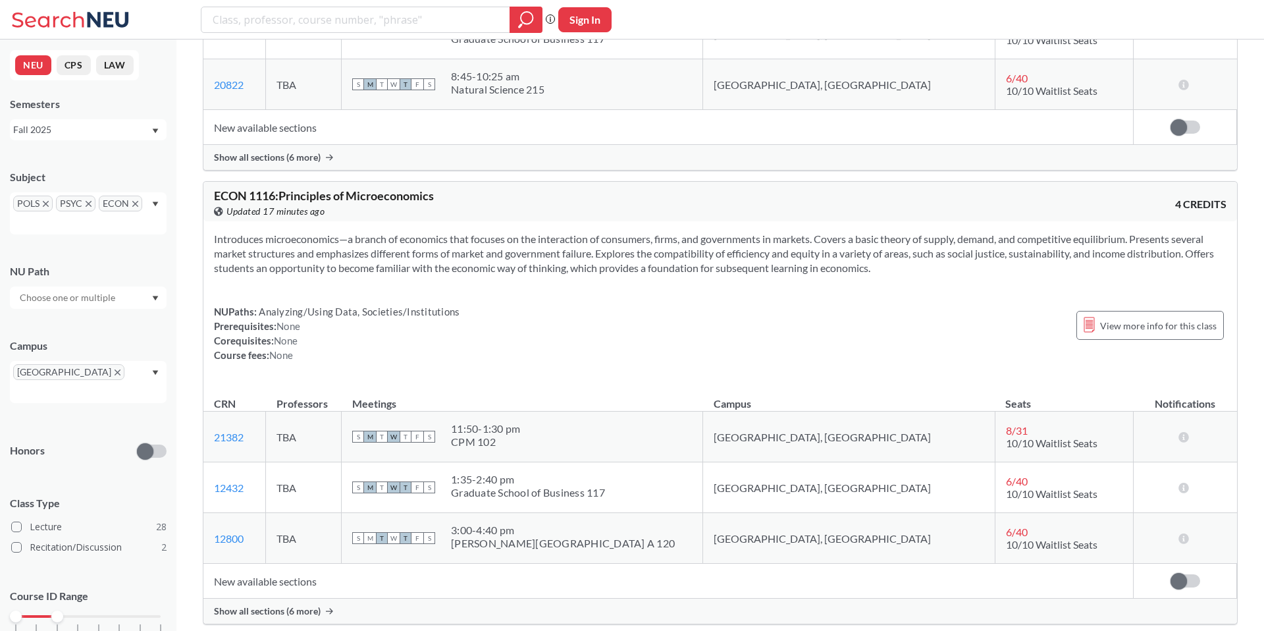
click at [362, 599] on div "Show all sections (6 more)" at bounding box center [720, 611] width 1034 height 25
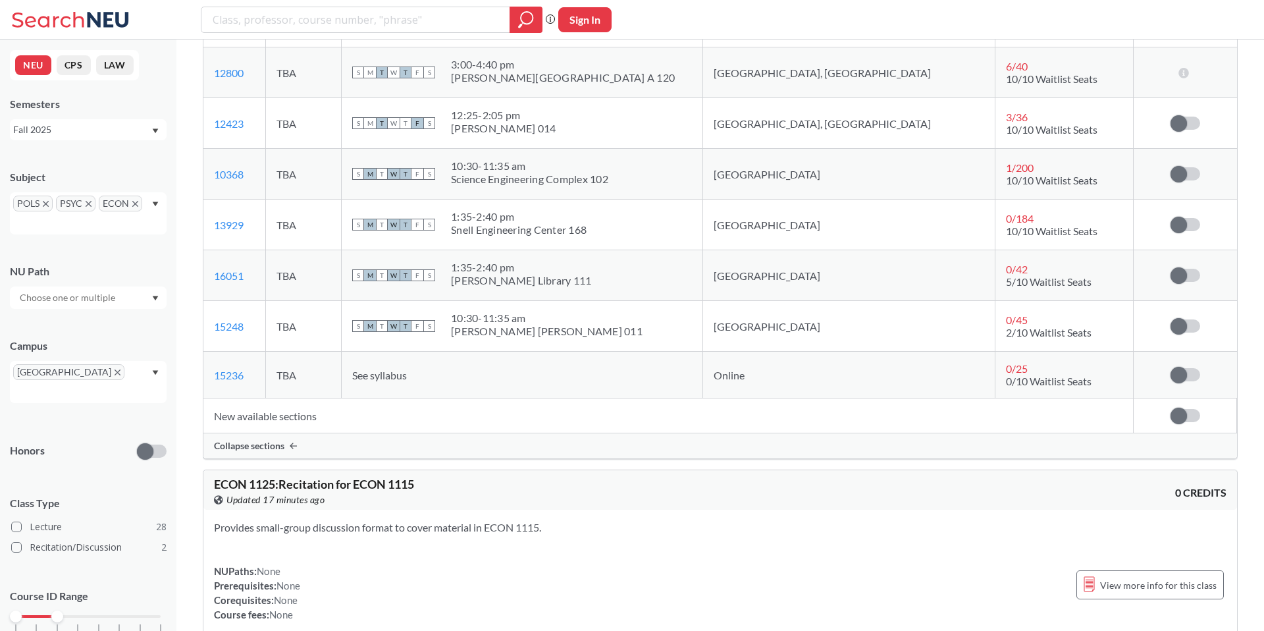
scroll to position [1897, 0]
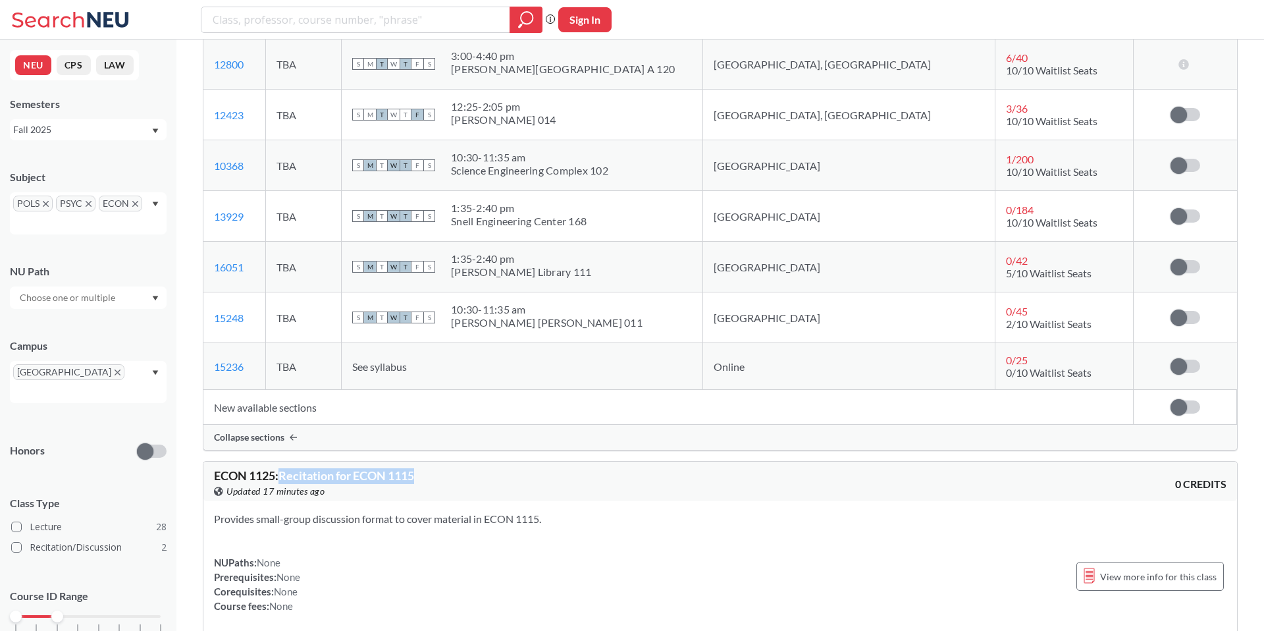
drag, startPoint x: 284, startPoint y: 448, endPoint x: 473, endPoint y: 448, distance: 189.0
click at [473, 470] on div "ECON 1125 : Recitation for ECON 1115 View this course on Banner. Updated 17 min…" at bounding box center [467, 484] width 506 height 29
click at [367, 468] on span "ECON 1125 : Recitation for ECON 1115" at bounding box center [314, 475] width 200 height 14
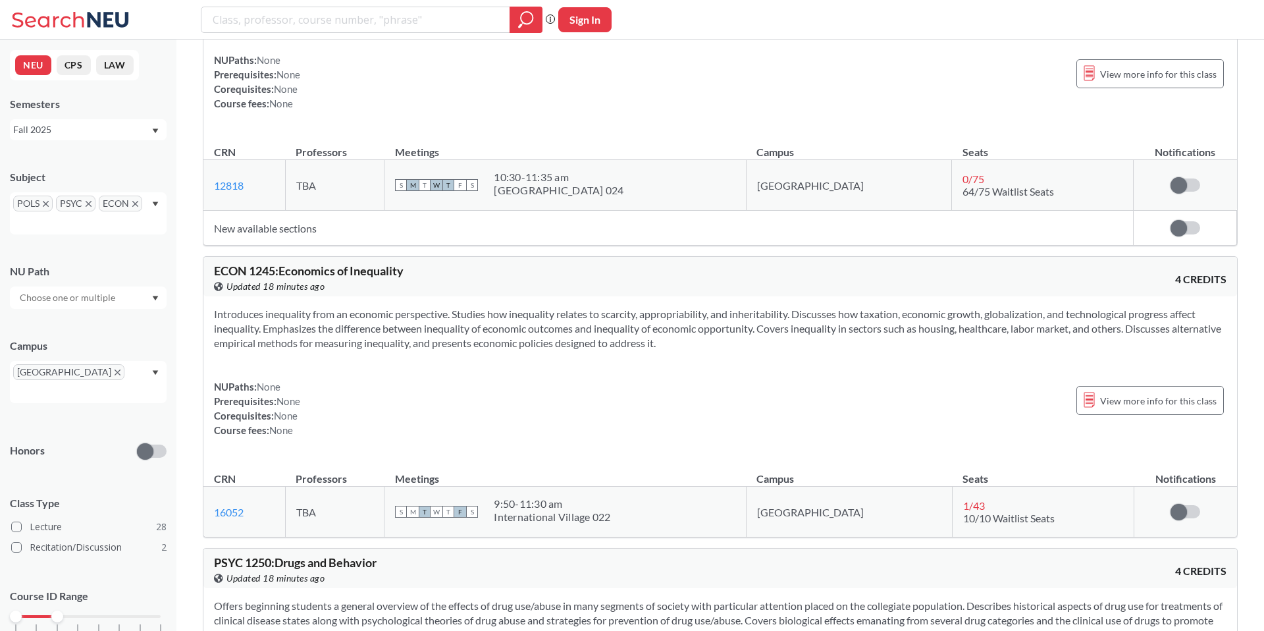
scroll to position [4608, 0]
click at [160, 196] on div "POLS PSYC ECON" at bounding box center [88, 213] width 157 height 42
drag, startPoint x: 261, startPoint y: 285, endPoint x: 494, endPoint y: 285, distance: 233.1
click at [493, 306] on section "Introduces inequality from an economic perspective. Studies how inequality rela…" at bounding box center [720, 327] width 1013 height 43
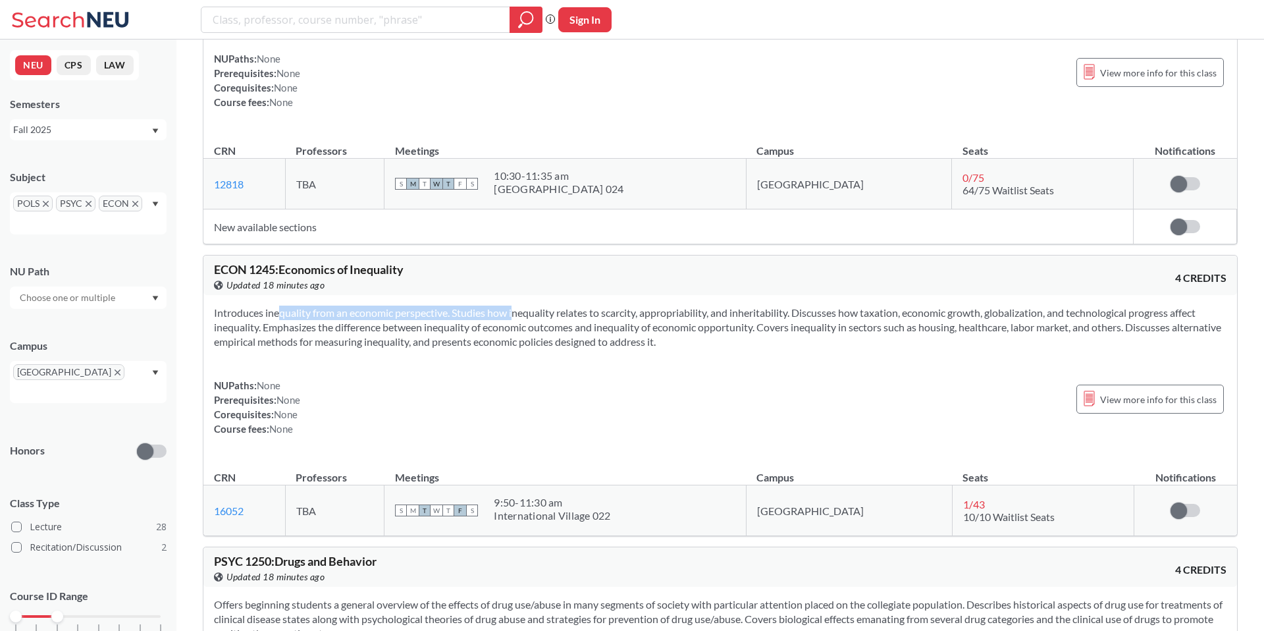
click at [494, 306] on section "Introduces inequality from an economic perspective. Studies how inequality rela…" at bounding box center [720, 327] width 1013 height 43
drag, startPoint x: 341, startPoint y: 290, endPoint x: 567, endPoint y: 292, distance: 225.9
click at [562, 306] on section "Introduces inequality from an economic perspective. Studies how inequality rela…" at bounding box center [720, 327] width 1013 height 43
click at [567, 306] on section "Introduces inequality from an economic perspective. Studies how inequality rela…" at bounding box center [720, 327] width 1013 height 43
drag, startPoint x: 466, startPoint y: 290, endPoint x: 682, endPoint y: 290, distance: 216.0
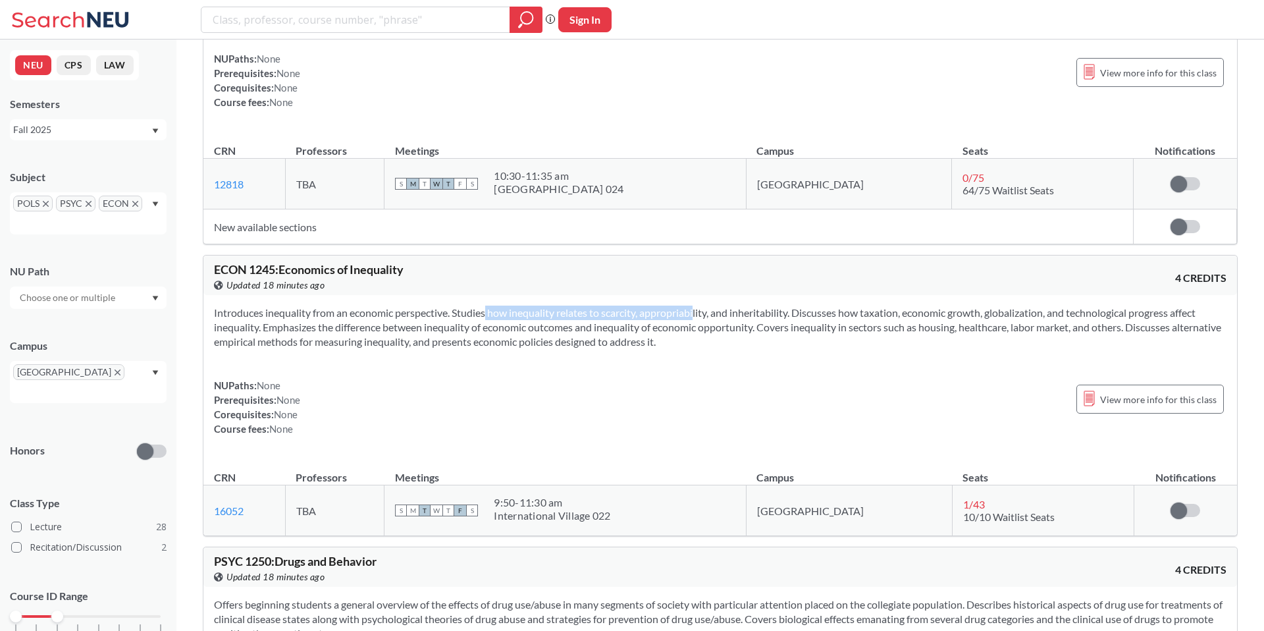
click at [680, 306] on section "Introduces inequality from an economic perspective. Studies how inequality rela…" at bounding box center [720, 327] width 1013 height 43
click at [682, 306] on section "Introduces inequality from an economic perspective. Studies how inequality rela…" at bounding box center [720, 327] width 1013 height 43
drag, startPoint x: 477, startPoint y: 286, endPoint x: 666, endPoint y: 284, distance: 189.0
click at [666, 306] on section "Introduces inequality from an economic perspective. Studies how inequality rela…" at bounding box center [720, 327] width 1013 height 43
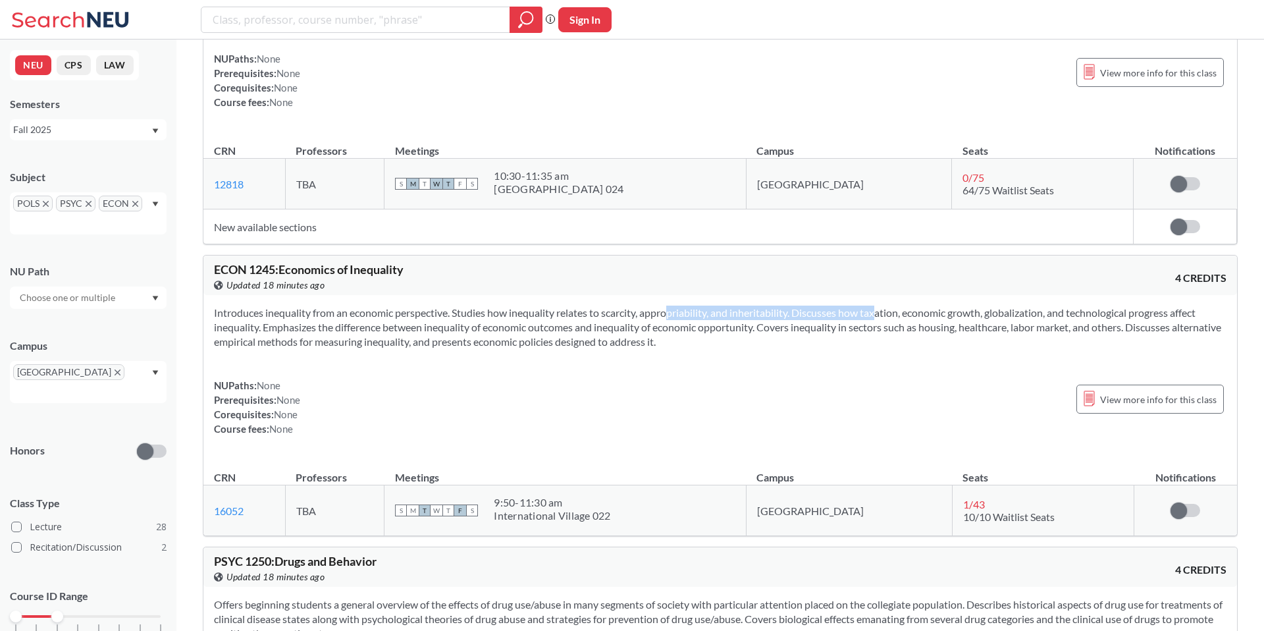
drag, startPoint x: 647, startPoint y: 284, endPoint x: 861, endPoint y: 284, distance: 214.0
click at [861, 306] on section "Introduces inequality from an economic perspective. Studies how inequality rela…" at bounding box center [720, 327] width 1013 height 43
drag, startPoint x: 608, startPoint y: 284, endPoint x: 817, endPoint y: 284, distance: 208.7
click at [815, 306] on section "Introduces inequality from an economic perspective. Studies how inequality rela…" at bounding box center [720, 327] width 1013 height 43
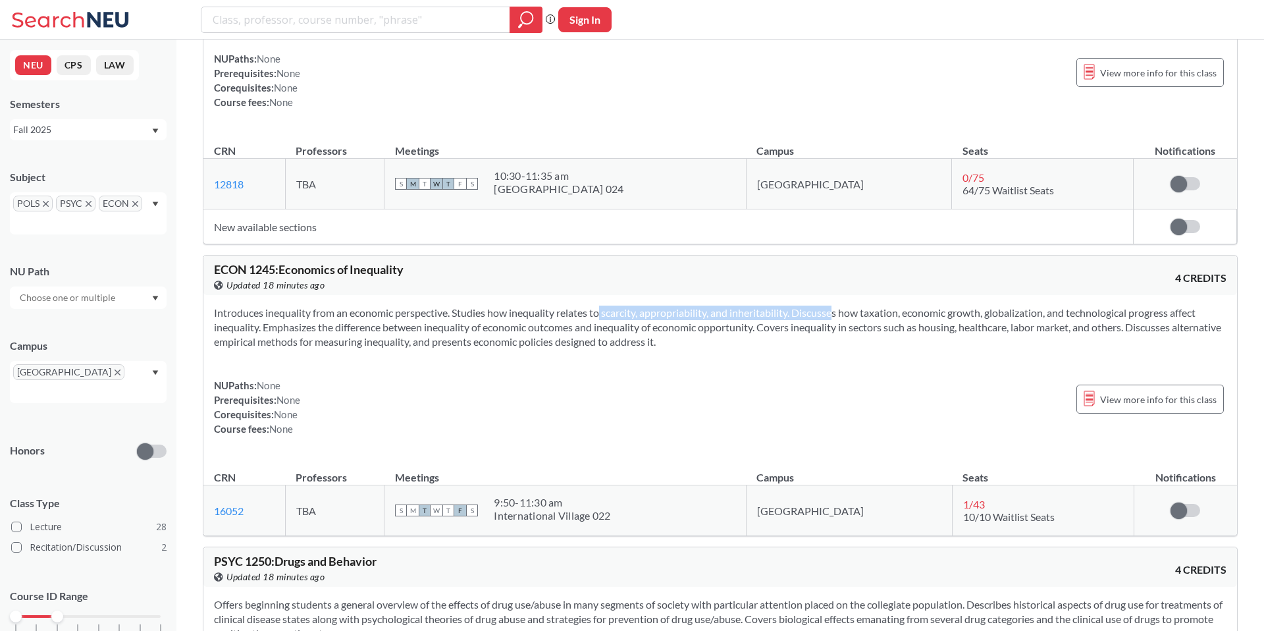
click at [817, 306] on section "Introduces inequality from an economic perspective. Studies how inequality rela…" at bounding box center [720, 327] width 1013 height 43
drag, startPoint x: 645, startPoint y: 284, endPoint x: 871, endPoint y: 284, distance: 226.5
click at [871, 306] on section "Introduces inequality from an economic perspective. Studies how inequality rela…" at bounding box center [720, 327] width 1013 height 43
click at [872, 306] on section "Introduces inequality from an economic perspective. Studies how inequality rela…" at bounding box center [720, 327] width 1013 height 43
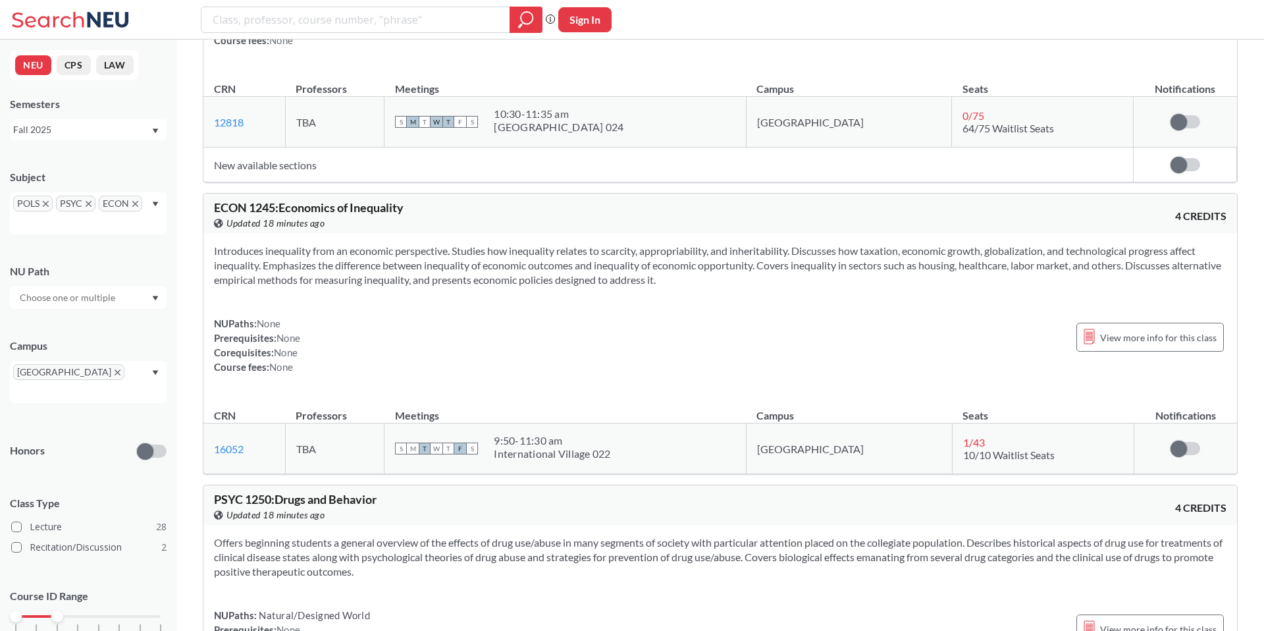
scroll to position [4674, 0]
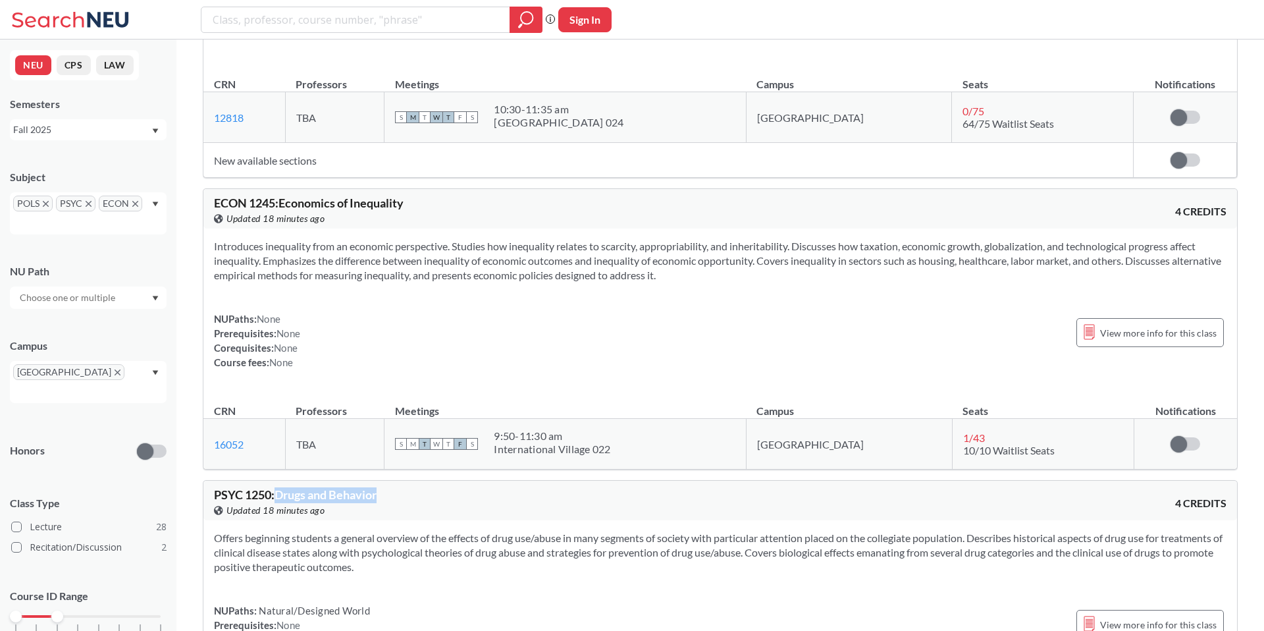
drag, startPoint x: 304, startPoint y: 468, endPoint x: 419, endPoint y: 468, distance: 114.6
click at [419, 489] on div "PSYC 1250 : Drugs and Behavior View this course on Banner. Updated 18 minutes a…" at bounding box center [467, 503] width 506 height 29
drag, startPoint x: 301, startPoint y: 508, endPoint x: 587, endPoint y: 508, distance: 286.5
click at [587, 531] on section "Offers beginning students a general overview of the effects of drug use/abuse i…" at bounding box center [720, 552] width 1013 height 43
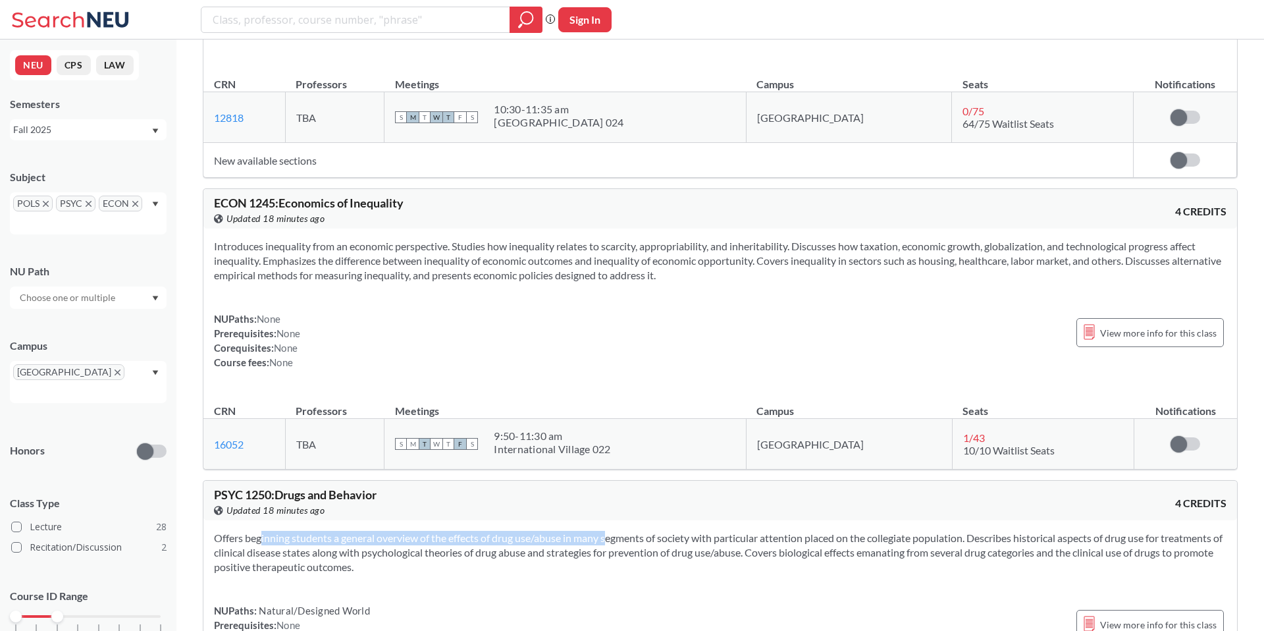
click at [587, 531] on section "Offers beginning students a general overview of the effects of drug use/abuse i…" at bounding box center [720, 552] width 1013 height 43
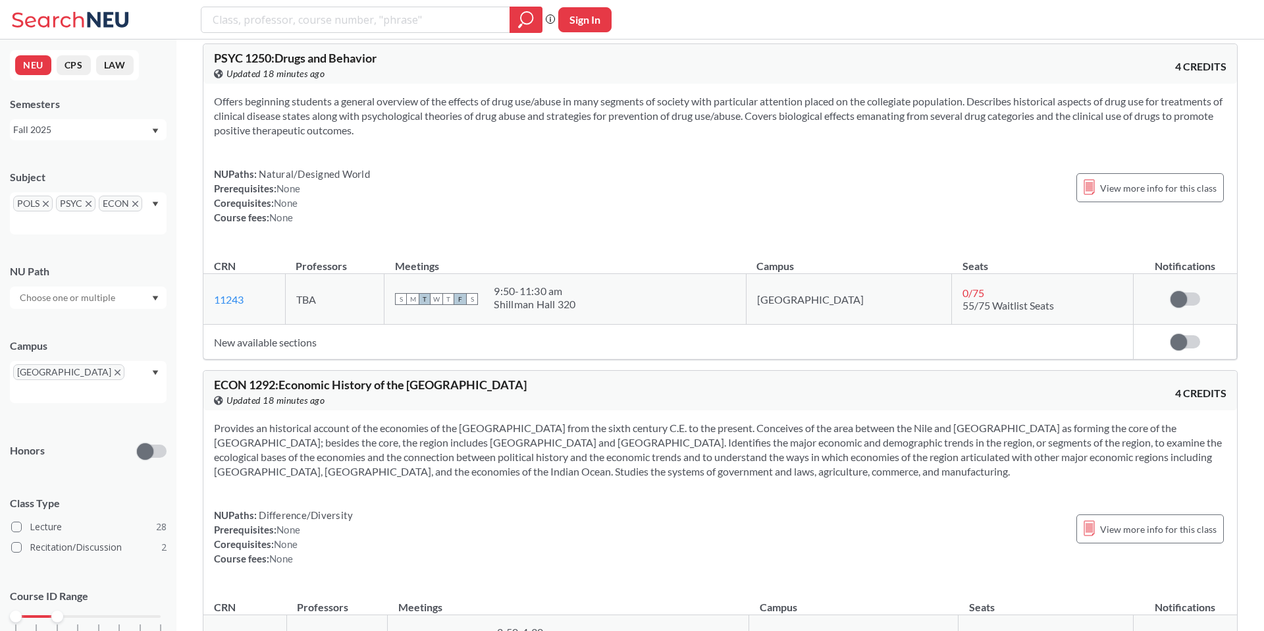
scroll to position [5111, 0]
drag, startPoint x: 281, startPoint y: 359, endPoint x: 439, endPoint y: 359, distance: 158.0
click at [437, 377] on span "ECON 1292 : Economic History of the [GEOGRAPHIC_DATA]" at bounding box center [370, 384] width 313 height 14
click at [439, 377] on span "ECON 1292 : Economic History of the [GEOGRAPHIC_DATA]" at bounding box center [370, 384] width 313 height 14
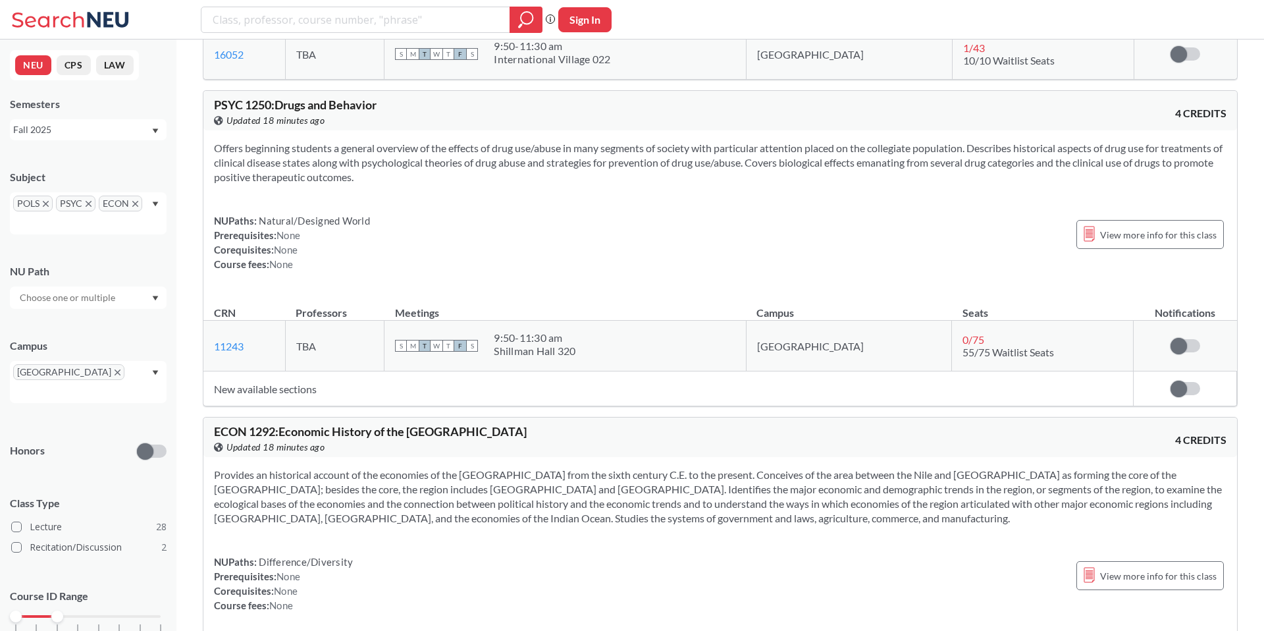
scroll to position [5053, 0]
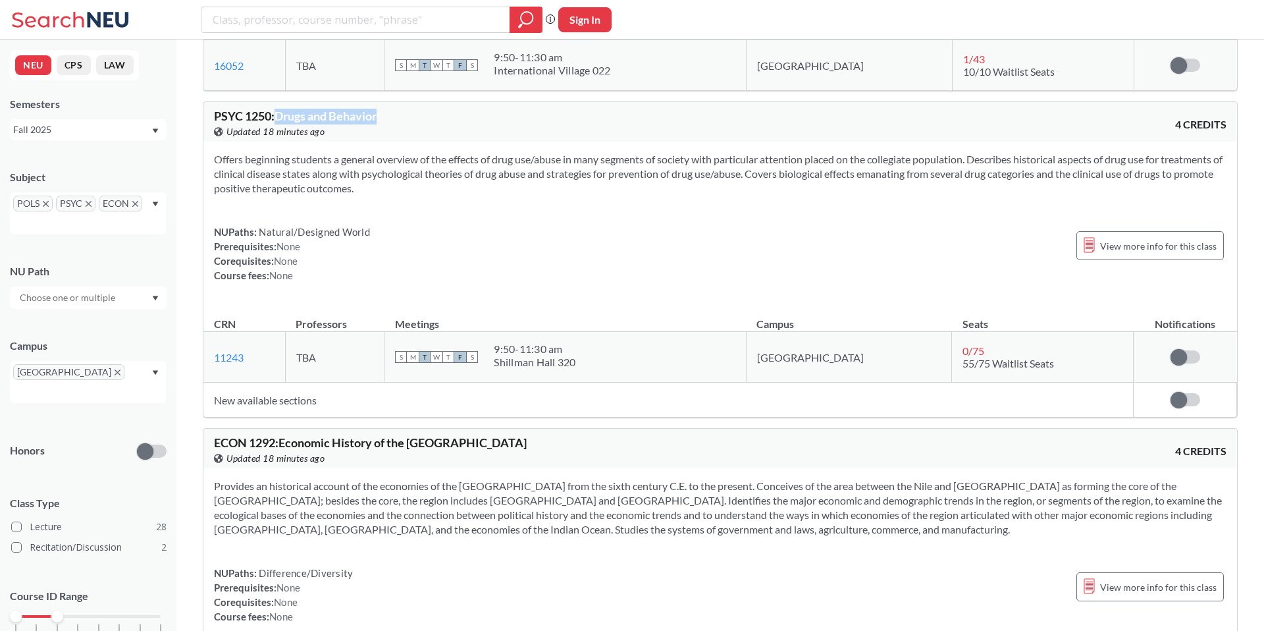
drag, startPoint x: 281, startPoint y: 88, endPoint x: 391, endPoint y: 88, distance: 110.6
click at [391, 110] on div "PSYC 1250 : Drugs and Behavior View this course on Banner. Updated 18 minutes a…" at bounding box center [467, 124] width 506 height 29
click at [393, 124] on div "View this course on Banner. Updated 18 minutes ago" at bounding box center [467, 131] width 506 height 14
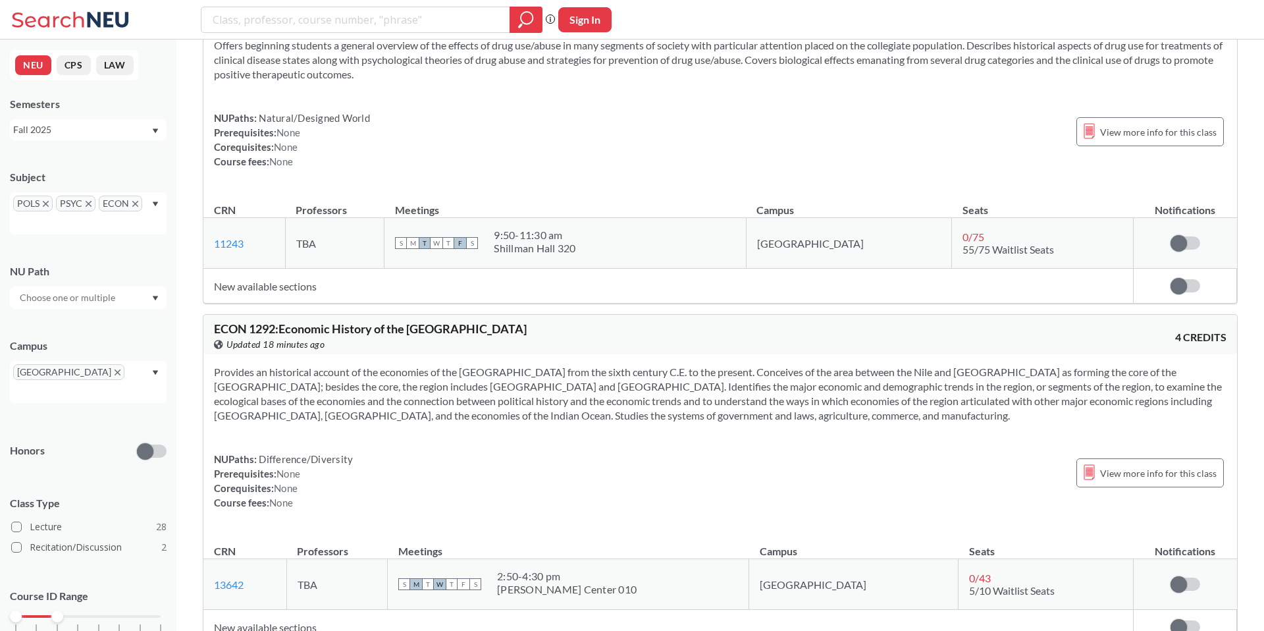
scroll to position [5245, 0]
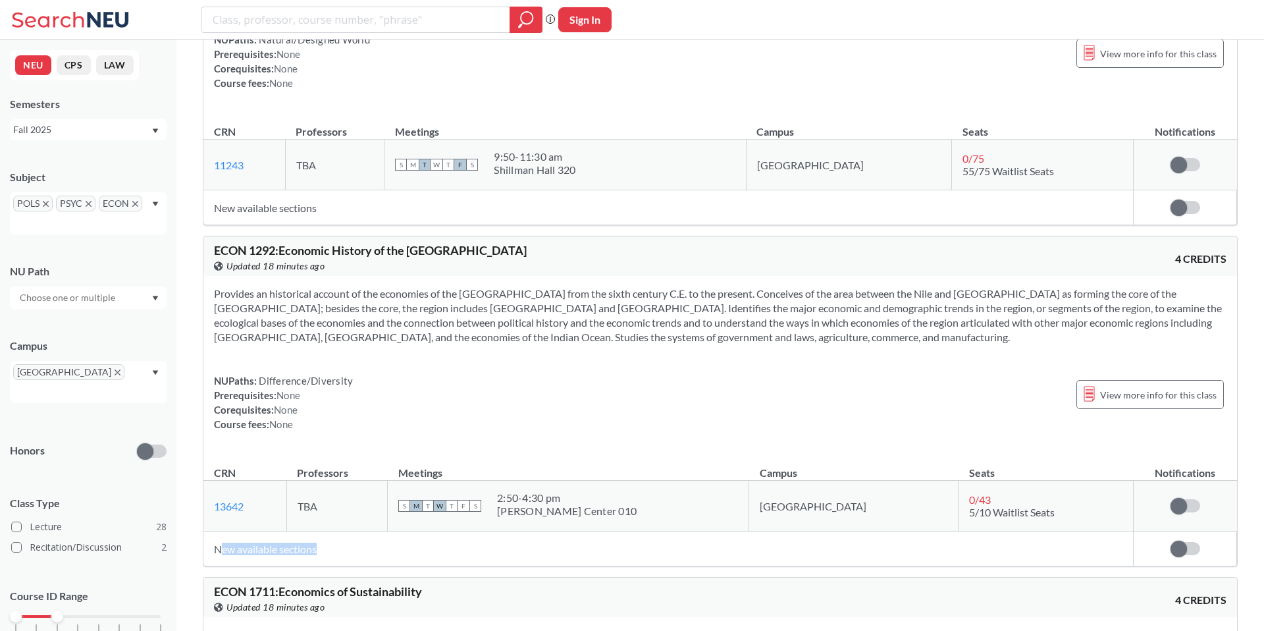
drag, startPoint x: 224, startPoint y: 527, endPoint x: 333, endPoint y: 527, distance: 108.7
click at [333, 531] on td "New available sections" at bounding box center [668, 548] width 930 height 35
click at [252, 531] on td "New available sections" at bounding box center [668, 548] width 930 height 35
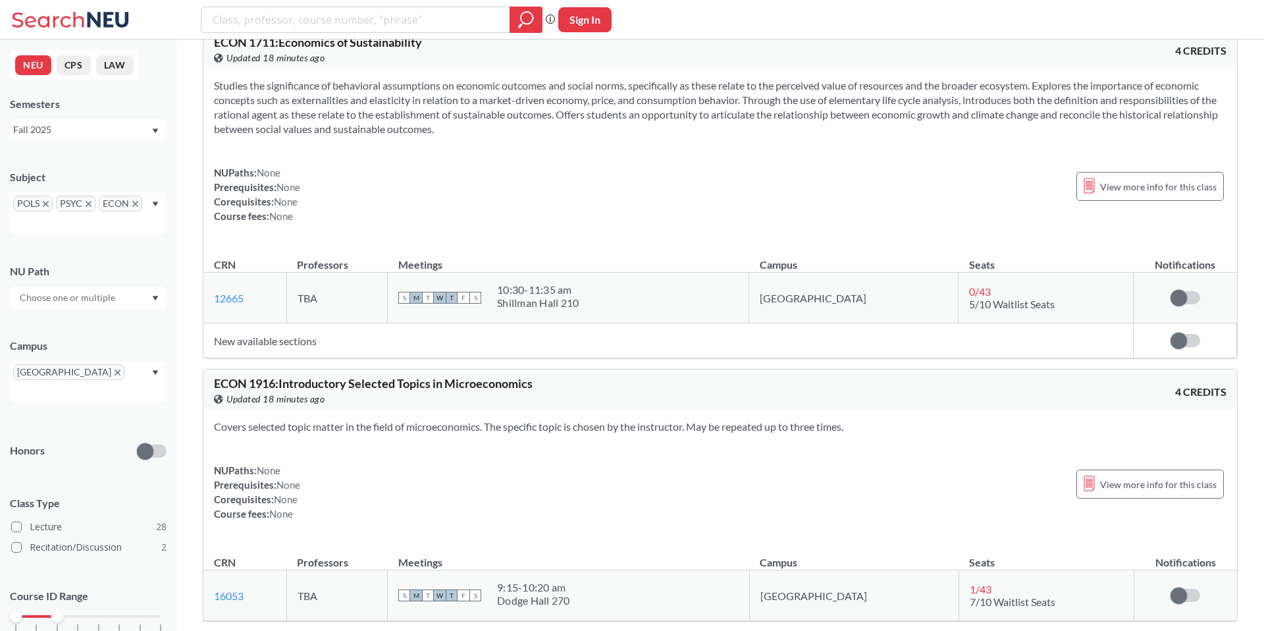
scroll to position [5857, 0]
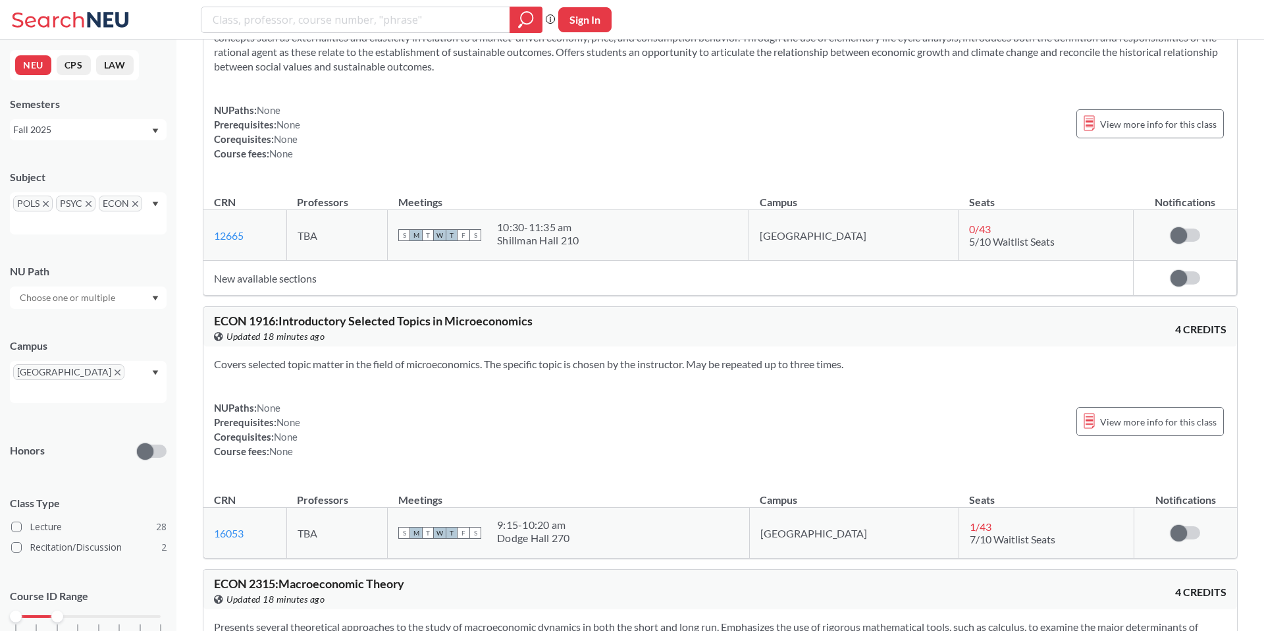
drag, startPoint x: 281, startPoint y: 294, endPoint x: 531, endPoint y: 294, distance: 249.6
click at [530, 313] on span "ECON 1916 : Introductory Selected Topics in Microeconomics" at bounding box center [373, 320] width 319 height 14
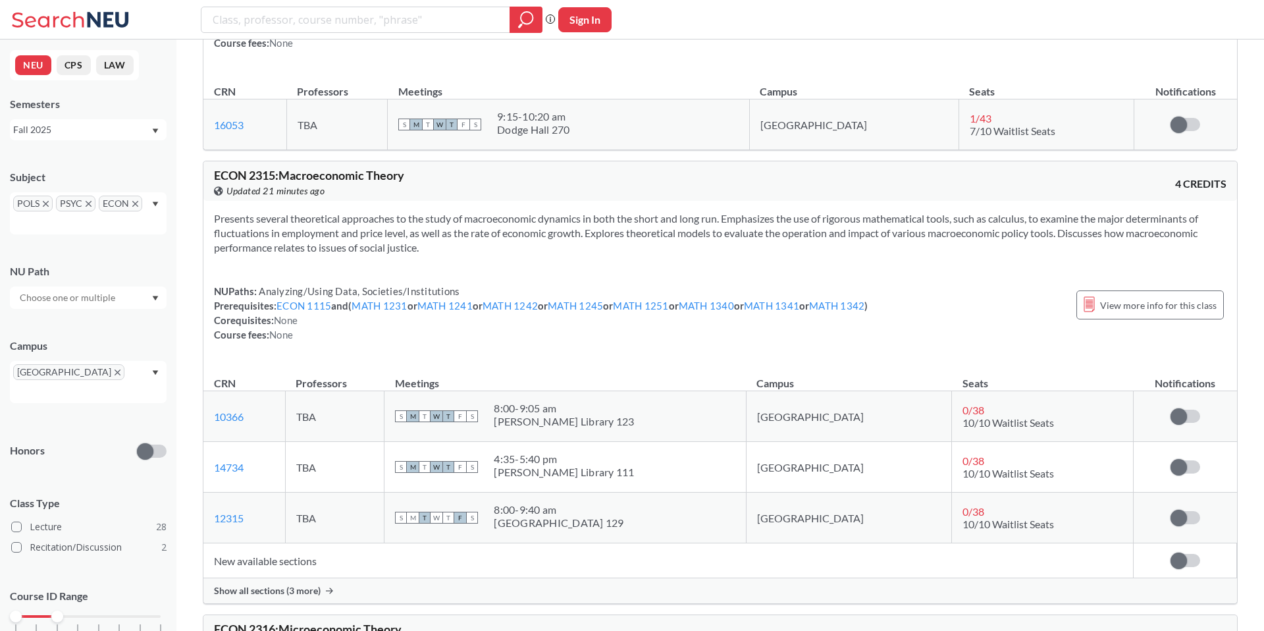
scroll to position [6282, 0]
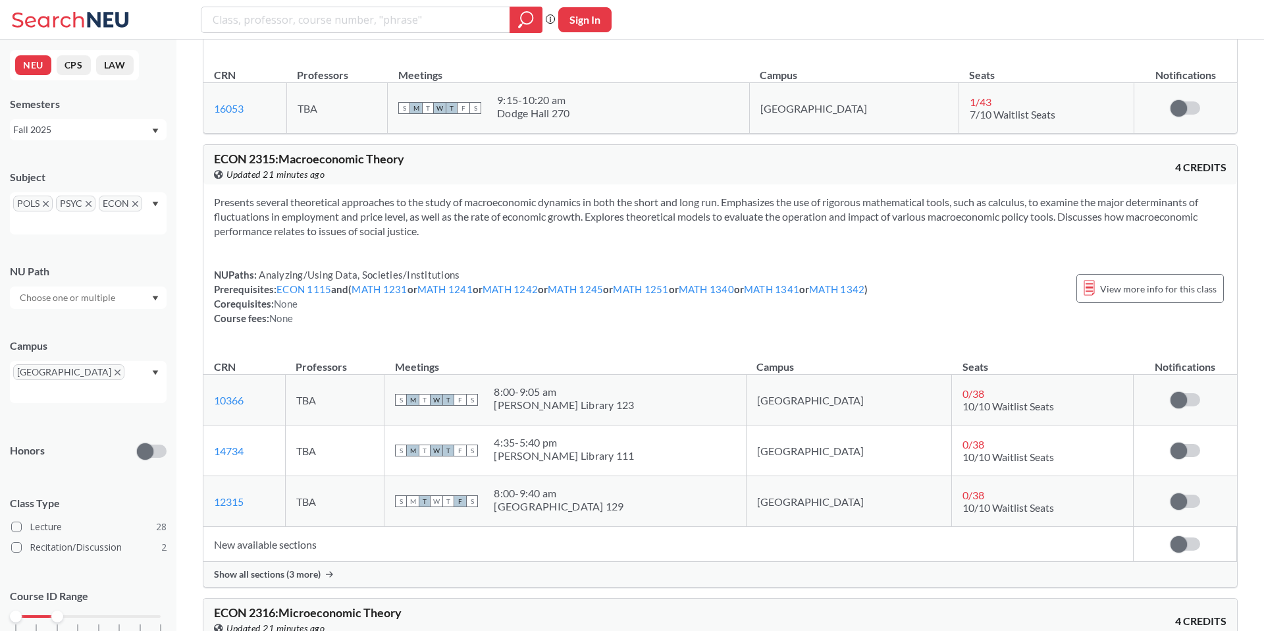
click at [319, 562] on div "Show all sections (3 more)" at bounding box center [720, 574] width 1034 height 25
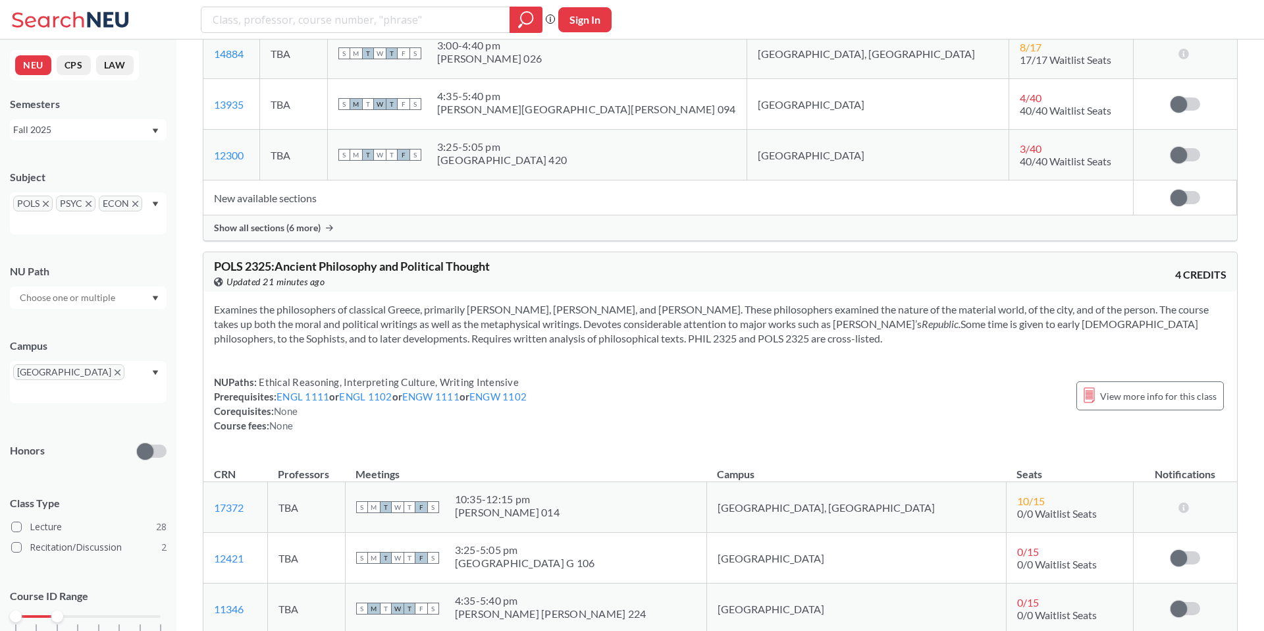
scroll to position [7683, 0]
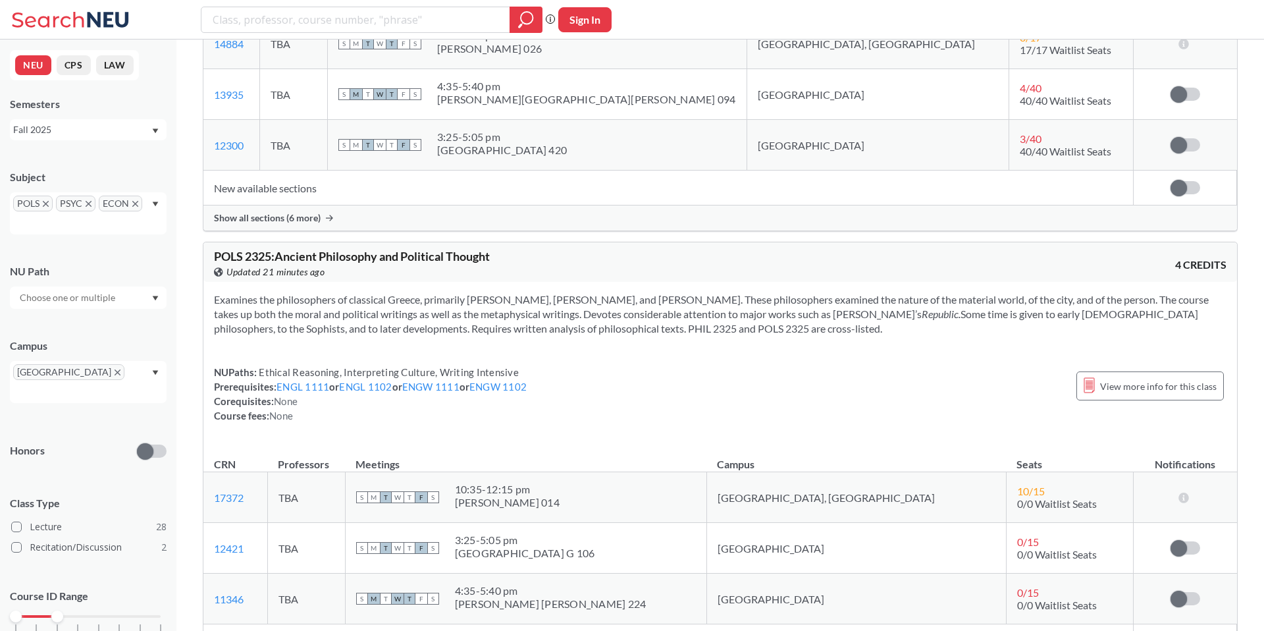
drag, startPoint x: 292, startPoint y: 262, endPoint x: 613, endPoint y: 262, distance: 321.4
click at [613, 282] on div "Examines the philosophers of classical Greece, primarily [PERSON_NAME], [PERSON…" at bounding box center [720, 363] width 1034 height 162
drag, startPoint x: 302, startPoint y: 229, endPoint x: 500, endPoint y: 229, distance: 197.6
click at [498, 250] on div "POLS 2325 : Ancient Philosophy and Political Thought View this course on Banner…" at bounding box center [467, 264] width 506 height 29
click at [500, 250] on div "POLS 2325 : Ancient Philosophy and Political Thought View this course on Banner…" at bounding box center [467, 264] width 506 height 29
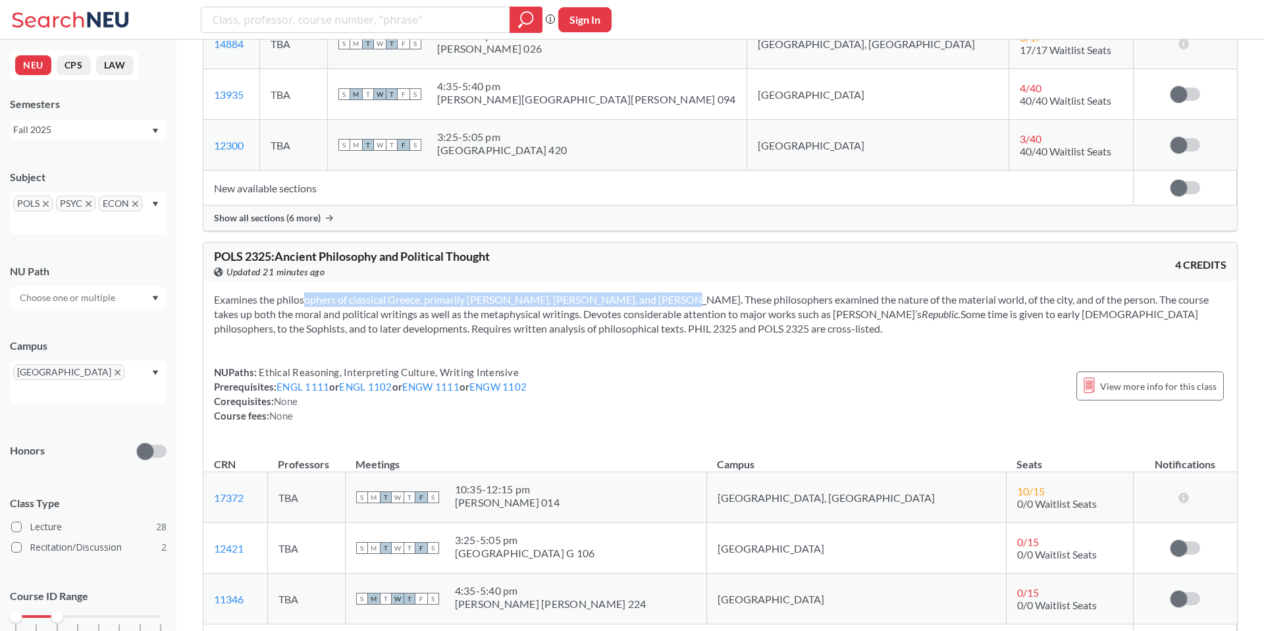
drag, startPoint x: 286, startPoint y: 268, endPoint x: 632, endPoint y: 268, distance: 346.4
click at [632, 292] on section "Examines the philosophers of classical Greece, primarily [PERSON_NAME], [PERSON…" at bounding box center [720, 313] width 1013 height 43
click at [633, 292] on section "Examines the philosophers of classical Greece, primarily [PERSON_NAME], [PERSON…" at bounding box center [720, 313] width 1013 height 43
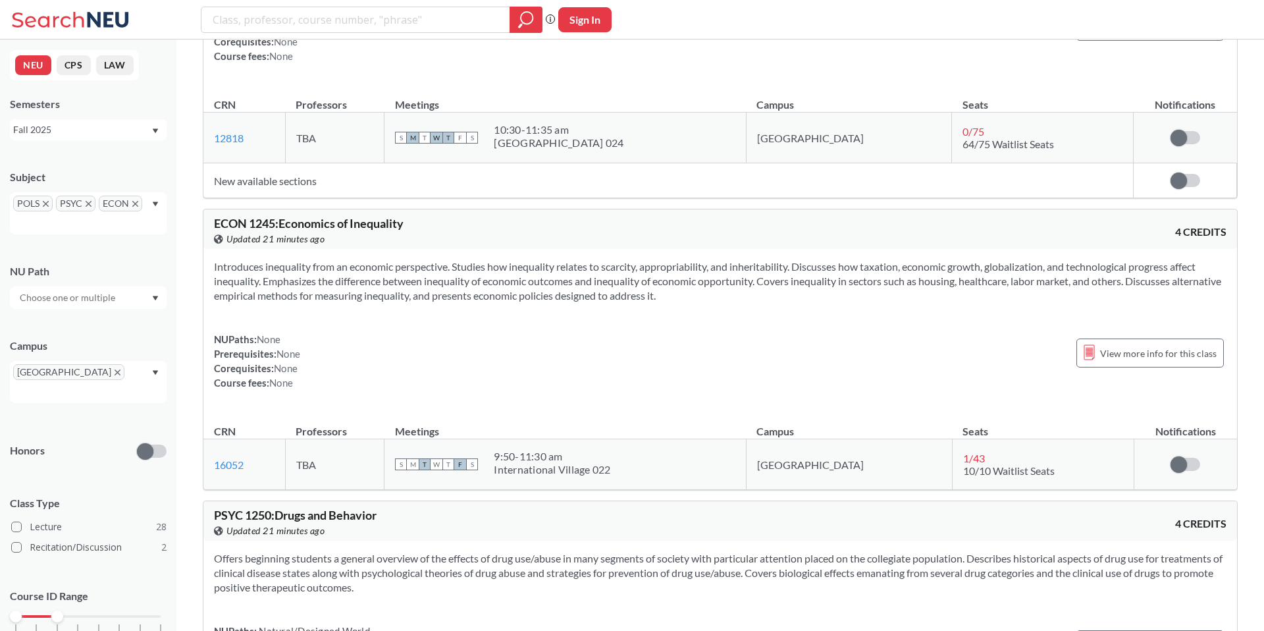
scroll to position [4643, 0]
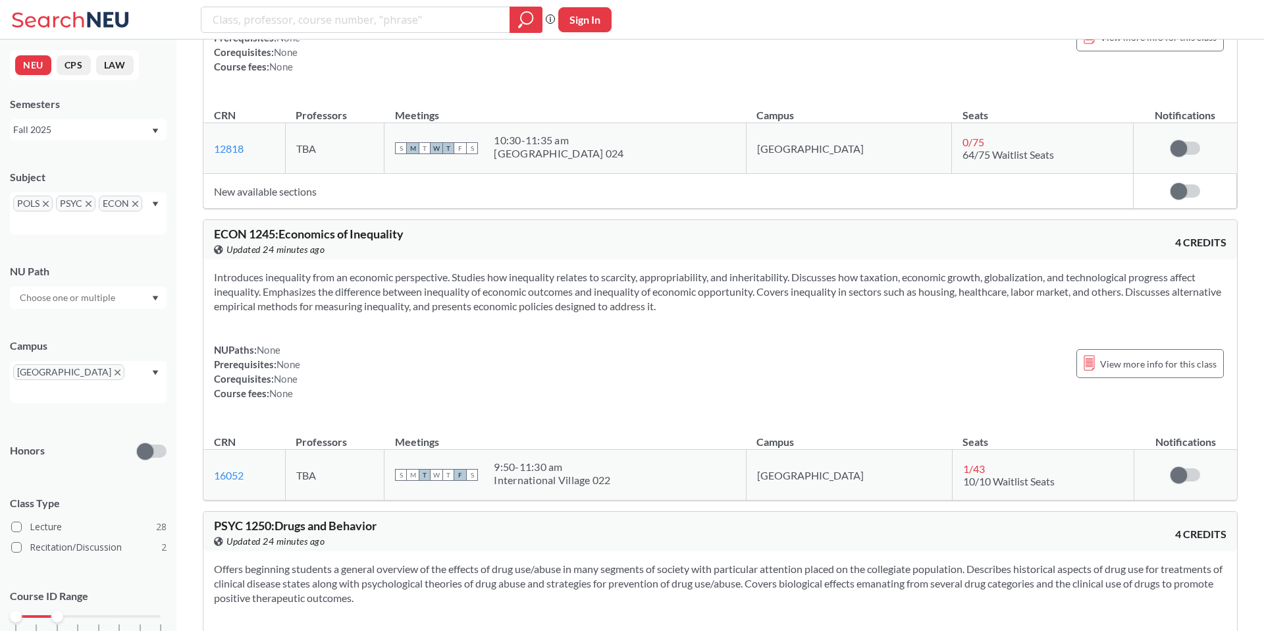
click at [151, 200] on div "POLS PSYC ECON" at bounding box center [88, 213] width 157 height 42
click at [86, 294] on div "PHYS ( 29 )" at bounding box center [91, 290] width 149 height 14
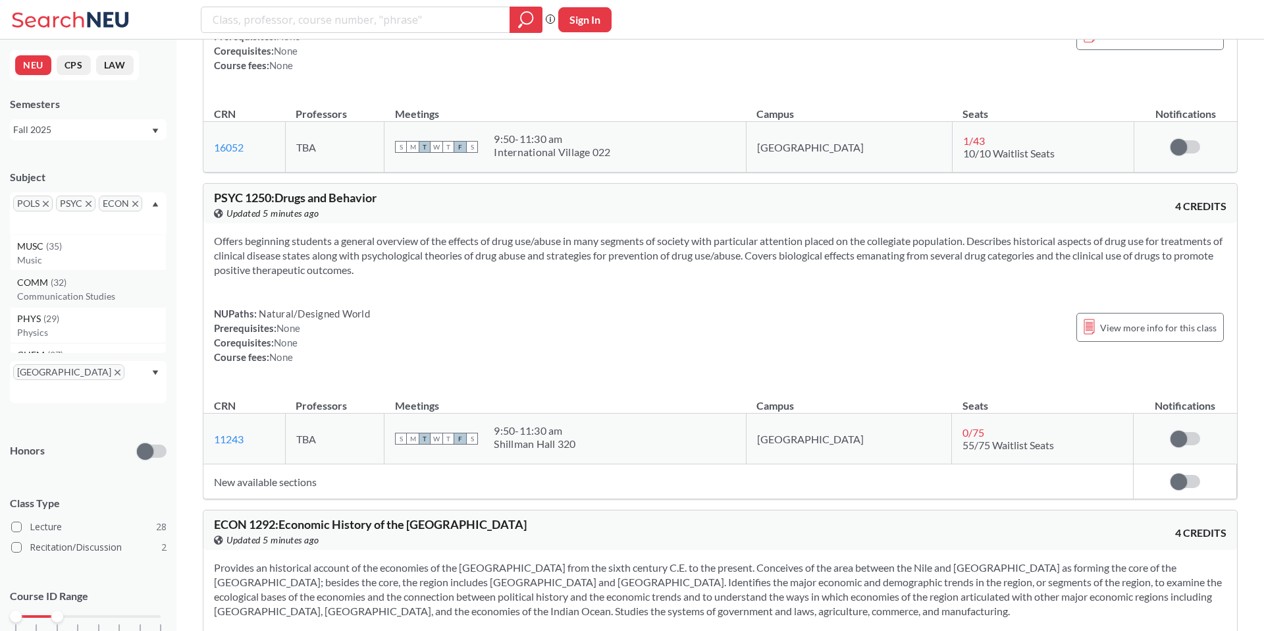
scroll to position [23, 0]
click at [66, 298] on div "PHYS ( 29 )" at bounding box center [91, 295] width 149 height 14
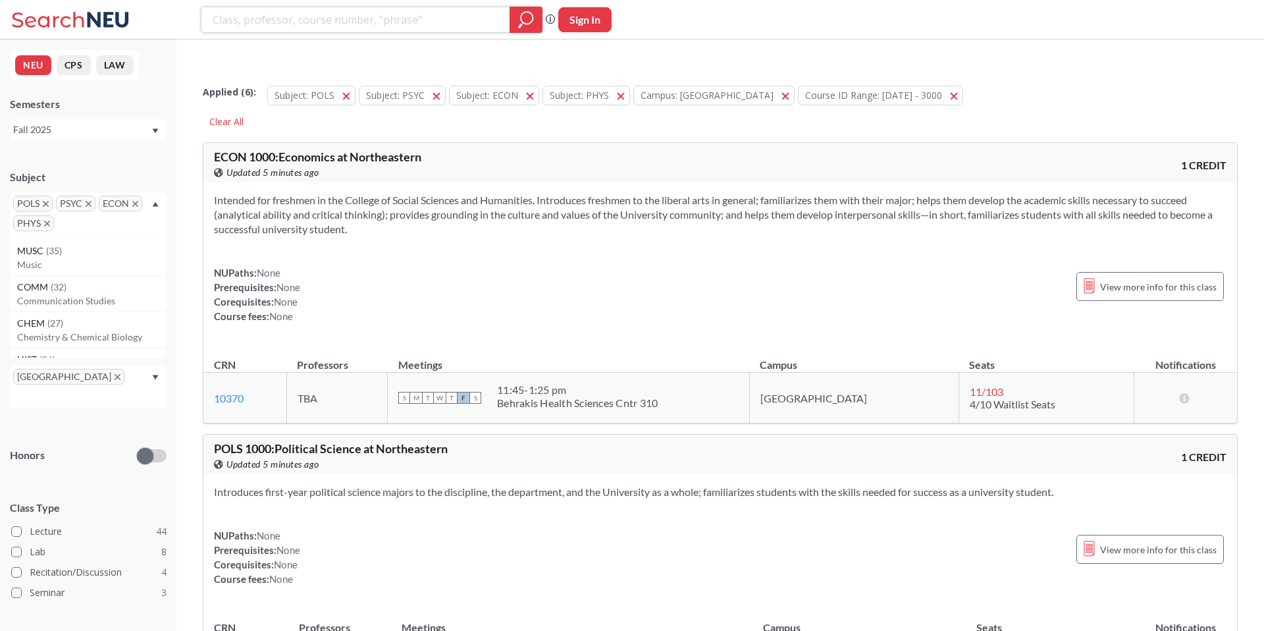
click at [328, 26] on input "search" at bounding box center [355, 20] width 289 height 22
type input "astro"
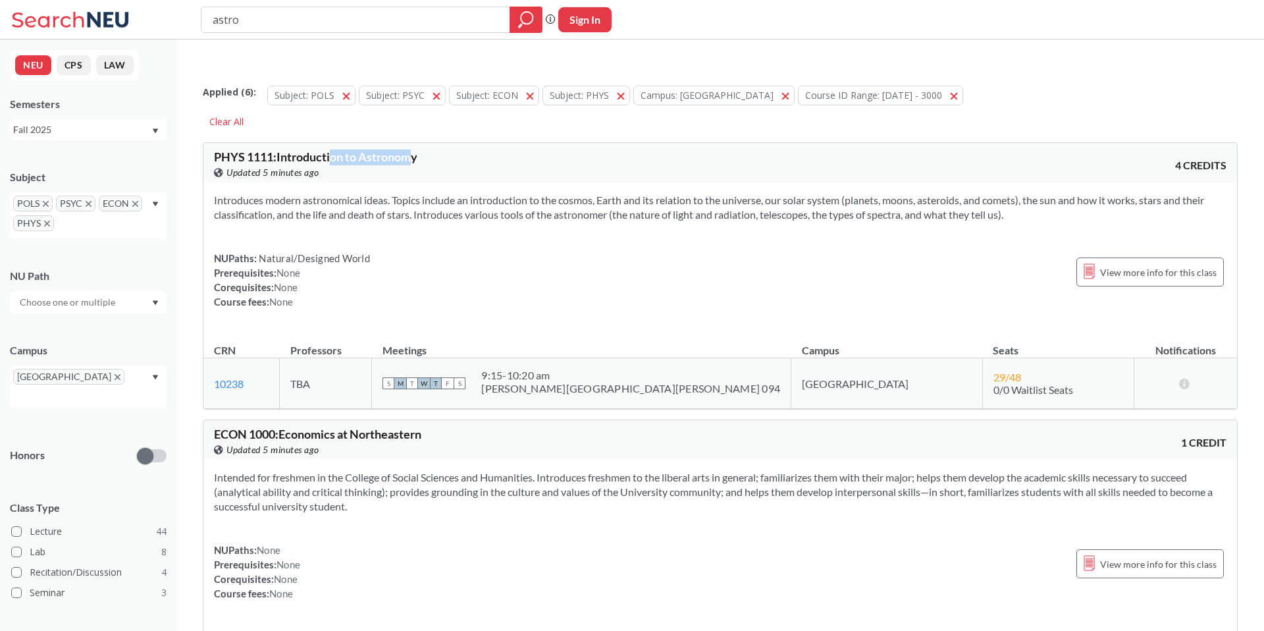
drag, startPoint x: 333, startPoint y: 132, endPoint x: 417, endPoint y: 132, distance: 84.3
click at [417, 149] on span "PHYS 1111 : Introduction to Astronomy" at bounding box center [315, 156] width 203 height 14
drag, startPoint x: 274, startPoint y: 173, endPoint x: 574, endPoint y: 173, distance: 300.3
click at [573, 193] on section "Introduces modern astronomical ideas. Topics include an introduction to the cos…" at bounding box center [720, 207] width 1013 height 29
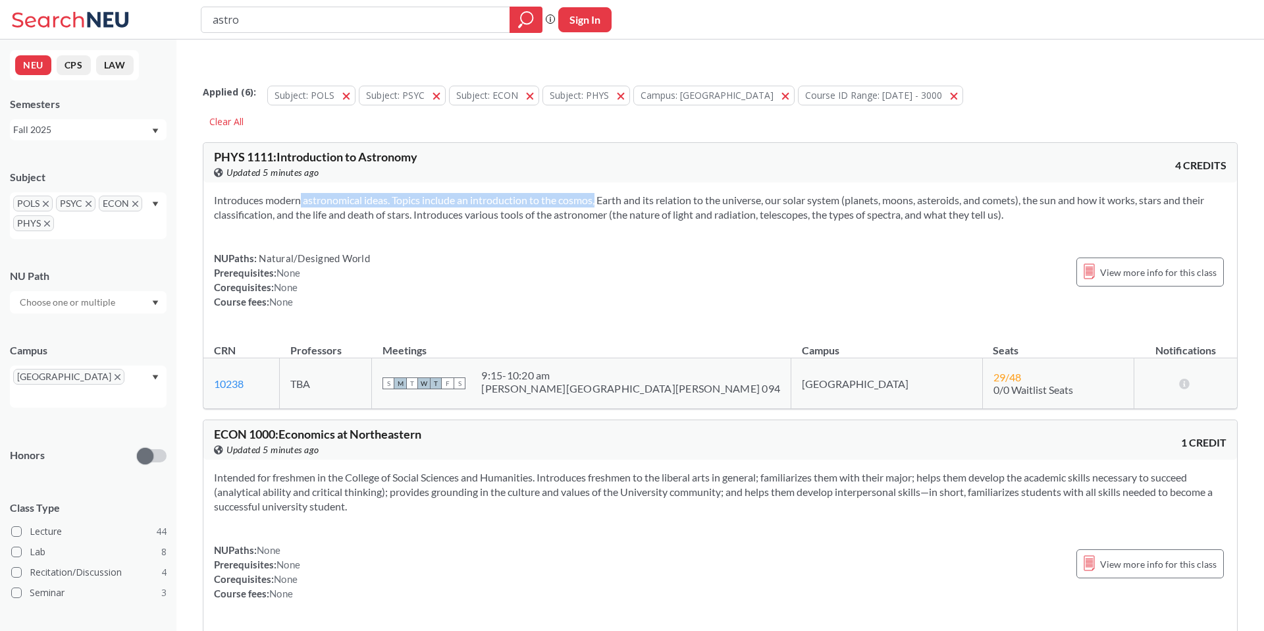
click at [574, 193] on section "Introduces modern astronomical ideas. Topics include an introduction to the cos…" at bounding box center [720, 207] width 1013 height 29
drag, startPoint x: 331, startPoint y: 175, endPoint x: 761, endPoint y: 175, distance: 430.7
click at [749, 193] on section "Introduces modern astronomical ideas. Topics include an introduction to the cos…" at bounding box center [720, 207] width 1013 height 29
click at [762, 193] on section "Introduces modern astronomical ideas. Topics include an introduction to the cos…" at bounding box center [720, 207] width 1013 height 29
drag, startPoint x: 408, startPoint y: 175, endPoint x: 709, endPoint y: 175, distance: 300.9
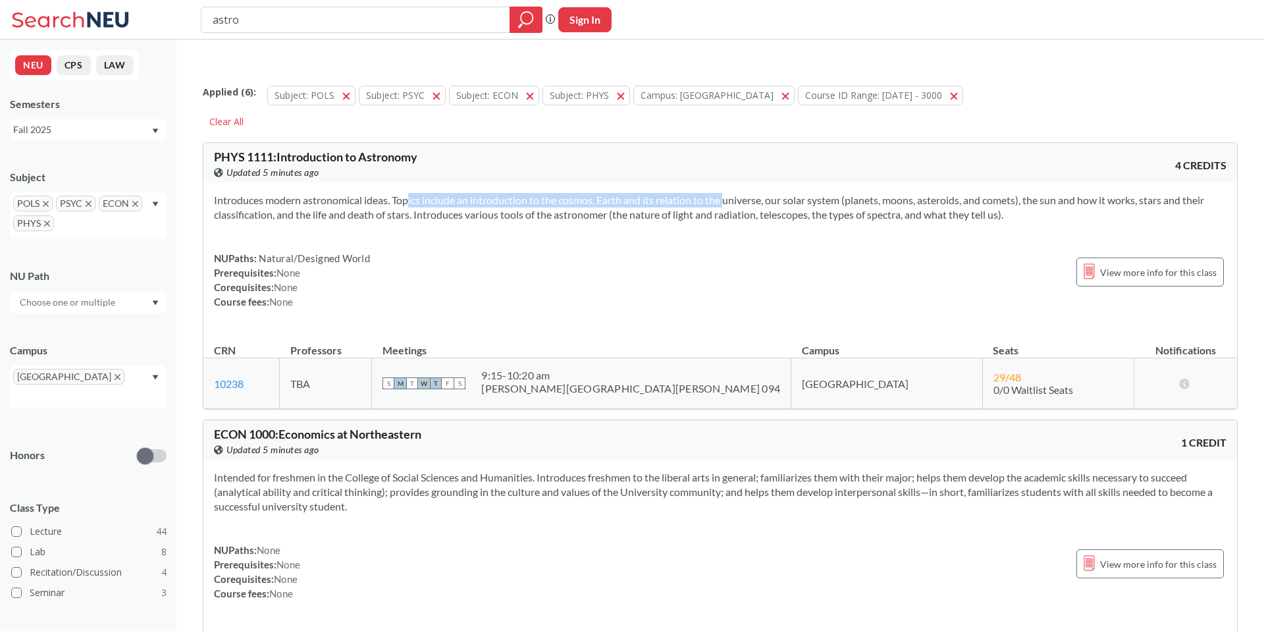
click at [709, 193] on section "Introduces modern astronomical ideas. Topics include an introduction to the cos…" at bounding box center [720, 207] width 1013 height 29
drag, startPoint x: 442, startPoint y: 175, endPoint x: 680, endPoint y: 175, distance: 237.7
click at [680, 193] on section "Introduces modern astronomical ideas. Topics include an introduction to the cos…" at bounding box center [720, 207] width 1013 height 29
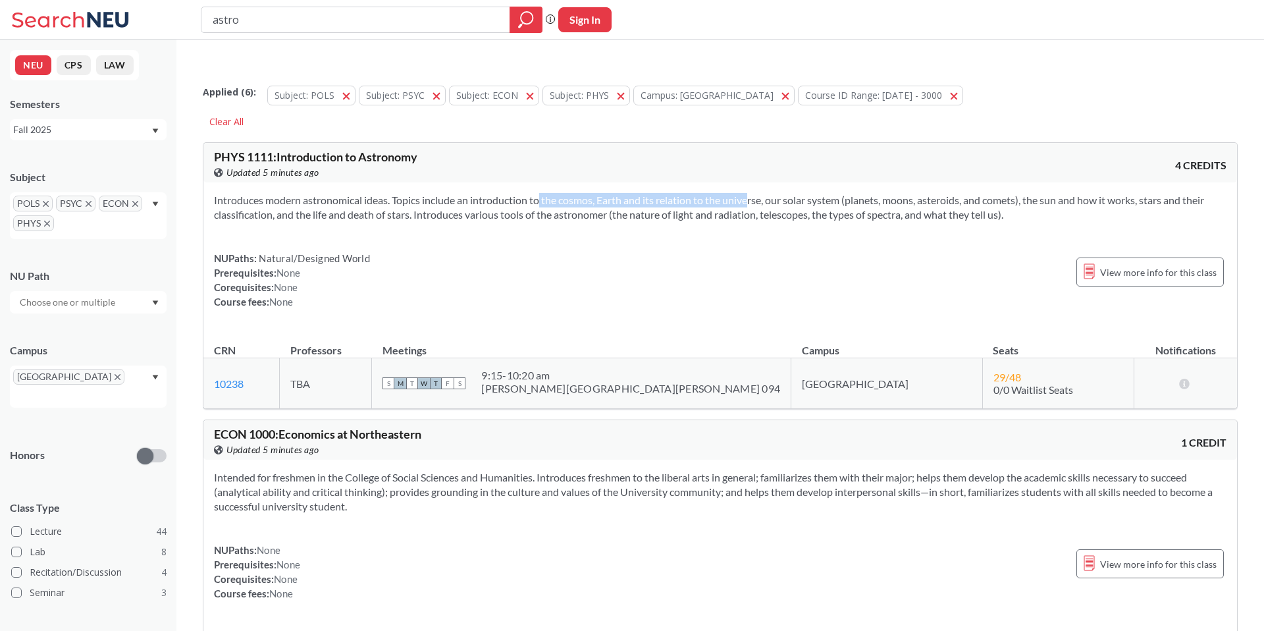
drag, startPoint x: 523, startPoint y: 175, endPoint x: 734, endPoint y: 175, distance: 210.7
click at [734, 193] on section "Introduces modern astronomical ideas. Topics include an introduction to the cos…" at bounding box center [720, 207] width 1013 height 29
drag, startPoint x: 580, startPoint y: 175, endPoint x: 754, endPoint y: 175, distance: 173.8
click at [753, 193] on section "Introduces modern astronomical ideas. Topics include an introduction to the cos…" at bounding box center [720, 207] width 1013 height 29
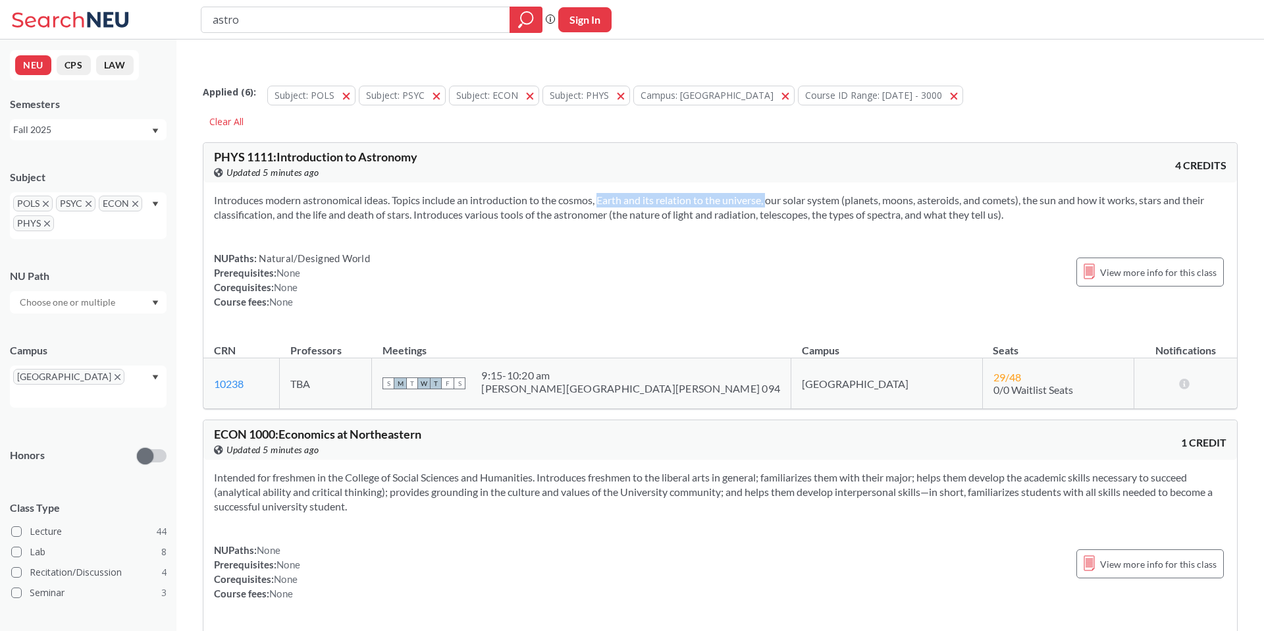
click at [754, 193] on section "Introduces modern astronomical ideas. Topics include an introduction to the cos…" at bounding box center [720, 207] width 1013 height 29
drag, startPoint x: 612, startPoint y: 175, endPoint x: 780, endPoint y: 175, distance: 167.3
click at [780, 193] on section "Introduces modern astronomical ideas. Topics include an introduction to the cos…" at bounding box center [720, 207] width 1013 height 29
drag, startPoint x: 771, startPoint y: 175, endPoint x: 973, endPoint y: 175, distance: 202.2
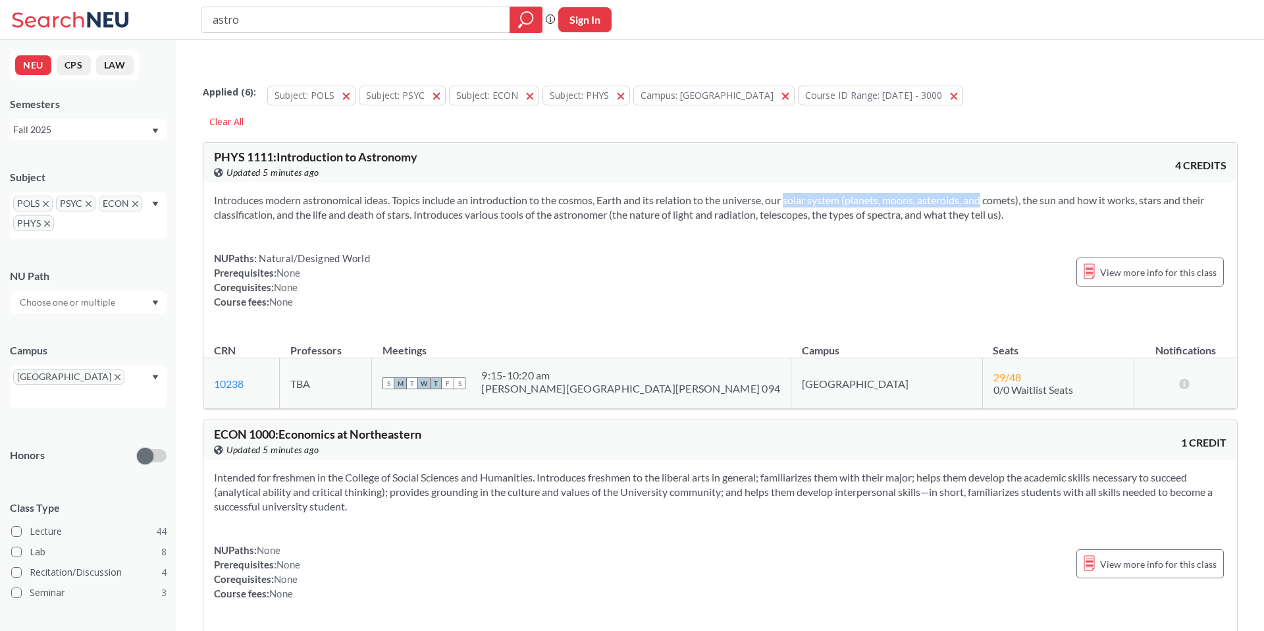
click at [969, 193] on section "Introduces modern astronomical ideas. Topics include an introduction to the cos…" at bounding box center [720, 207] width 1013 height 29
click at [973, 193] on section "Introduces modern astronomical ideas. Topics include an introduction to the cos…" at bounding box center [720, 207] width 1013 height 29
drag, startPoint x: 219, startPoint y: 192, endPoint x: 454, endPoint y: 192, distance: 234.4
click at [452, 193] on section "Introduces modern astronomical ideas. Topics include an introduction to the cos…" at bounding box center [720, 207] width 1013 height 29
click at [454, 193] on section "Introduces modern astronomical ideas. Topics include an introduction to the cos…" at bounding box center [720, 207] width 1013 height 29
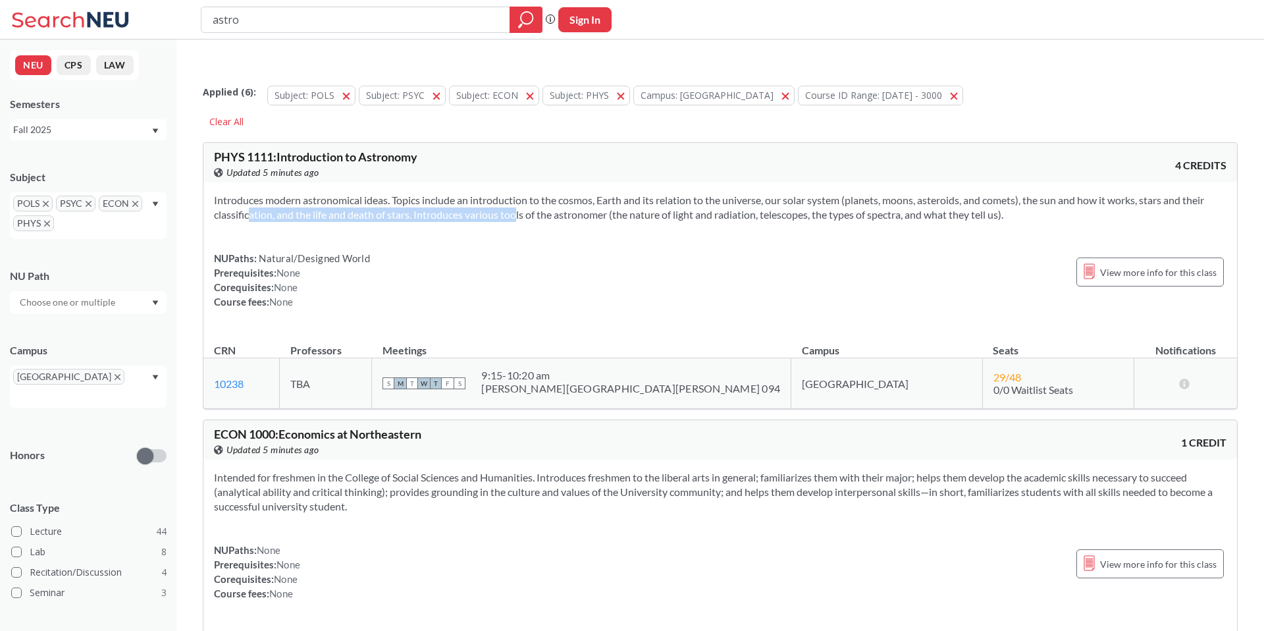
drag, startPoint x: 244, startPoint y: 192, endPoint x: 499, endPoint y: 192, distance: 255.5
click at [498, 193] on section "Introduces modern astronomical ideas. Topics include an introduction to the cos…" at bounding box center [720, 207] width 1013 height 29
click at [499, 193] on section "Introduces modern astronomical ideas. Topics include an introduction to the cos…" at bounding box center [720, 207] width 1013 height 29
drag, startPoint x: 317, startPoint y: 192, endPoint x: 591, endPoint y: 192, distance: 273.3
click at [589, 193] on section "Introduces modern astronomical ideas. Topics include an introduction to the cos…" at bounding box center [720, 207] width 1013 height 29
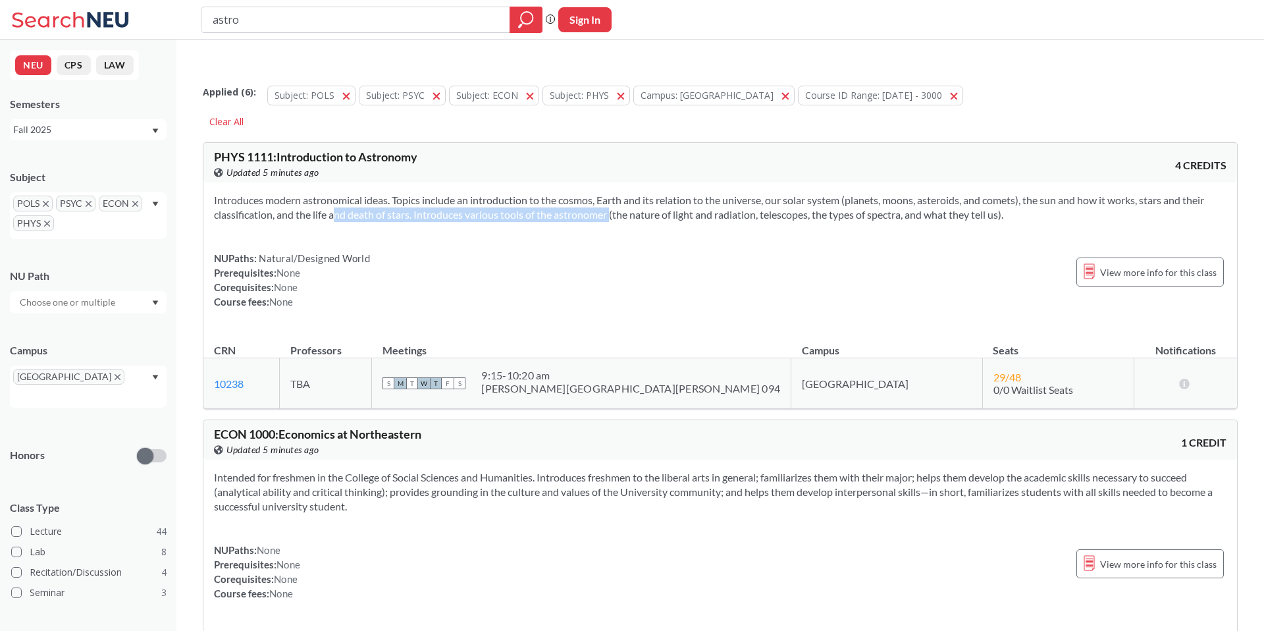
click at [591, 193] on section "Introduces modern astronomical ideas. Topics include an introduction to the cos…" at bounding box center [720, 207] width 1013 height 29
drag, startPoint x: 399, startPoint y: 190, endPoint x: 651, endPoint y: 190, distance: 252.2
click at [651, 193] on section "Introduces modern astronomical ideas. Topics include an introduction to the cos…" at bounding box center [720, 207] width 1013 height 29
drag, startPoint x: 454, startPoint y: 191, endPoint x: 743, endPoint y: 191, distance: 289.1
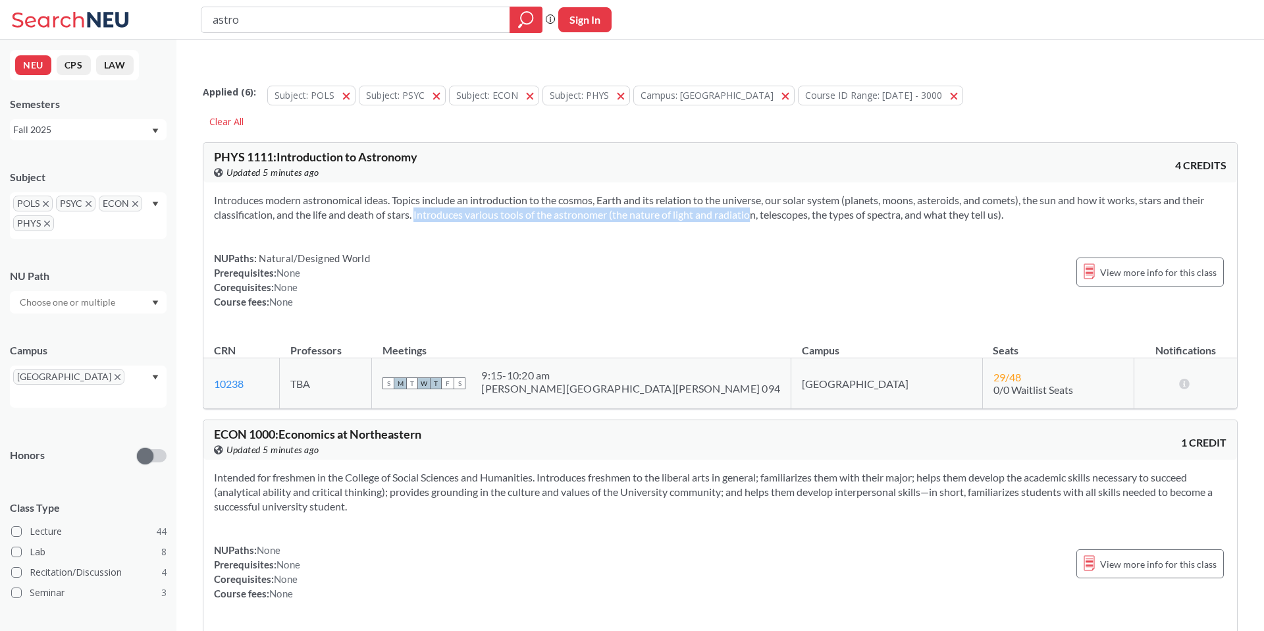
click at [741, 193] on section "Introduces modern astronomical ideas. Topics include an introduction to the cos…" at bounding box center [720, 207] width 1013 height 29
click at [743, 193] on section "Introduces modern astronomical ideas. Topics include an introduction to the cos…" at bounding box center [720, 207] width 1013 height 29
drag, startPoint x: 375, startPoint y: 191, endPoint x: 670, endPoint y: 191, distance: 295.0
click at [668, 193] on section "Introduces modern astronomical ideas. Topics include an introduction to the cos…" at bounding box center [720, 207] width 1013 height 29
click at [670, 193] on section "Introduces modern astronomical ideas. Topics include an introduction to the cos…" at bounding box center [720, 207] width 1013 height 29
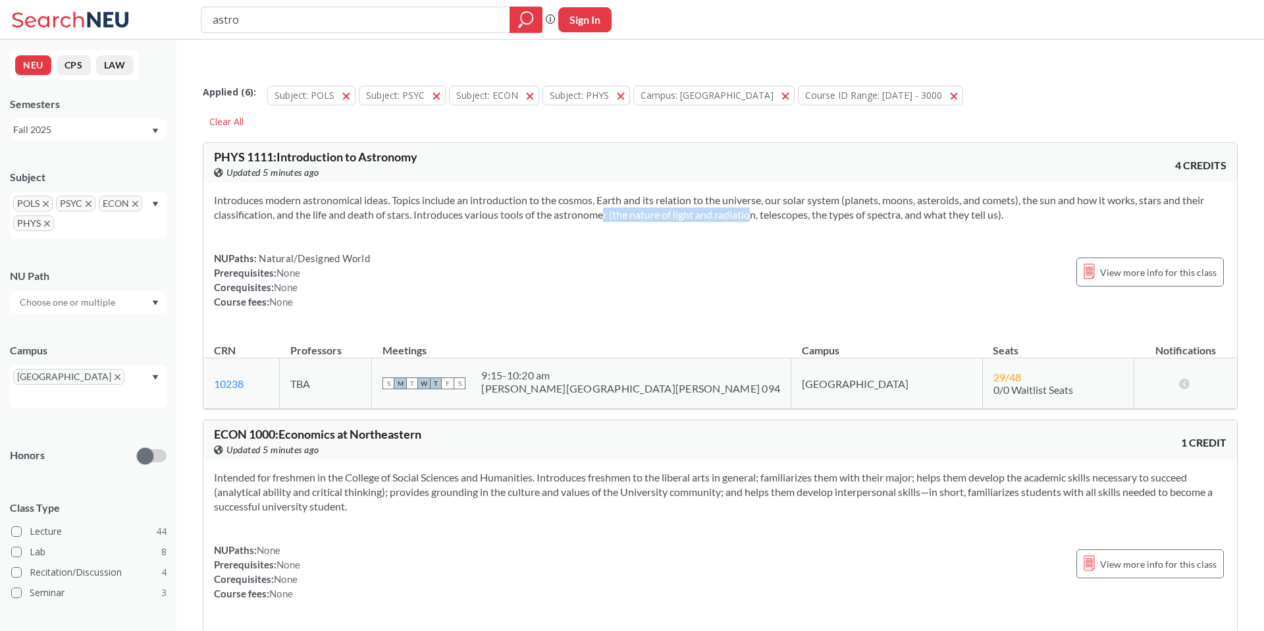
drag, startPoint x: 649, startPoint y: 191, endPoint x: 738, endPoint y: 191, distance: 88.9
click at [738, 193] on section "Introduces modern astronomical ideas. Topics include an introduction to the cos…" at bounding box center [720, 207] width 1013 height 29
drag, startPoint x: 661, startPoint y: 191, endPoint x: 737, endPoint y: 191, distance: 75.7
click at [736, 193] on section "Introduces modern astronomical ideas. Topics include an introduction to the cos…" at bounding box center [720, 207] width 1013 height 29
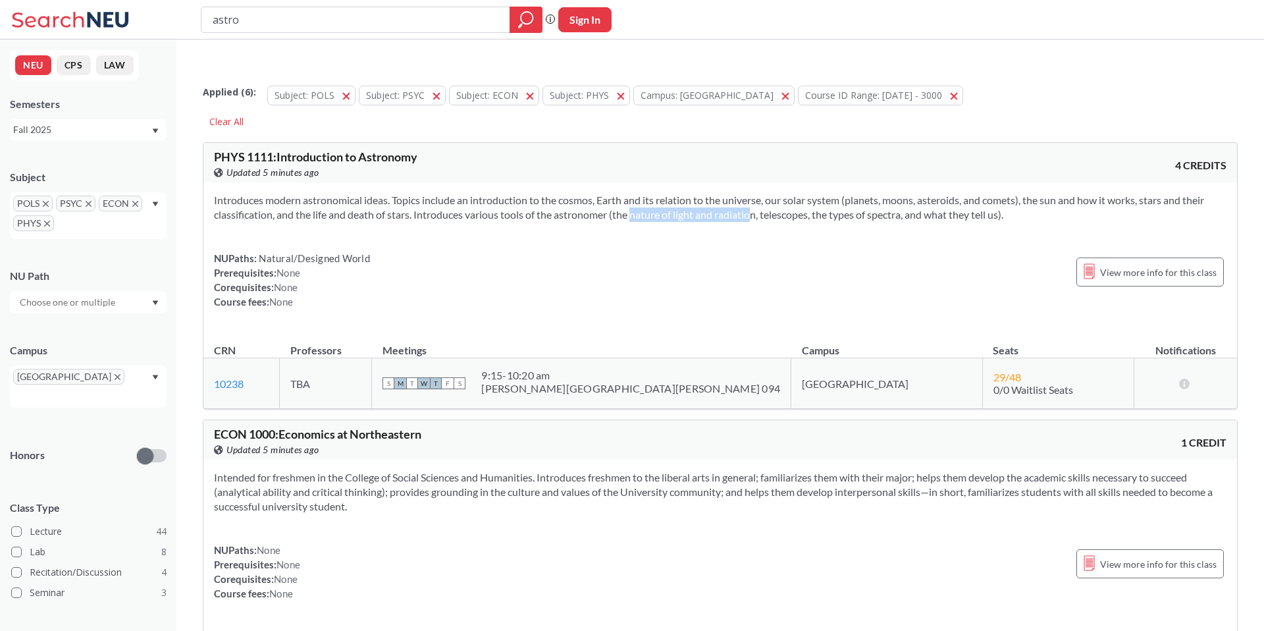
click at [737, 193] on section "Introduces modern astronomical ideas. Topics include an introduction to the cos…" at bounding box center [720, 207] width 1013 height 29
drag, startPoint x: 760, startPoint y: 191, endPoint x: 940, endPoint y: 191, distance: 179.8
click at [940, 193] on section "Introduces modern astronomical ideas. Topics include an introduction to the cos…" at bounding box center [720, 207] width 1013 height 29
drag, startPoint x: 817, startPoint y: 191, endPoint x: 913, endPoint y: 191, distance: 95.5
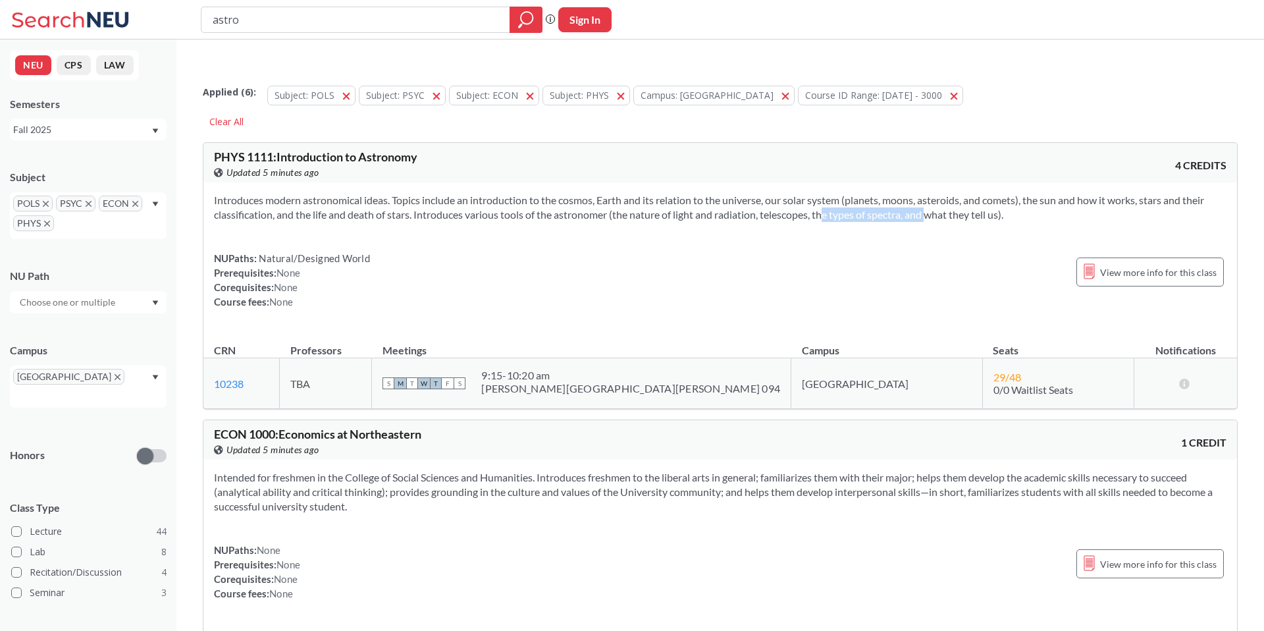
click at [913, 193] on section "Introduces modern astronomical ideas. Topics include an introduction to the cos…" at bounding box center [720, 207] width 1013 height 29
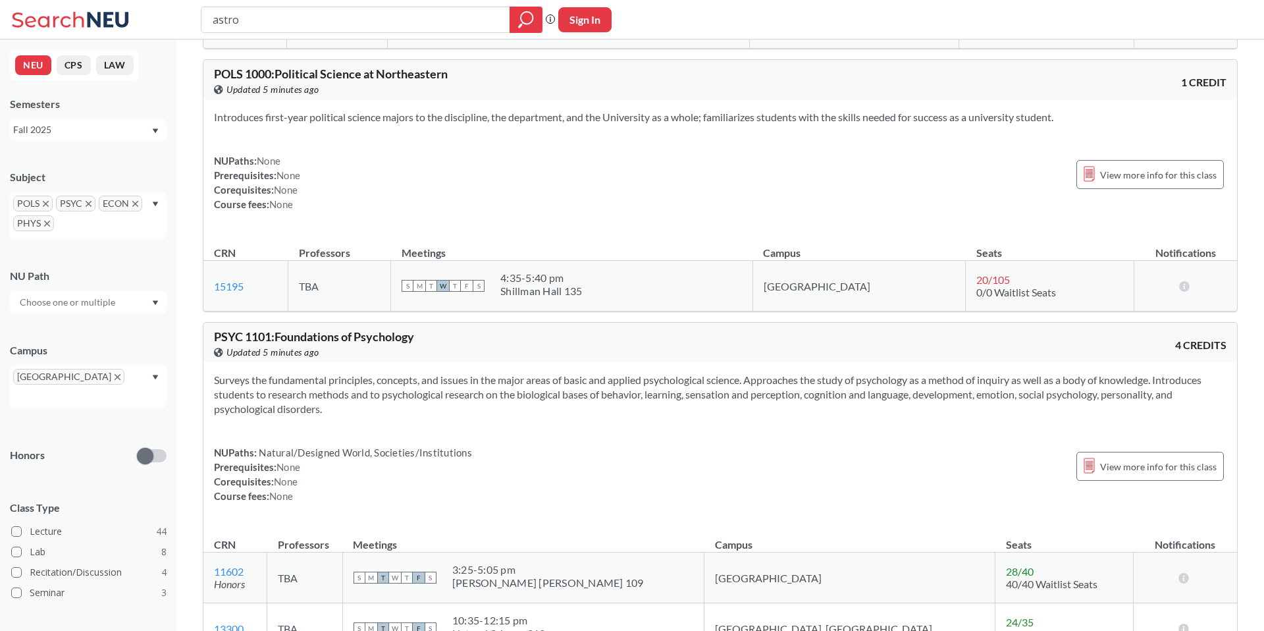
scroll to position [662, 0]
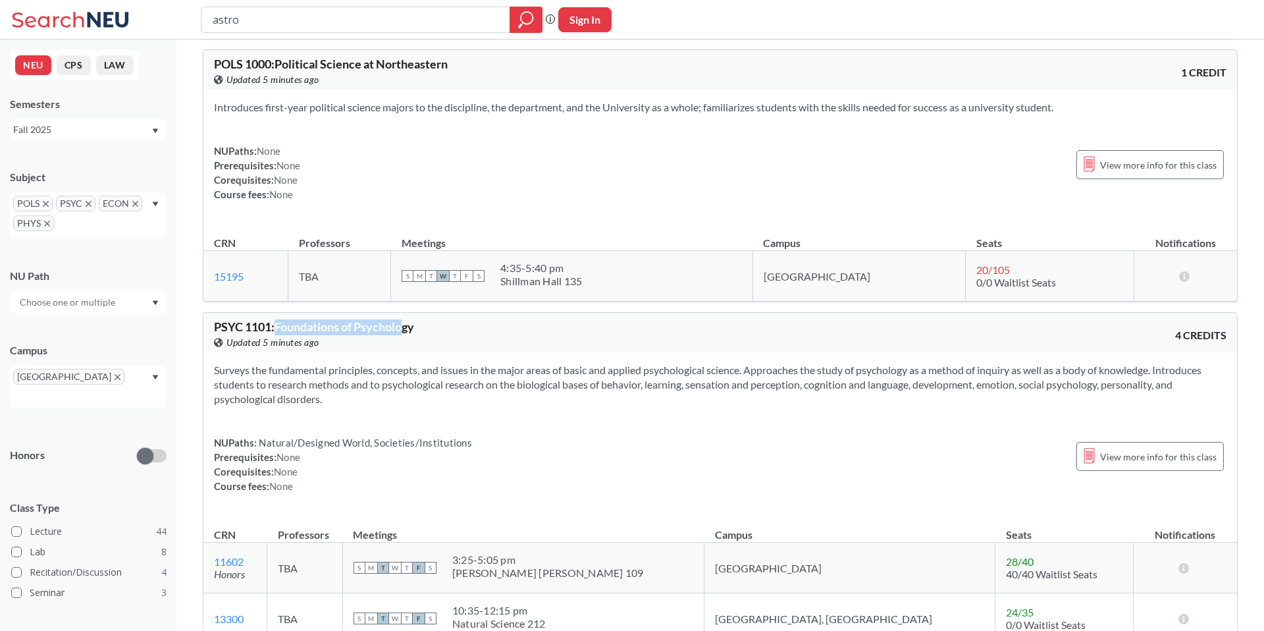
drag, startPoint x: 279, startPoint y: 304, endPoint x: 412, endPoint y: 304, distance: 133.0
click at [411, 319] on span "PSYC 1101 : Foundations of Psychology" at bounding box center [314, 326] width 200 height 14
click at [412, 319] on span "PSYC 1101 : Foundations of Psychology" at bounding box center [314, 326] width 200 height 14
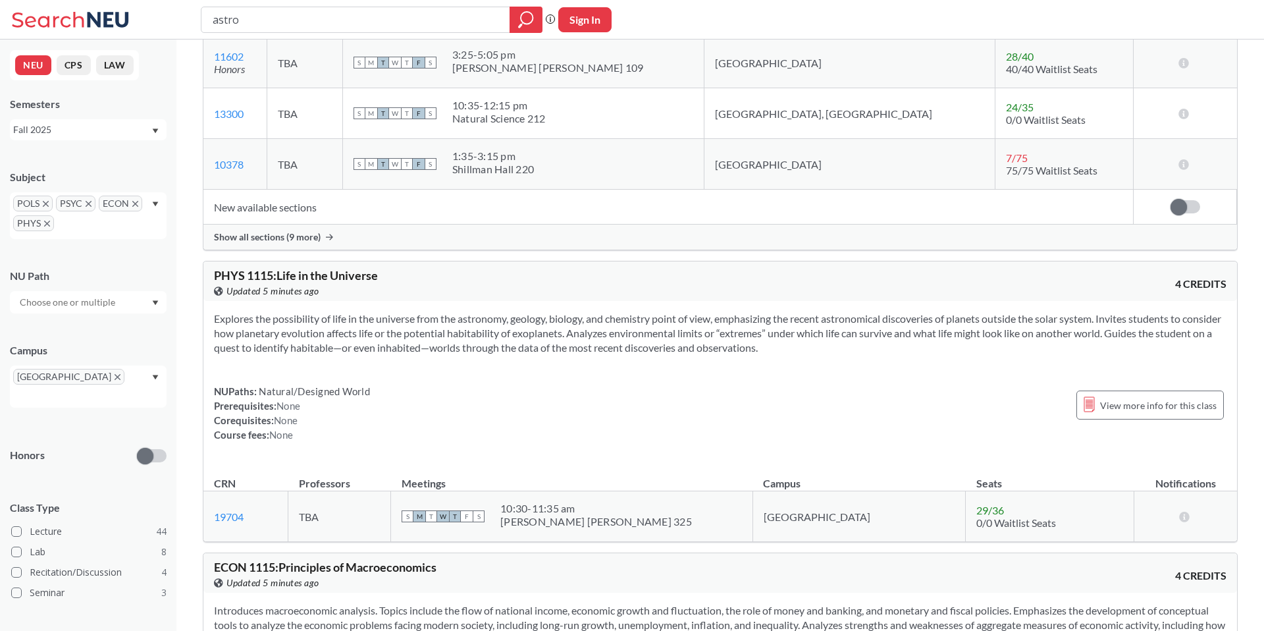
scroll to position [1183, 0]
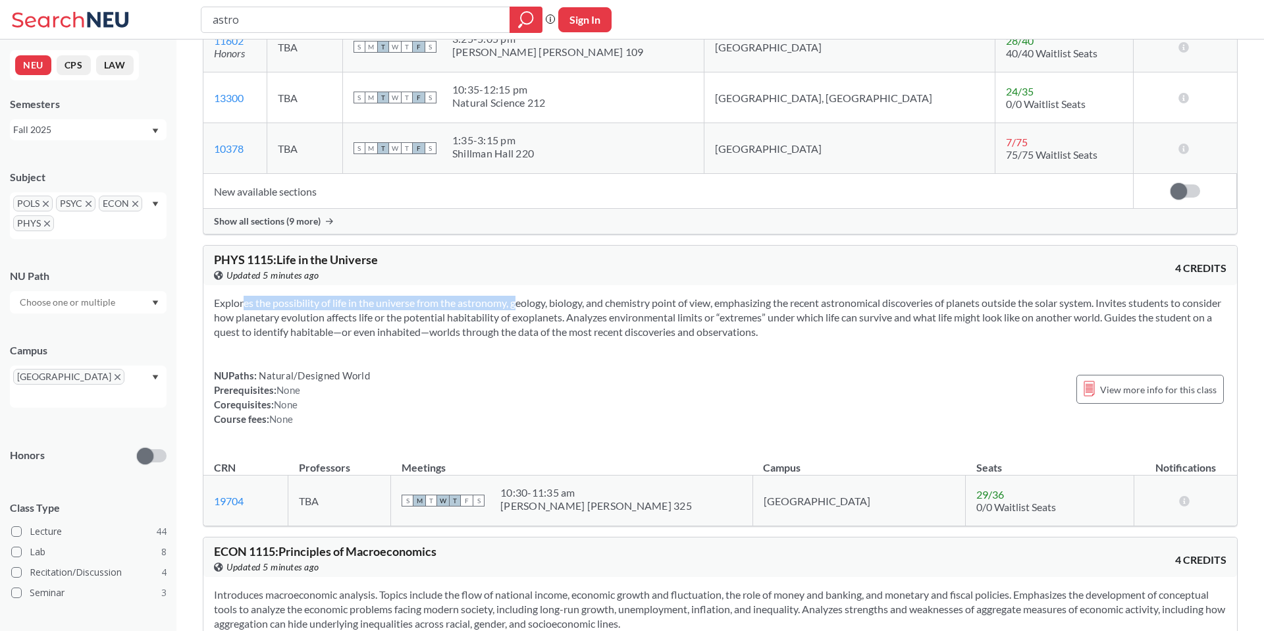
drag, startPoint x: 224, startPoint y: 276, endPoint x: 506, endPoint y: 276, distance: 281.8
click at [503, 296] on section "Explores the possibility of life in the universe from the astronomy, geology, b…" at bounding box center [720, 317] width 1013 height 43
click at [506, 296] on section "Explores the possibility of life in the universe from the astronomy, geology, b…" at bounding box center [720, 317] width 1013 height 43
drag, startPoint x: 287, startPoint y: 276, endPoint x: 483, endPoint y: 276, distance: 195.6
click at [483, 296] on section "Explores the possibility of life in the universe from the astronomy, geology, b…" at bounding box center [720, 317] width 1013 height 43
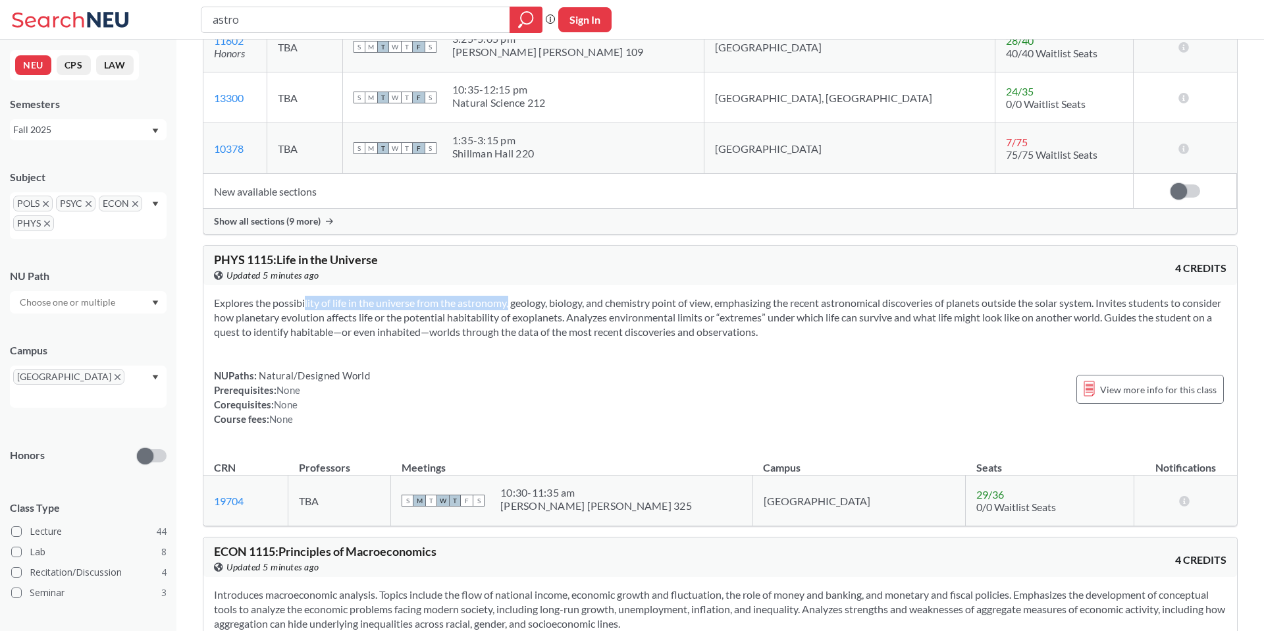
click at [484, 296] on section "Explores the possibility of life in the universe from the astronomy, geology, b…" at bounding box center [720, 317] width 1013 height 43
drag, startPoint x: 335, startPoint y: 273, endPoint x: 603, endPoint y: 273, distance: 267.4
click at [597, 296] on section "Explores the possibility of life in the universe from the astronomy, geology, b…" at bounding box center [720, 317] width 1013 height 43
click at [603, 296] on section "Explores the possibility of life in the universe from the astronomy, geology, b…" at bounding box center [720, 317] width 1013 height 43
drag, startPoint x: 397, startPoint y: 281, endPoint x: 596, endPoint y: 281, distance: 198.9
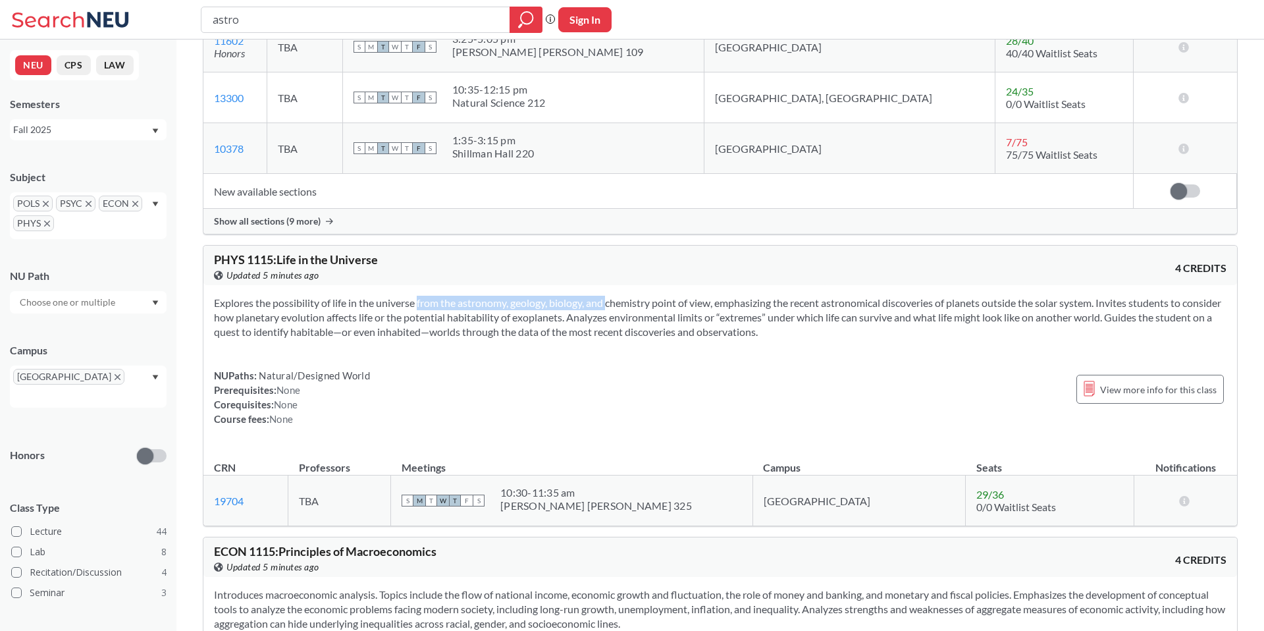
click at [593, 296] on section "Explores the possibility of life in the universe from the astronomy, geology, b…" at bounding box center [720, 317] width 1013 height 43
click at [597, 296] on section "Explores the possibility of life in the universe from the astronomy, geology, b…" at bounding box center [720, 317] width 1013 height 43
drag, startPoint x: 469, startPoint y: 281, endPoint x: 686, endPoint y: 281, distance: 216.7
click at [682, 296] on section "Explores the possibility of life in the universe from the astronomy, geology, b…" at bounding box center [720, 317] width 1013 height 43
click at [686, 296] on section "Explores the possibility of life in the universe from the astronomy, geology, b…" at bounding box center [720, 317] width 1013 height 43
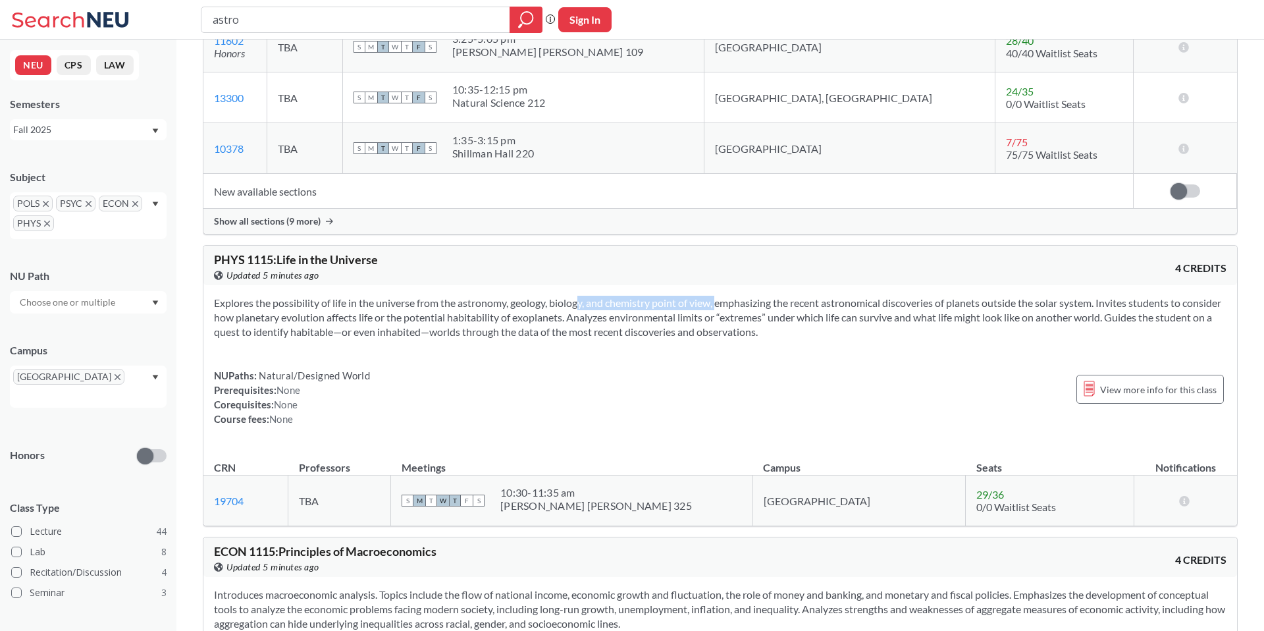
drag, startPoint x: 570, startPoint y: 279, endPoint x: 709, endPoint y: 279, distance: 138.3
click at [704, 296] on section "Explores the possibility of life in the universe from the astronomy, geology, b…" at bounding box center [720, 317] width 1013 height 43
click at [709, 296] on section "Explores the possibility of life in the universe from the astronomy, geology, b…" at bounding box center [720, 317] width 1013 height 43
drag, startPoint x: 658, startPoint y: 279, endPoint x: 776, endPoint y: 279, distance: 118.5
click at [772, 296] on section "Explores the possibility of life in the universe from the astronomy, geology, b…" at bounding box center [720, 317] width 1013 height 43
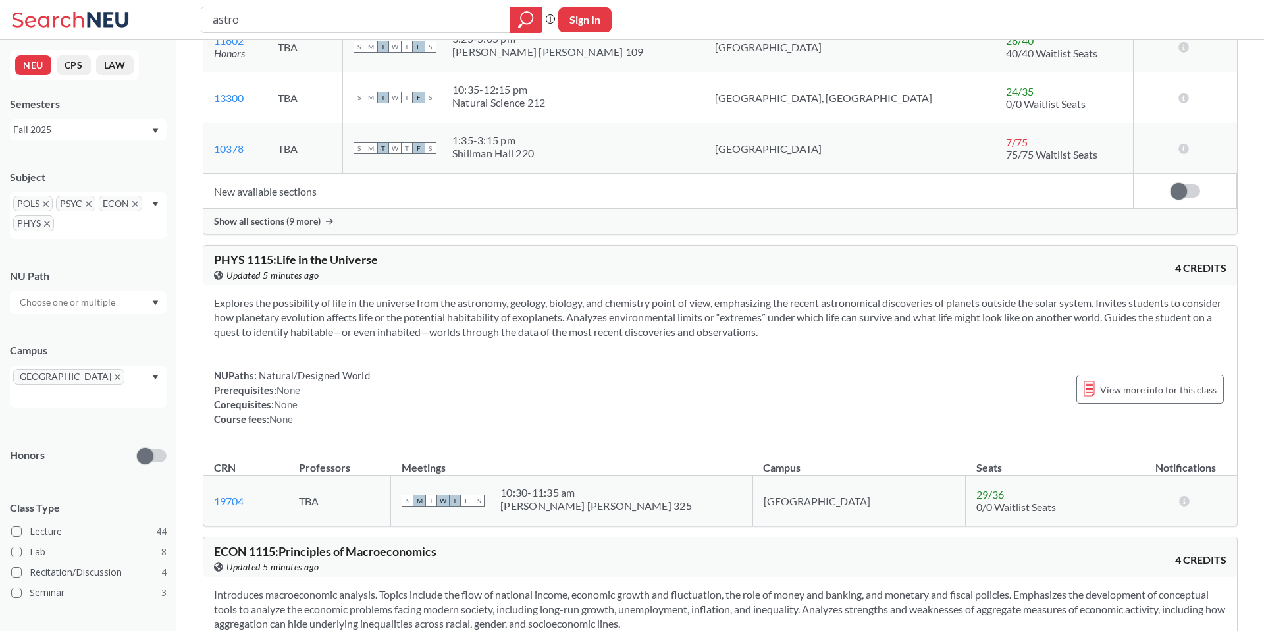
click at [776, 296] on section "Explores the possibility of life in the universe from the astronomy, geology, b…" at bounding box center [720, 317] width 1013 height 43
drag, startPoint x: 727, startPoint y: 279, endPoint x: 921, endPoint y: 279, distance: 193.6
click at [916, 296] on section "Explores the possibility of life in the universe from the astronomy, geology, b…" at bounding box center [720, 317] width 1013 height 43
click at [921, 296] on section "Explores the possibility of life in the universe from the astronomy, geology, b…" at bounding box center [720, 317] width 1013 height 43
drag, startPoint x: 905, startPoint y: 280, endPoint x: 1050, endPoint y: 280, distance: 144.2
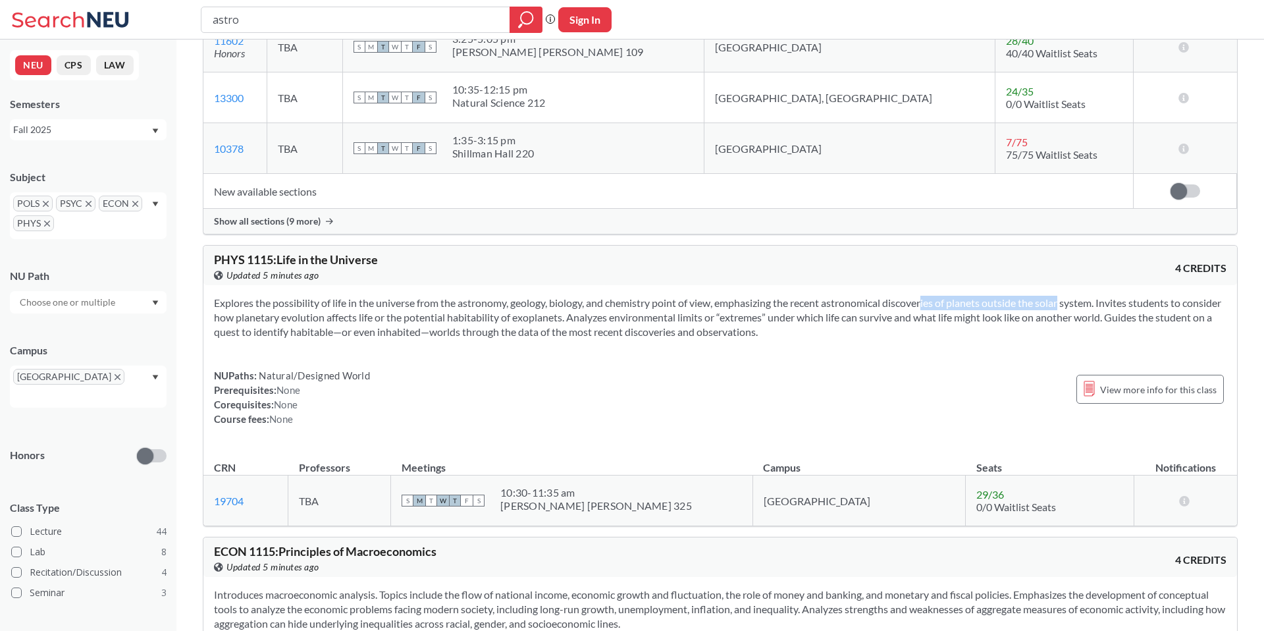
click at [1050, 296] on section "Explores the possibility of life in the universe from the astronomy, geology, b…" at bounding box center [720, 317] width 1013 height 43
drag, startPoint x: 948, startPoint y: 280, endPoint x: 1127, endPoint y: 280, distance: 179.8
click at [1121, 296] on section "Explores the possibility of life in the universe from the astronomy, geology, b…" at bounding box center [720, 317] width 1013 height 43
click at [1127, 296] on section "Explores the possibility of life in the universe from the astronomy, geology, b…" at bounding box center [720, 317] width 1013 height 43
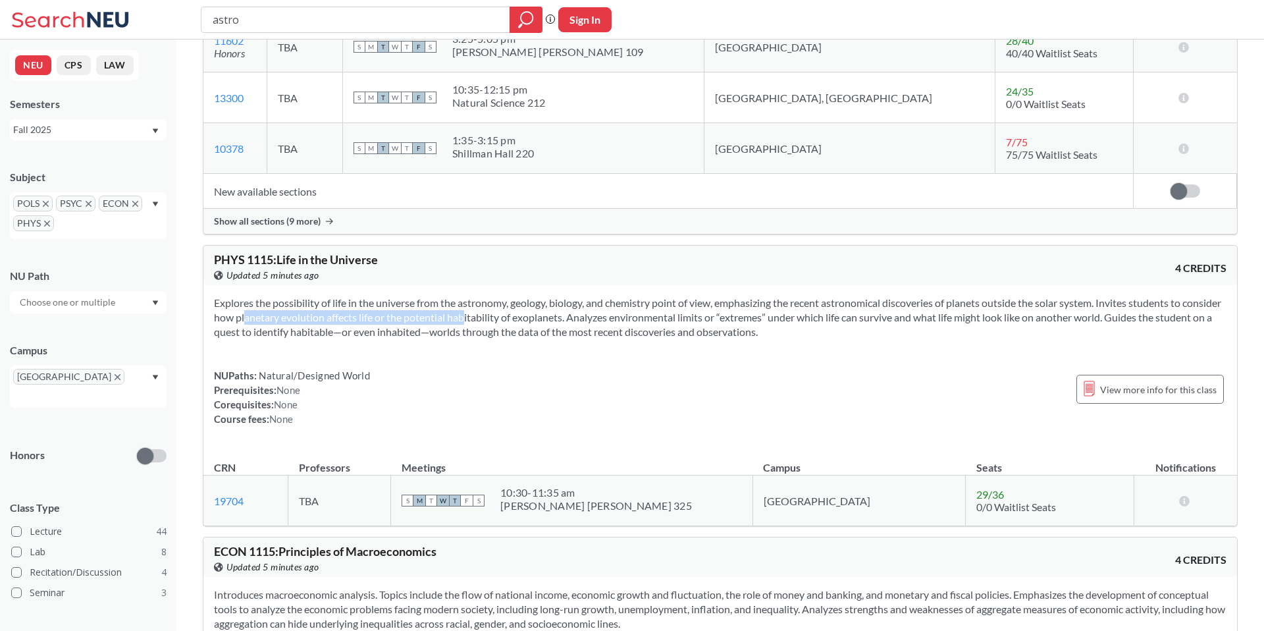
drag
click at [493, 296] on section "Explores the possibility of life in the universe from the astronomy, geology, b…" at bounding box center [720, 317] width 1013 height 43
click at [495, 296] on section "Explores the possibility of life in the universe from the astronomy, geology, b…" at bounding box center [720, 317] width 1013 height 43
click at [642, 303] on section "Explores the possibility of life in the universe from the astronomy, geology, b…" at bounding box center [720, 317] width 1013 height 43
click at [643, 303] on section "Explores the possibility of life in the universe from the astronomy, geology, b…" at bounding box center [720, 317] width 1013 height 43
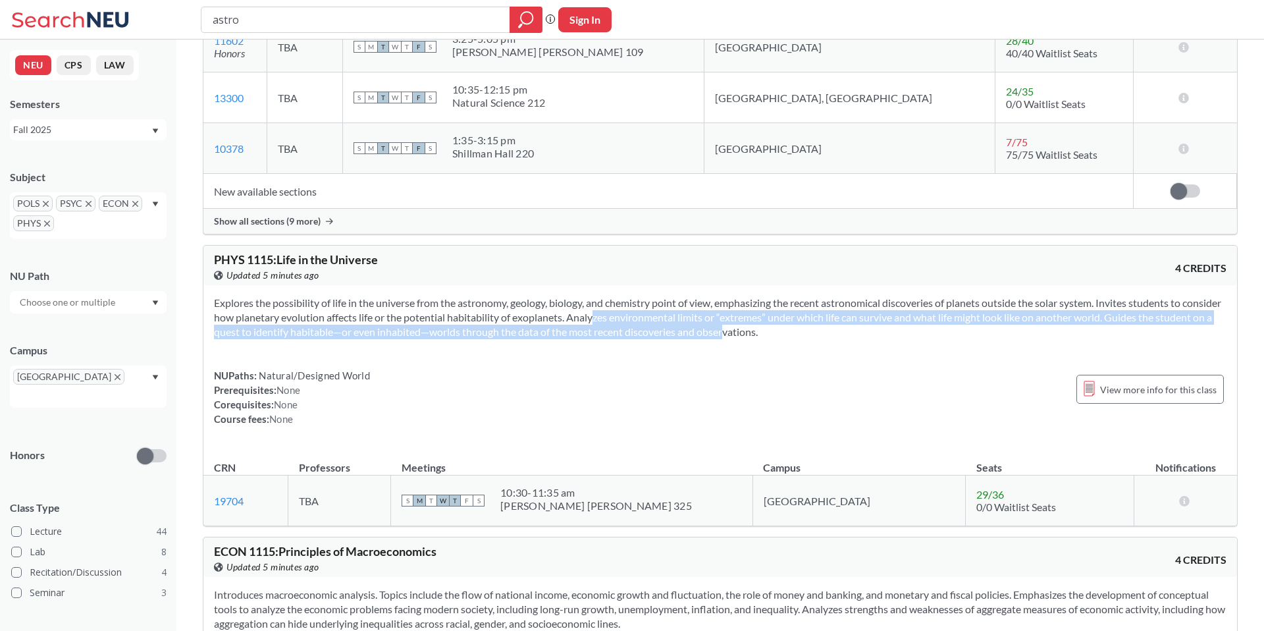
click at [764, 304] on section "Explores the possibility of life in the universe from the astronomy, geology, b…" at bounding box center [720, 317] width 1013 height 43
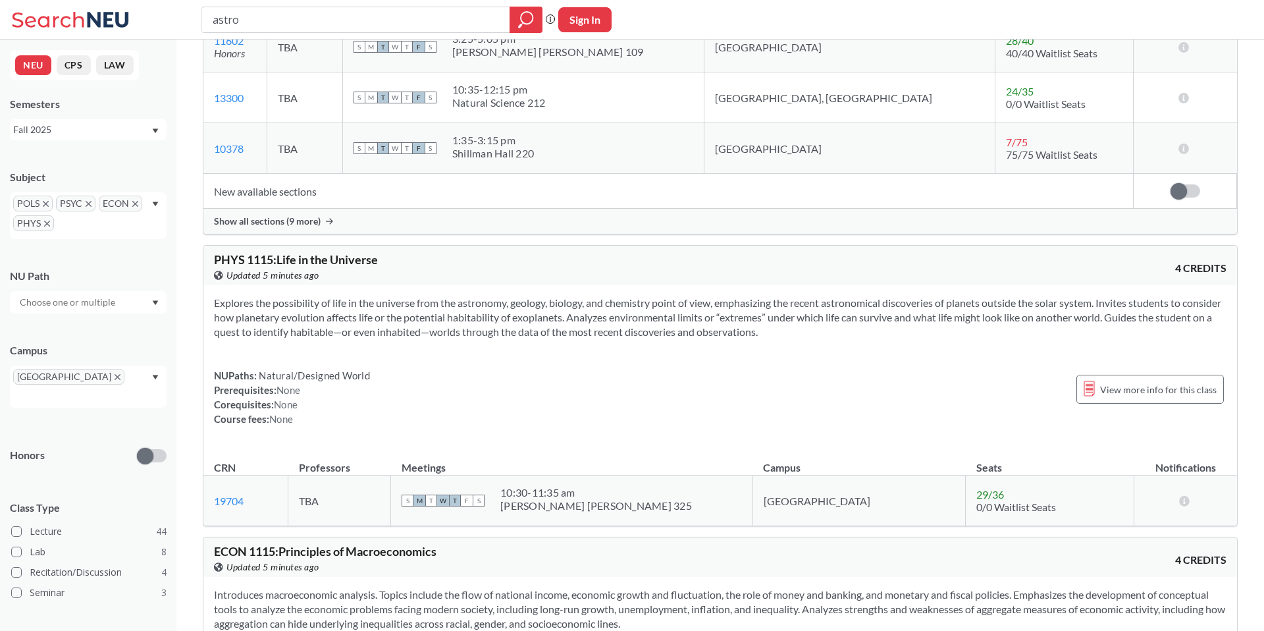
click at [745, 296] on section "Explores the possibility of life in the universe from the astronomy, geology, b…" at bounding box center [720, 317] width 1013 height 43
click at [765, 296] on section "Explores the possibility of life in the universe from the astronomy, geology, b…" at bounding box center [720, 317] width 1013 height 43
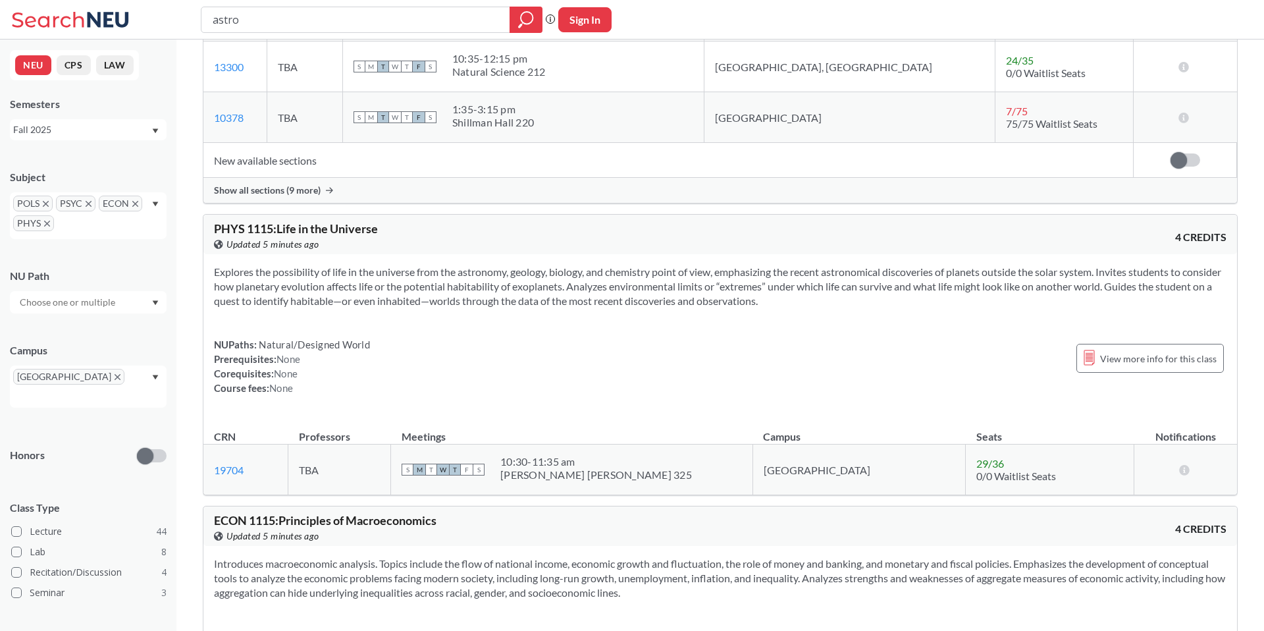
scroll to position [1218, 0]
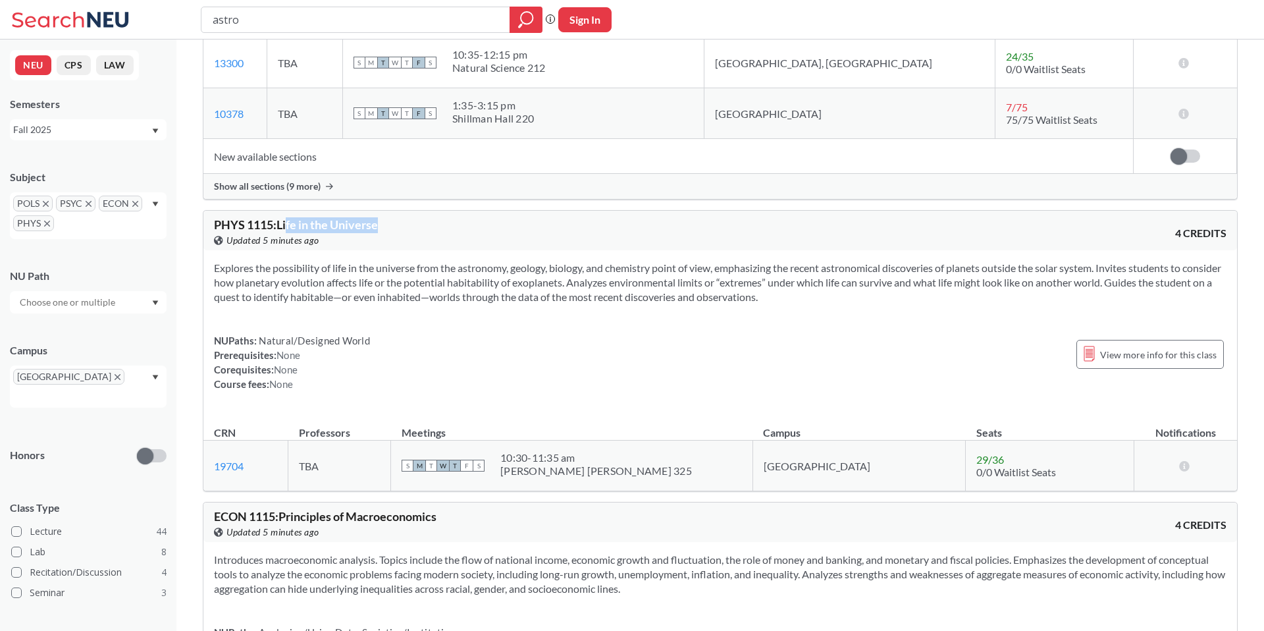
click at [396, 219] on div "PHYS 1115 : Life in the Universe View this course on Banner. Updated 5 minutes …" at bounding box center [467, 233] width 506 height 29
click at [348, 217] on span "PHYS 1115 : Life in the Universe" at bounding box center [296, 224] width 164 height 14
click at [581, 261] on section "Explores the possibility of life in the universe from the astronomy, geology, b…" at bounding box center [720, 282] width 1013 height 43
click at [584, 261] on section "Explores the possibility of life in the universe from the astronomy, geology, b…" at bounding box center [720, 282] width 1013 height 43
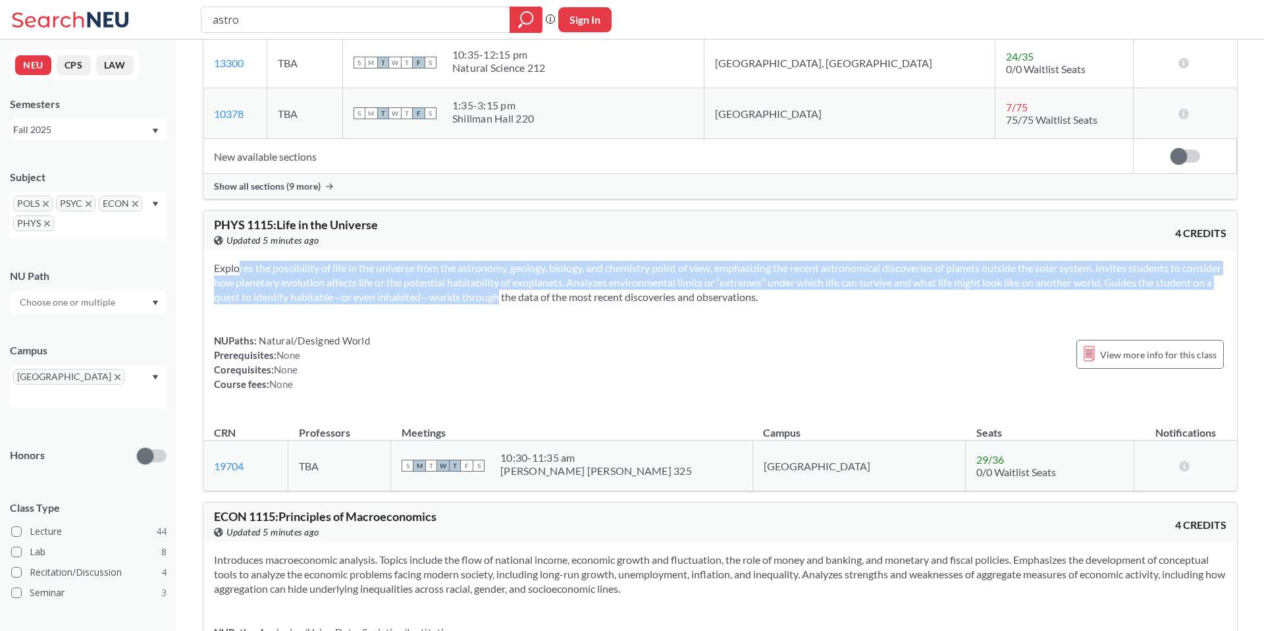
click at [539, 275] on section "Explores the possibility of life in the universe from the astronomy, geology, b…" at bounding box center [720, 282] width 1013 height 43
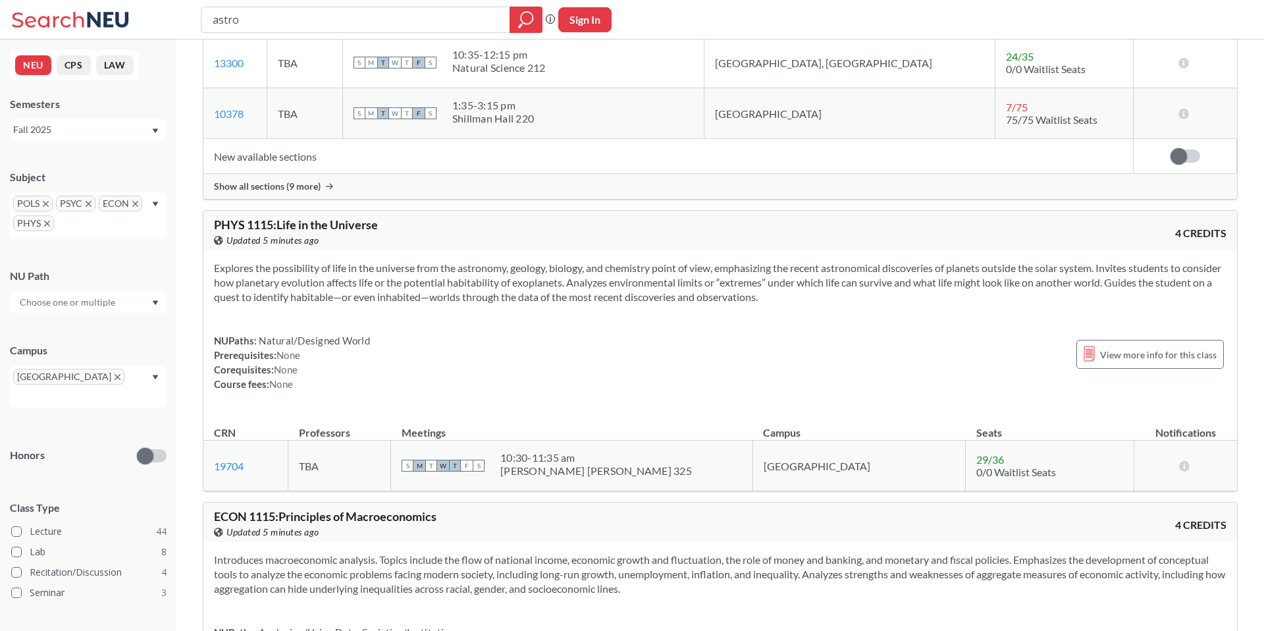
click at [479, 264] on section "Explores the possibility of life in the universe from the astronomy, geology, b…" at bounding box center [720, 282] width 1013 height 43
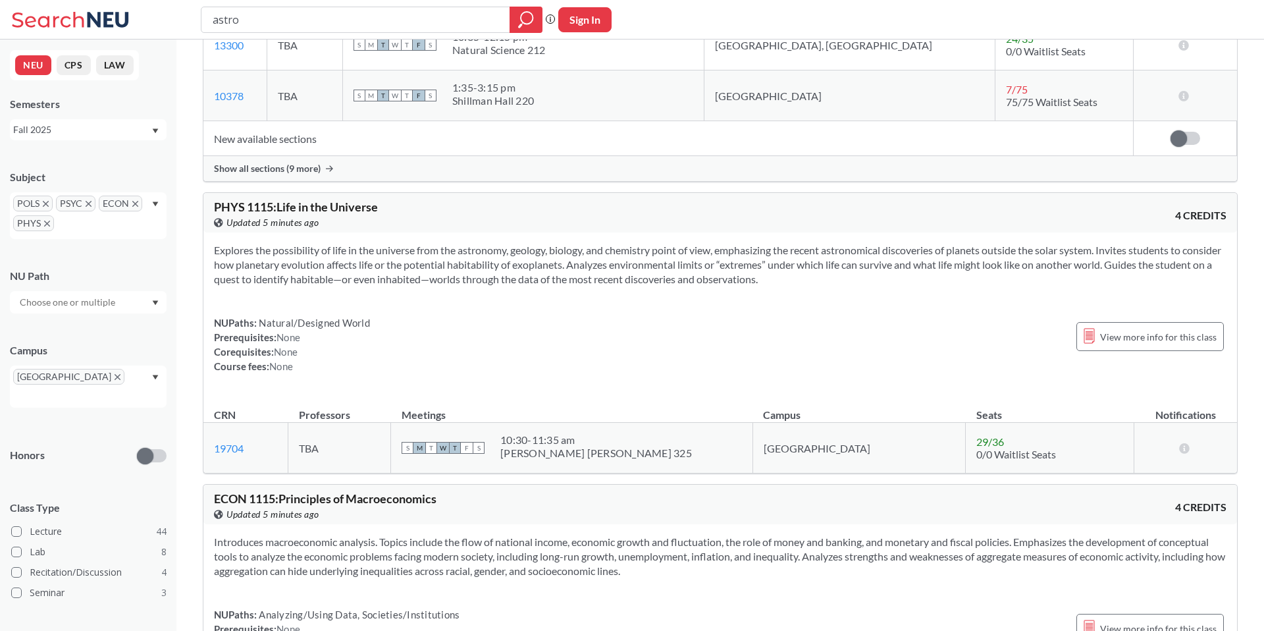
scroll to position [1254, 0]
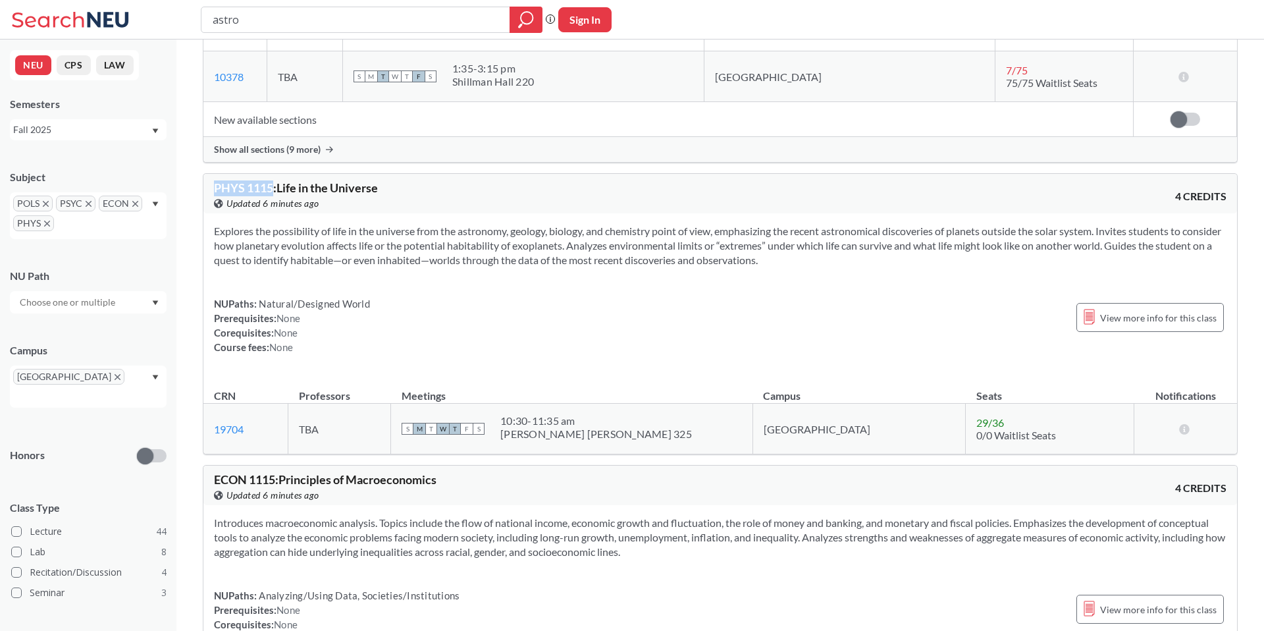
drag, startPoint x: 215, startPoint y: 163, endPoint x: 272, endPoint y: 164, distance: 57.3
click at [272, 180] on span "PHYS 1115 : Life in the Universe" at bounding box center [296, 187] width 164 height 14
copy span "PHYS 1115"
click at [520, 224] on section "Explores the possibility of life in the universe from the astronomy, geology, b…" at bounding box center [720, 245] width 1013 height 43
drag, startPoint x: 280, startPoint y: 163, endPoint x: 366, endPoint y: 163, distance: 86.3
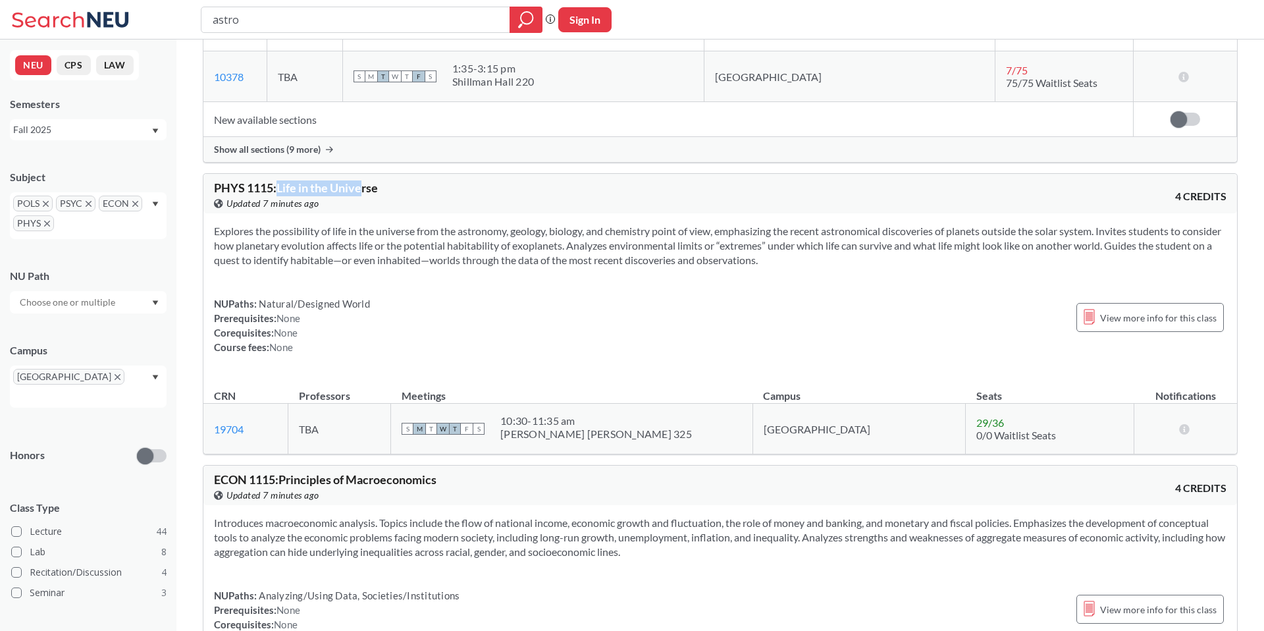
click at [366, 180] on span "PHYS 1115 : Life in the Universe" at bounding box center [296, 187] width 164 height 14
drag, startPoint x: 217, startPoint y: 163, endPoint x: 335, endPoint y: 163, distance: 118.5
click at [335, 180] on span "PHYS 1115 : Life in the Universe" at bounding box center [296, 187] width 164 height 14
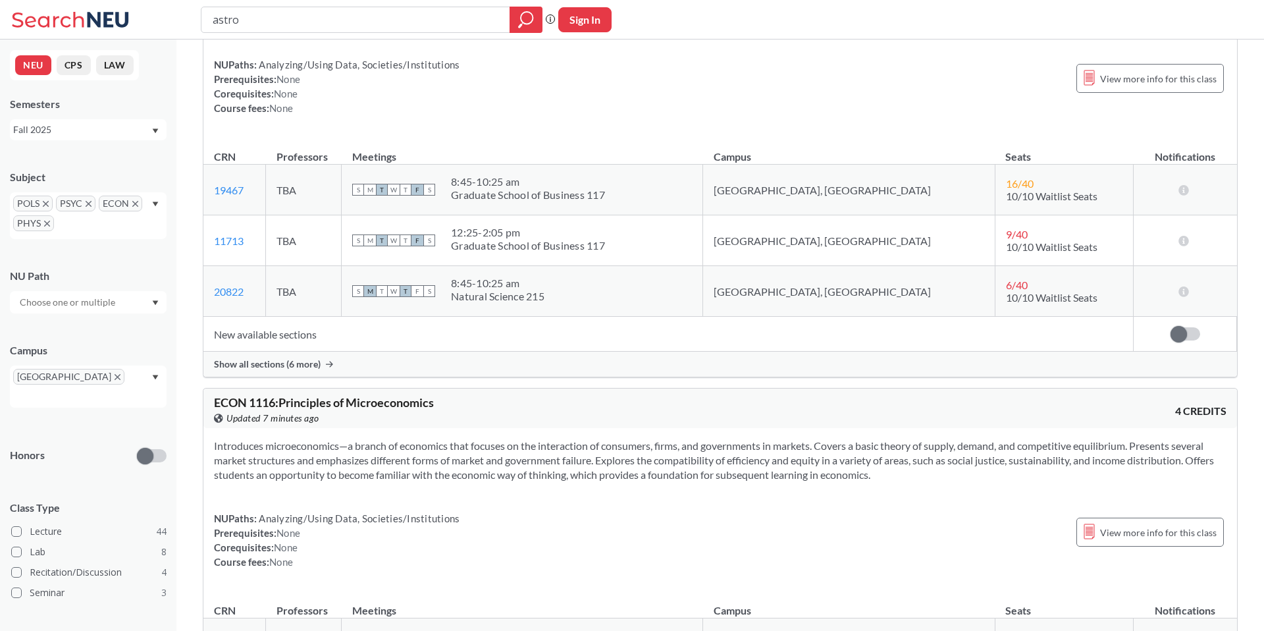
scroll to position [1839, 0]
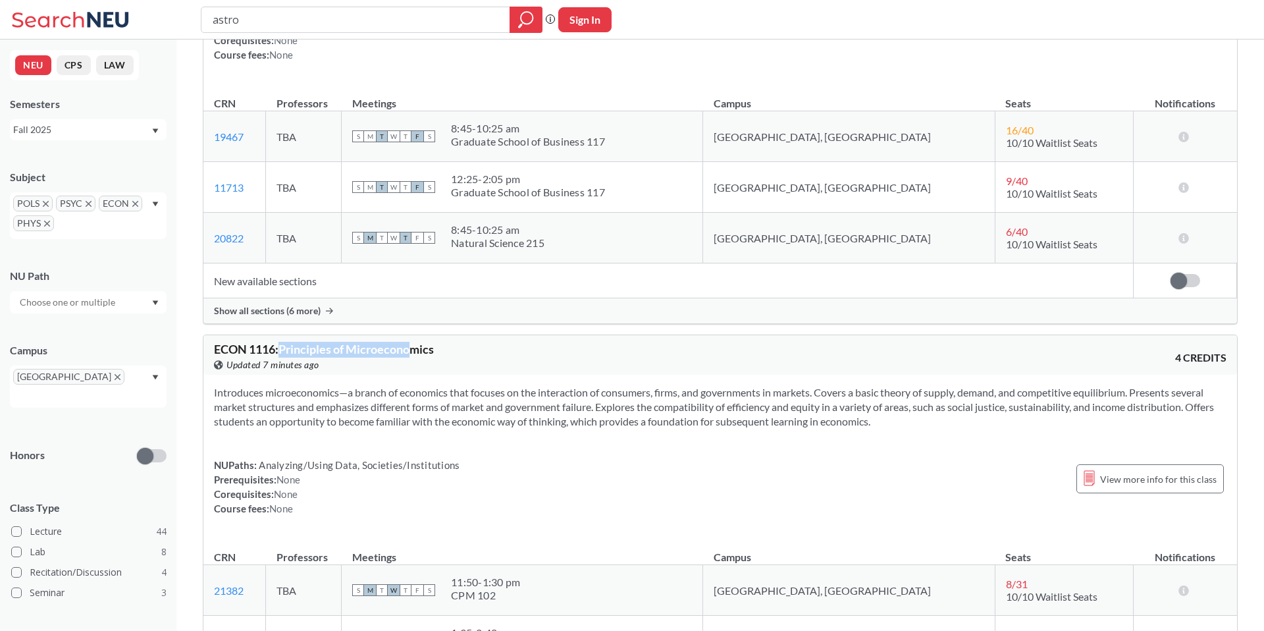
drag, startPoint x: 282, startPoint y: 320, endPoint x: 415, endPoint y: 320, distance: 133.0
click at [415, 342] on span "ECON 1116 : Principles of Microeconomics" at bounding box center [324, 349] width 220 height 14
drag, startPoint x: 252, startPoint y: 378, endPoint x: 527, endPoint y: 373, distance: 275.3
click at [527, 385] on section "Introduces microeconomics—a branch of economics that focuses on the interaction…" at bounding box center [720, 406] width 1013 height 43
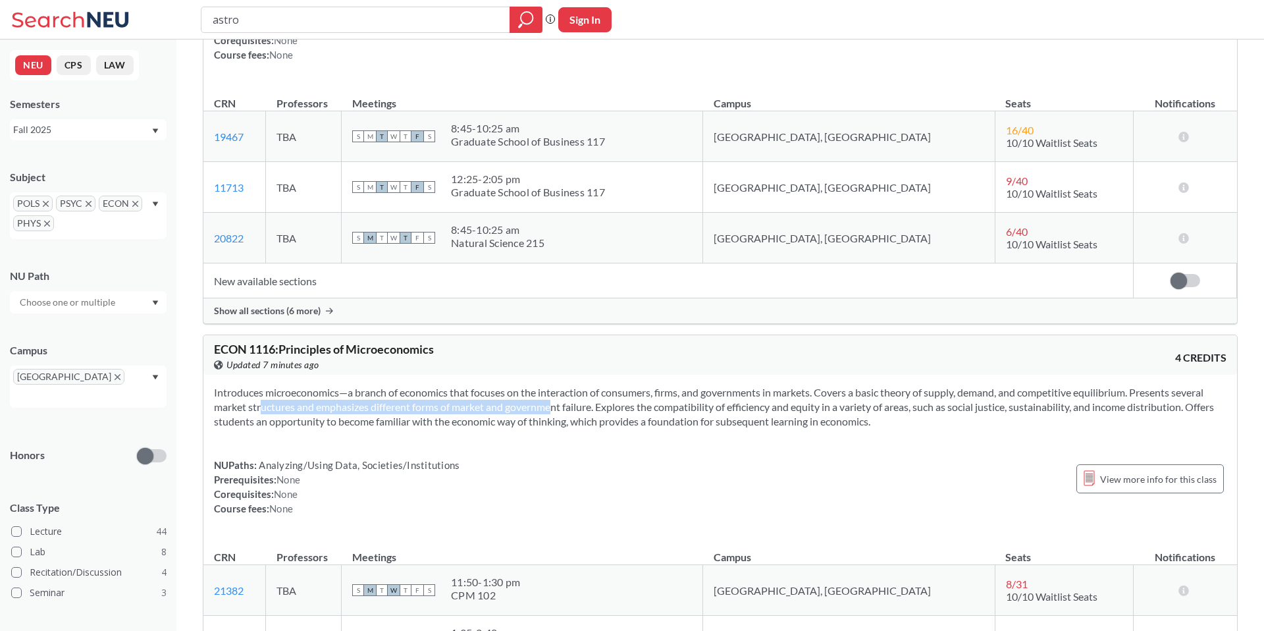
click at [527, 385] on section "Introduces microeconomics—a branch of economics that focuses on the interaction…" at bounding box center [720, 406] width 1013 height 43
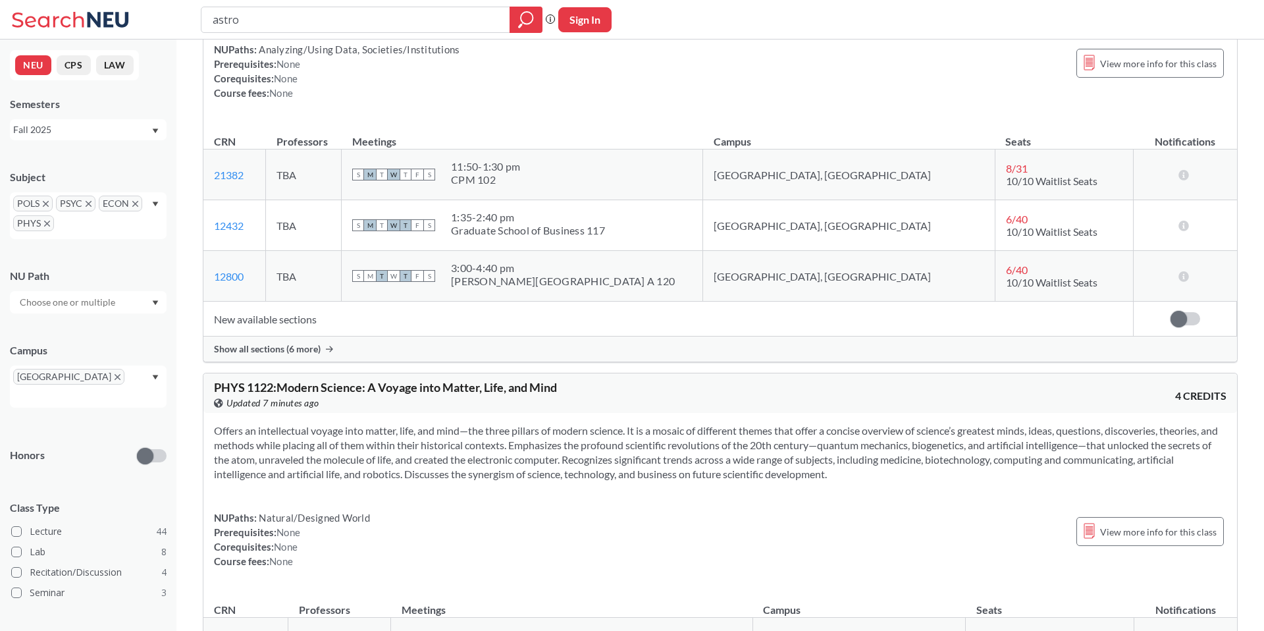
scroll to position [2266, 0]
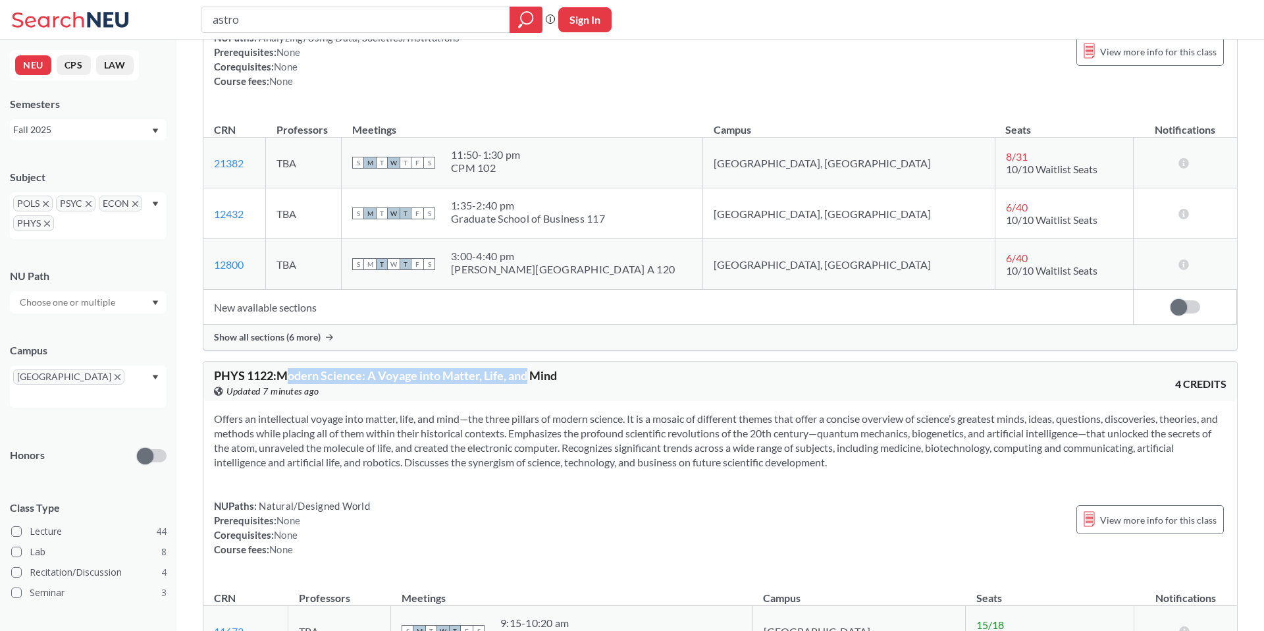
drag, startPoint x: 286, startPoint y: 352, endPoint x: 533, endPoint y: 352, distance: 246.3
click at [533, 368] on span "PHYS 1122 : Modern Science: A Voyage into Matter, Life, and Mind" at bounding box center [385, 375] width 343 height 14
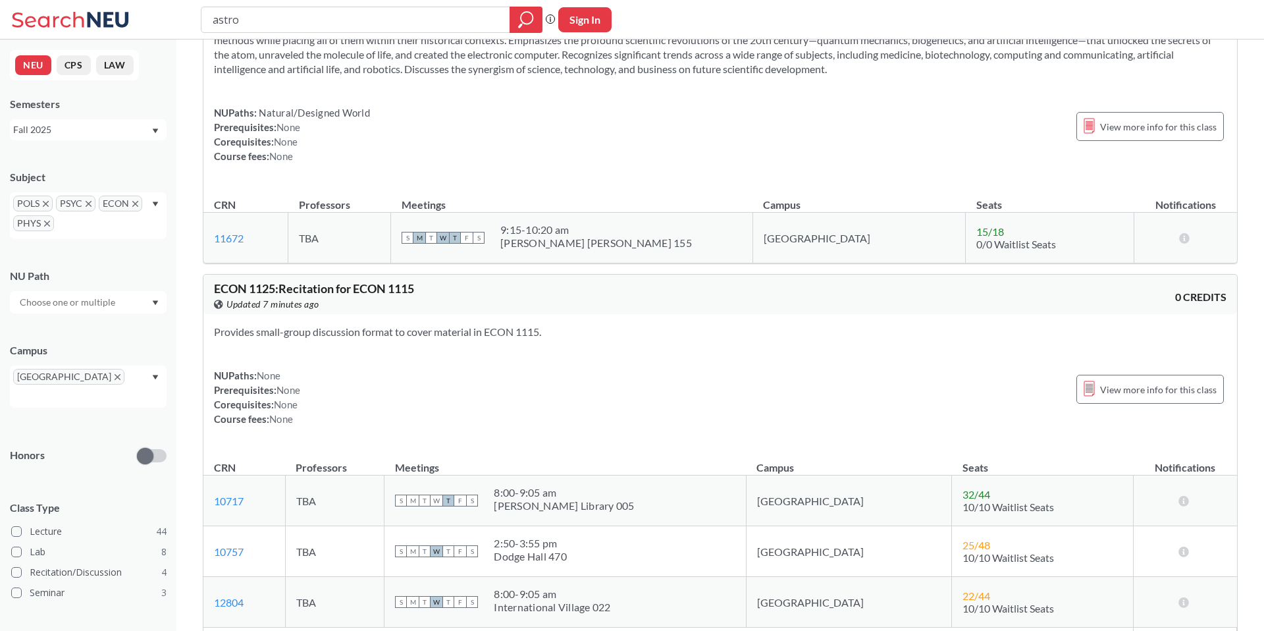
scroll to position [2667, 0]
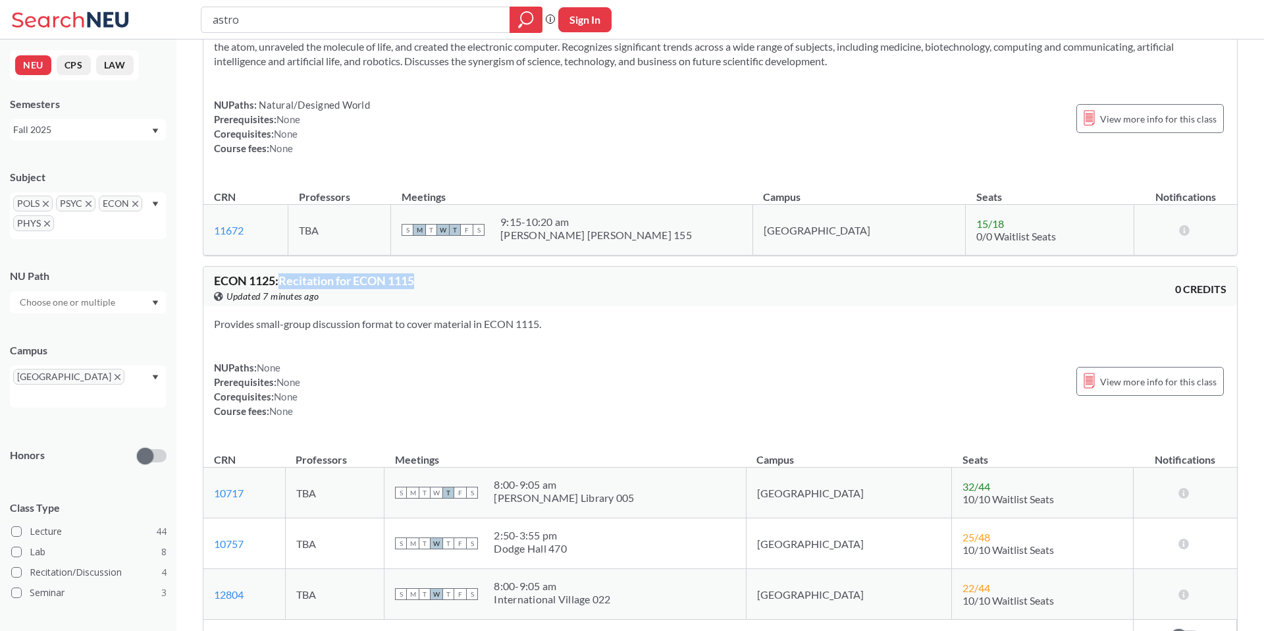
drag, startPoint x: 283, startPoint y: 259, endPoint x: 450, endPoint y: 259, distance: 166.6
click at [450, 275] on div "ECON 1125 : Recitation for ECON 1115 View this course on Banner. Updated 7 minu…" at bounding box center [467, 289] width 506 height 29
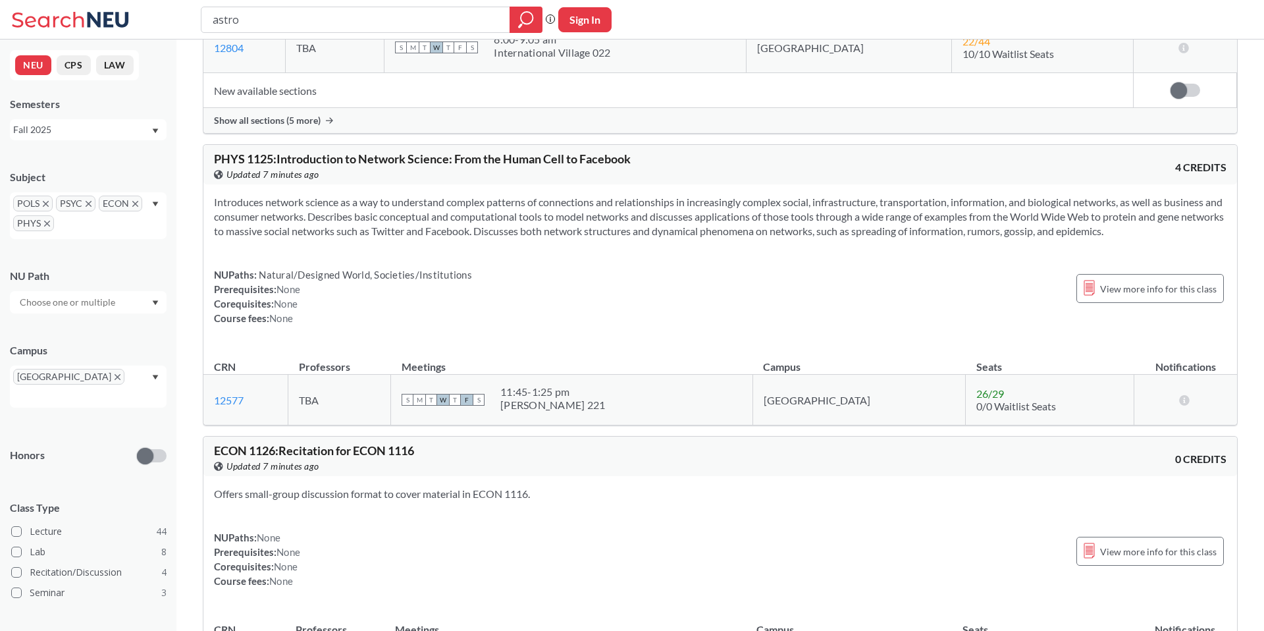
scroll to position [3224, 0]
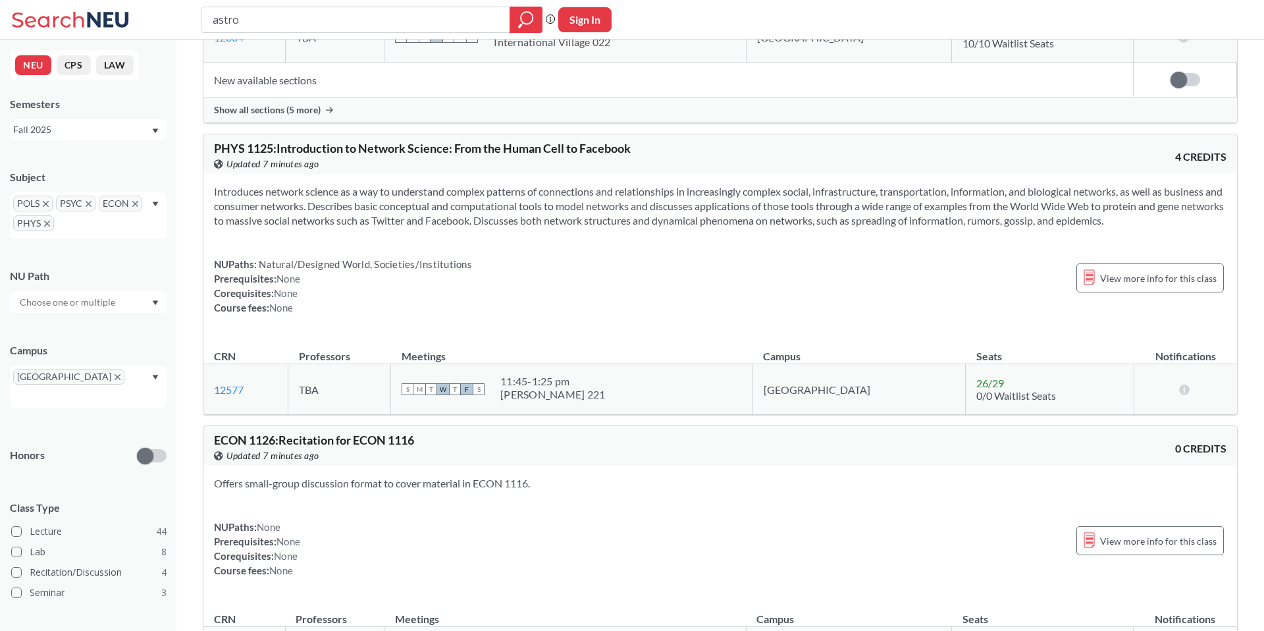
drag, startPoint x: 281, startPoint y: 123, endPoint x: 584, endPoint y: 113, distance: 303.1
click at [583, 134] on div "PHYS 1125 : Introduction to Network Science: From the Human Cell to Facebook Vi…" at bounding box center [720, 154] width 1034 height 40
drag, startPoint x: 306, startPoint y: 129, endPoint x: 593, endPoint y: 129, distance: 287.8
click at [588, 142] on div "PHYS 1125 : Introduction to Network Science: From the Human Cell to Facebook Vi…" at bounding box center [467, 156] width 506 height 29
click at [593, 142] on div "PHYS 1125 : Introduction to Network Science: From the Human Cell to Facebook Vi…" at bounding box center [467, 156] width 506 height 29
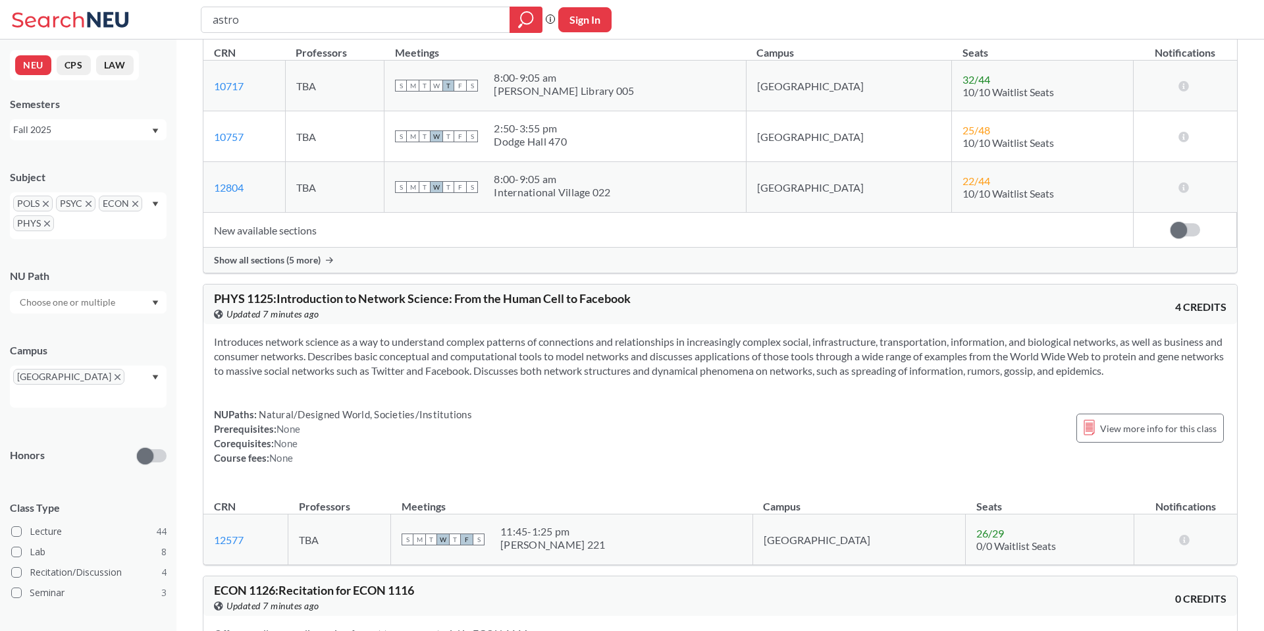
scroll to position [3078, 0]
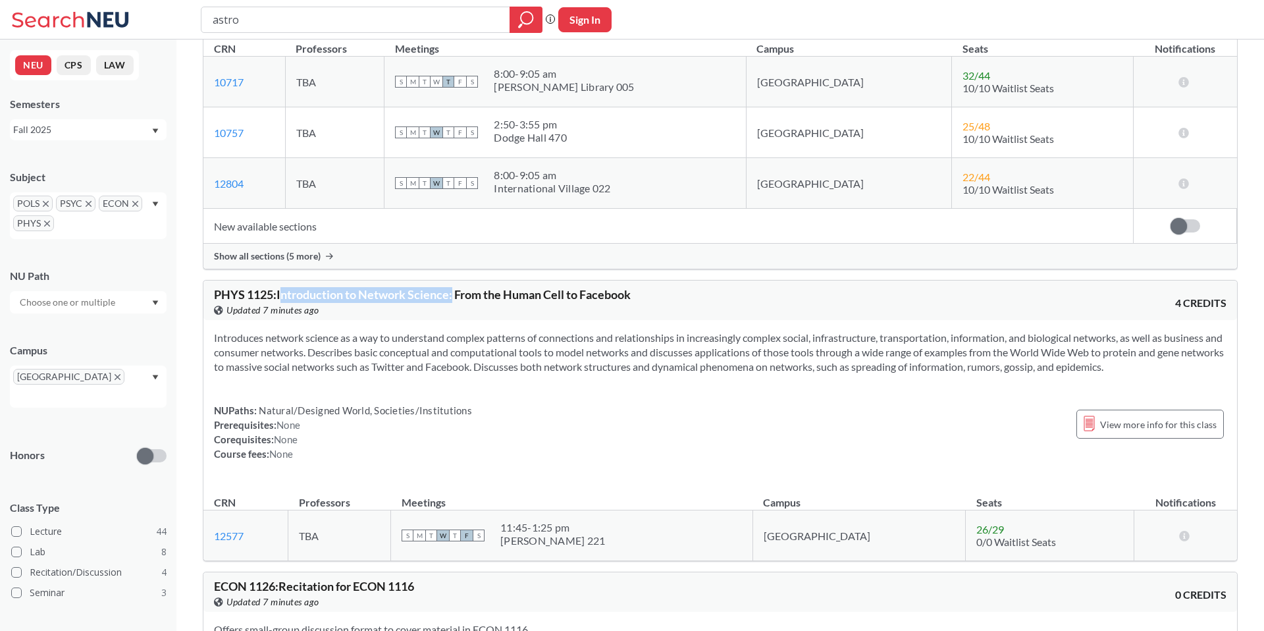
drag, startPoint x: 282, startPoint y: 264, endPoint x: 456, endPoint y: 264, distance: 174.5
click at [456, 287] on span "PHYS 1125 : Introduction to Network Science: From the Human Cell to Facebook" at bounding box center [422, 294] width 417 height 14
drag, startPoint x: 459, startPoint y: 270, endPoint x: 655, endPoint y: 268, distance: 196.2
click at [655, 288] on div "PHYS 1125 : Introduction to Network Science: From the Human Cell to Facebook Vi…" at bounding box center [467, 302] width 506 height 29
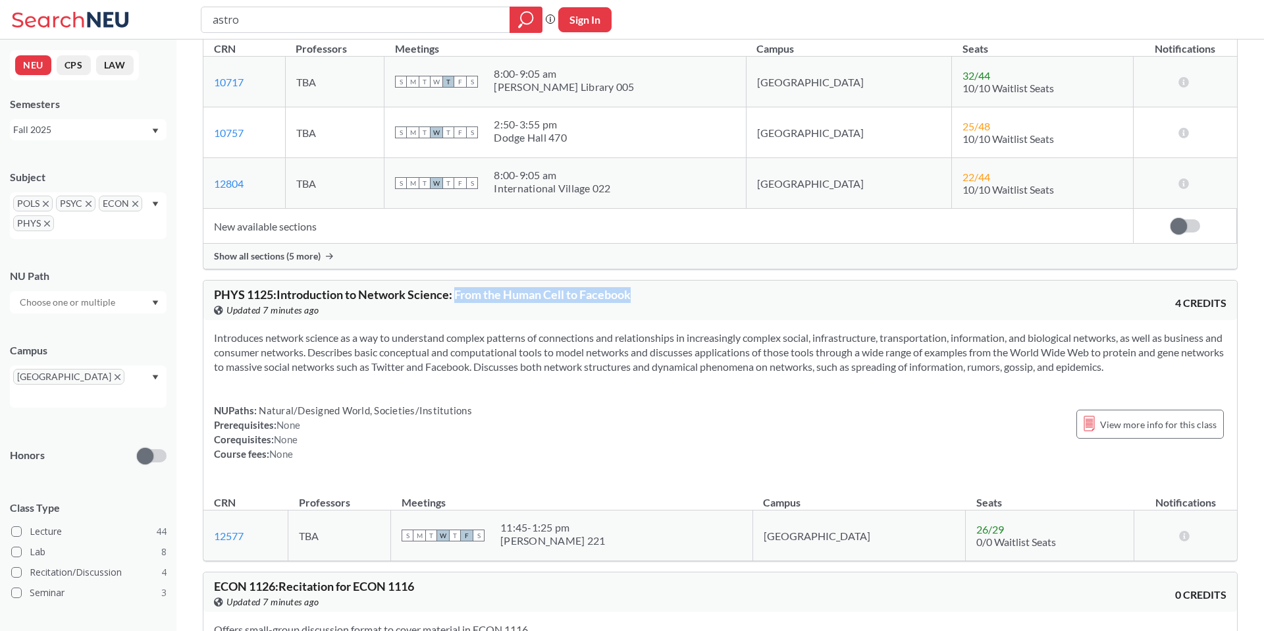
click at [655, 288] on div "PHYS 1125 : Introduction to Network Science: From the Human Cell to Facebook Vi…" at bounding box center [467, 302] width 506 height 29
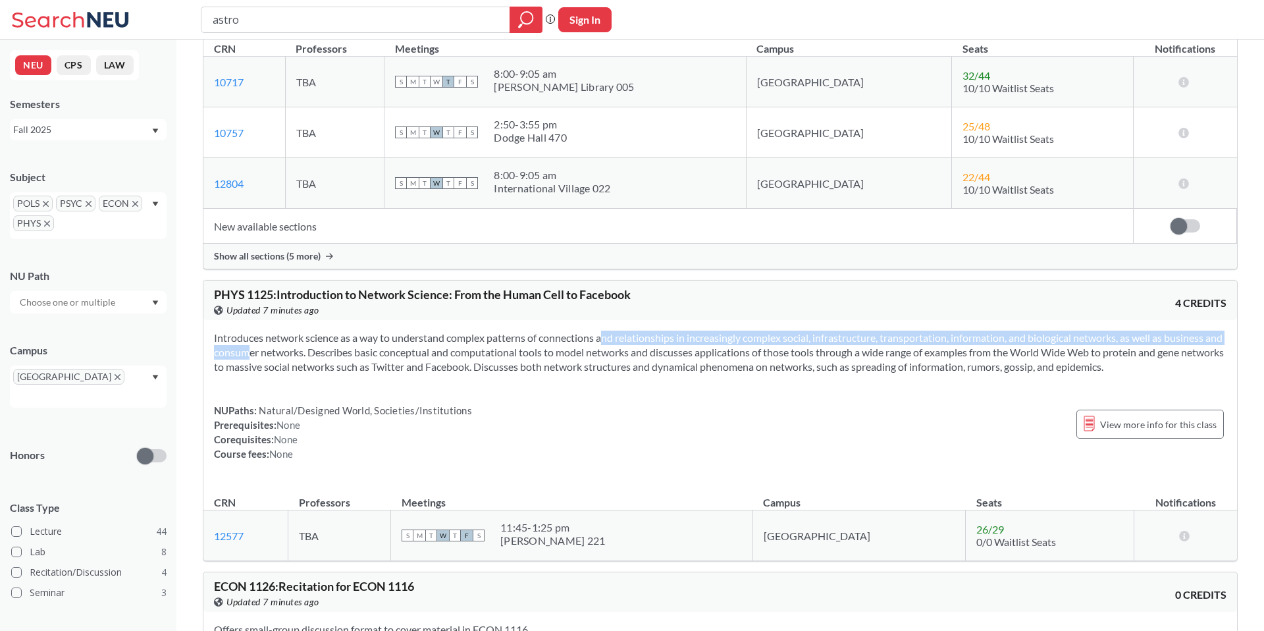
drag, startPoint x: 239, startPoint y: 319, endPoint x: 583, endPoint y: 311, distance: 344.5
click at [583, 331] on section "Introduces network science as a way to understand complex patterns of connectio…" at bounding box center [720, 352] width 1013 height 43
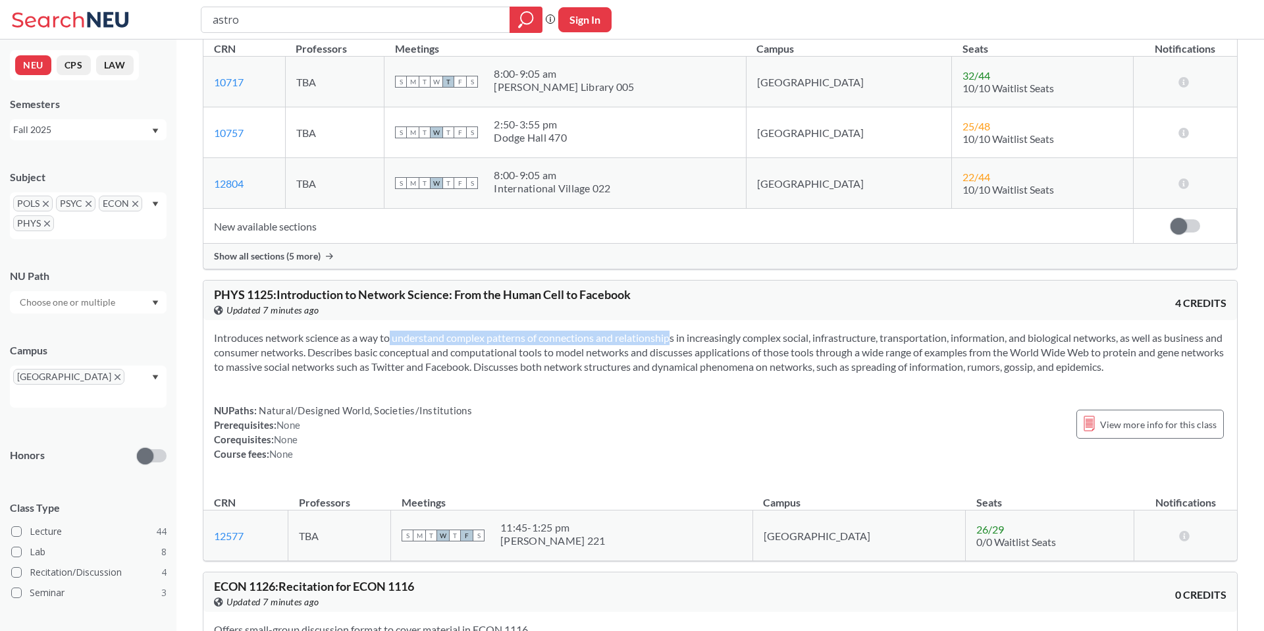
drag, startPoint x: 369, startPoint y: 311, endPoint x: 651, endPoint y: 311, distance: 281.2
click at [651, 331] on section "Introduces network science as a way to understand complex patterns of connectio…" at bounding box center [720, 352] width 1013 height 43
drag, startPoint x: 500, startPoint y: 311, endPoint x: 801, endPoint y: 311, distance: 300.3
click at [800, 331] on section "Introduces network science as a way to understand complex patterns of connectio…" at bounding box center [720, 352] width 1013 height 43
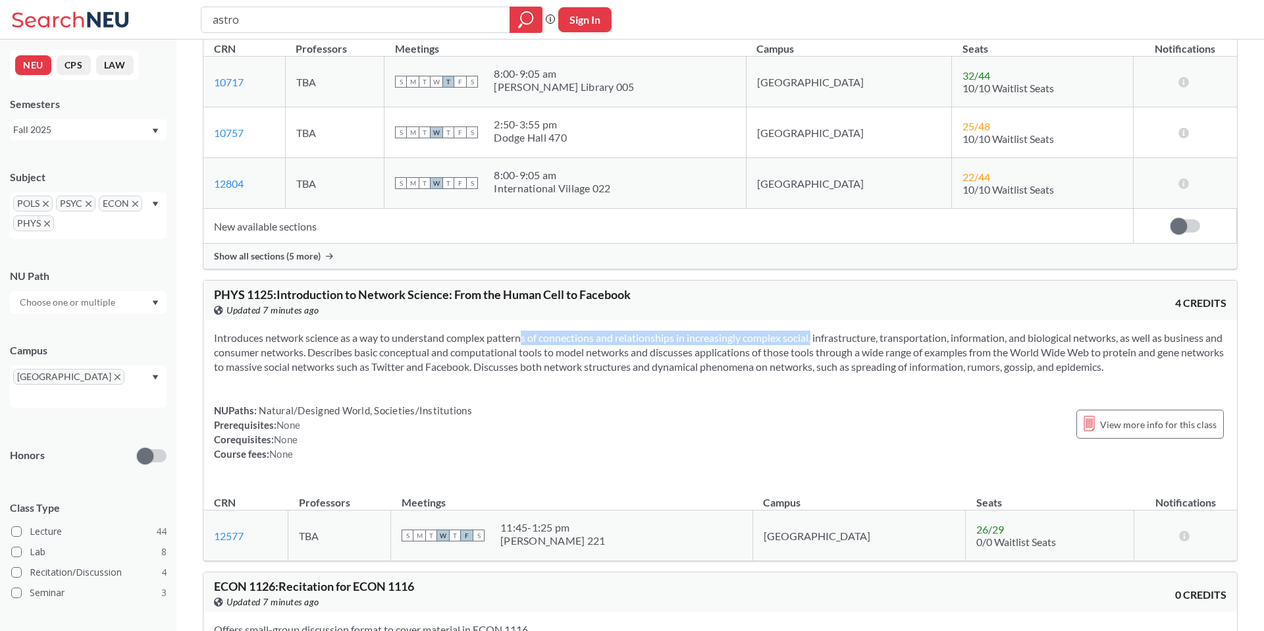
click at [801, 331] on section "Introduces network science as a way to understand complex patterns of connectio…" at bounding box center [720, 352] width 1013 height 43
click at [504, 331] on section "Introduces network science as a way to understand complex patterns of connectio…" at bounding box center [720, 352] width 1013 height 43
drag, startPoint x: 672, startPoint y: 308, endPoint x: 1034, endPoint y: 308, distance: 361.5
click at [1034, 331] on section "Introduces network science as a way to understand complex patterns of connectio…" at bounding box center [720, 352] width 1013 height 43
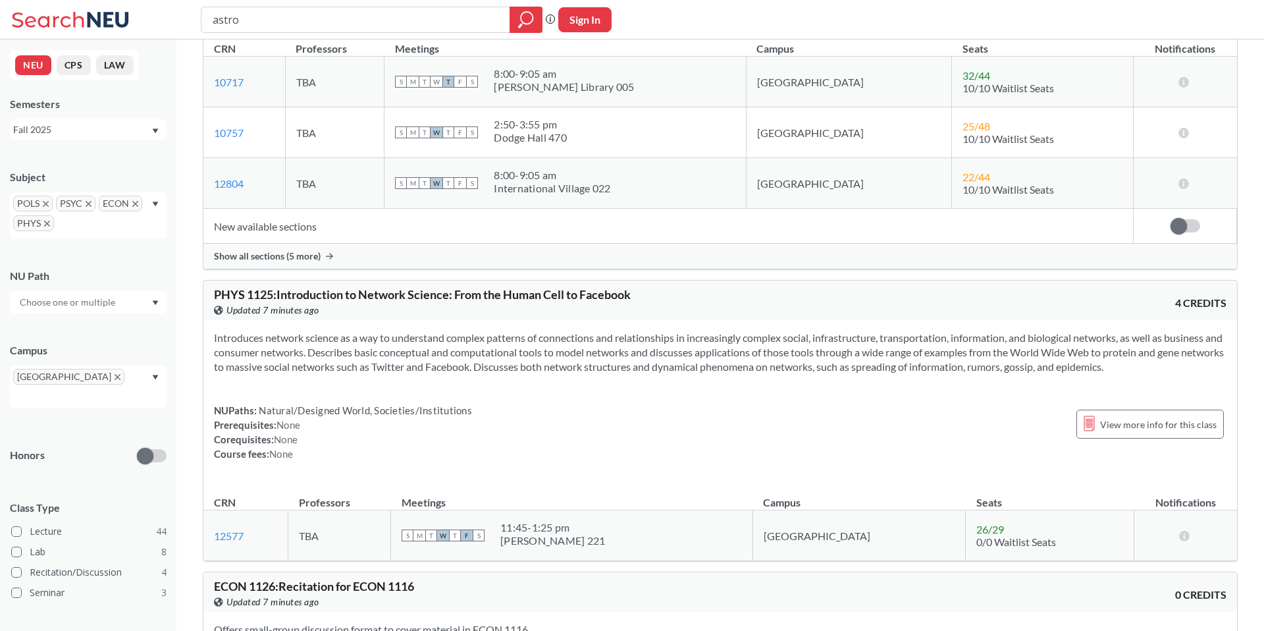
drag, startPoint x: 785, startPoint y: 304, endPoint x: 1144, endPoint y: 304, distance: 358.9
click at [1143, 331] on section "Introduces network science as a way to understand complex patterns of connectio…" at bounding box center [720, 352] width 1013 height 43
click at [1144, 331] on section "Introduces network science as a way to understand complex patterns of connectio…" at bounding box center [720, 352] width 1013 height 43
drag, startPoint x: 230, startPoint y: 328, endPoint x: 377, endPoint y: 328, distance: 147.5
click at [377, 331] on section "Introduces network science as a way to understand complex patterns of connectio…" at bounding box center [720, 352] width 1013 height 43
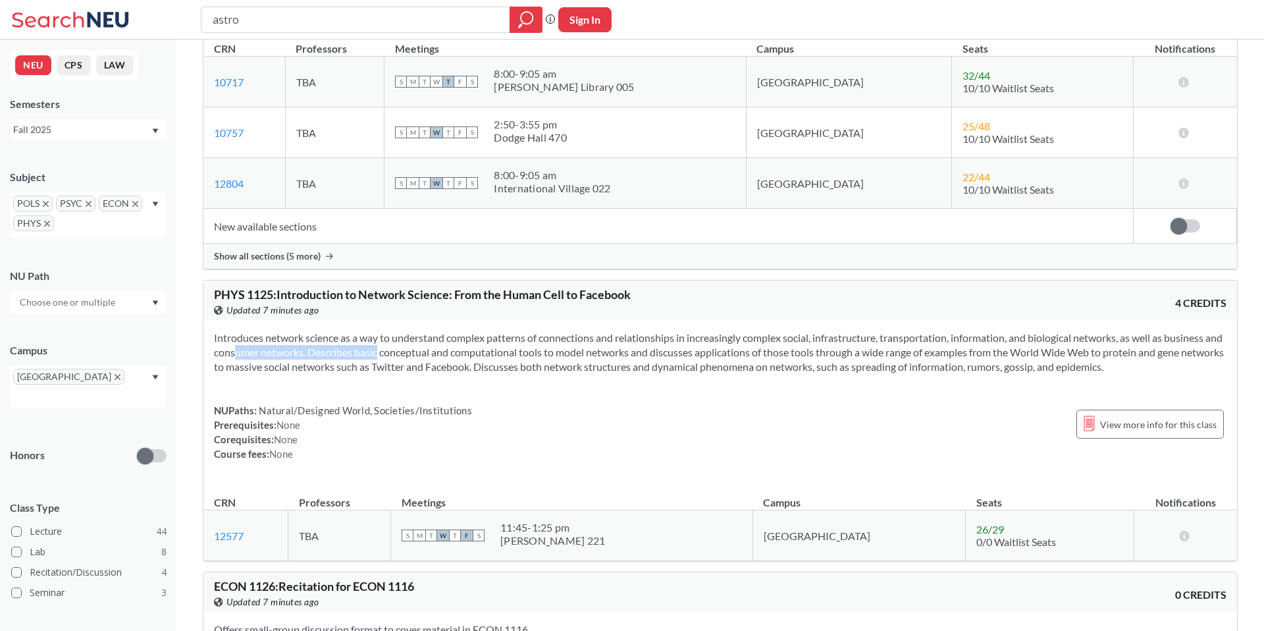
click at [377, 331] on section "Introduces network science as a way to understand complex patterns of connectio…" at bounding box center [720, 352] width 1013 height 43
drag, startPoint x: 324, startPoint y: 328, endPoint x: 602, endPoint y: 328, distance: 277.9
click at [602, 331] on section "Introduces network science as a way to understand complex patterns of connectio…" at bounding box center [720, 352] width 1013 height 43
click at [475, 331] on section "Introduces network science as a way to understand complex patterns of connectio…" at bounding box center [720, 352] width 1013 height 43
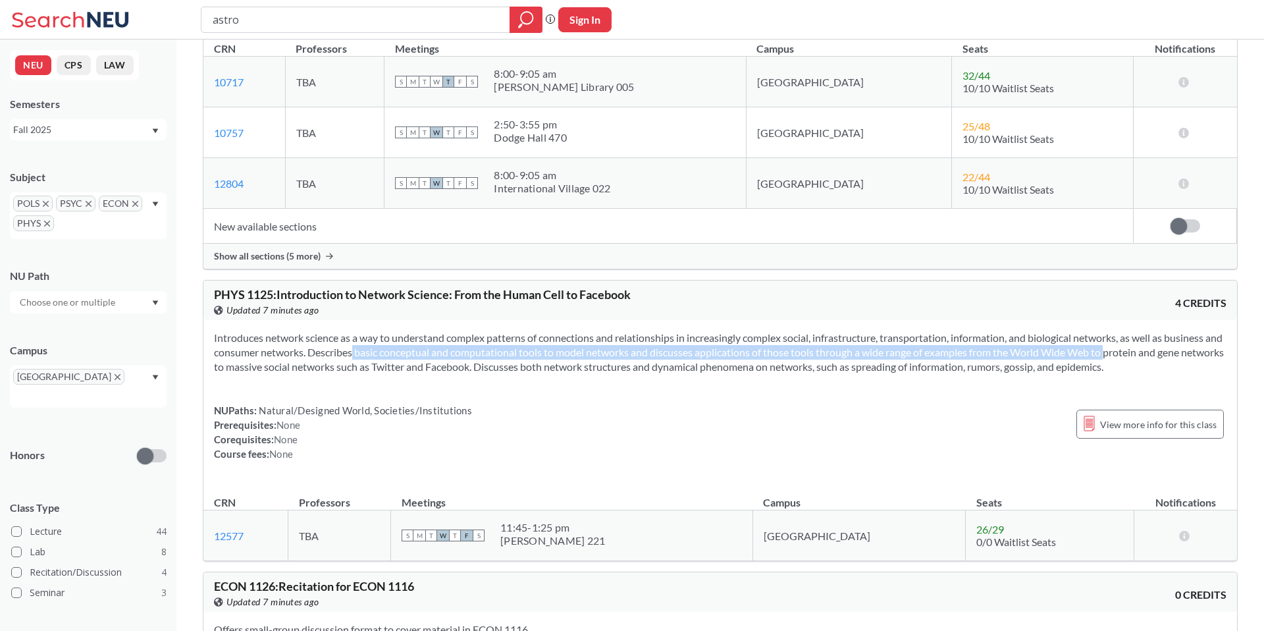
drag, startPoint x: 352, startPoint y: 320, endPoint x: 1114, endPoint y: 327, distance: 761.9
click at [1114, 331] on section "Introduces network science as a way to understand complex patterns of connectio…" at bounding box center [720, 352] width 1013 height 43
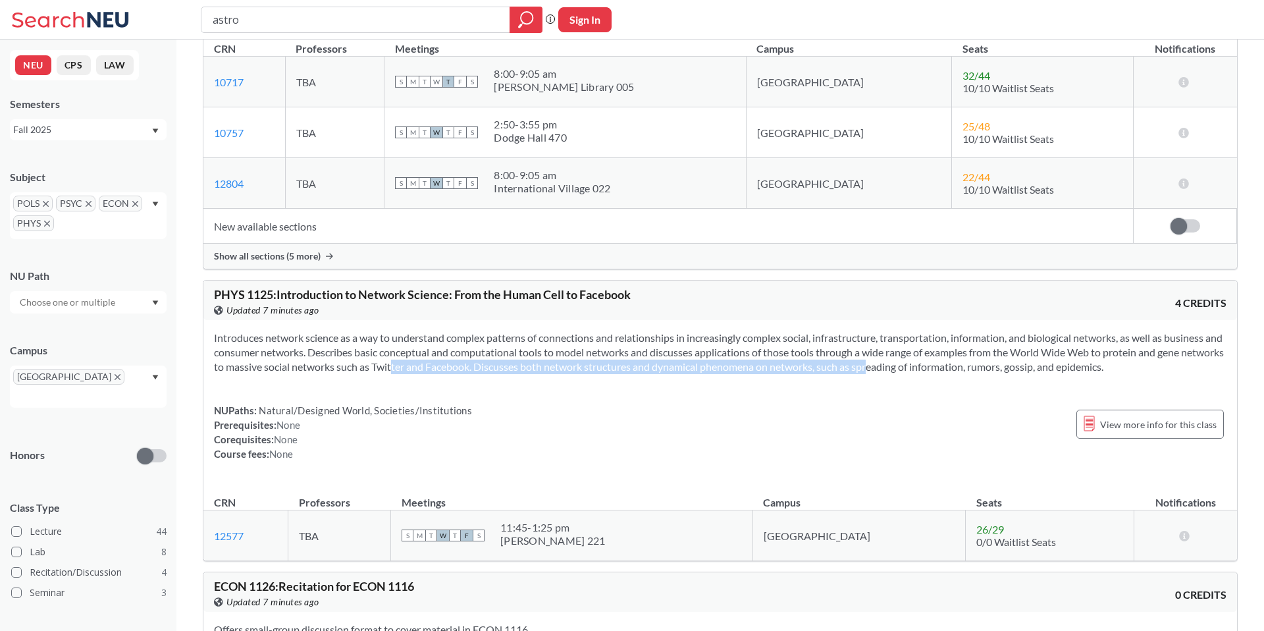
drag, startPoint x: 417, startPoint y: 335, endPoint x: 898, endPoint y: 335, distance: 480.7
click at [897, 335] on section "Introduces network science as a way to understand complex patterns of connectio…" at bounding box center [720, 352] width 1013 height 43
click at [898, 335] on section "Introduces network science as a way to understand complex patterns of connectio…" at bounding box center [720, 352] width 1013 height 43
drag, startPoint x: 554, startPoint y: 346, endPoint x: 830, endPoint y: 346, distance: 276.6
click at [830, 346] on section "Introduces network science as a way to understand complex patterns of connectio…" at bounding box center [720, 352] width 1013 height 43
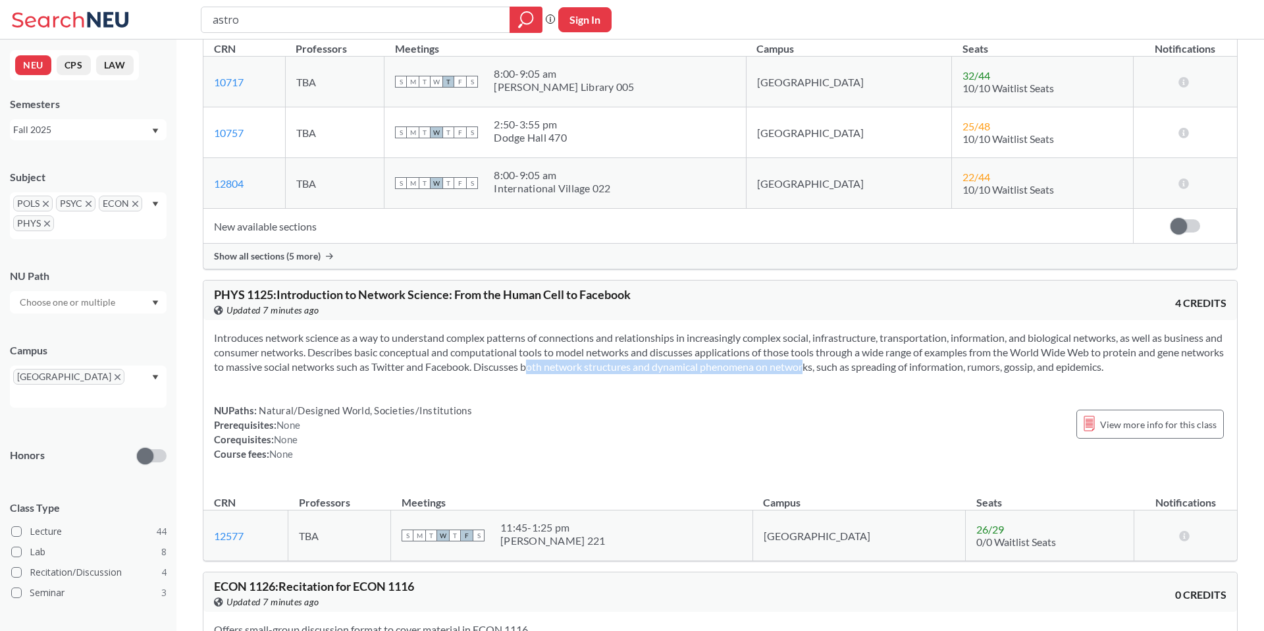
drag, startPoint x: 830, startPoint y: 346, endPoint x: 667, endPoint y: 346, distance: 163.3
click at [830, 346] on section "Introduces network science as a way to understand complex patterns of connectio…" at bounding box center [720, 352] width 1013 height 43
drag, startPoint x: 529, startPoint y: 342, endPoint x: 718, endPoint y: 342, distance: 188.3
click at [718, 342] on section "Introduces network science as a way to understand complex patterns of connectio…" at bounding box center [720, 352] width 1013 height 43
click at [721, 342] on section "Introduces network science as a way to understand complex patterns of connectio…" at bounding box center [720, 352] width 1013 height 43
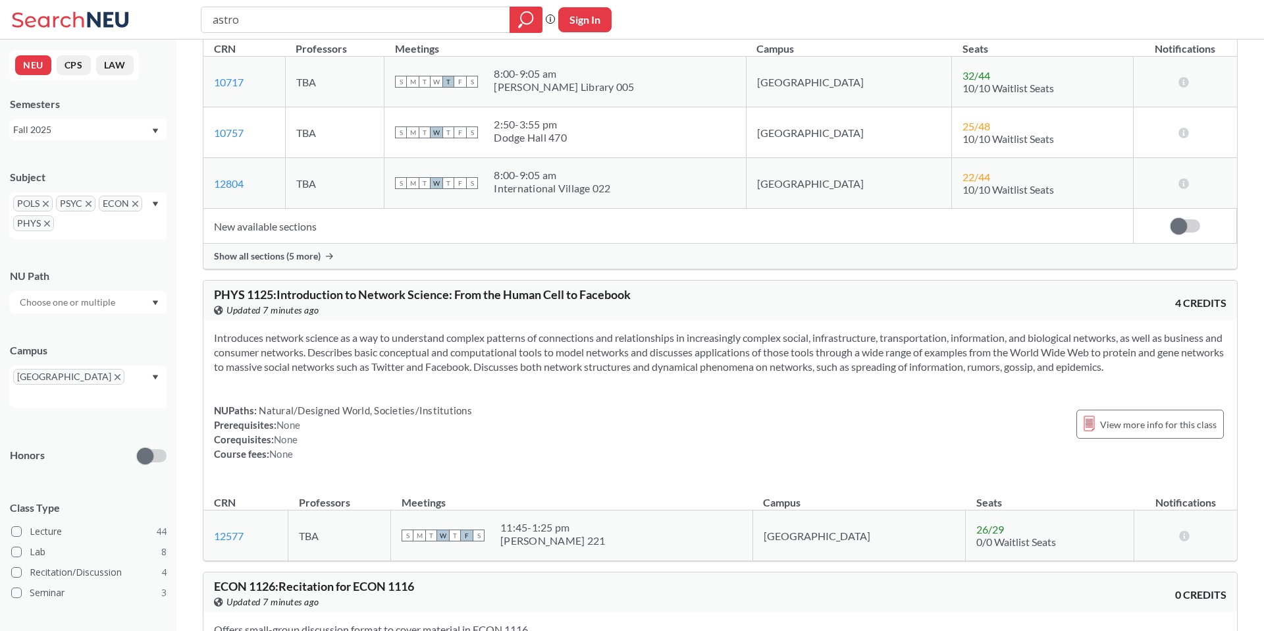
drag, startPoint x: 580, startPoint y: 342, endPoint x: 853, endPoint y: 342, distance: 273.3
click at [853, 342] on section "Introduces network science as a way to understand complex patterns of connectio…" at bounding box center [720, 352] width 1013 height 43
drag, startPoint x: 661, startPoint y: 341, endPoint x: 904, endPoint y: 341, distance: 243.0
click at [903, 341] on section "Introduces network science as a way to understand complex patterns of connectio…" at bounding box center [720, 352] width 1013 height 43
click at [904, 341] on section "Introduces network science as a way to understand complex patterns of connectio…" at bounding box center [720, 352] width 1013 height 43
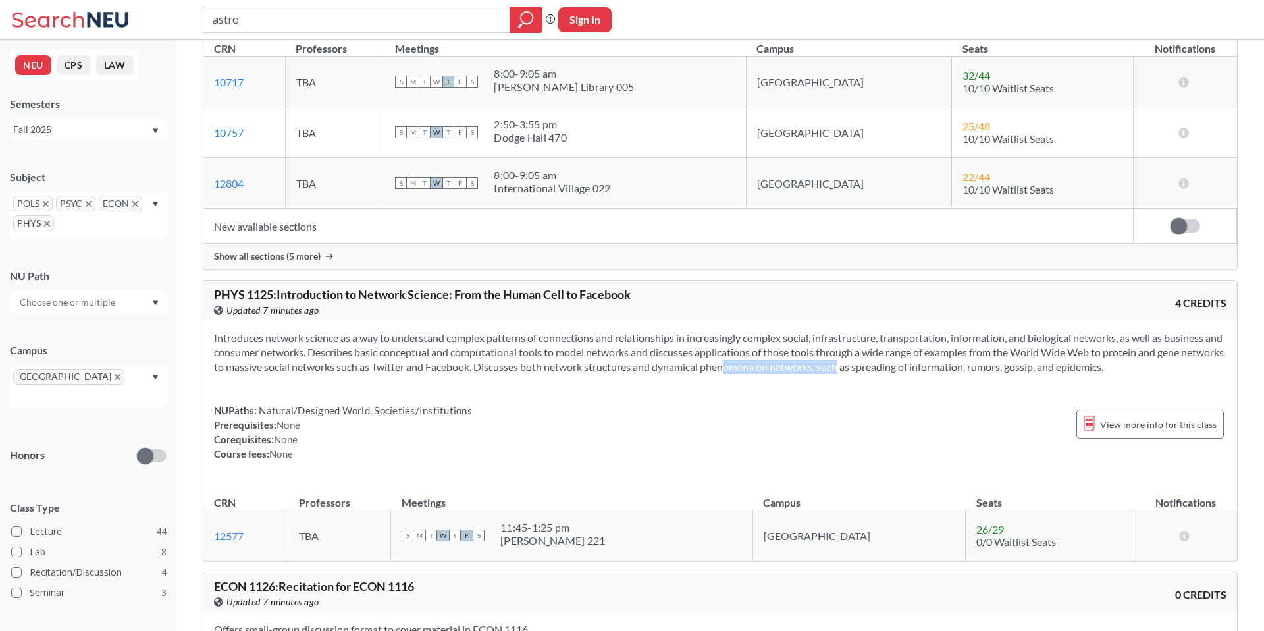
drag, startPoint x: 749, startPoint y: 340, endPoint x: 869, endPoint y: 340, distance: 119.8
click at [869, 340] on section "Introduces network science as a way to understand complex patterns of connectio…" at bounding box center [720, 352] width 1013 height 43
drag, startPoint x: 792, startPoint y: 342, endPoint x: 1000, endPoint y: 342, distance: 208.7
click at [1000, 342] on section "Introduces network science as a way to understand complex patterns of connectio…" at bounding box center [720, 352] width 1013 height 43
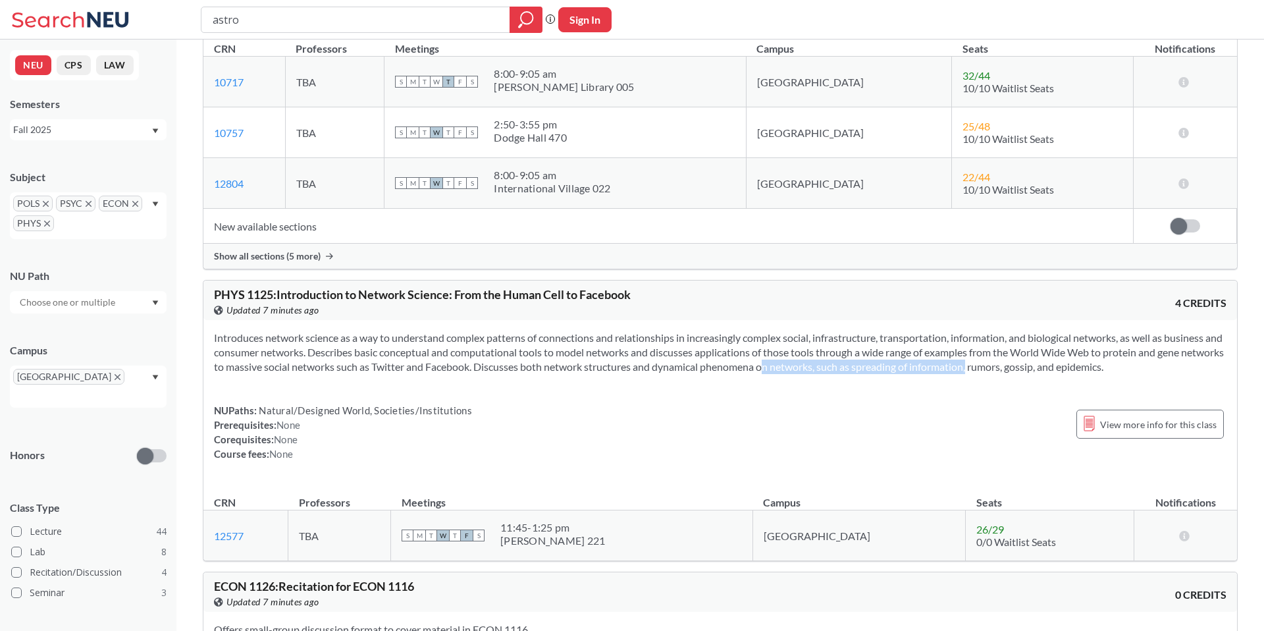
click at [1000, 342] on section "Introduces network science as a way to understand complex patterns of connectio…" at bounding box center [720, 352] width 1013 height 43
drag, startPoint x: 976, startPoint y: 342, endPoint x: 1106, endPoint y: 342, distance: 130.4
click at [1105, 342] on section "Introduces network science as a way to understand complex patterns of connectio…" at bounding box center [720, 352] width 1013 height 43
click at [1107, 342] on section "Introduces network science as a way to understand complex patterns of connectio…" at bounding box center [720, 352] width 1013 height 43
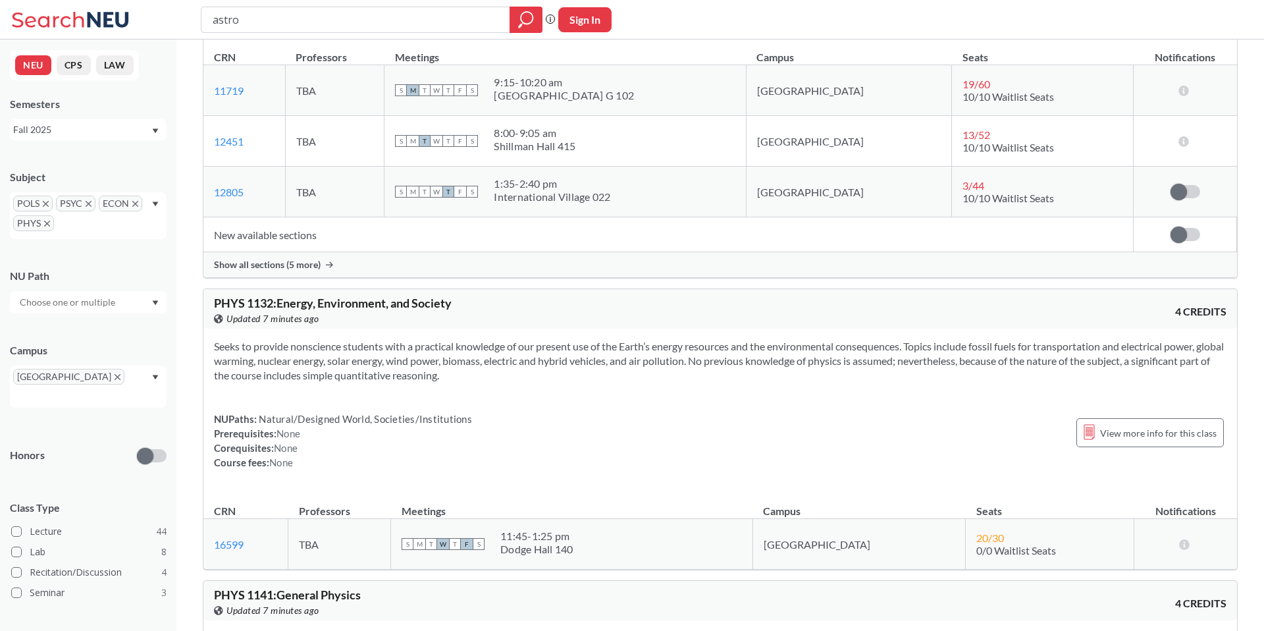
scroll to position [3811, 0]
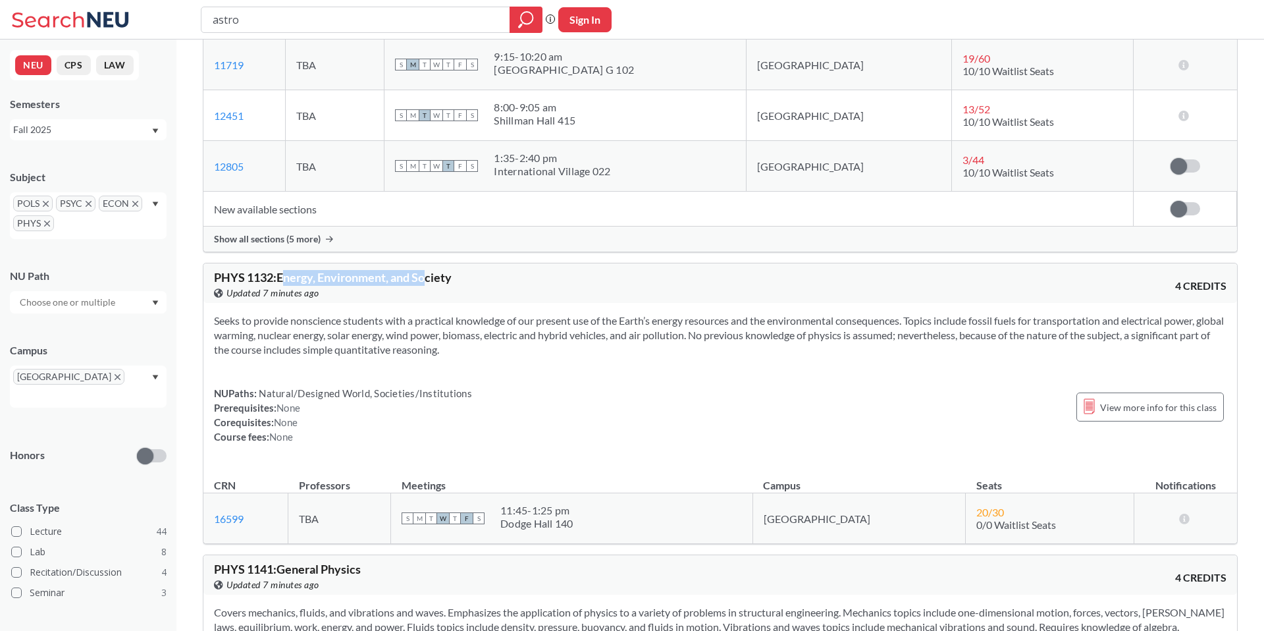
drag, startPoint x: 283, startPoint y: 251, endPoint x: 430, endPoint y: 251, distance: 146.8
click at [430, 270] on span "PHYS 1132 : Energy, Environment, and Society" at bounding box center [333, 277] width 238 height 14
click at [431, 270] on span "PHYS 1132 : Energy, Environment, and Society" at bounding box center [333, 277] width 238 height 14
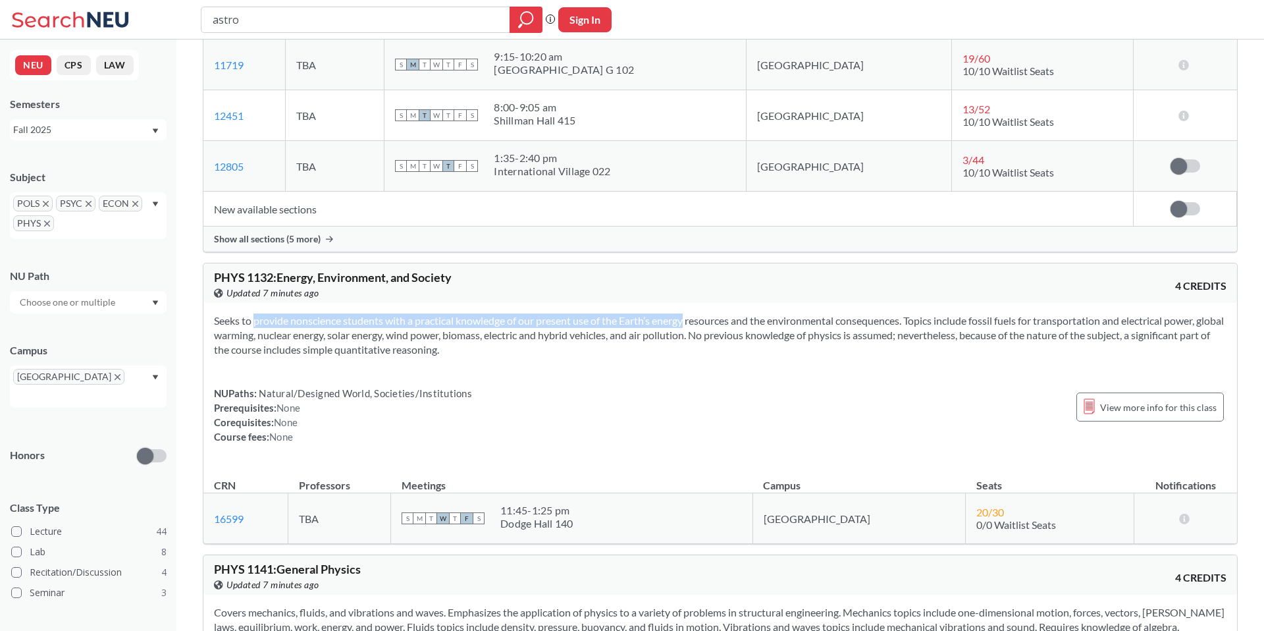
drag, startPoint x: 259, startPoint y: 296, endPoint x: 698, endPoint y: 288, distance: 438.7
click at [678, 313] on section "Seeks to provide nonscience students with a practical knowledge of our present …" at bounding box center [720, 334] width 1013 height 43
click at [698, 313] on section "Seeks to provide nonscience students with a practical knowledge of our present …" at bounding box center [720, 334] width 1013 height 43
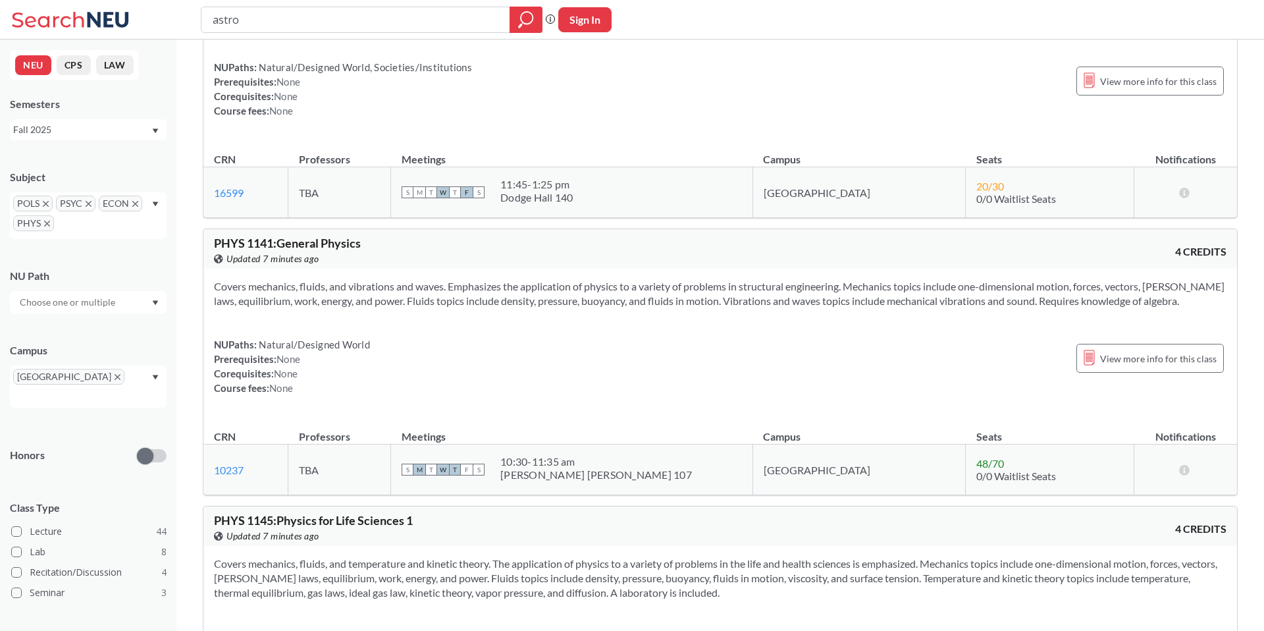
scroll to position [4169, 0]
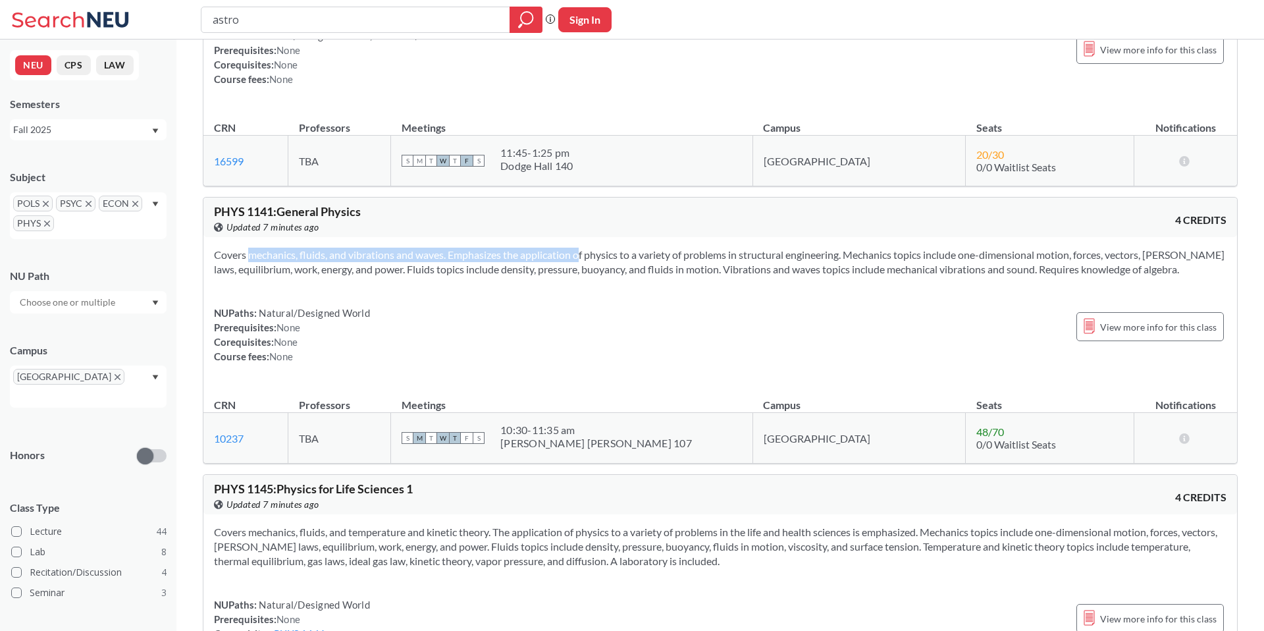
drag, startPoint x: 414, startPoint y: 231, endPoint x: 570, endPoint y: 231, distance: 156.7
click at [568, 248] on section "Covers mechanics, fluids, and vibrations and waves. Emphasizes the application …" at bounding box center [720, 262] width 1013 height 29
click at [570, 248] on section "Covers mechanics, fluids, and vibrations and waves. Emphasizes the application …" at bounding box center [720, 262] width 1013 height 29
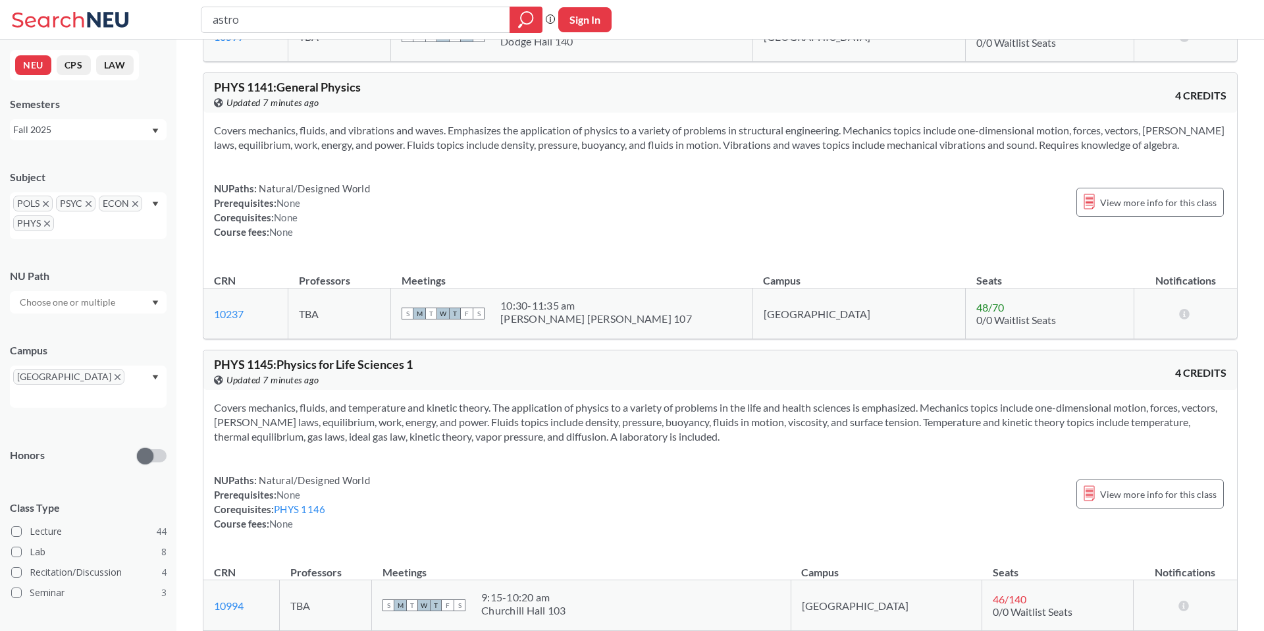
scroll to position [4309, 0]
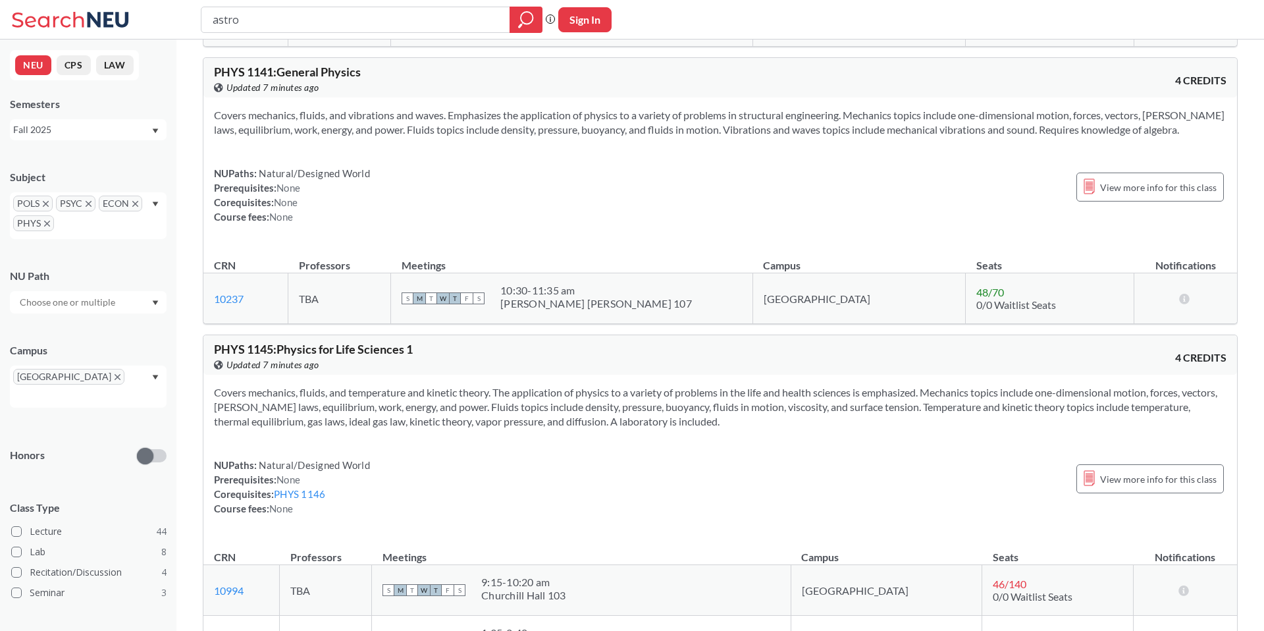
click at [157, 209] on div "POLS PSYC ECON PHYS" at bounding box center [88, 215] width 157 height 47
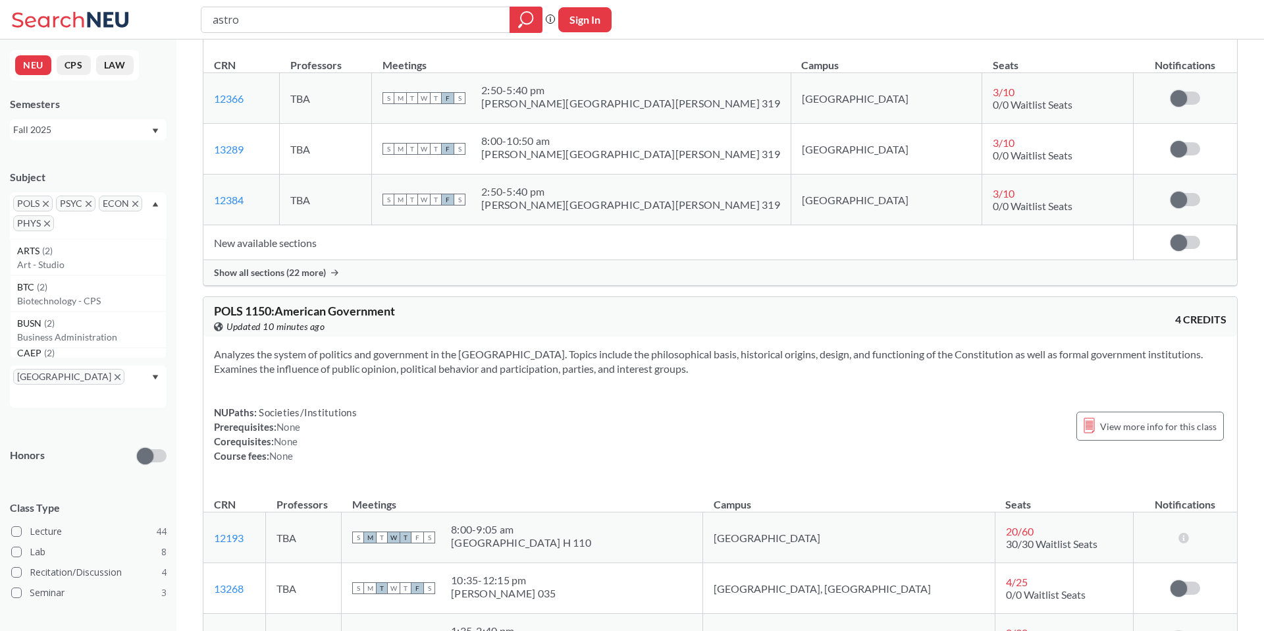
scroll to position [0, 0]
drag, startPoint x: 304, startPoint y: 286, endPoint x: 417, endPoint y: 286, distance: 112.6
click at [416, 305] on div "POLS 1150 : American Government View this course on Banner. Updated 10 minutes …" at bounding box center [467, 319] width 506 height 29
click at [345, 304] on span "POLS 1150 : American Government" at bounding box center [304, 311] width 181 height 14
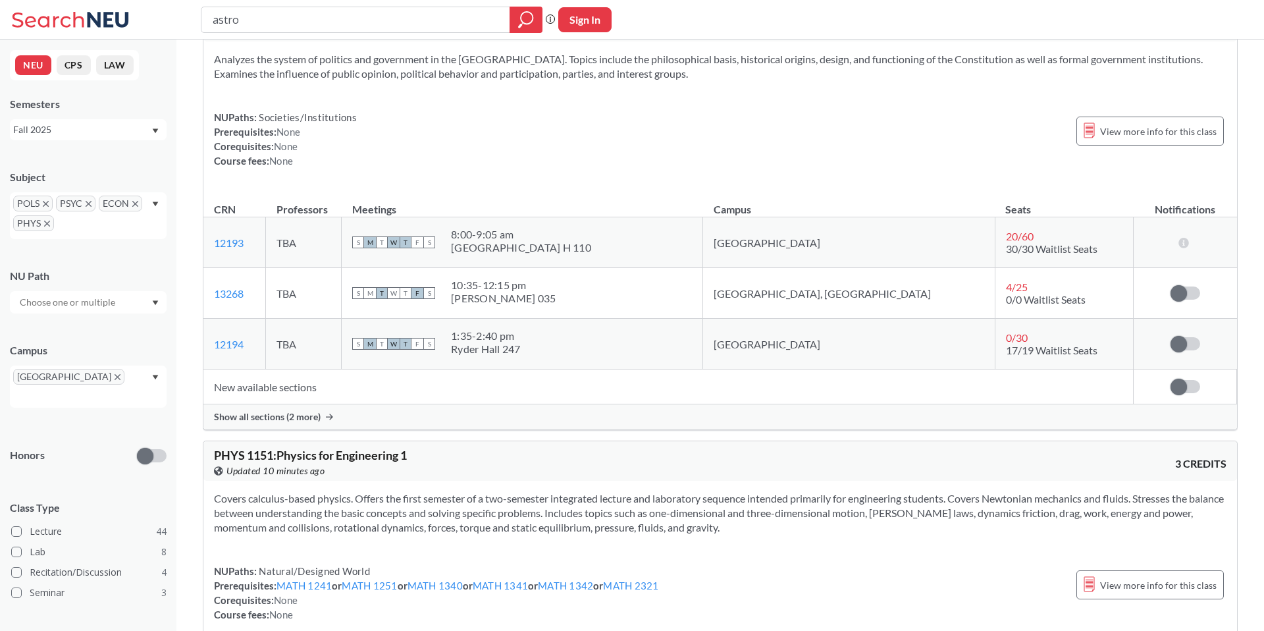
scroll to position [6331, 0]
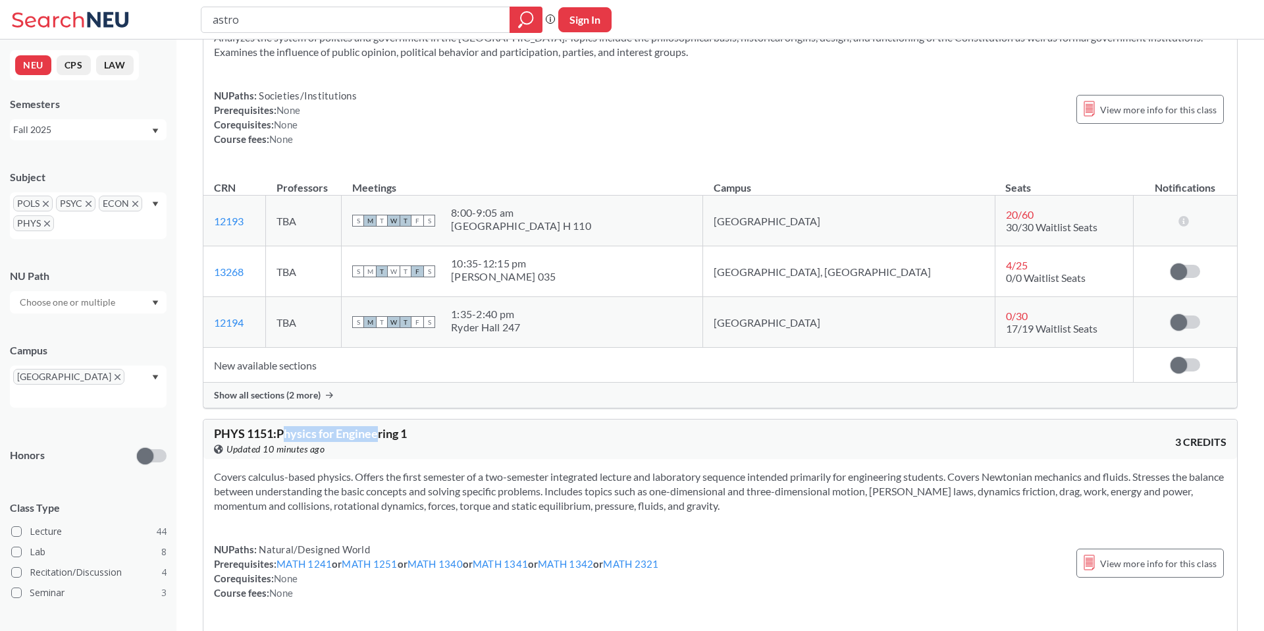
drag, startPoint x: 285, startPoint y: 406, endPoint x: 382, endPoint y: 406, distance: 96.8
click at [382, 426] on span "PHYS 1151 : Physics for Engineering 1" at bounding box center [310, 433] width 193 height 14
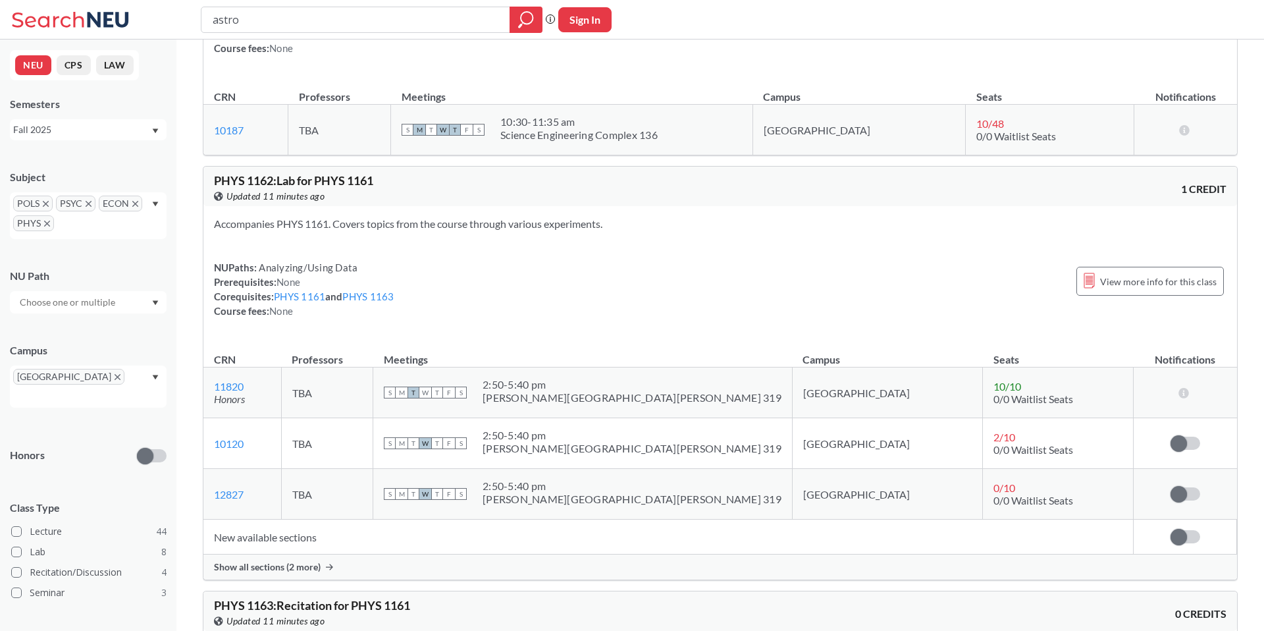
scroll to position [10311, 0]
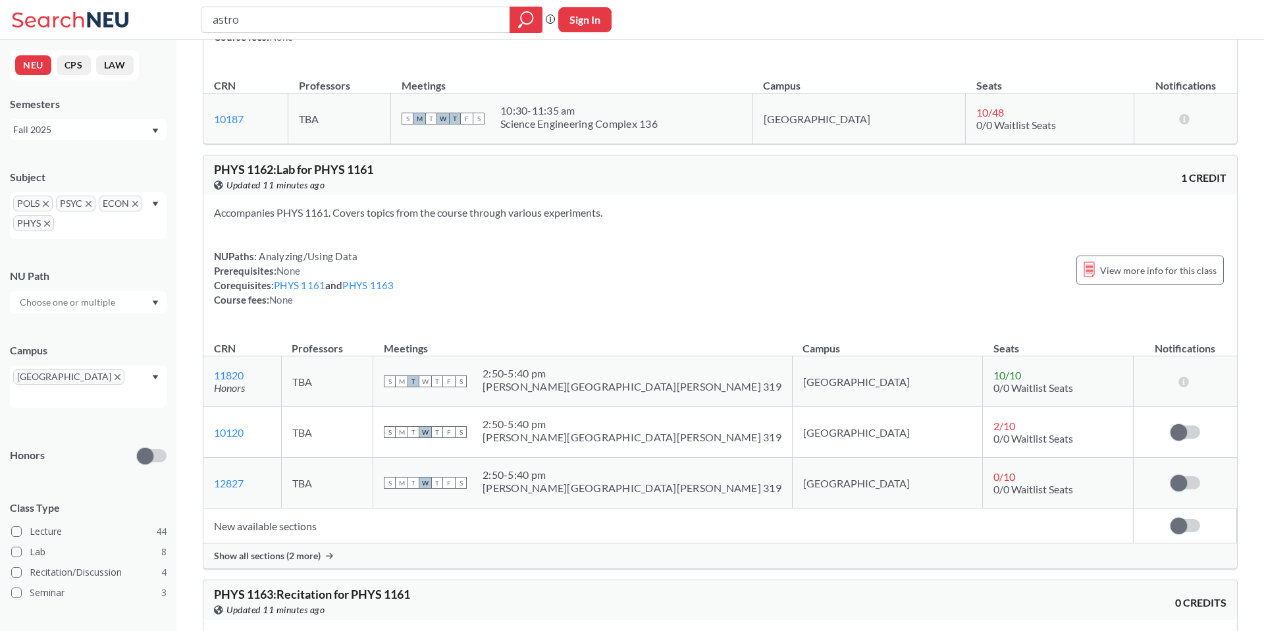
click at [283, 205] on section "Accompanies PHYS 1161. Covers topics from the course through various experiment…" at bounding box center [720, 212] width 1013 height 14
drag, startPoint x: 333, startPoint y: 189, endPoint x: 510, endPoint y: 189, distance: 177.1
click at [510, 205] on section "Accompanies PHYS 1161. Covers topics from the course through various experiment…" at bounding box center [720, 212] width 1013 height 14
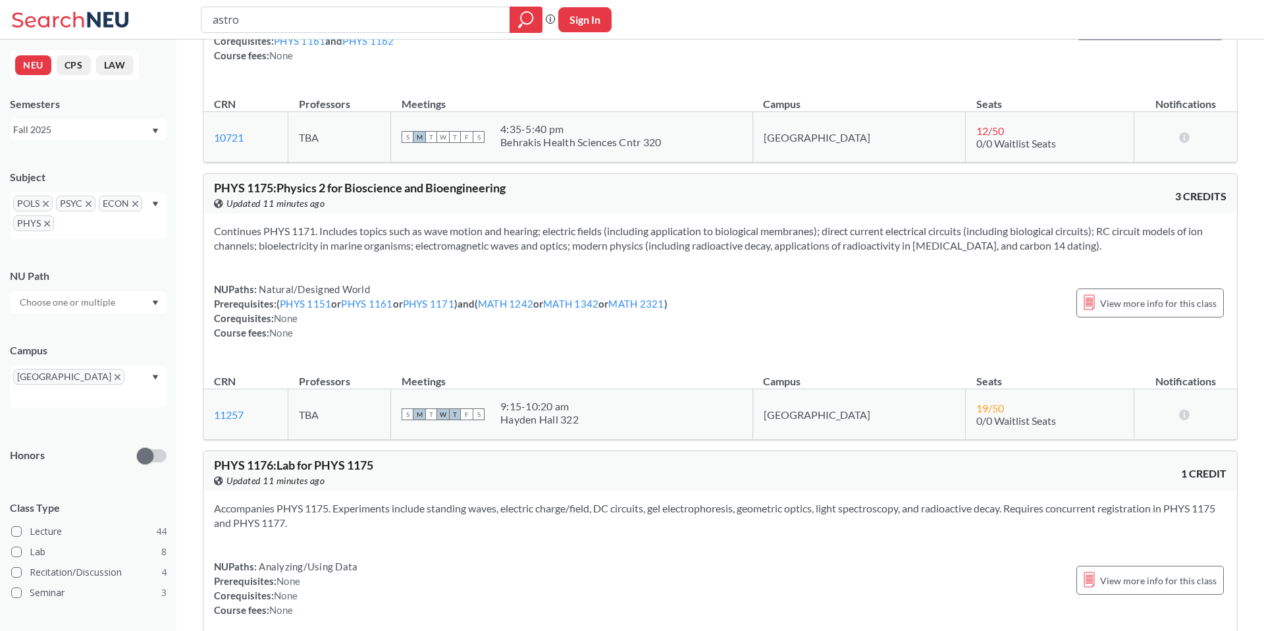
scroll to position [10987, 0]
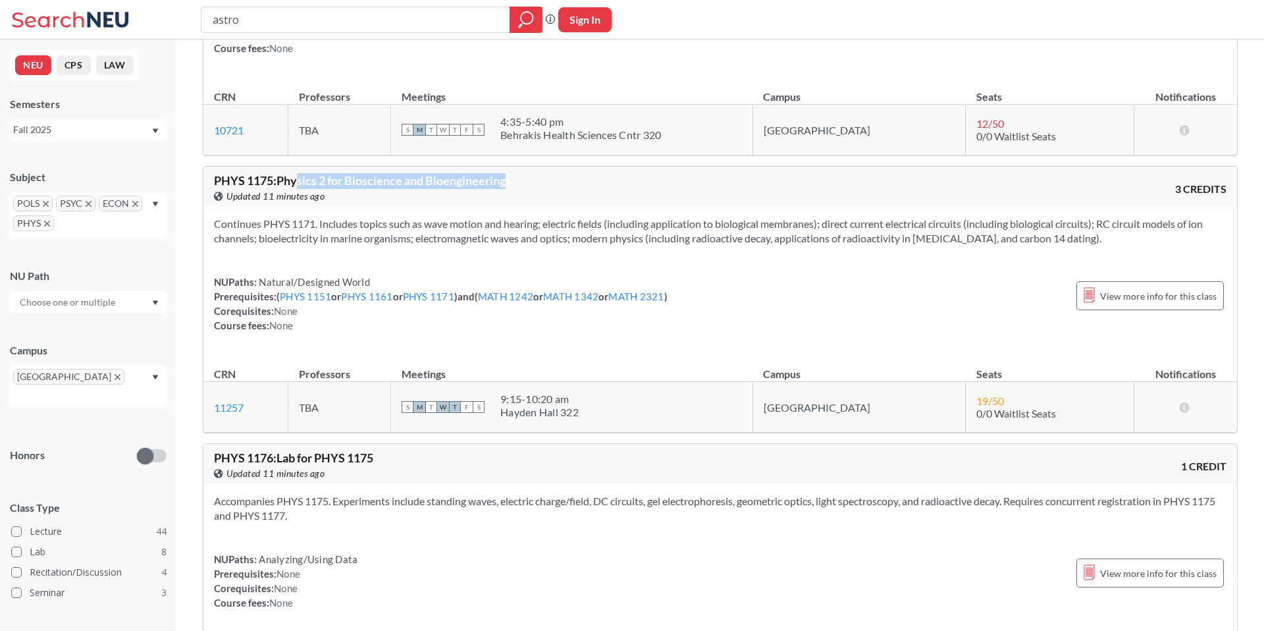
drag, startPoint x: 298, startPoint y: 151, endPoint x: 566, endPoint y: 151, distance: 268.7
click at [566, 175] on div "PHYS 1175 : Physics 2 for Bioscience and Bioengineering View this course on Ban…" at bounding box center [467, 189] width 506 height 29
drag, startPoint x: 283, startPoint y: 156, endPoint x: 423, endPoint y: 156, distance: 140.9
click at [423, 173] on span "PHYS 1175 : Physics 2 for Bioscience and Bioengineering" at bounding box center [360, 180] width 292 height 14
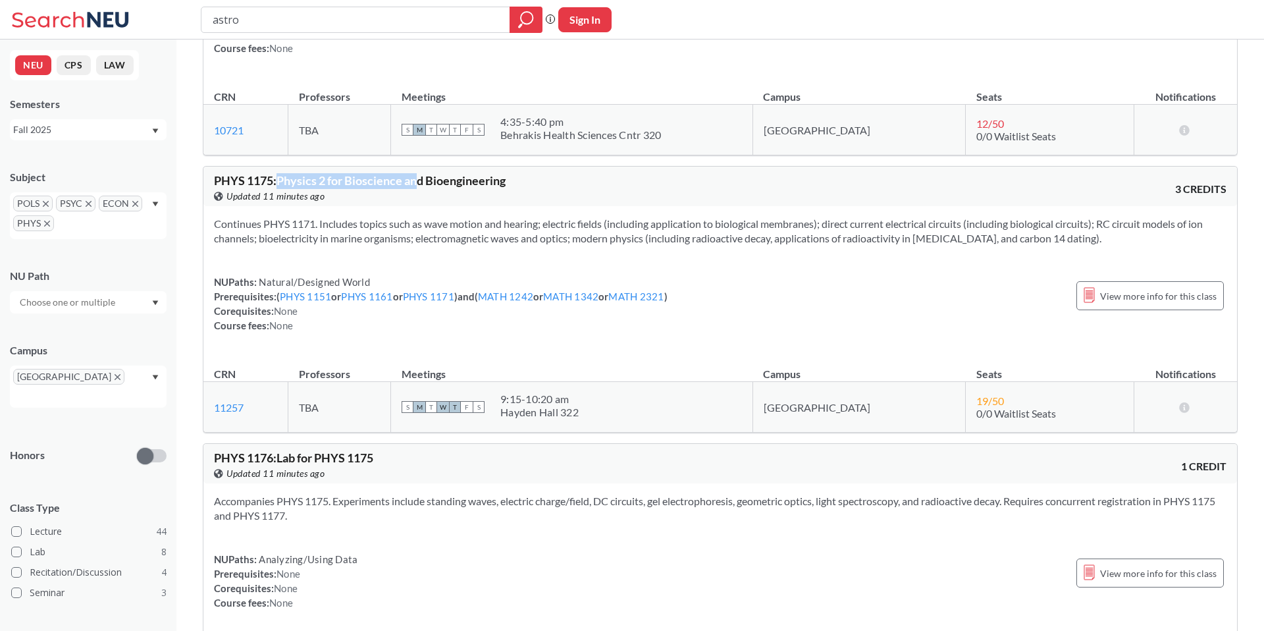
click at [423, 173] on span "PHYS 1175 : Physics 2 for Bioscience and Bioengineering" at bounding box center [360, 180] width 292 height 14
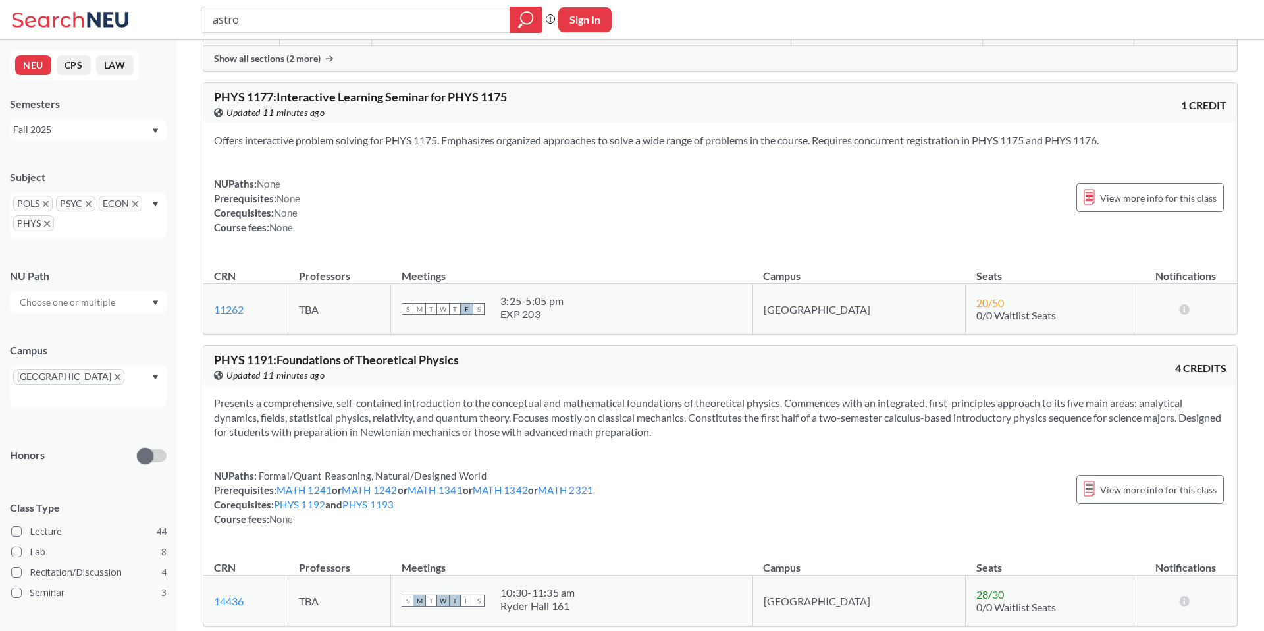
scroll to position [11753, 0]
drag, startPoint x: 283, startPoint y: 329, endPoint x: 441, endPoint y: 329, distance: 158.0
click at [441, 352] on span "PHYS 1191 : Foundations of Theoretical Physics" at bounding box center [336, 359] width 245 height 14
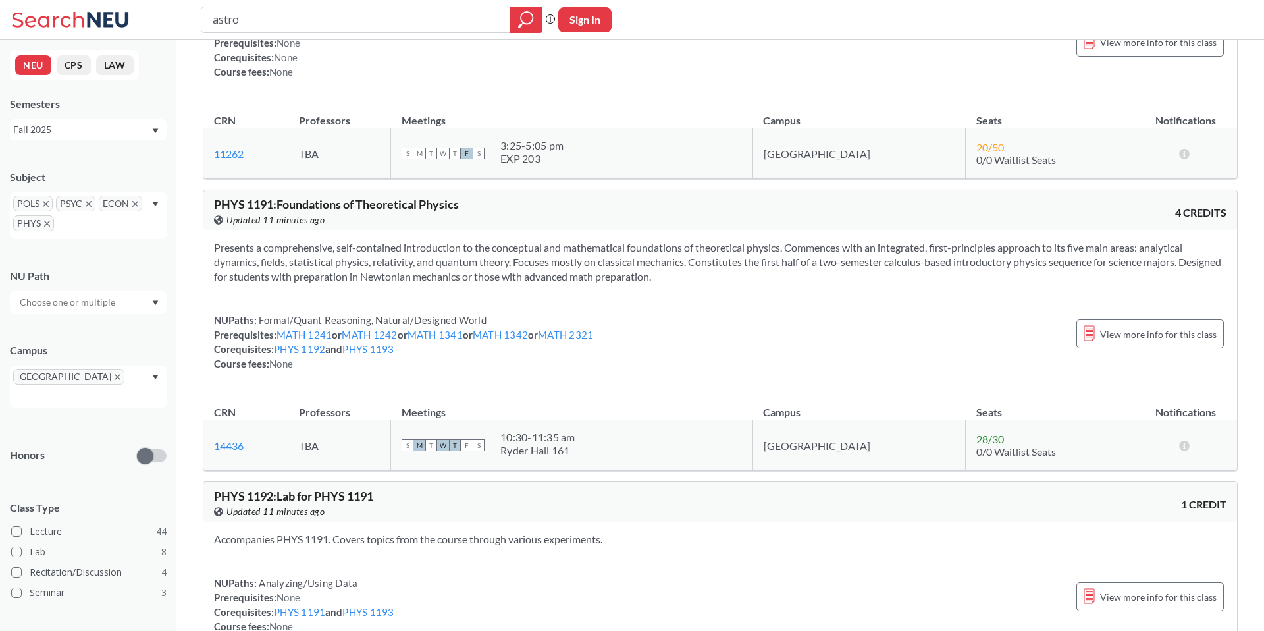
scroll to position [11939, 0]
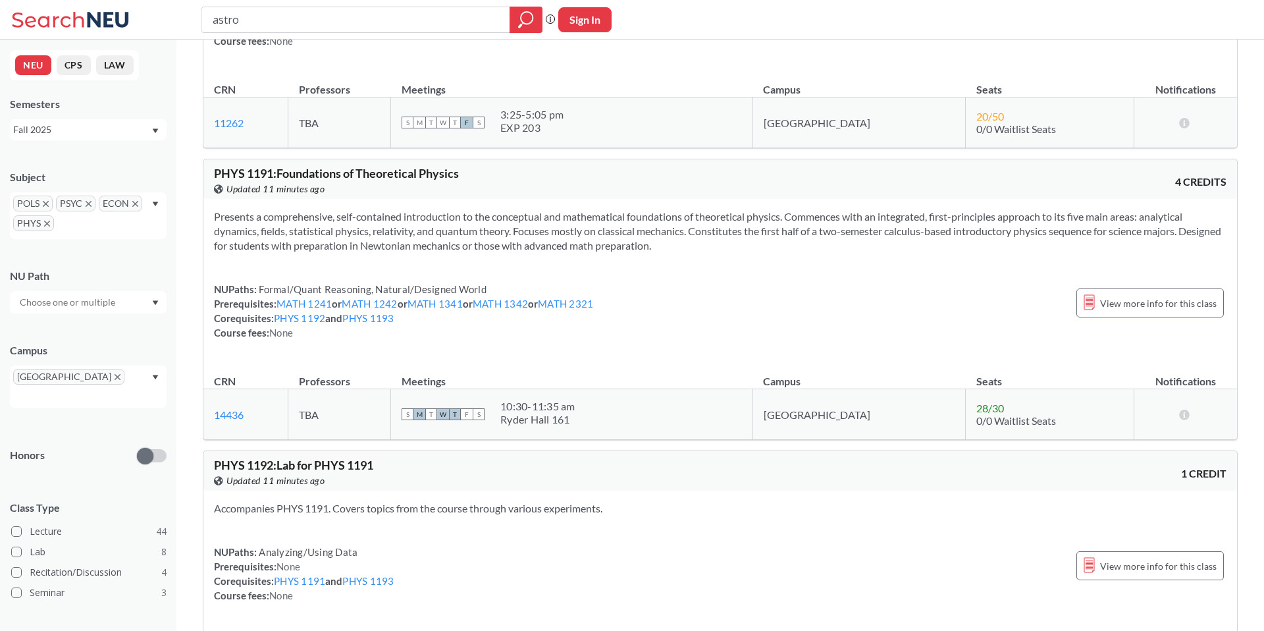
click at [151, 204] on div "POLS PSYC ECON PHYS" at bounding box center [88, 215] width 157 height 47
click at [47, 221] on icon "X to remove pill" at bounding box center [47, 224] width 6 height 6
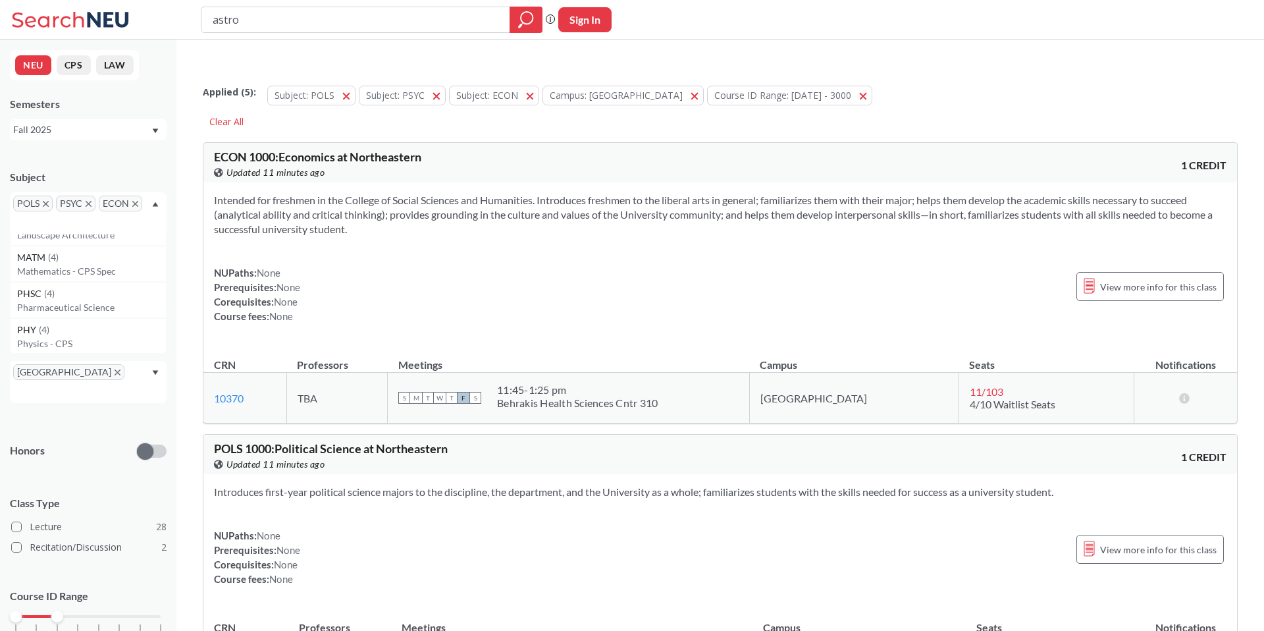
scroll to position [1854, 0]
click at [84, 315] on div "PHSC ( 4 )" at bounding box center [91, 312] width 149 height 14
click at [84, 203] on span "PSYC" at bounding box center [76, 204] width 40 height 16
click at [49, 202] on icon "X to remove pill" at bounding box center [46, 204] width 6 height 6
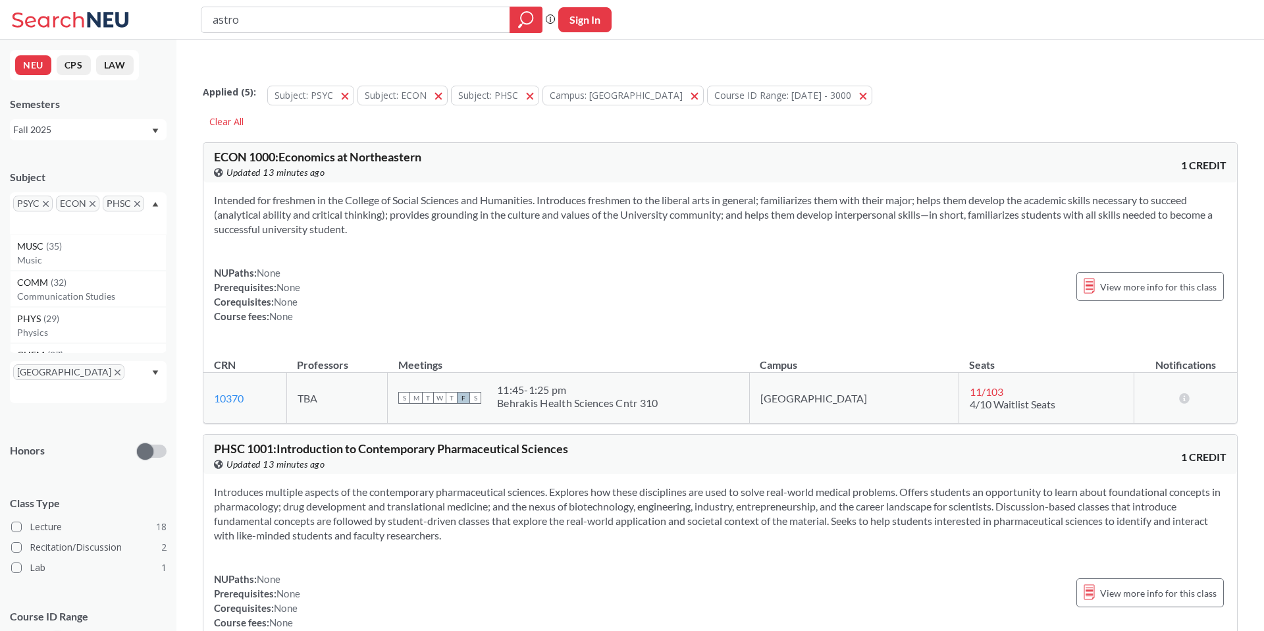
click at [49, 205] on span "PSYC" at bounding box center [33, 204] width 40 height 16
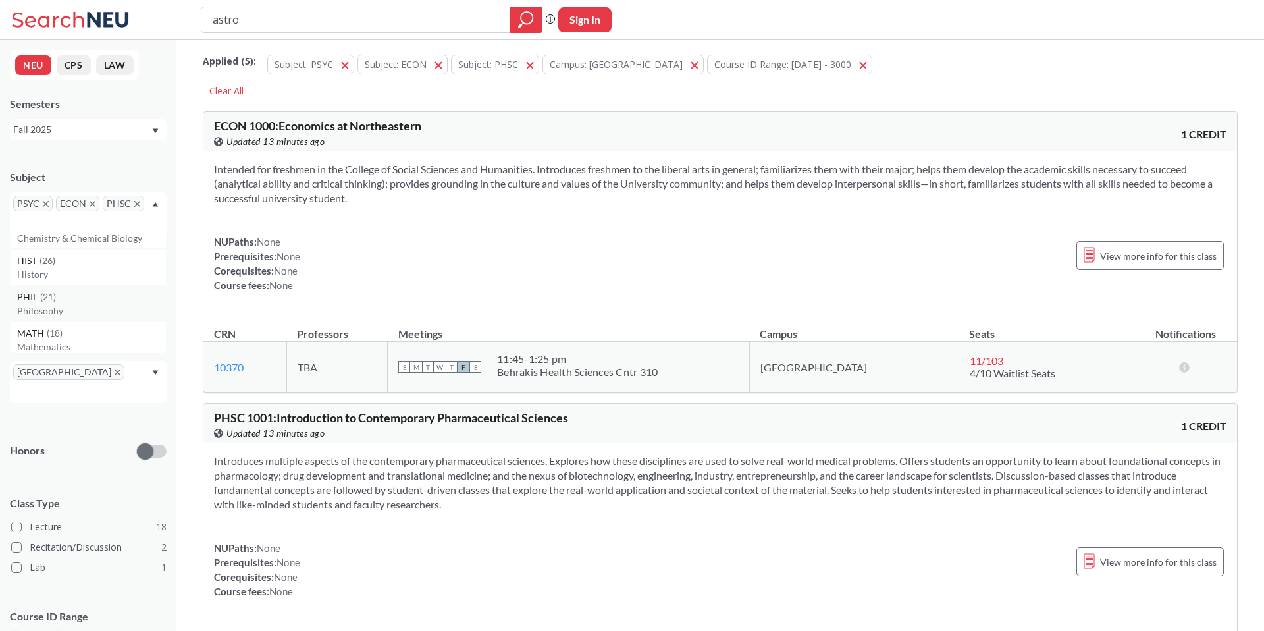
scroll to position [151, 0]
click at [89, 273] on div "PHIL ( 21 )" at bounding box center [91, 276] width 149 height 14
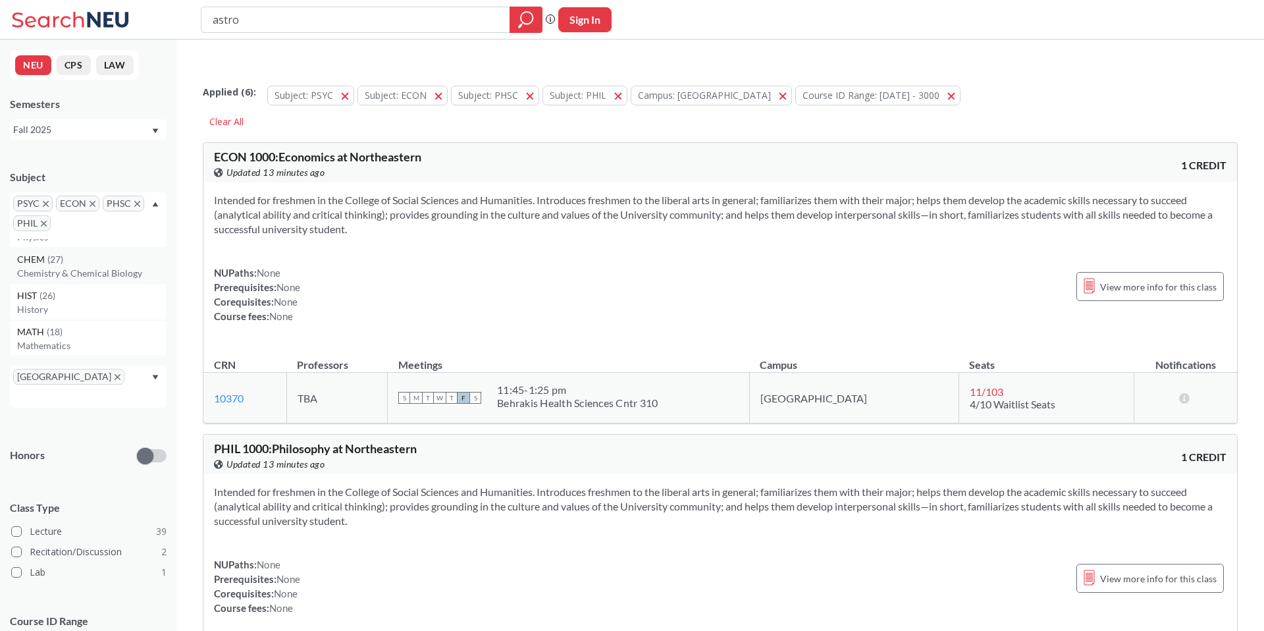
scroll to position [105, 0]
click at [72, 301] on p "History" at bounding box center [91, 304] width 149 height 13
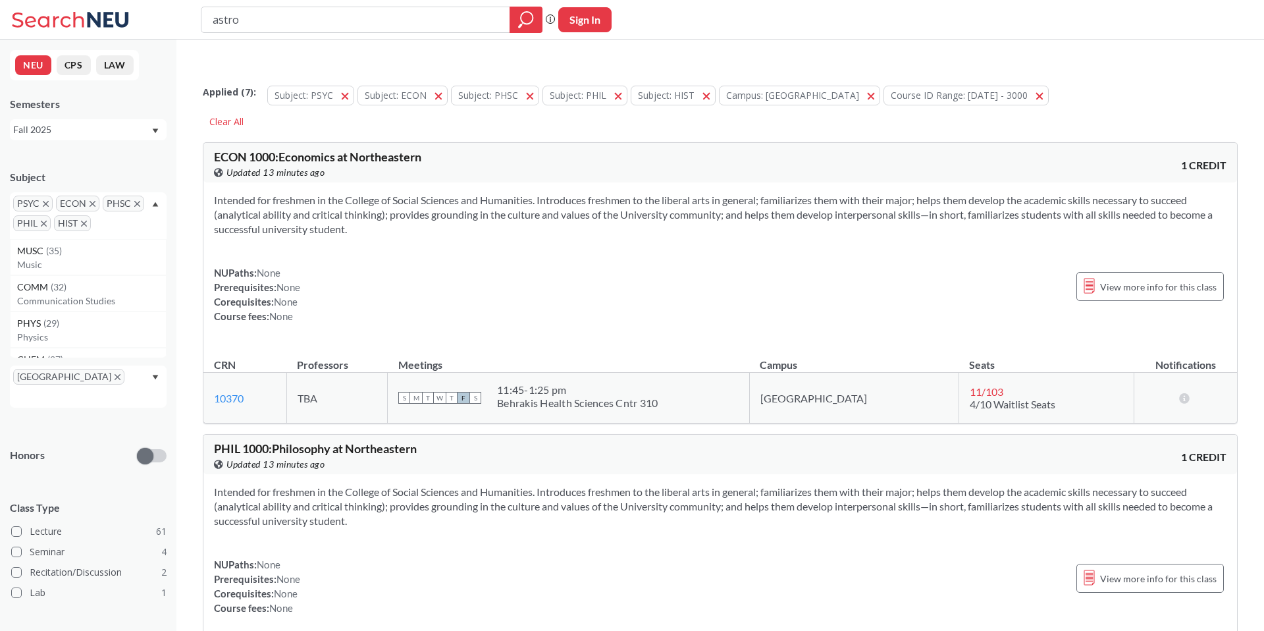
click at [93, 203] on icon "X to remove pill" at bounding box center [93, 204] width 6 height 6
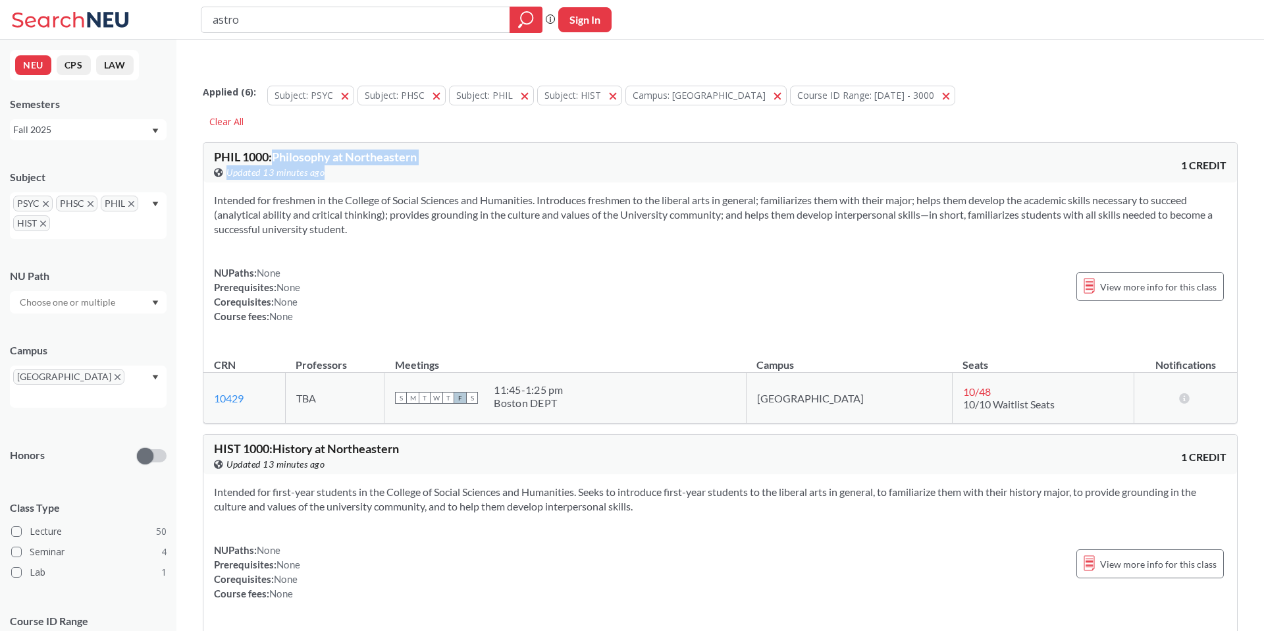
drag, startPoint x: 276, startPoint y: 131, endPoint x: 427, endPoint y: 140, distance: 151.7
click at [427, 151] on div "PHIL 1000 : Philosophy at [GEOGRAPHIC_DATA] this course on Banner. Updated 13 m…" at bounding box center [467, 165] width 506 height 29
click at [361, 149] on span "PHIL 1000 : Philosophy at Northeastern" at bounding box center [315, 156] width 203 height 14
drag, startPoint x: 274, startPoint y: 130, endPoint x: 380, endPoint y: 130, distance: 106.0
click at [380, 149] on span "PHIL 1000 : Philosophy at Northeastern" at bounding box center [315, 156] width 203 height 14
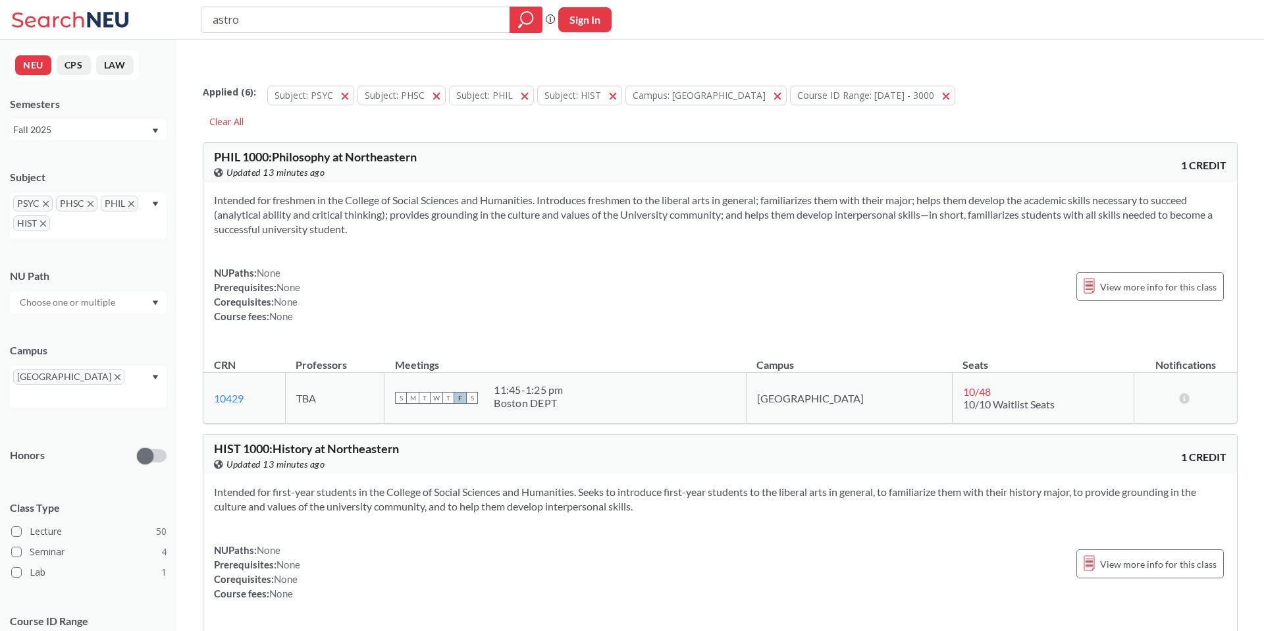
click at [380, 149] on span "PHIL 1000 : Philosophy at Northeastern" at bounding box center [315, 156] width 203 height 14
drag, startPoint x: 277, startPoint y: 130, endPoint x: 405, endPoint y: 130, distance: 128.4
click at [405, 149] on span "PHIL 1000 : Philosophy at Northeastern" at bounding box center [315, 156] width 203 height 14
click at [404, 149] on span "PHIL 1000 : Philosophy at Northeastern" at bounding box center [315, 156] width 203 height 14
drag, startPoint x: 239, startPoint y: 173, endPoint x: 463, endPoint y: 173, distance: 223.9
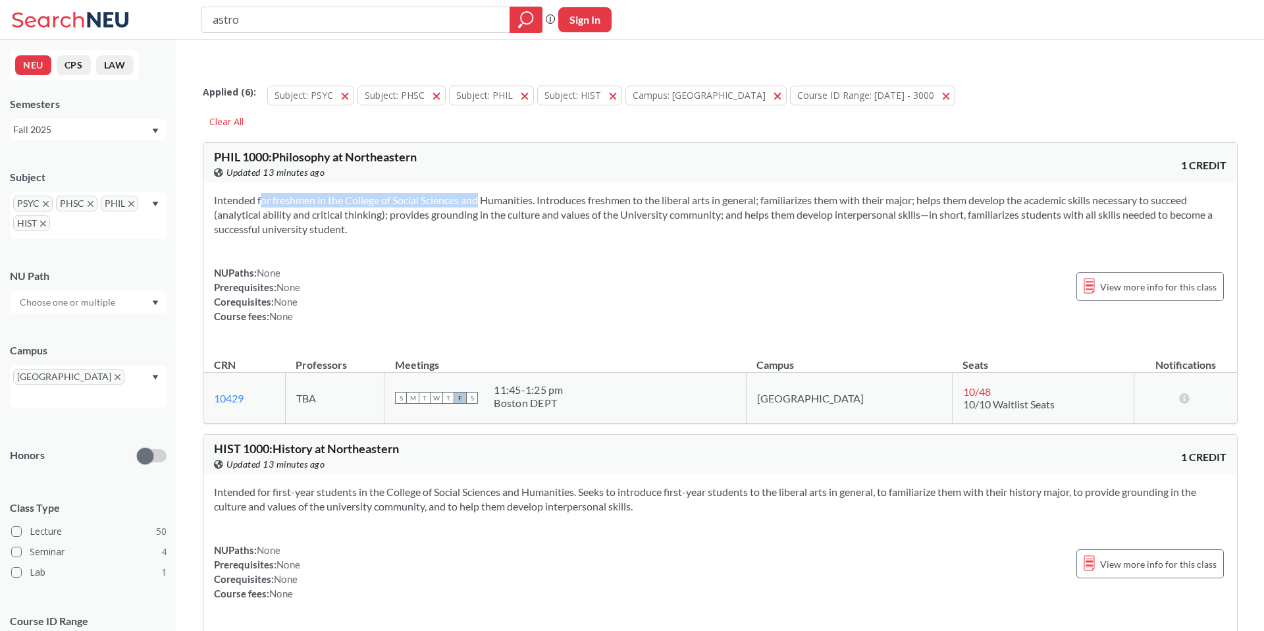
click at [462, 193] on section "Intended for freshmen in the College of Social Sciences and Humanities. Introdu…" at bounding box center [720, 214] width 1013 height 43
click at [463, 193] on section "Intended for freshmen in the College of Social Sciences and Humanities. Introdu…" at bounding box center [720, 214] width 1013 height 43
drag, startPoint x: 250, startPoint y: 173, endPoint x: 443, endPoint y: 173, distance: 192.3
click at [441, 193] on section "Intended for freshmen in the College of Social Sciences and Humanities. Introdu…" at bounding box center [720, 214] width 1013 height 43
click at [443, 193] on section "Intended for freshmen in the College of Social Sciences and Humanities. Introdu…" at bounding box center [720, 214] width 1013 height 43
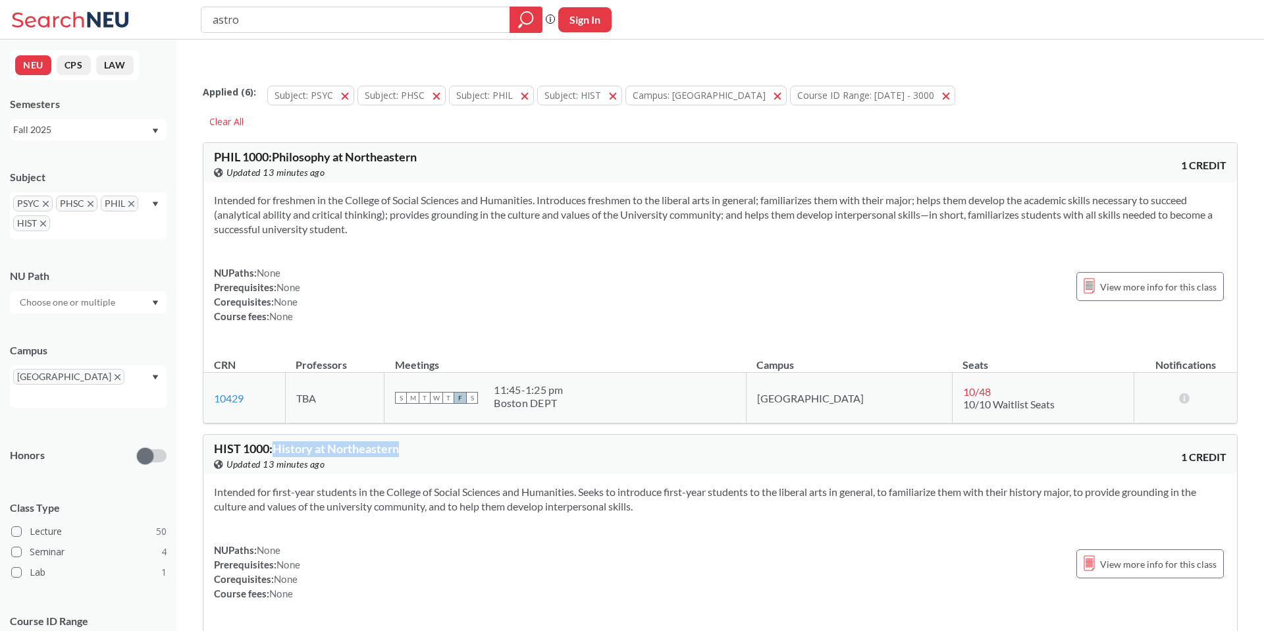
drag, startPoint x: 279, startPoint y: 422, endPoint x: 421, endPoint y: 422, distance: 141.6
click at [420, 443] on div "HIST 1000 : History at [GEOGRAPHIC_DATA] this course on Banner. Updated 13 minu…" at bounding box center [467, 457] width 506 height 29
click at [306, 441] on span "HIST 1000 : History at Northeastern" at bounding box center [306, 448] width 185 height 14
drag, startPoint x: 275, startPoint y: 423, endPoint x: 404, endPoint y: 423, distance: 129.7
click at [404, 443] on div "HIST 1000 : History at [GEOGRAPHIC_DATA] this course on Banner. Updated 13 minu…" at bounding box center [467, 457] width 506 height 29
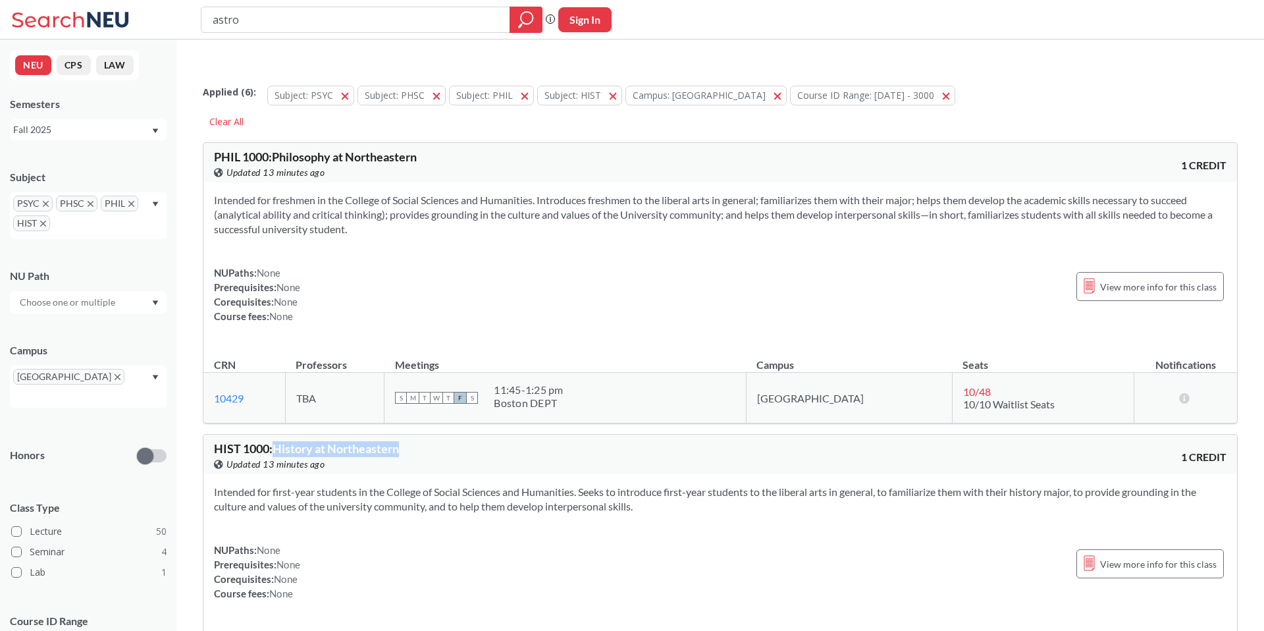
click at [404, 443] on div "HIST 1000 : History at [GEOGRAPHIC_DATA] this course on Banner. Updated 13 minu…" at bounding box center [467, 457] width 506 height 29
drag, startPoint x: 274, startPoint y: 419, endPoint x: 375, endPoint y: 419, distance: 100.8
click at [375, 441] on span "HIST 1000 : History at Northeastern" at bounding box center [306, 448] width 185 height 14
drag, startPoint x: 272, startPoint y: 425, endPoint x: 357, endPoint y: 425, distance: 84.9
click at [357, 441] on span "HIST 1000 : History at Northeastern" at bounding box center [306, 448] width 185 height 14
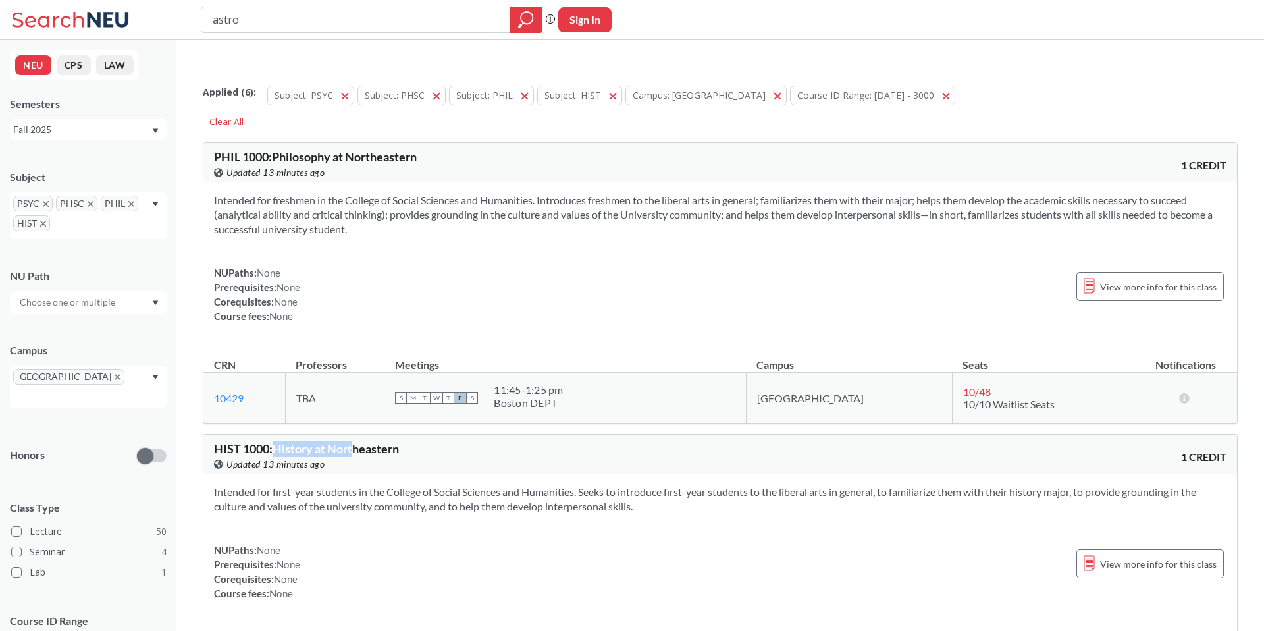
click at [357, 441] on span "HIST 1000 : History at Northeastern" at bounding box center [306, 448] width 185 height 14
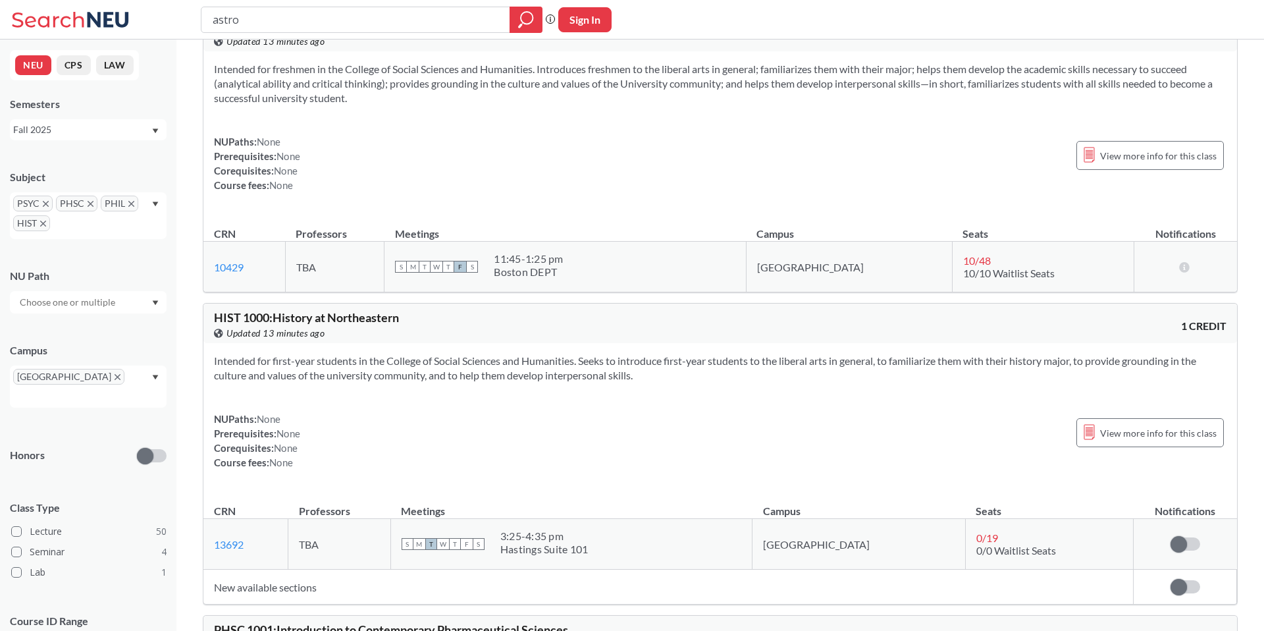
scroll to position [138, 0]
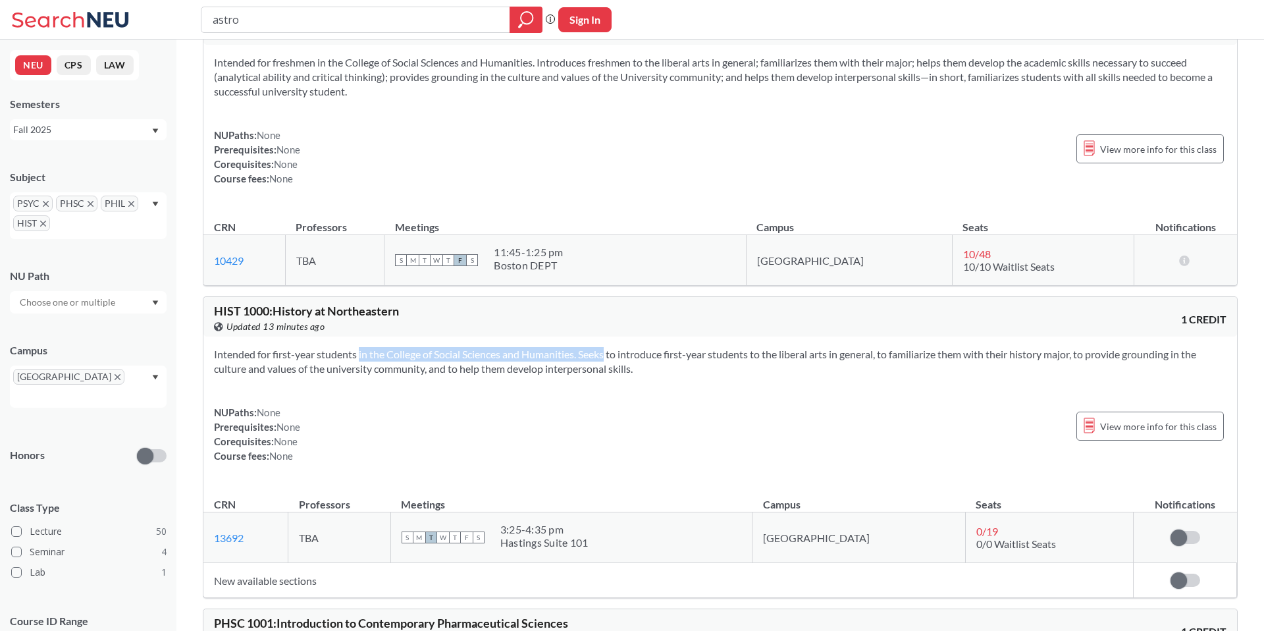
drag, startPoint x: 356, startPoint y: 331, endPoint x: 586, endPoint y: 331, distance: 230.5
click at [585, 347] on section "Intended for first-year students in the College of Social Sciences and Humaniti…" at bounding box center [720, 361] width 1013 height 29
click at [586, 347] on section "Intended for first-year students in the College of Social Sciences and Humaniti…" at bounding box center [720, 361] width 1013 height 29
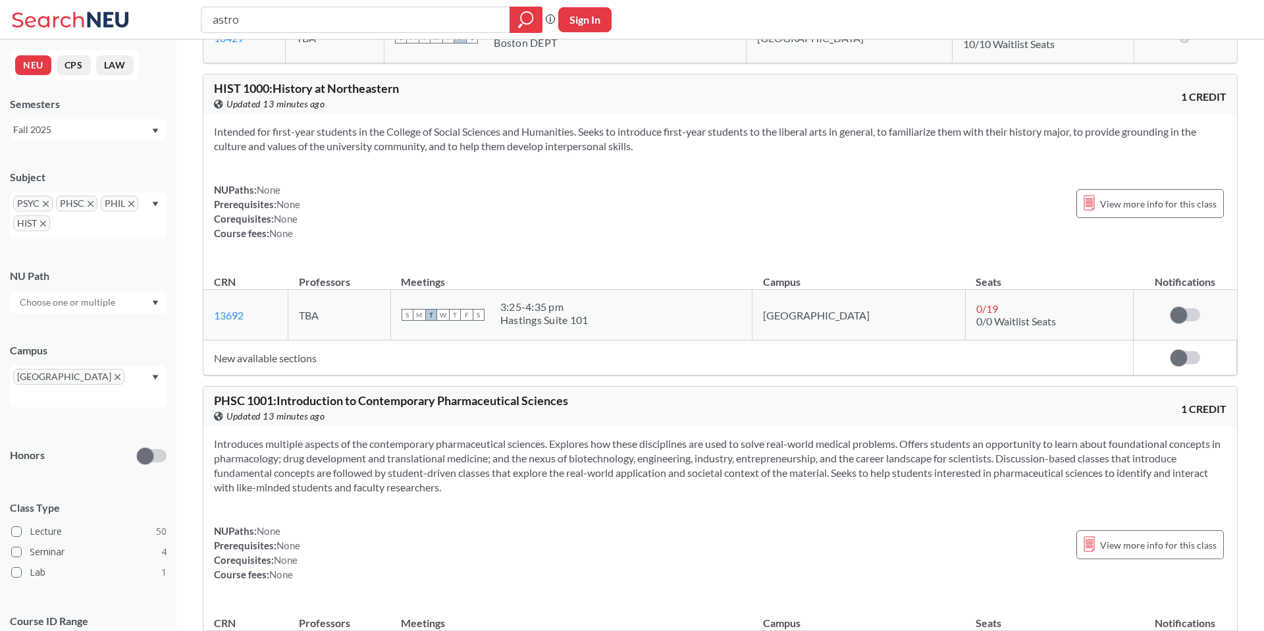
scroll to position [400, 0]
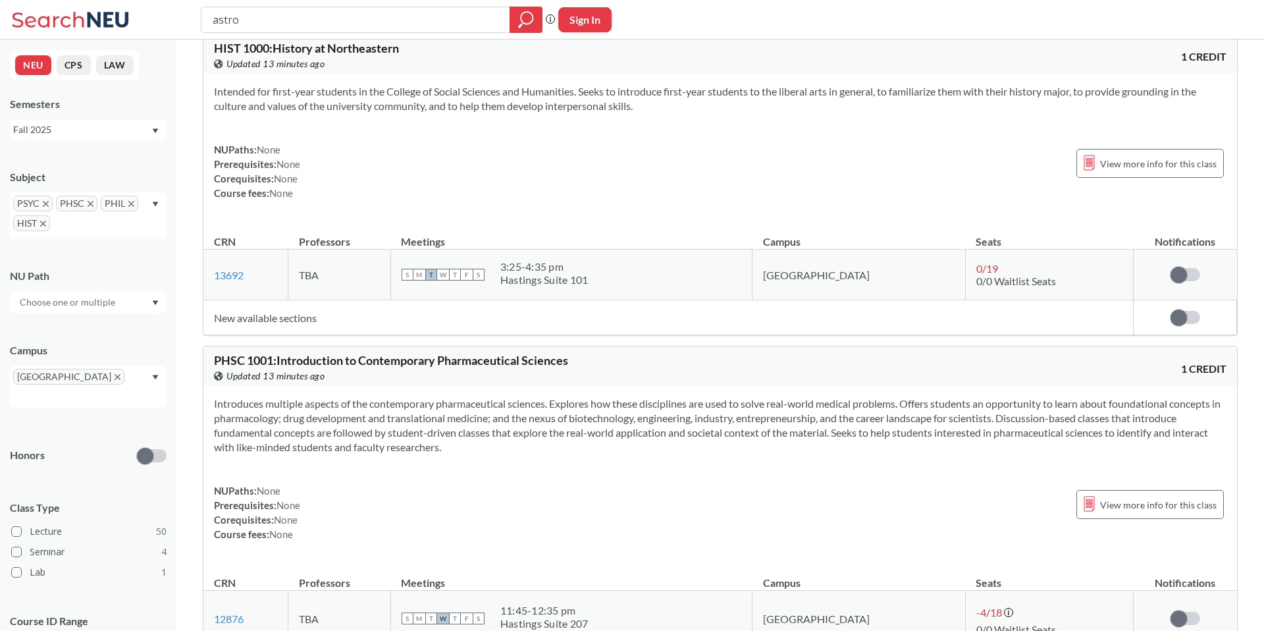
drag, startPoint x: 279, startPoint y: 333, endPoint x: 482, endPoint y: 333, distance: 203.5
click at [480, 353] on span "PHSC 1001 : Introduction to Contemporary Pharmaceutical Sciences" at bounding box center [391, 360] width 354 height 14
click at [482, 353] on span "PHSC 1001 : Introduction to Contemporary Pharmaceutical Sciences" at bounding box center [391, 360] width 354 height 14
drag, startPoint x: 404, startPoint y: 333, endPoint x: 522, endPoint y: 333, distance: 117.9
click at [522, 353] on span "PHSC 1001 : Introduction to Contemporary Pharmaceutical Sciences" at bounding box center [391, 360] width 354 height 14
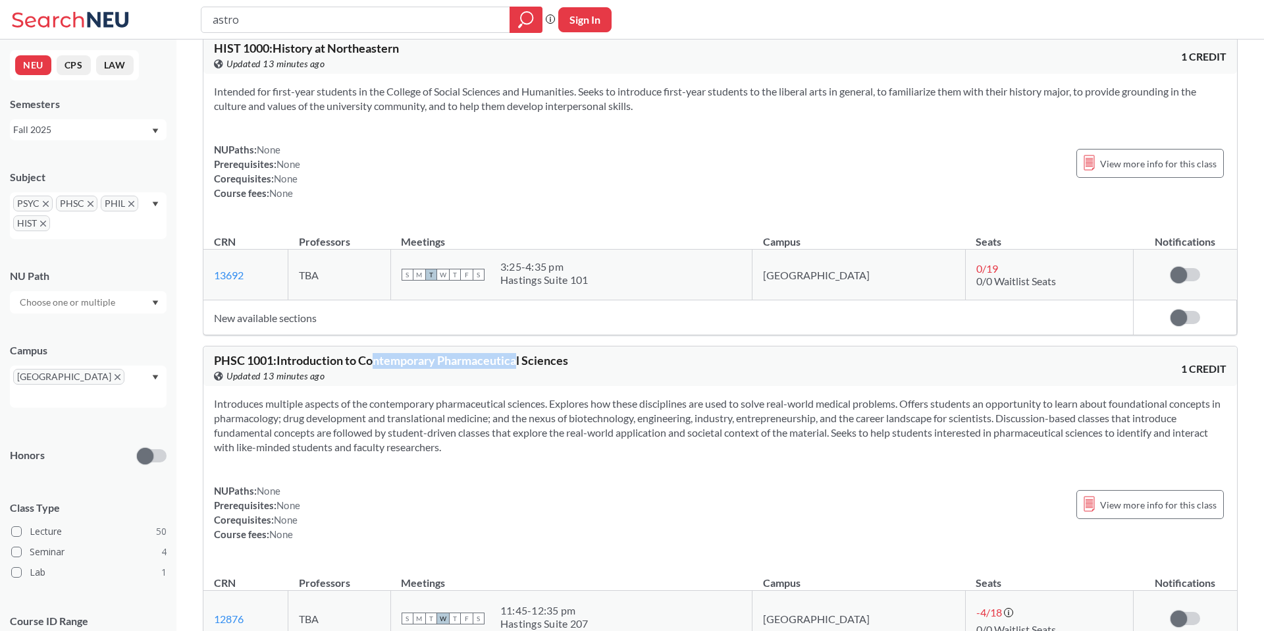
click at [522, 353] on span "PHSC 1001 : Introduction to Contemporary Pharmaceutical Sciences" at bounding box center [391, 360] width 354 height 14
drag, startPoint x: 364, startPoint y: 332, endPoint x: 513, endPoint y: 332, distance: 148.8
click at [513, 353] on span "PHSC 1001 : Introduction to Contemporary Pharmaceutical Sciences" at bounding box center [391, 360] width 354 height 14
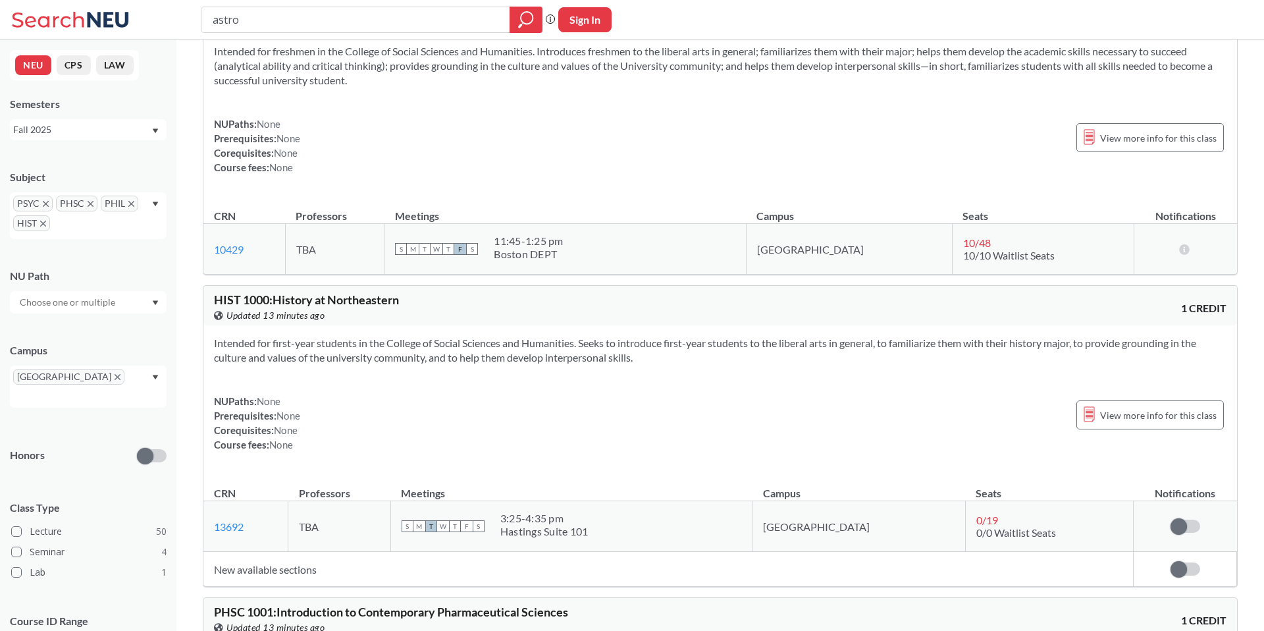
scroll to position [0, 0]
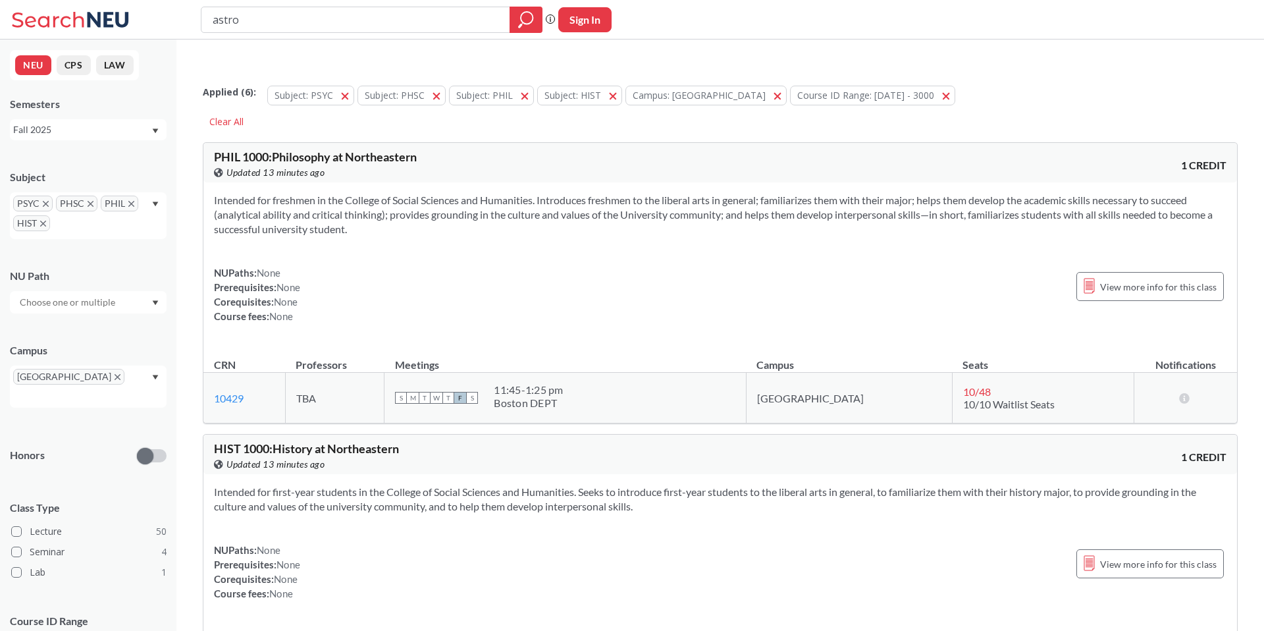
click at [90, 203] on icon "X to remove pill" at bounding box center [91, 204] width 6 height 6
click at [87, 203] on icon "X to remove pill" at bounding box center [87, 204] width 6 height 6
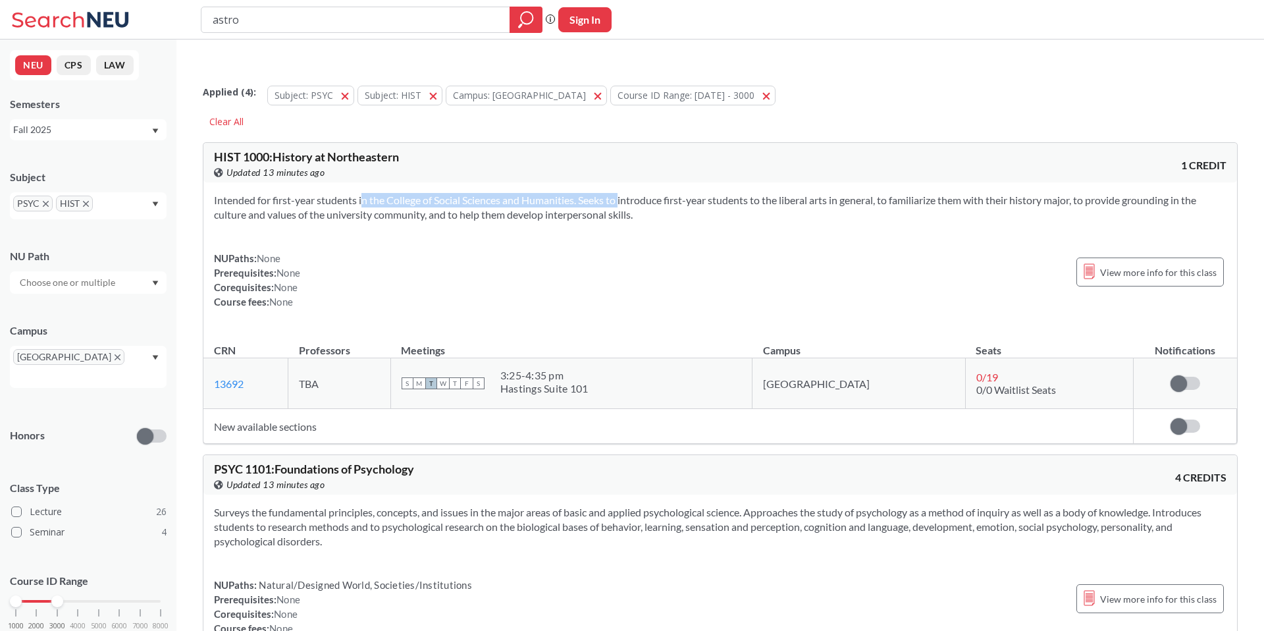
drag, startPoint x: 342, startPoint y: 173, endPoint x: 608, endPoint y: 173, distance: 266.0
click at [607, 193] on section "Intended for first-year students in the College of Social Sciences and Humaniti…" at bounding box center [720, 207] width 1013 height 29
click at [608, 193] on section "Intended for first-year students in the College of Social Sciences and Humaniti…" at bounding box center [720, 207] width 1013 height 29
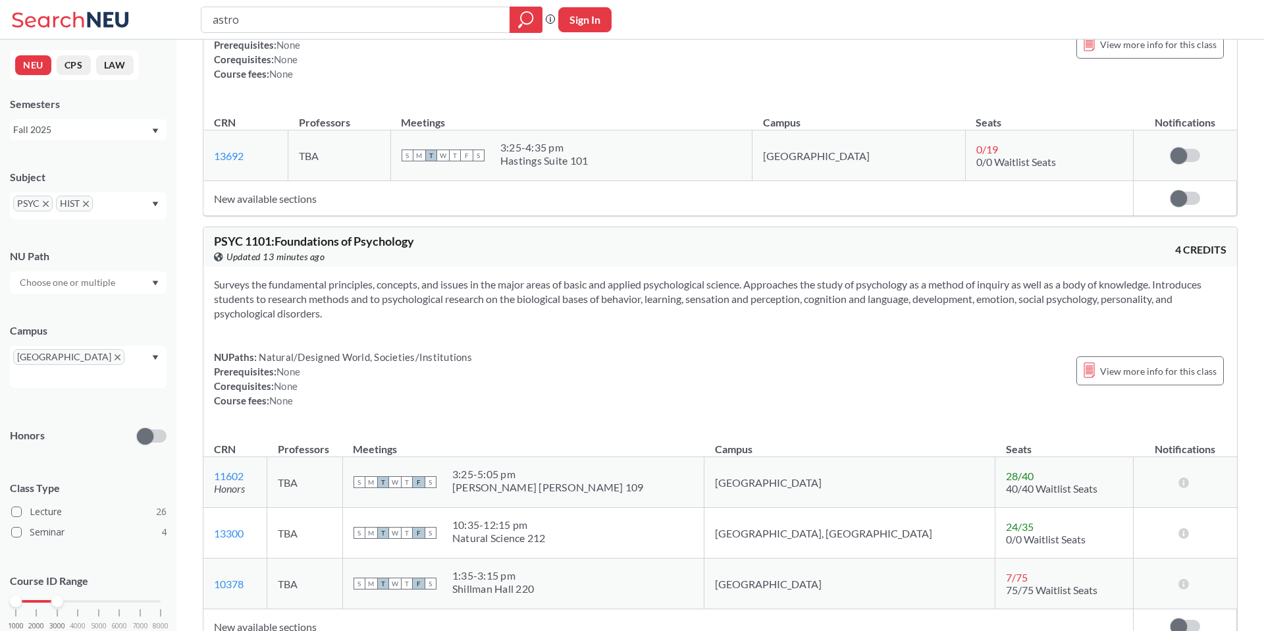
scroll to position [252, 0]
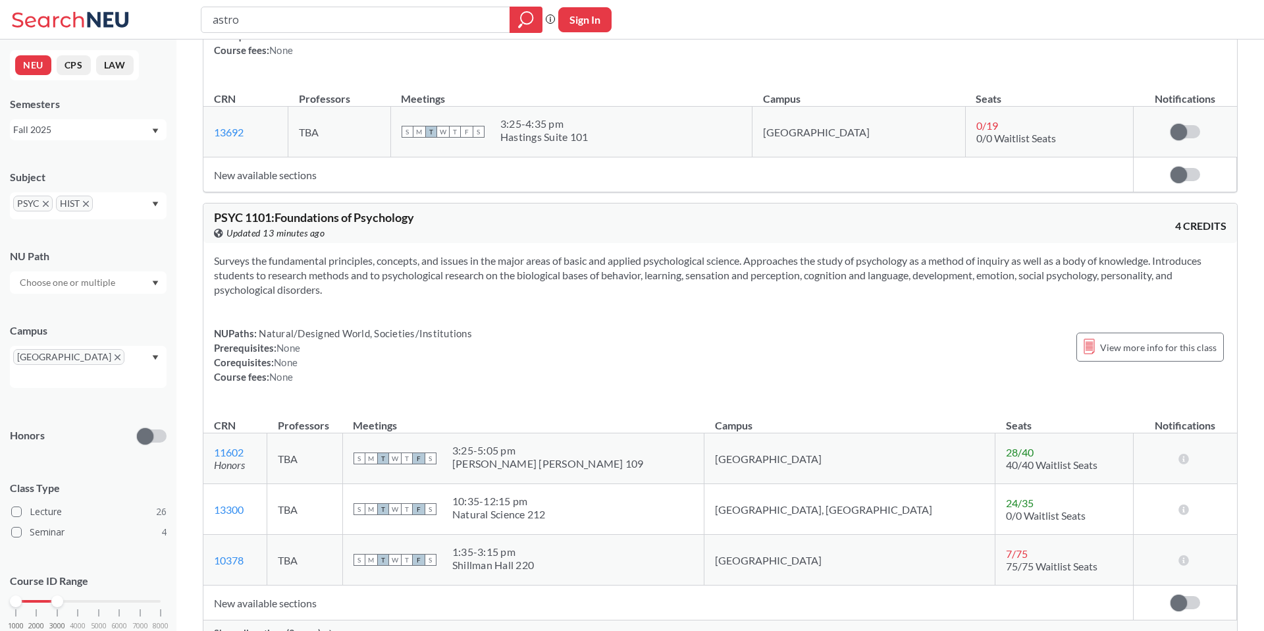
click at [49, 202] on span "PSYC" at bounding box center [33, 204] width 40 height 16
click at [45, 203] on icon "X to remove pill" at bounding box center [46, 204] width 6 height 6
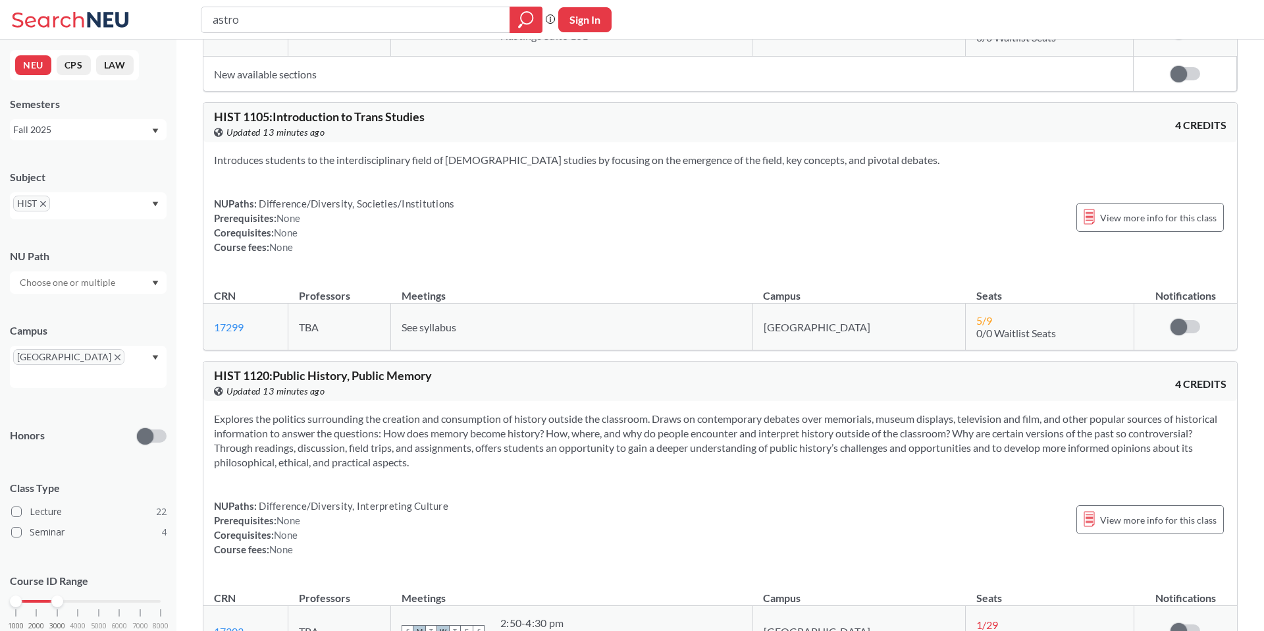
scroll to position [348, 0]
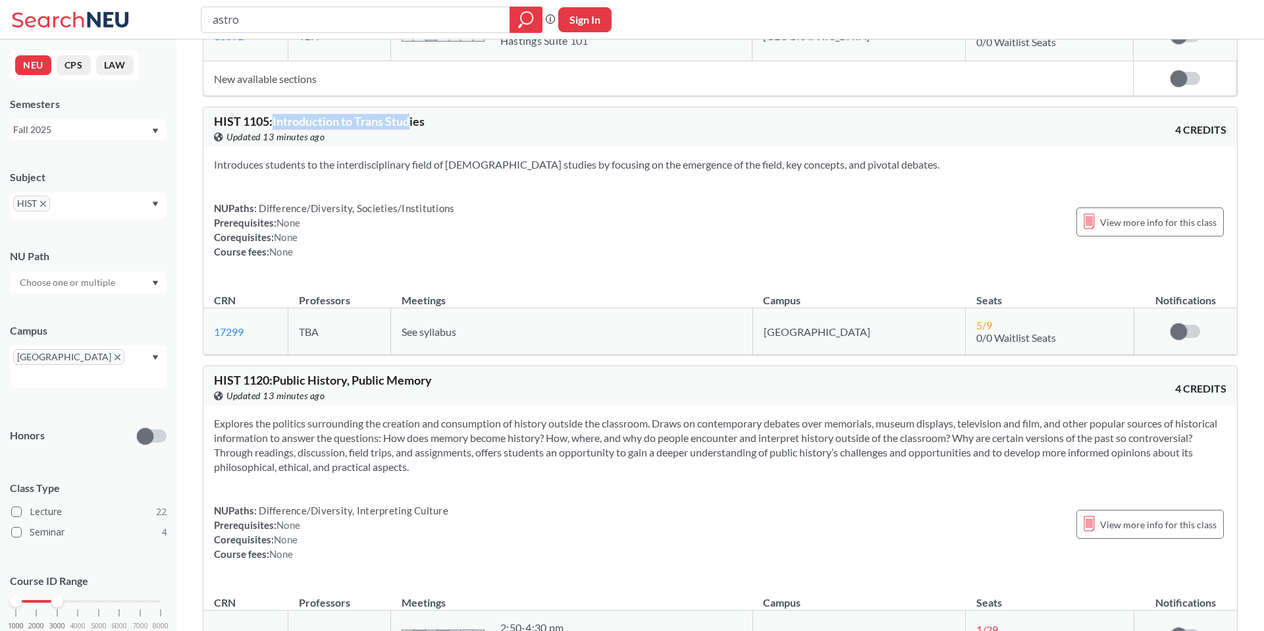
drag, startPoint x: 277, startPoint y: 94, endPoint x: 414, endPoint y: 94, distance: 137.0
click at [414, 114] on span "HIST 1105 : Introduction to Trans Studies" at bounding box center [319, 121] width 211 height 14
drag, startPoint x: 331, startPoint y: 90, endPoint x: 400, endPoint y: 90, distance: 69.8
click at [400, 114] on span "HIST 1105 : Introduction to Trans Studies" at bounding box center [319, 121] width 211 height 14
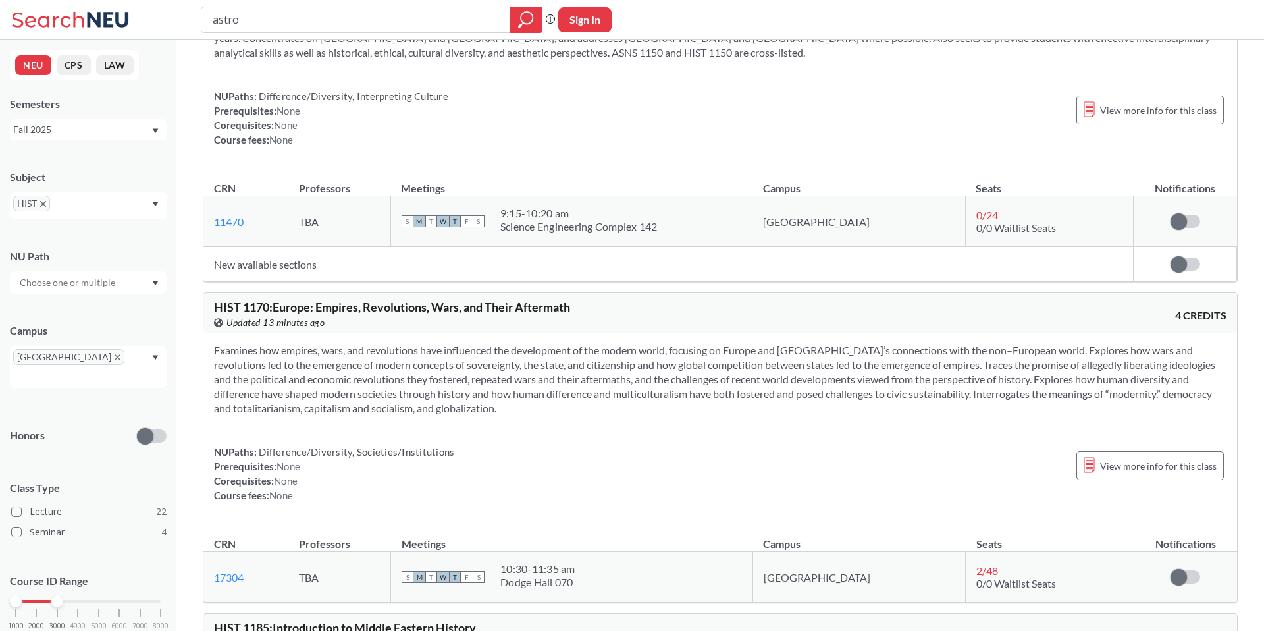
scroll to position [1378, 0]
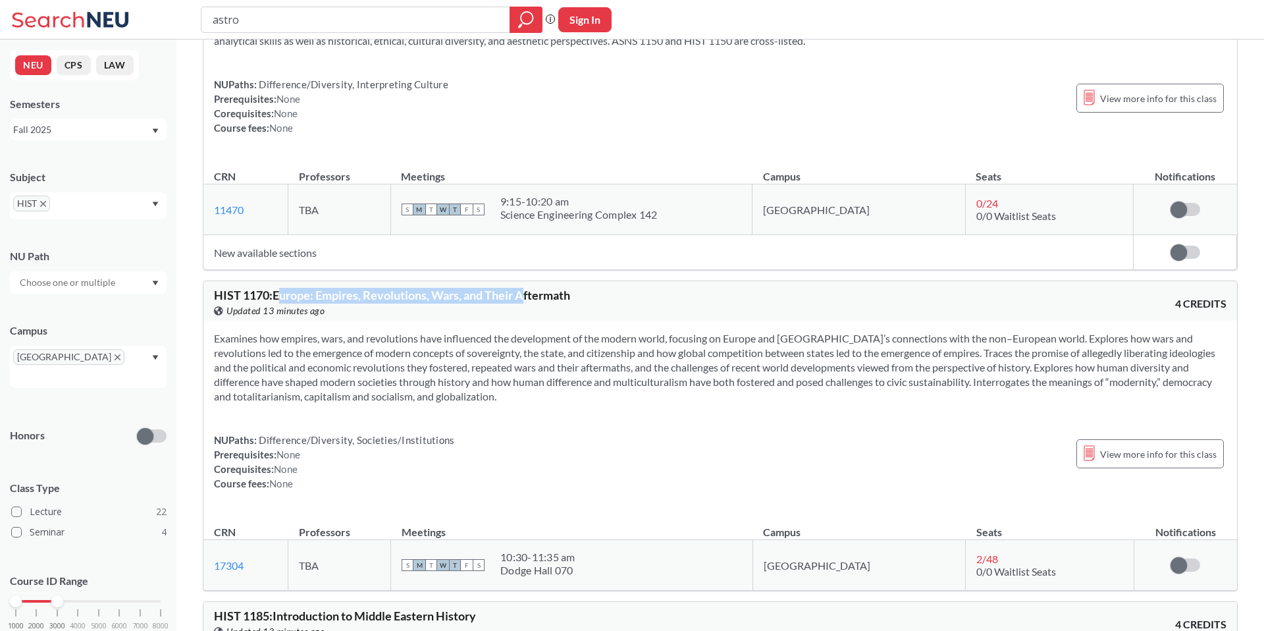
drag, startPoint x: 285, startPoint y: 269, endPoint x: 528, endPoint y: 269, distance: 243.0
click at [527, 288] on span "HIST 1170 : Europe: Empires, Revolutions, Wars, and Their Aftermath" at bounding box center [392, 295] width 356 height 14
drag, startPoint x: 328, startPoint y: 269, endPoint x: 522, endPoint y: 269, distance: 193.6
click at [522, 288] on span "HIST 1170 : Europe: Empires, Revolutions, Wars, and Their Aftermath" at bounding box center [392, 295] width 356 height 14
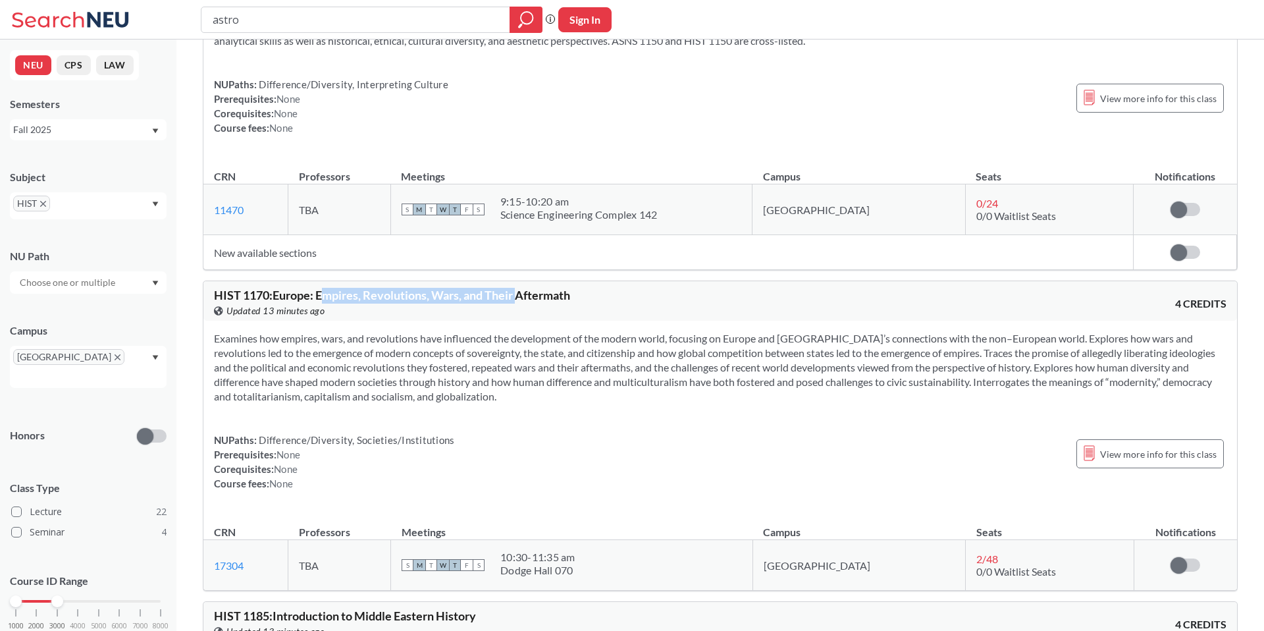
click at [522, 288] on span "HIST 1170 : Europe: Empires, Revolutions, Wars, and Their Aftermath" at bounding box center [392, 295] width 356 height 14
drag, startPoint x: 311, startPoint y: 268, endPoint x: 491, endPoint y: 268, distance: 179.8
click at [491, 288] on span "HIST 1170 : Europe: Empires, Revolutions, Wars, and Their Aftermath" at bounding box center [392, 295] width 356 height 14
drag, startPoint x: 319, startPoint y: 268, endPoint x: 567, endPoint y: 268, distance: 248.3
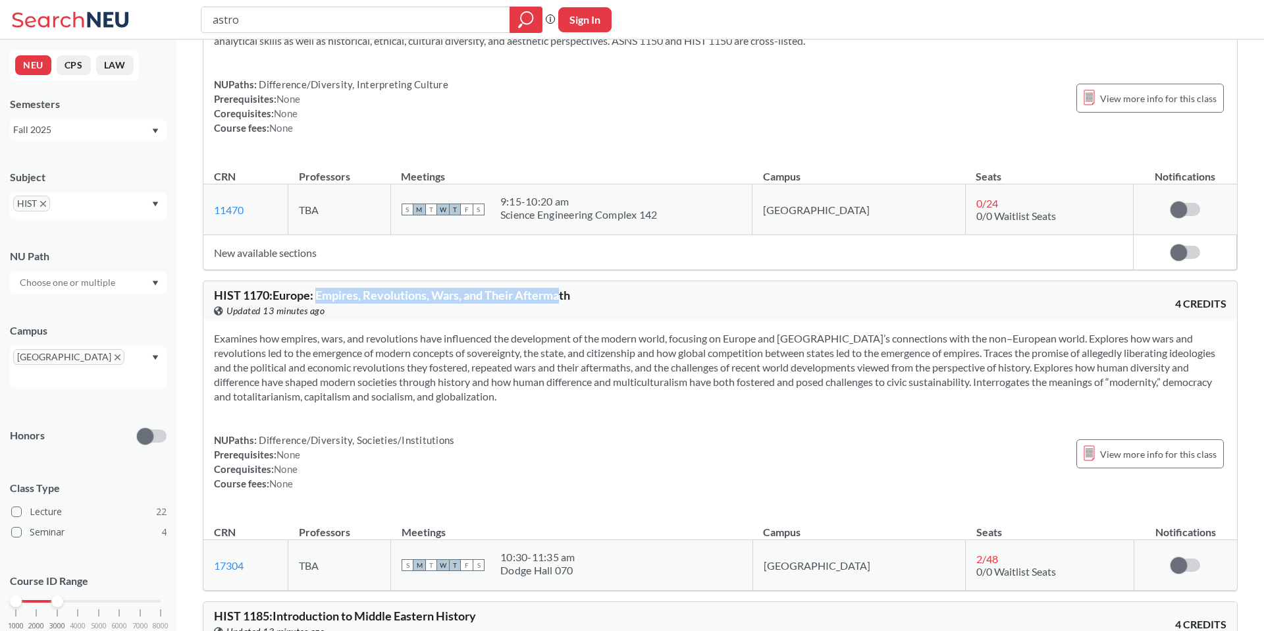
click at [567, 288] on span "HIST 1170 : Europe: Empires, Revolutions, Wars, and Their Aftermath" at bounding box center [392, 295] width 356 height 14
click at [570, 288] on span "HIST 1170 : Europe: Empires, Revolutions, Wars, and Their Aftermath" at bounding box center [392, 295] width 356 height 14
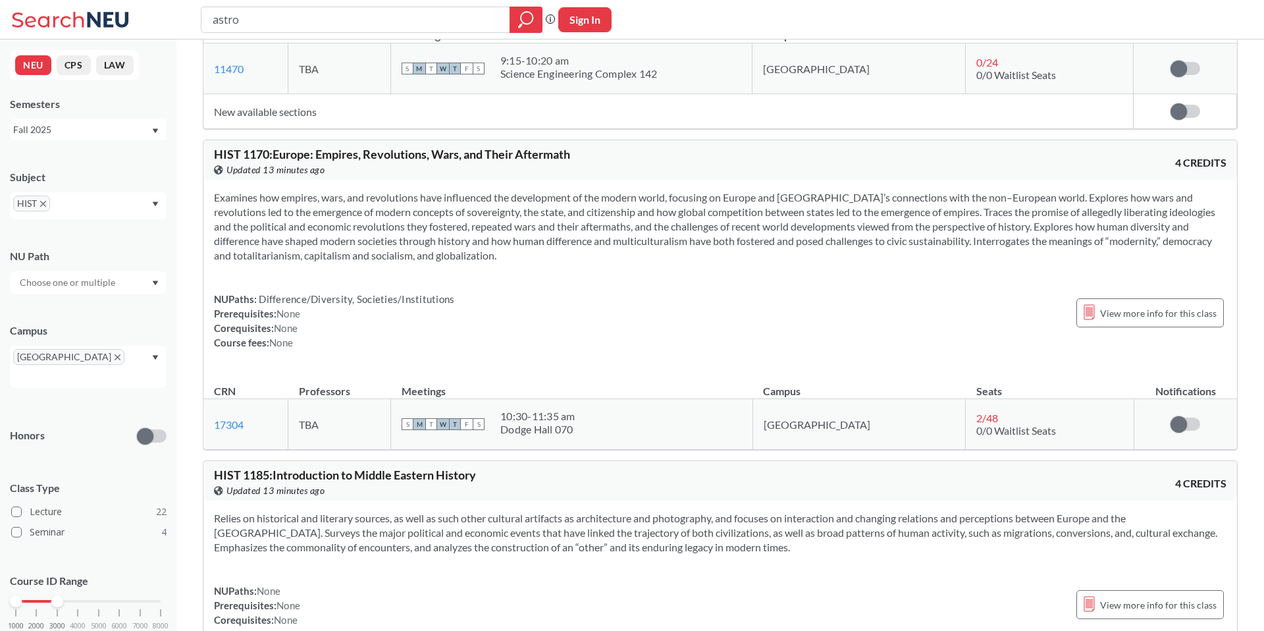
scroll to position [1532, 0]
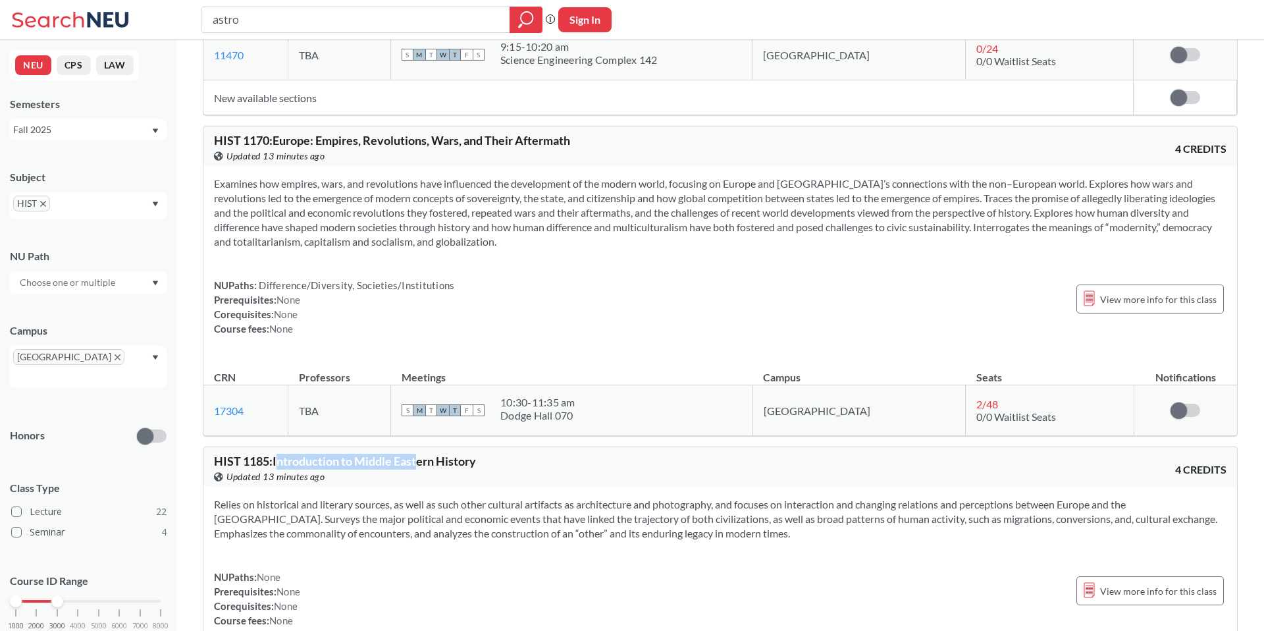
drag, startPoint x: 281, startPoint y: 434, endPoint x: 424, endPoint y: 434, distance: 143.6
click at [424, 454] on span "HIST 1185 : Introduction to Middle Eastern History" at bounding box center [345, 461] width 262 height 14
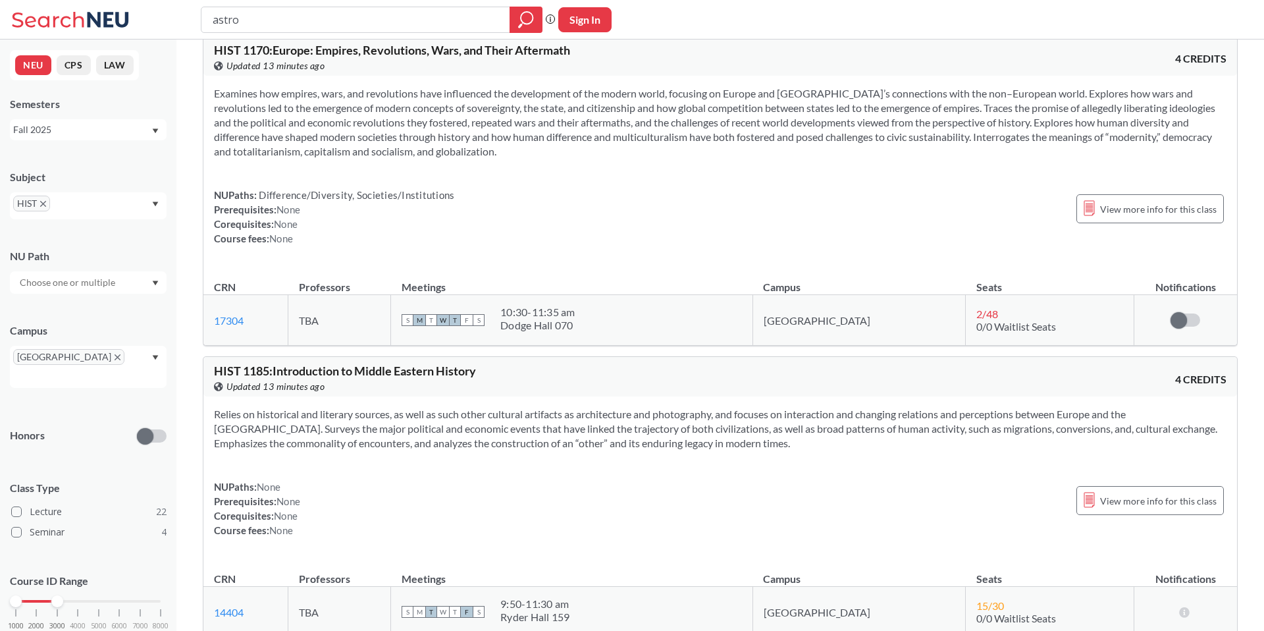
scroll to position [1627, 0]
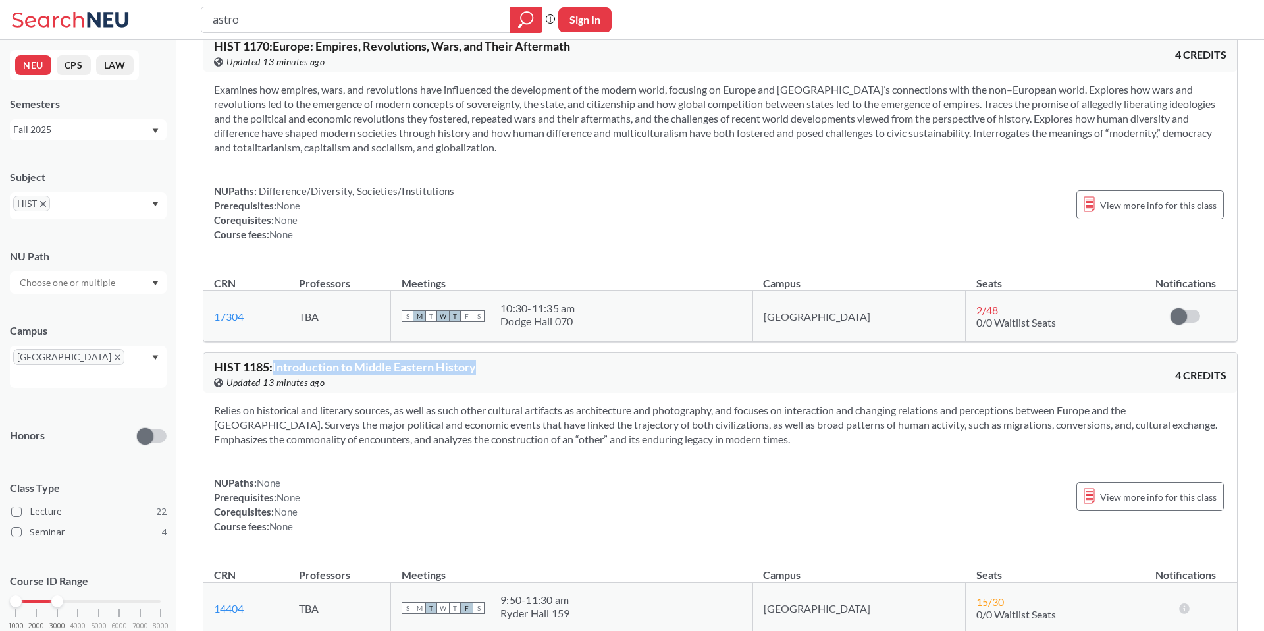
drag, startPoint x: 275, startPoint y: 342, endPoint x: 491, endPoint y: 342, distance: 216.7
click at [491, 361] on div "HIST 1185 : Introduction to Middle Eastern History View this course on Banner. …" at bounding box center [467, 375] width 506 height 29
drag, startPoint x: 275, startPoint y: 341, endPoint x: 482, endPoint y: 341, distance: 207.4
click at [482, 361] on div "HIST 1185 : Introduction to Middle Eastern History View this course on Banner. …" at bounding box center [467, 375] width 506 height 29
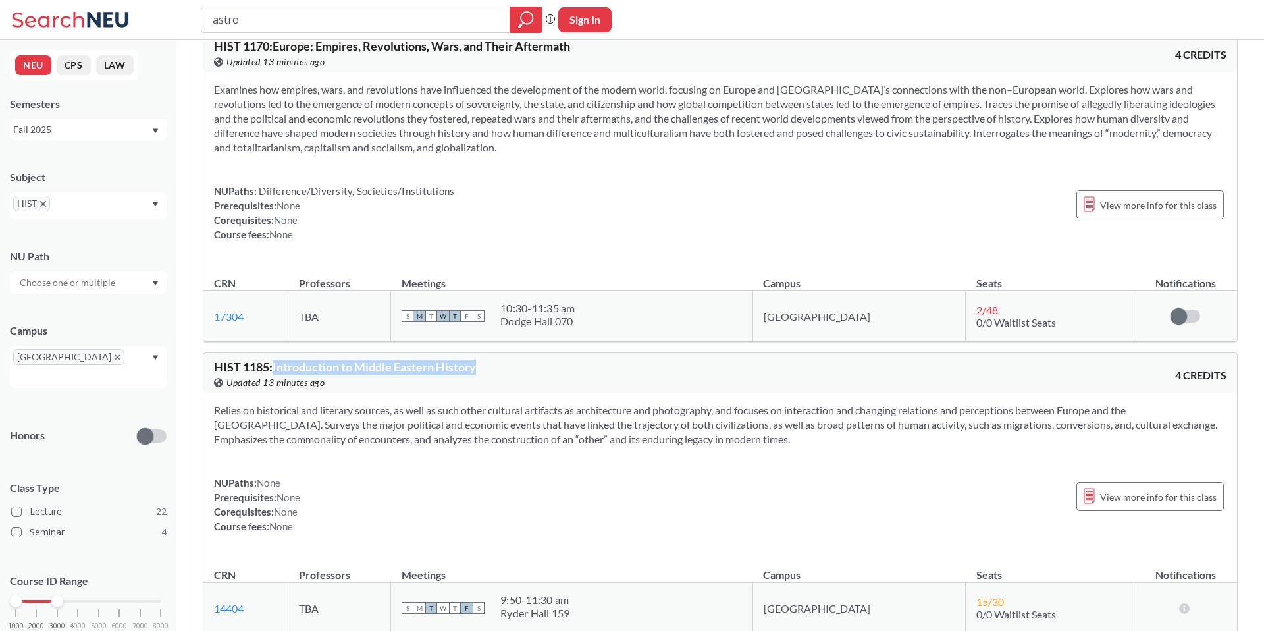
click at [482, 361] on div "HIST 1185 : Introduction to Middle Eastern History View this course on Banner. …" at bounding box center [467, 375] width 506 height 29
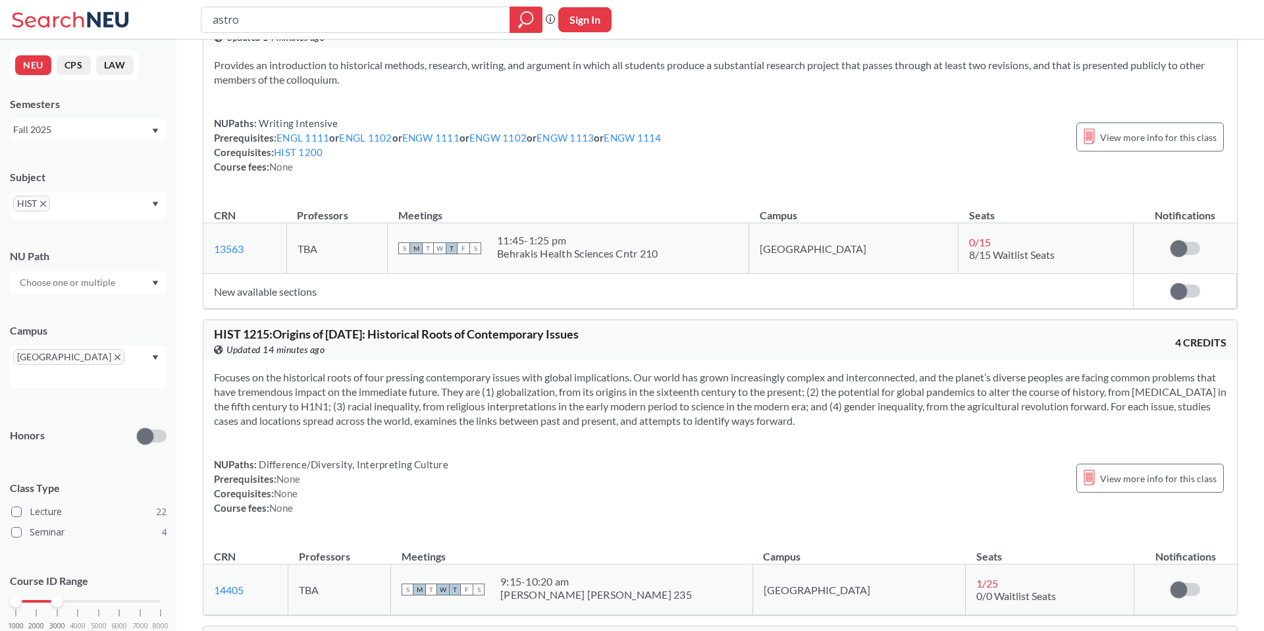
scroll to position [2268, 0]
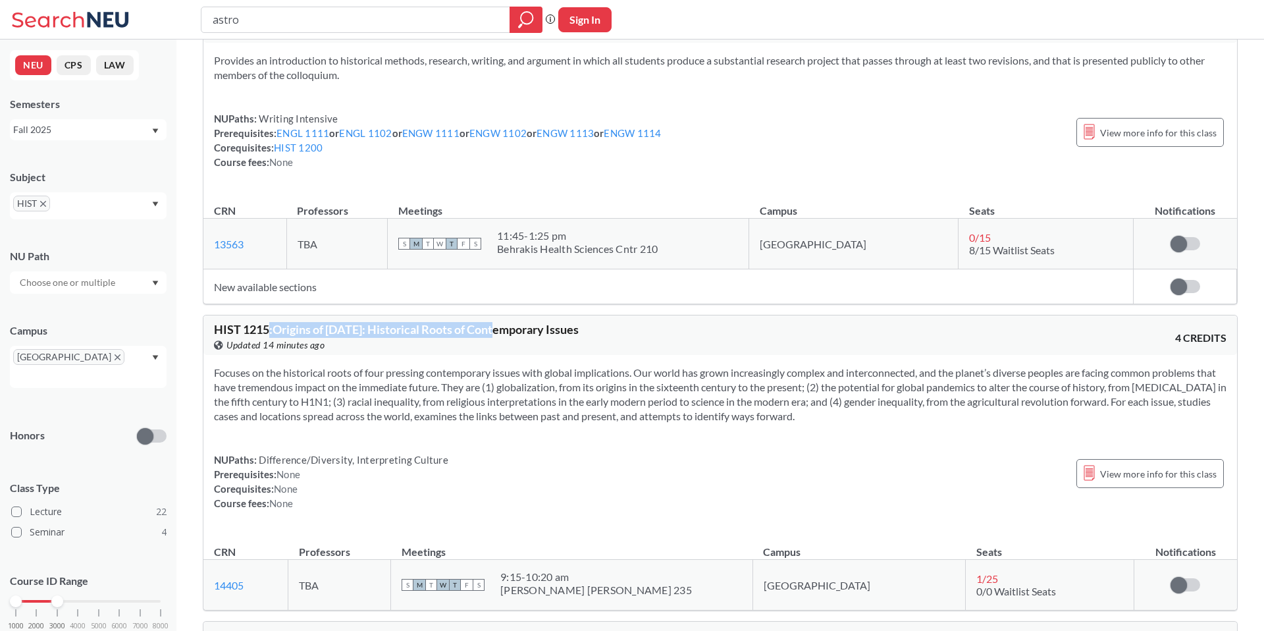
drag, startPoint x: 269, startPoint y: 302, endPoint x: 501, endPoint y: 302, distance: 231.8
click at [498, 322] on span "HIST 1215 : Origins of [DATE]: Historical Roots of Contemporary Issues" at bounding box center [396, 329] width 365 height 14
click at [501, 322] on span "HIST 1215 : Origins of [DATE]: Historical Roots of Contemporary Issues" at bounding box center [396, 329] width 365 height 14
drag, startPoint x: 361, startPoint y: 302, endPoint x: 607, endPoint y: 302, distance: 246.3
click at [606, 323] on div "HIST 1215 : Origins of [DATE]: Historical Roots of Contemporary Issues View thi…" at bounding box center [467, 337] width 506 height 29
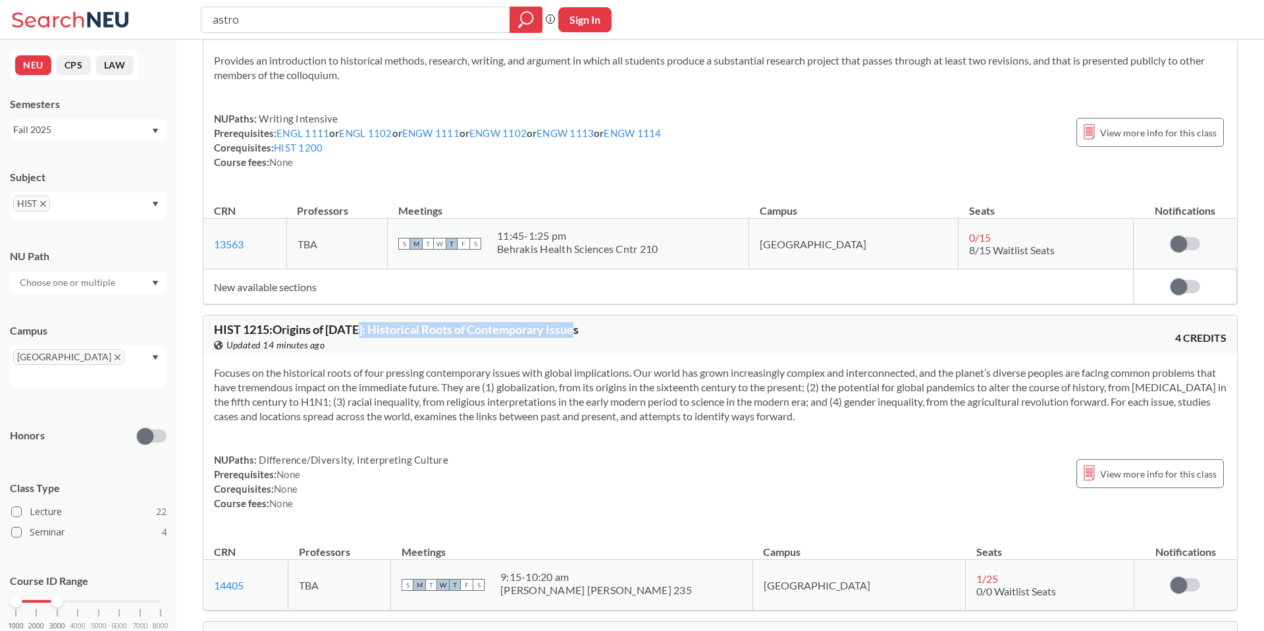
click at [607, 323] on div "HIST 1215 : Origins of [DATE]: Historical Roots of Contemporary Issues View thi…" at bounding box center [467, 337] width 506 height 29
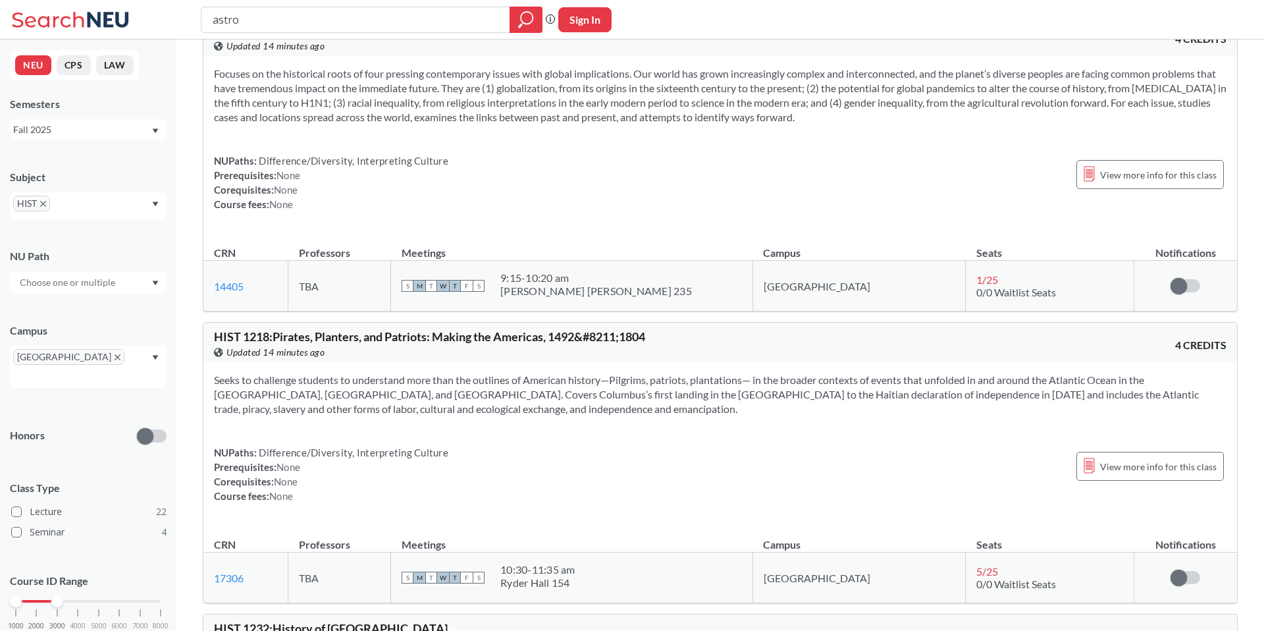
scroll to position [2609, 0]
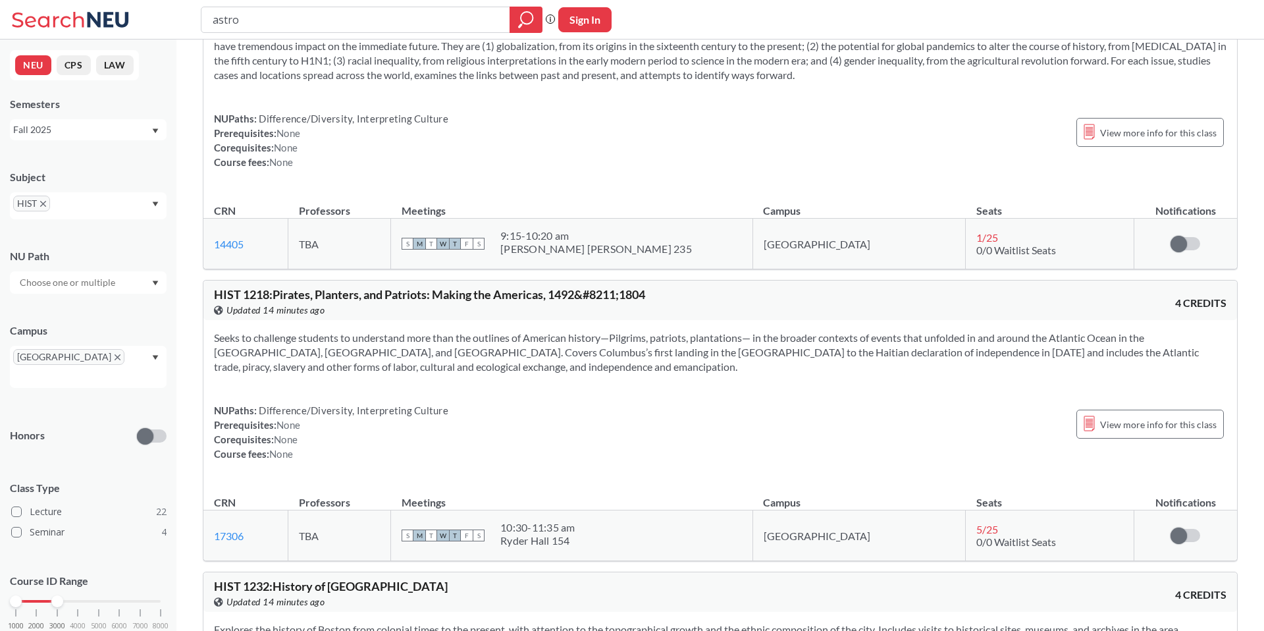
drag, startPoint x: 290, startPoint y: 258, endPoint x: 488, endPoint y: 258, distance: 197.6
click at [488, 281] on div "HIST 1218 : Pirates, Planters, and Patriots: Making the Americas, 1492&#8211;18…" at bounding box center [720, 301] width 1034 height 40
drag, startPoint x: 417, startPoint y: 277, endPoint x: 666, endPoint y: 277, distance: 248.9
click at [666, 303] on div "View this course on Banner. Updated 14 minutes ago" at bounding box center [467, 310] width 506 height 14
drag, startPoint x: 489, startPoint y: 263, endPoint x: 622, endPoint y: 263, distance: 133.0
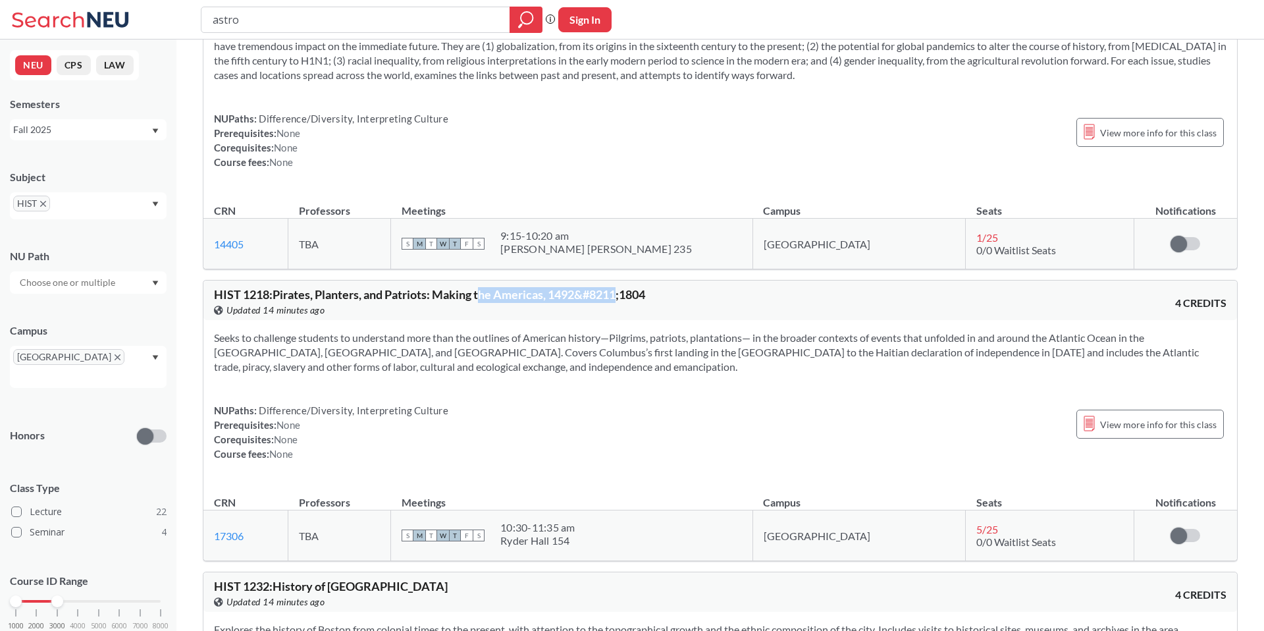
click at [622, 287] on span "HIST 1218 : Pirates, Planters, and Patriots: Making the Americas, 1492&#8211;18…" at bounding box center [429, 294] width 431 height 14
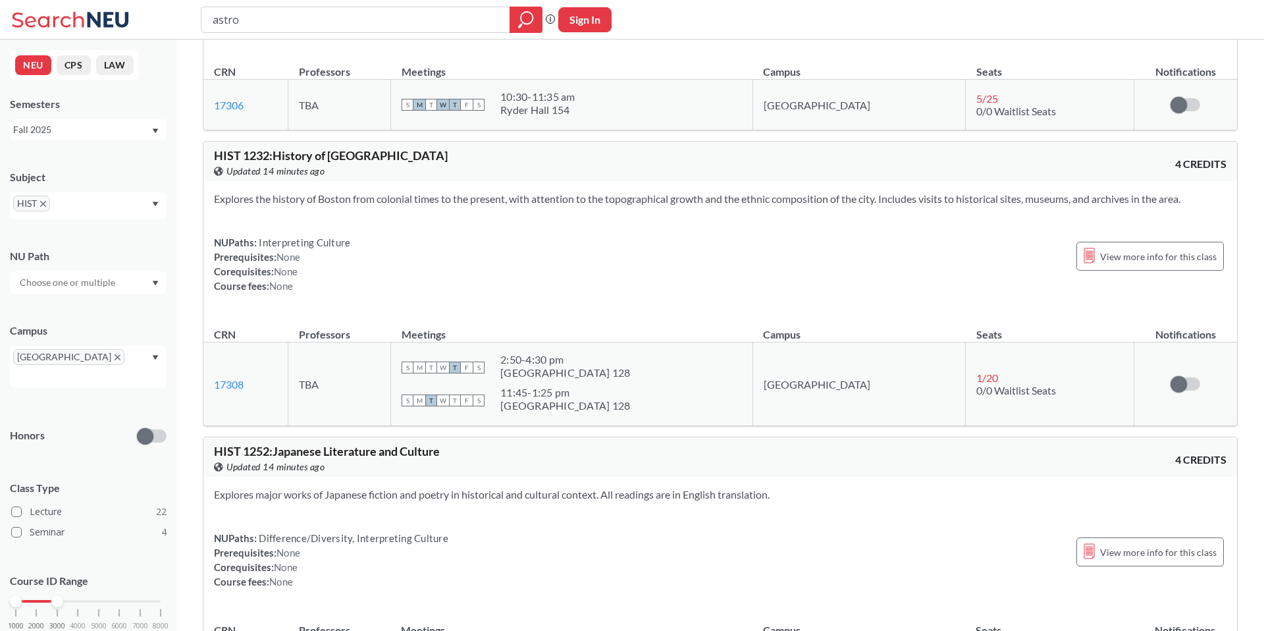
scroll to position [3142, 0]
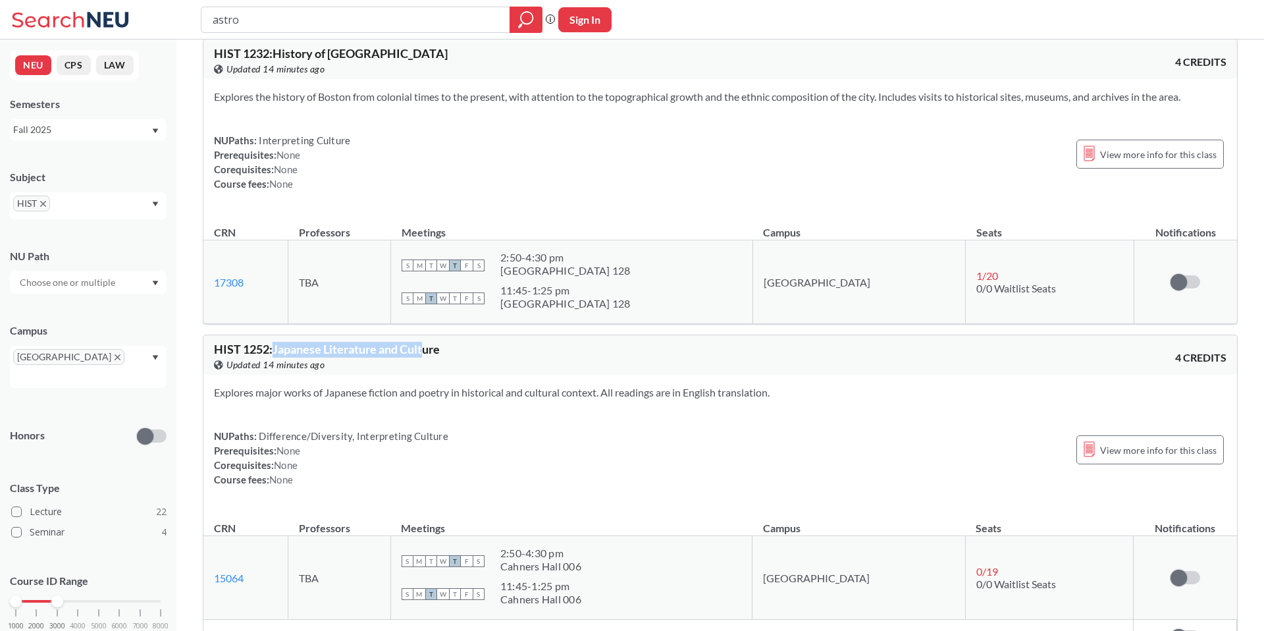
drag, startPoint x: 275, startPoint y: 321, endPoint x: 427, endPoint y: 321, distance: 152.8
click at [427, 342] on span "HIST 1252 : Japanese Literature and Culture" at bounding box center [327, 349] width 226 height 14
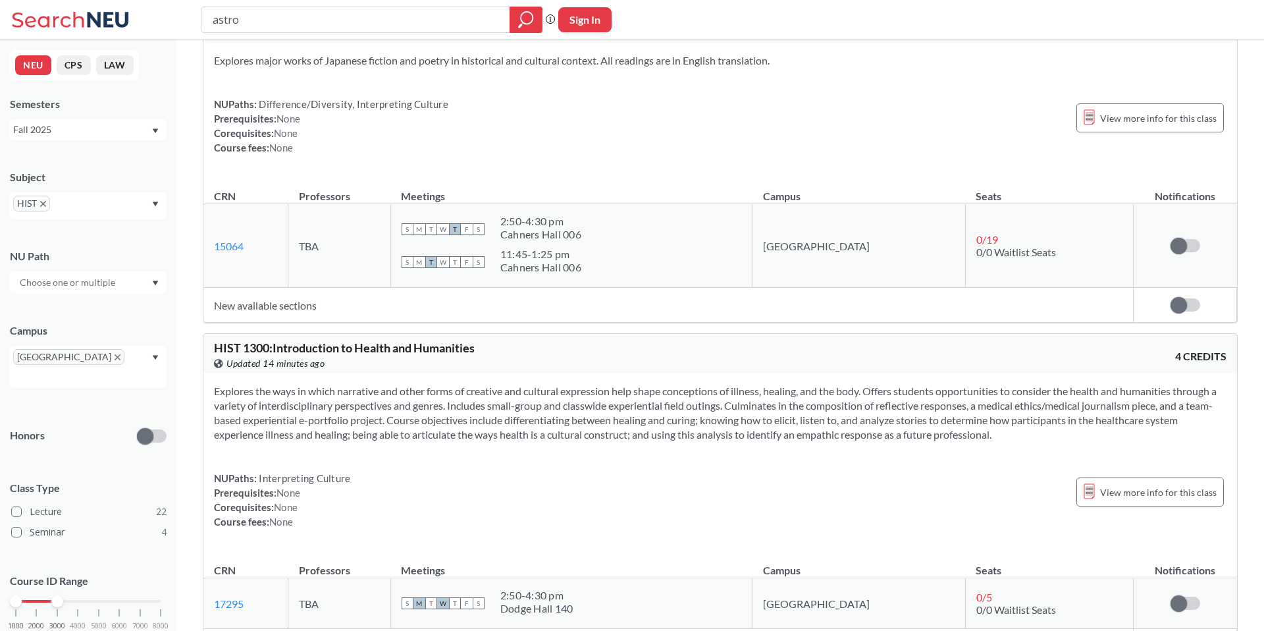
scroll to position [3516, 0]
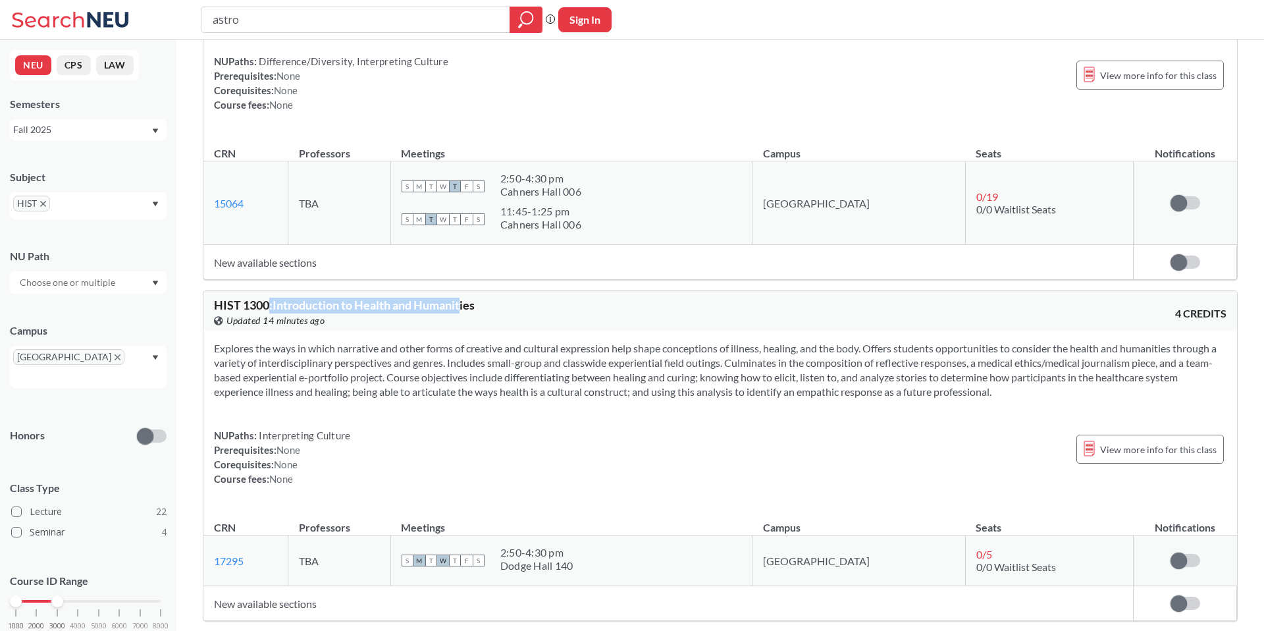
drag, startPoint x: 271, startPoint y: 276, endPoint x: 461, endPoint y: 276, distance: 190.3
click at [461, 298] on span "HIST 1300 : Introduction to Health and Humanities" at bounding box center [344, 305] width 261 height 14
click at [408, 24] on input "astro" at bounding box center [355, 20] width 289 height 22
type input "2380 criminal justice"
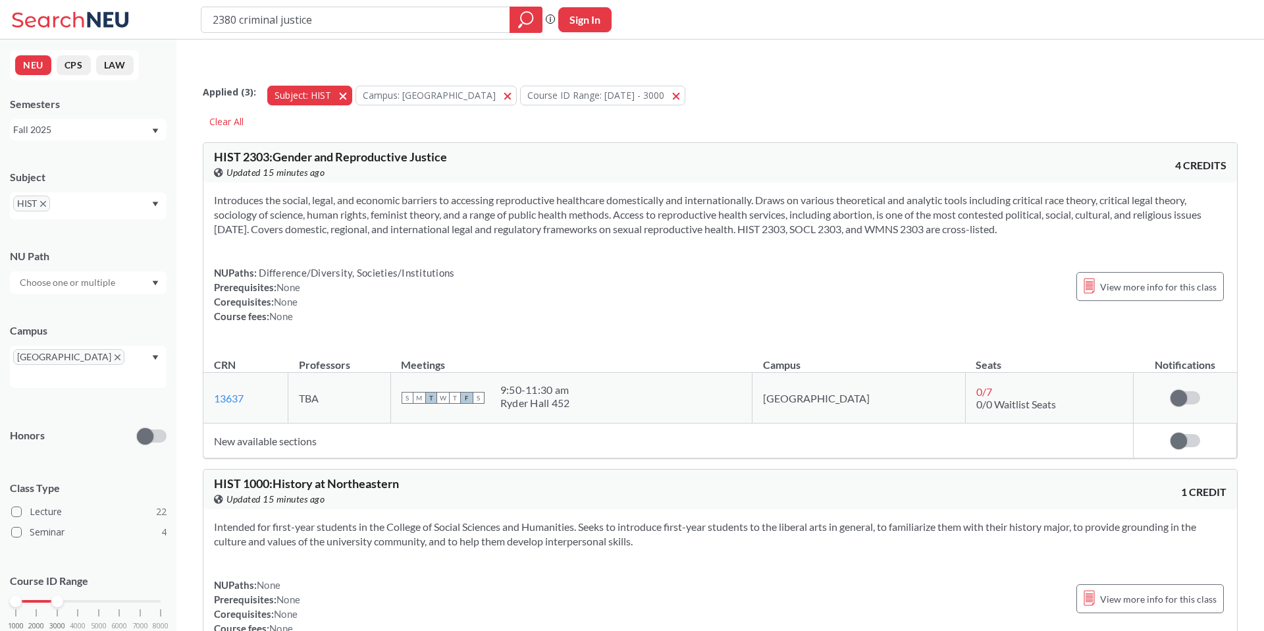
click at [348, 89] on span "button" at bounding box center [348, 95] width 0 height 13
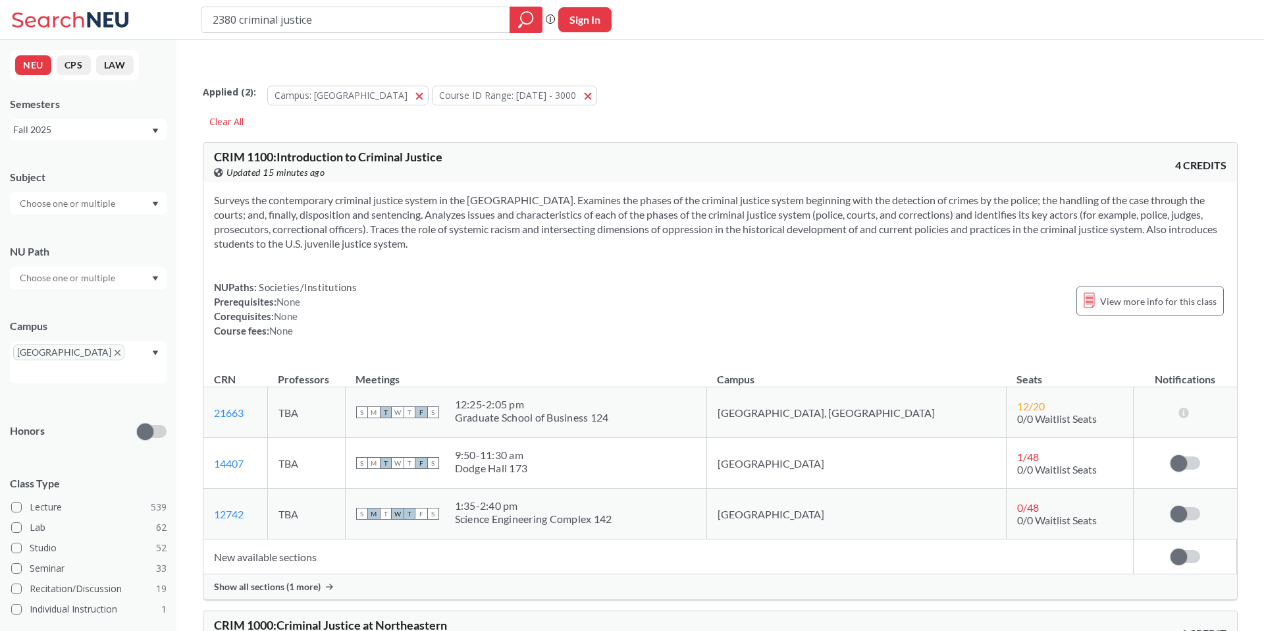
drag, startPoint x: 318, startPoint y: 14, endPoint x: 176, endPoint y: 14, distance: 142.2
click at [176, 14] on div "2380 criminal justice Phrase search guarantees the exact search appears in the …" at bounding box center [632, 20] width 1264 height 40
drag, startPoint x: 599, startPoint y: 181, endPoint x: 806, endPoint y: 186, distance: 207.5
click at [805, 193] on section "Surveys the contemporary criminal justice system in the [GEOGRAPHIC_DATA]. Exam…" at bounding box center [720, 222] width 1013 height 58
click at [806, 193] on section "Surveys the contemporary criminal justice system in the [GEOGRAPHIC_DATA]. Exam…" at bounding box center [720, 222] width 1013 height 58
